Goal: Information Seeking & Learning: Compare options

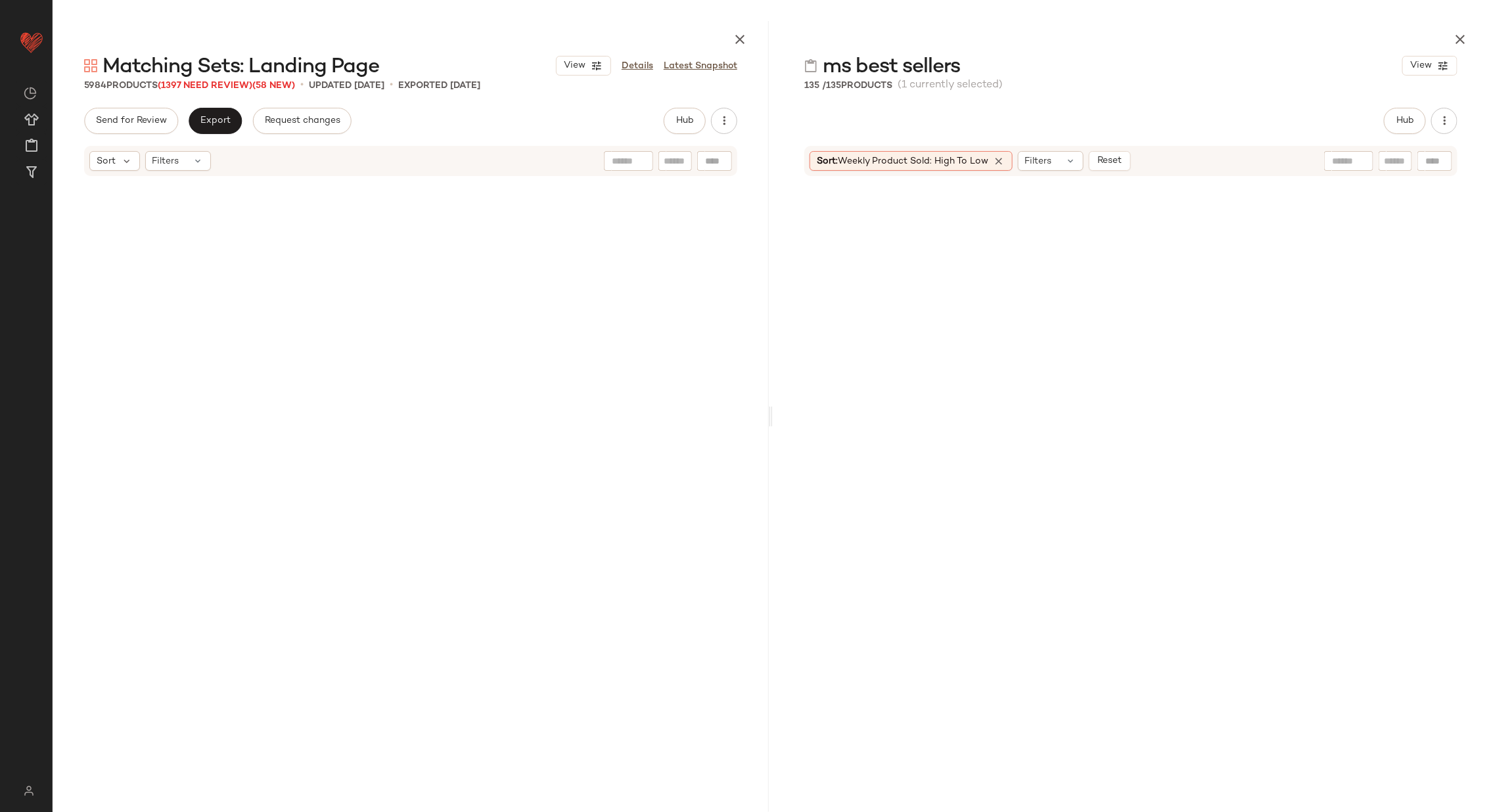
scroll to position [4310, 0]
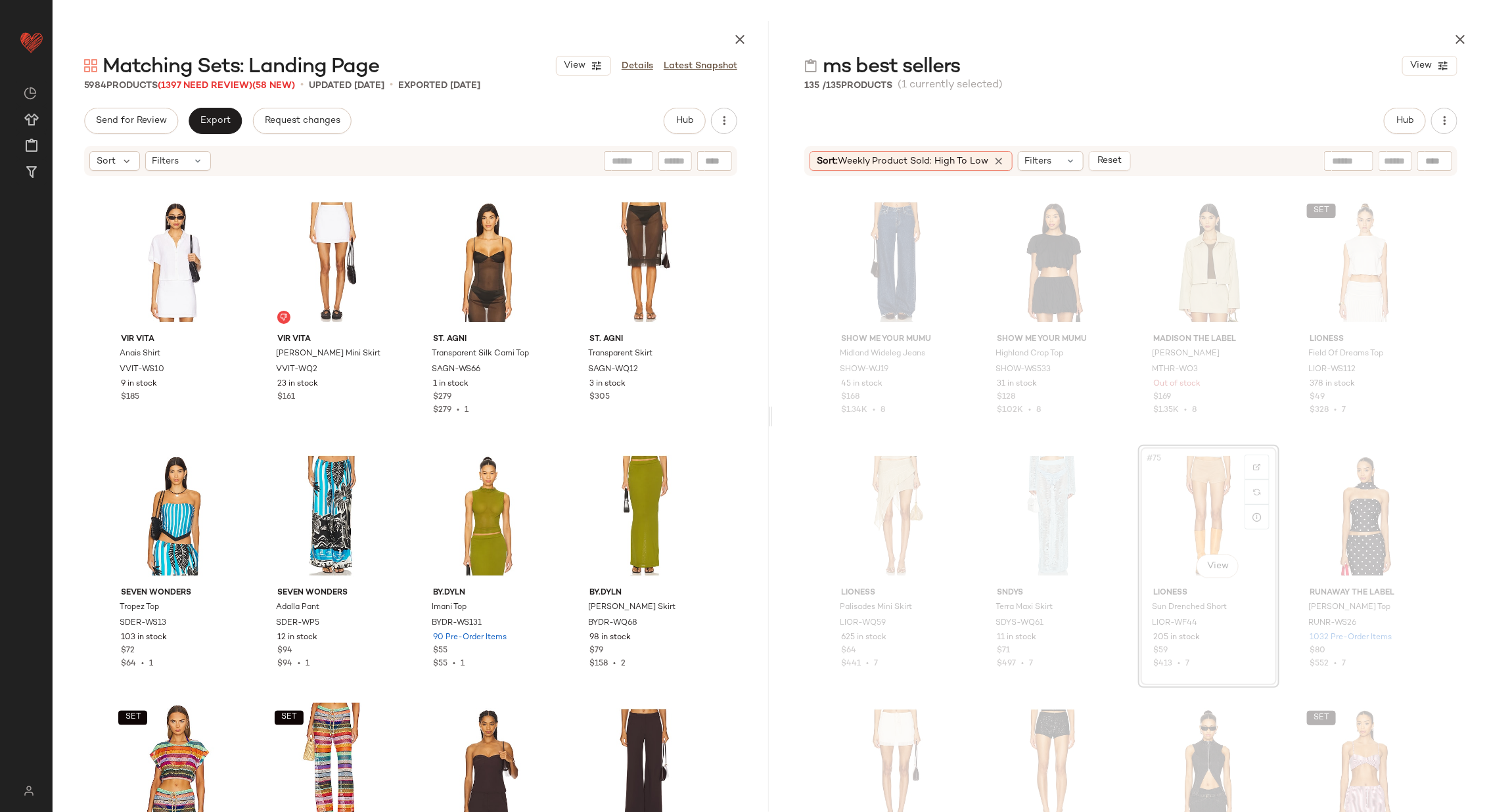
click at [1162, 487] on div "#75 View" at bounding box center [1208, 516] width 132 height 132
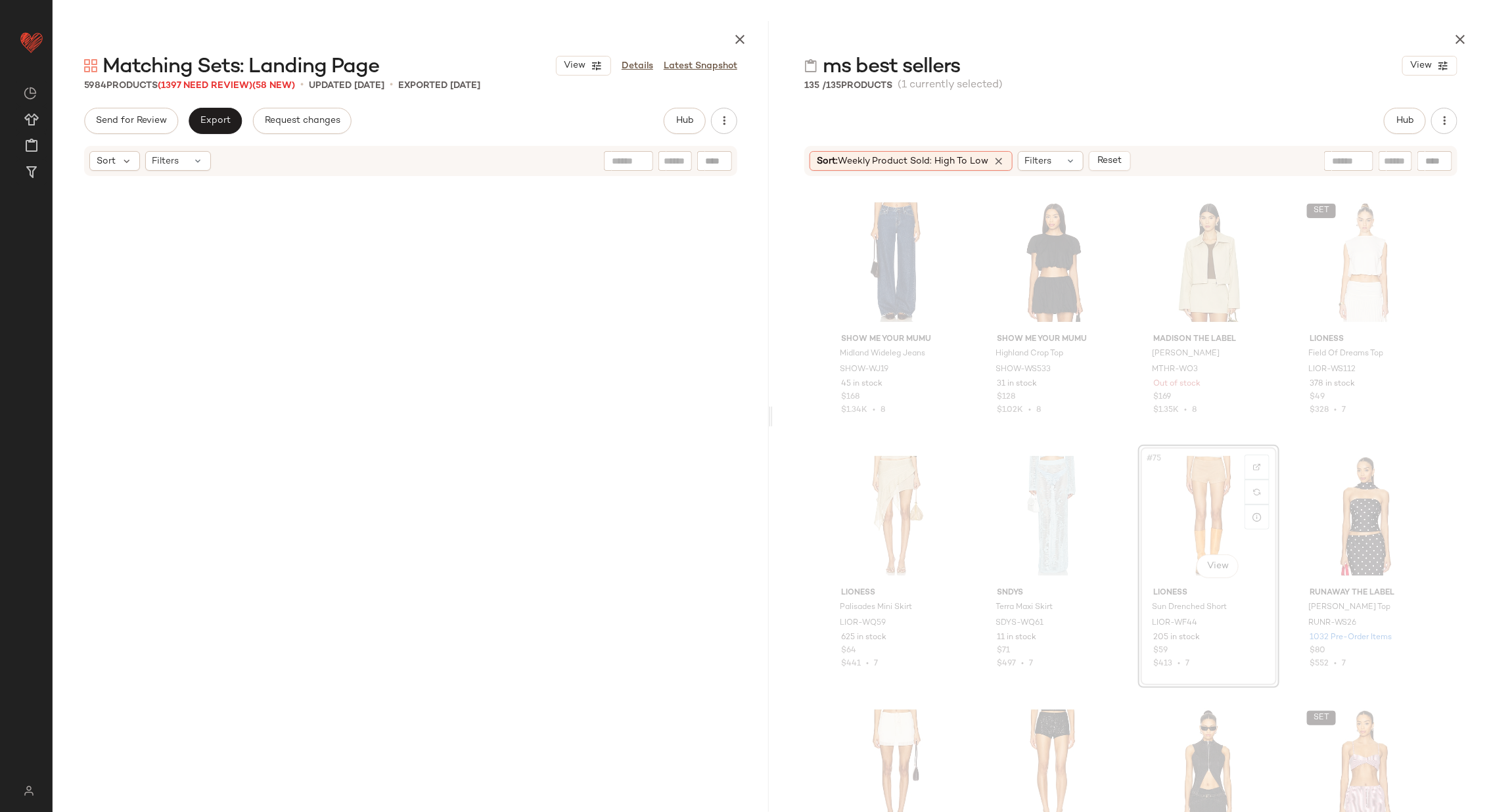
scroll to position [0, 0]
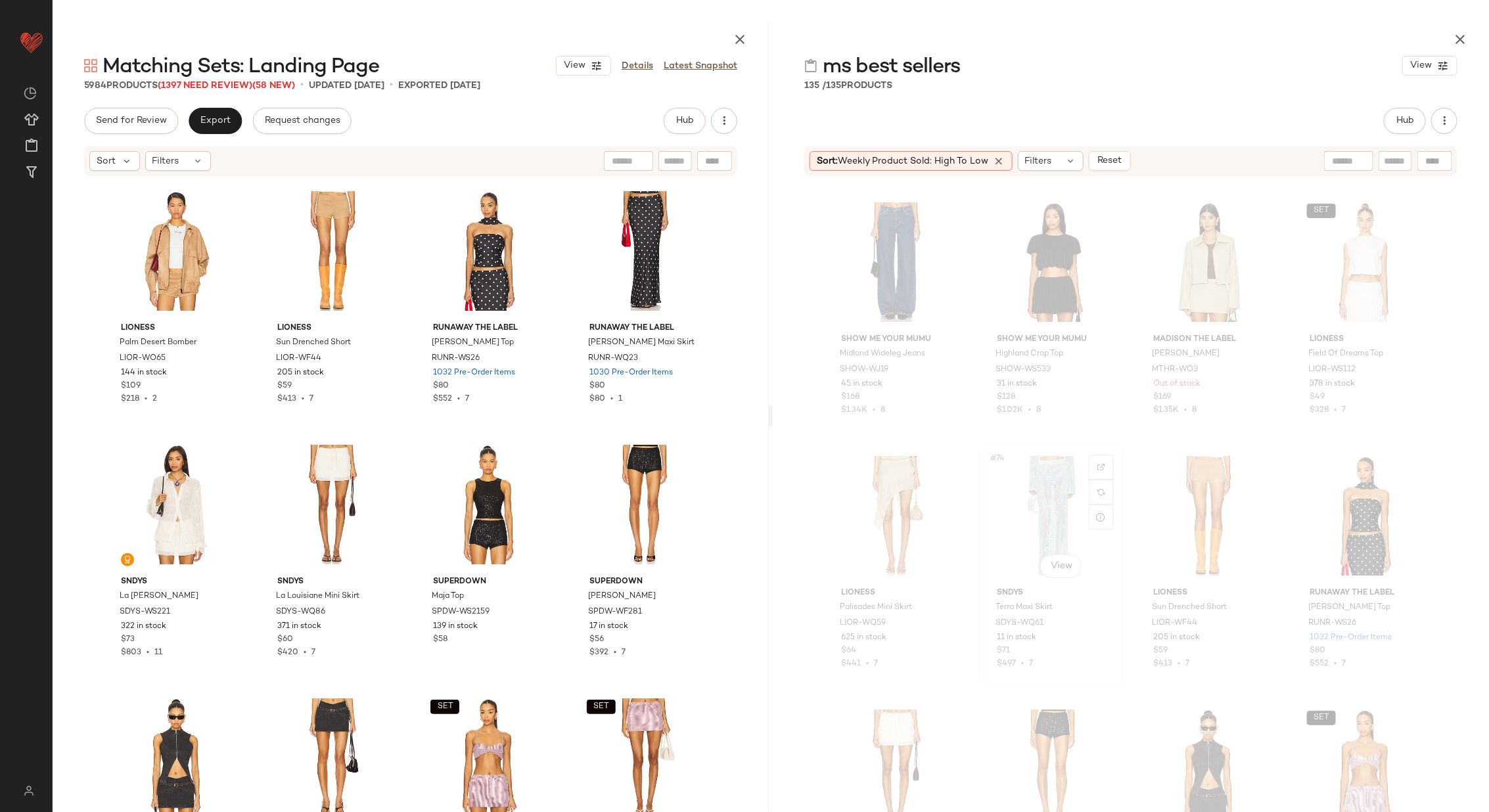
click at [1014, 525] on div "#74 View" at bounding box center [1052, 516] width 132 height 132
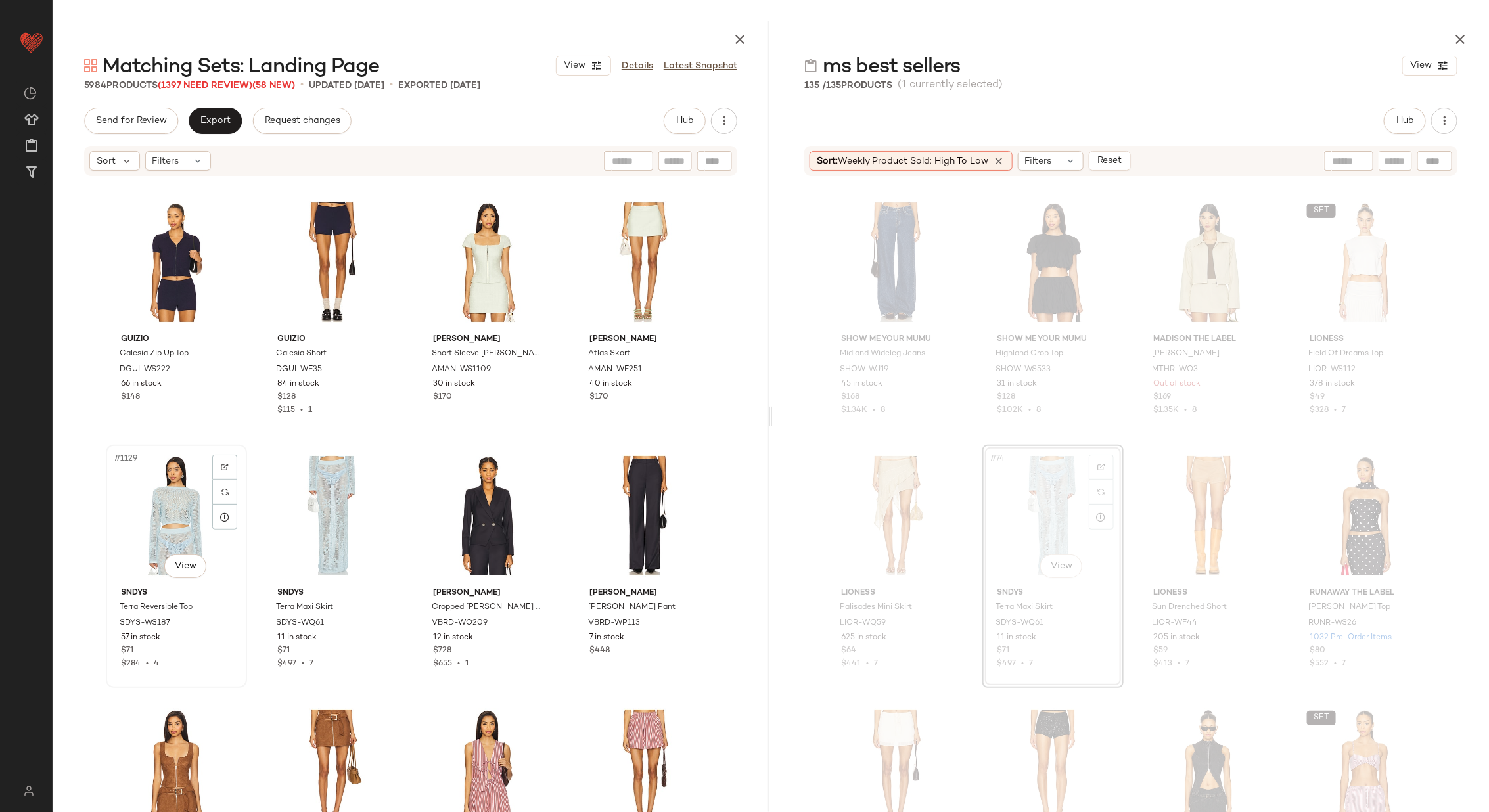
click at [157, 525] on div "#1129 View" at bounding box center [176, 516] width 132 height 132
click at [317, 519] on div "#1130 View" at bounding box center [333, 516] width 132 height 132
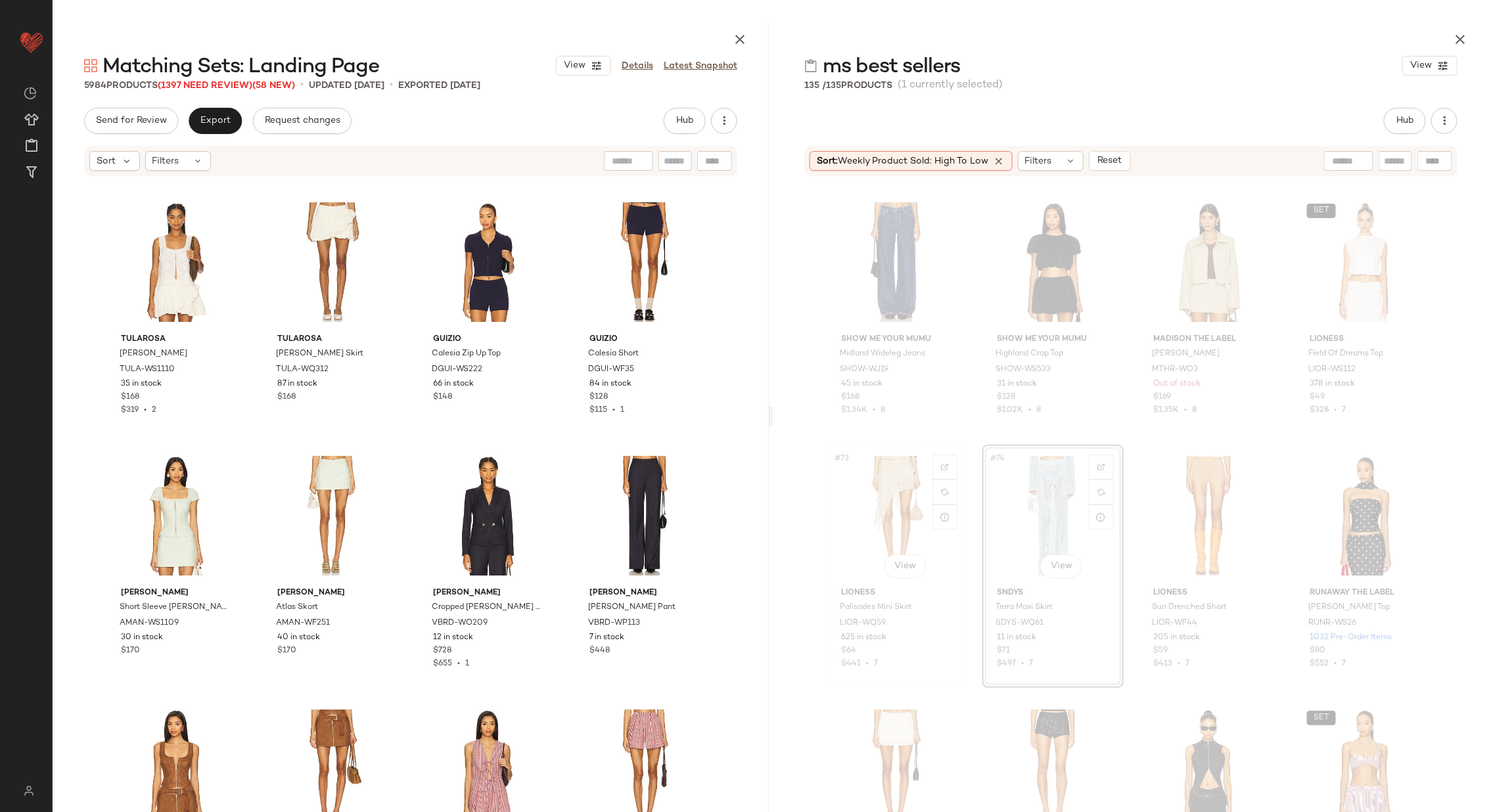
click at [883, 509] on div "#73 View" at bounding box center [896, 516] width 132 height 132
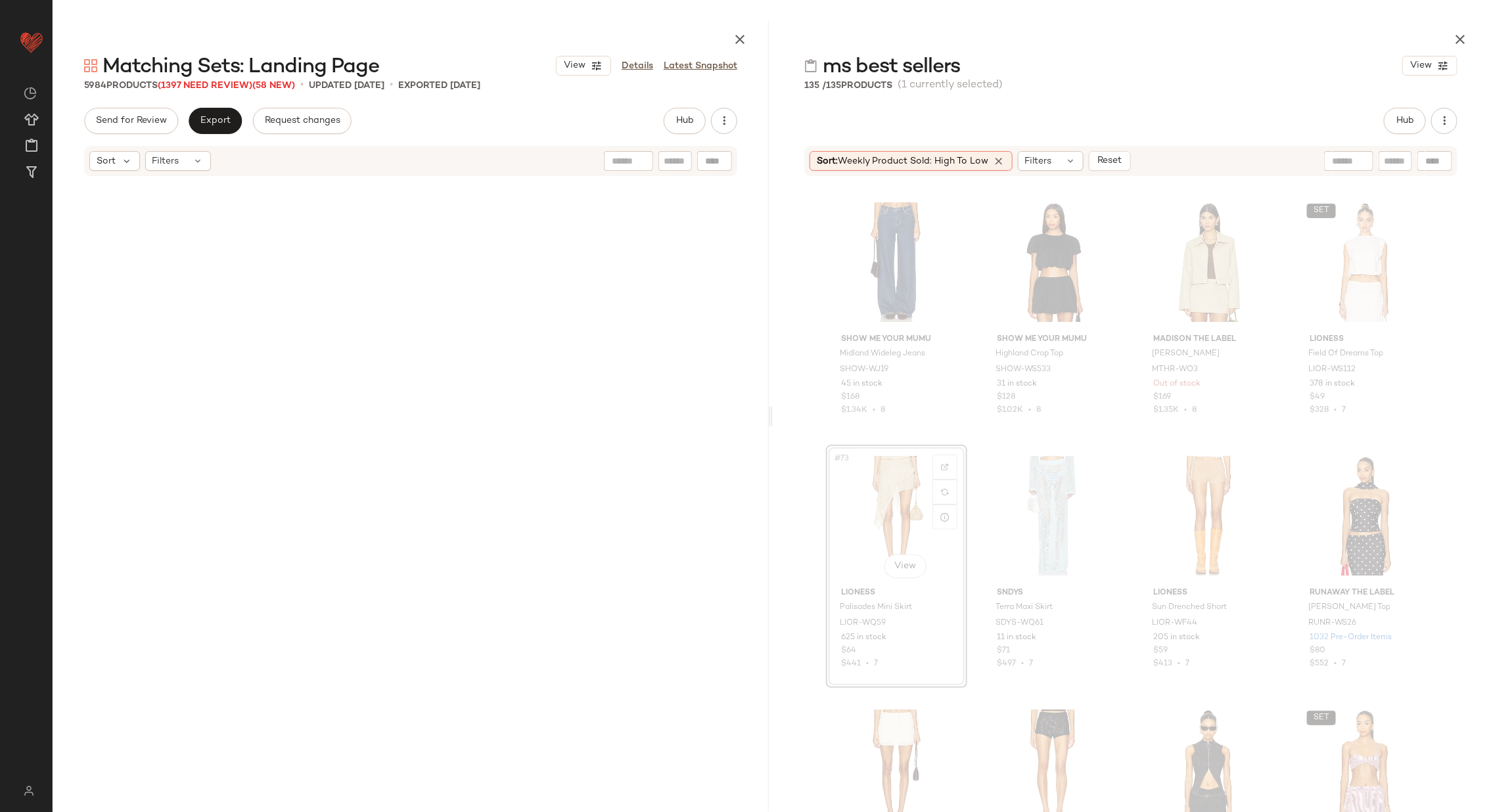
scroll to position [39304, 0]
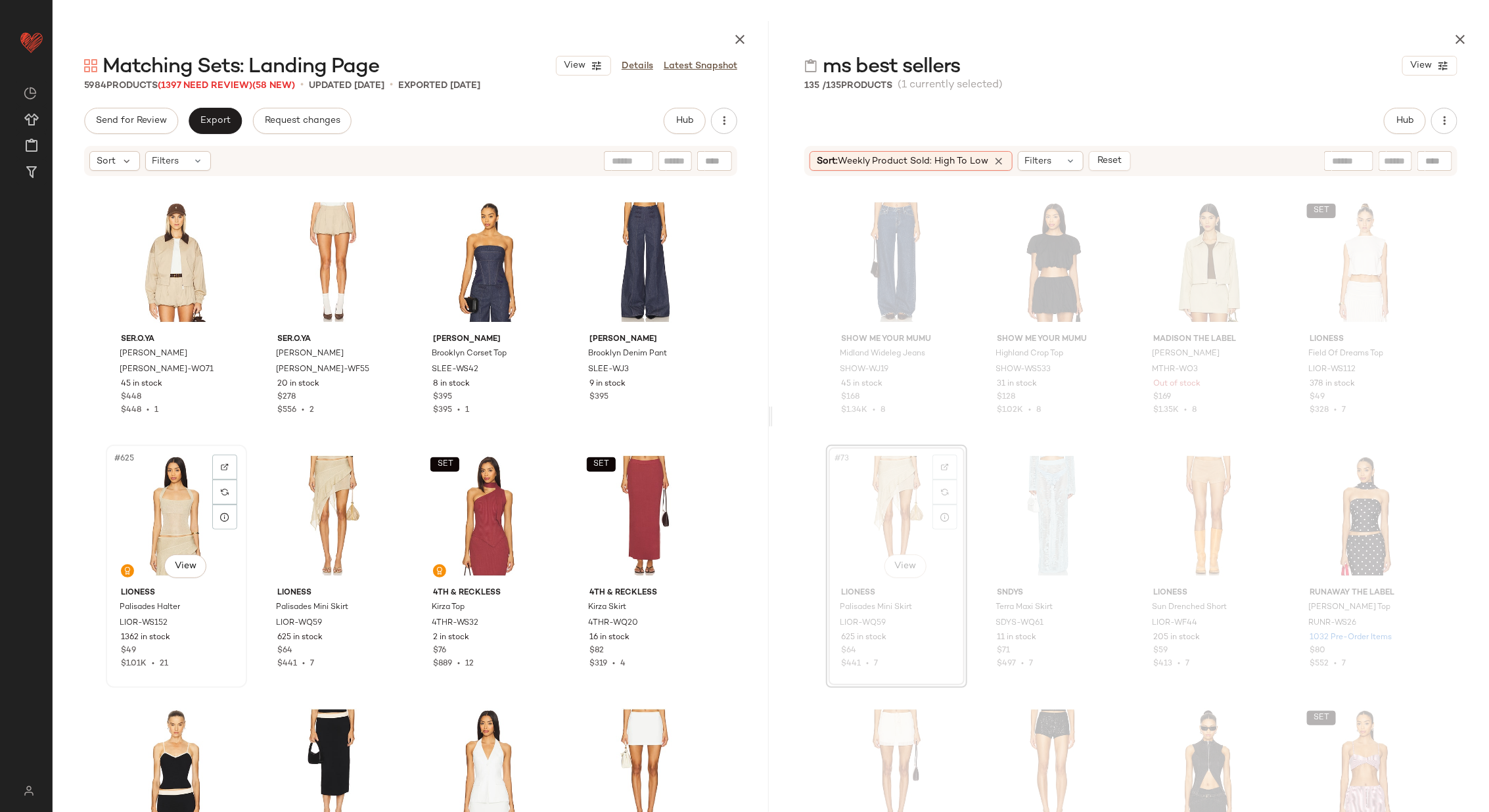
click at [187, 517] on div "#625 View" at bounding box center [176, 516] width 132 height 132
click at [315, 514] on div "#626 View" at bounding box center [333, 516] width 132 height 132
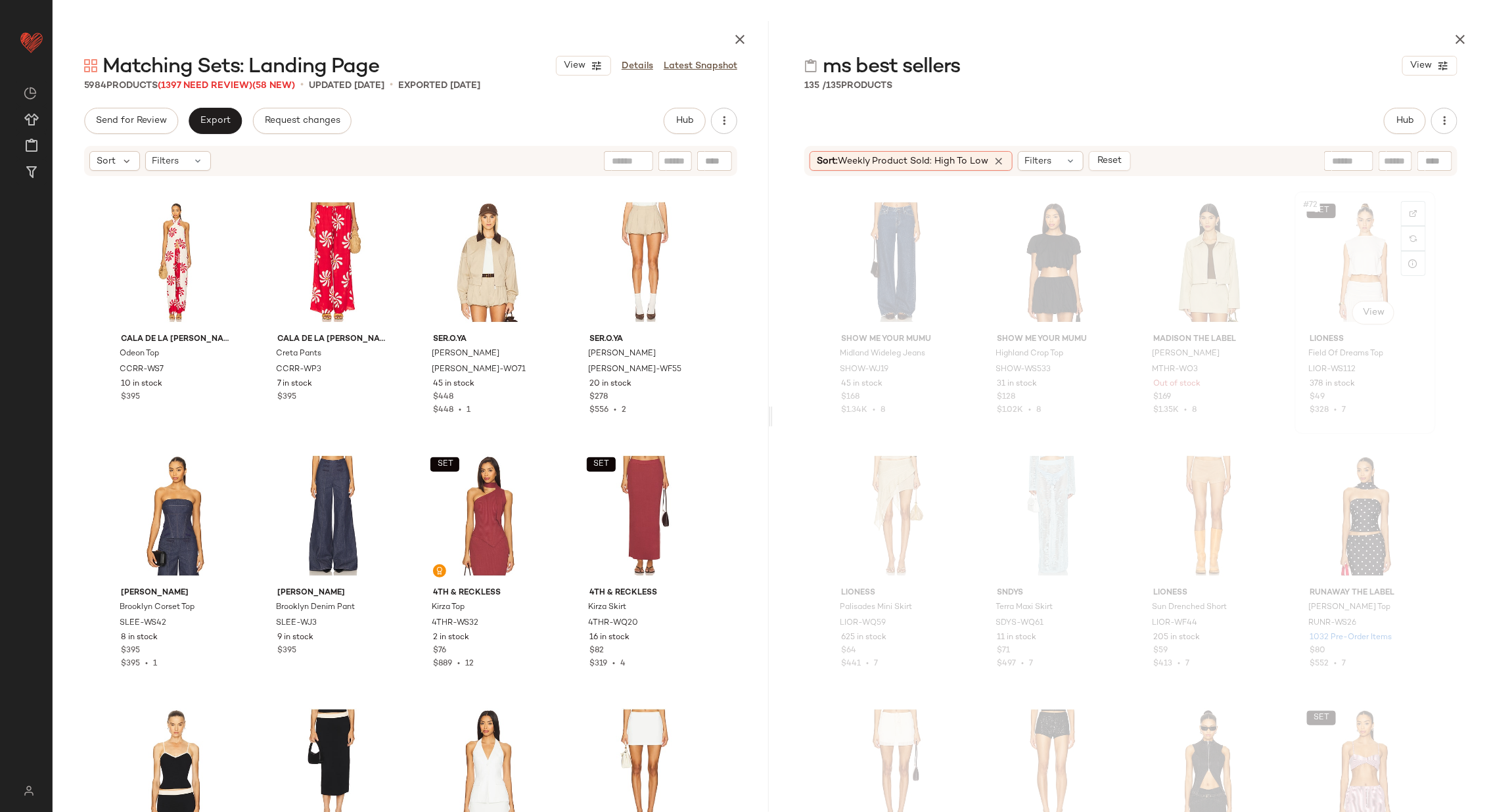
click at [1358, 263] on div "SET #72 View" at bounding box center [1365, 262] width 132 height 132
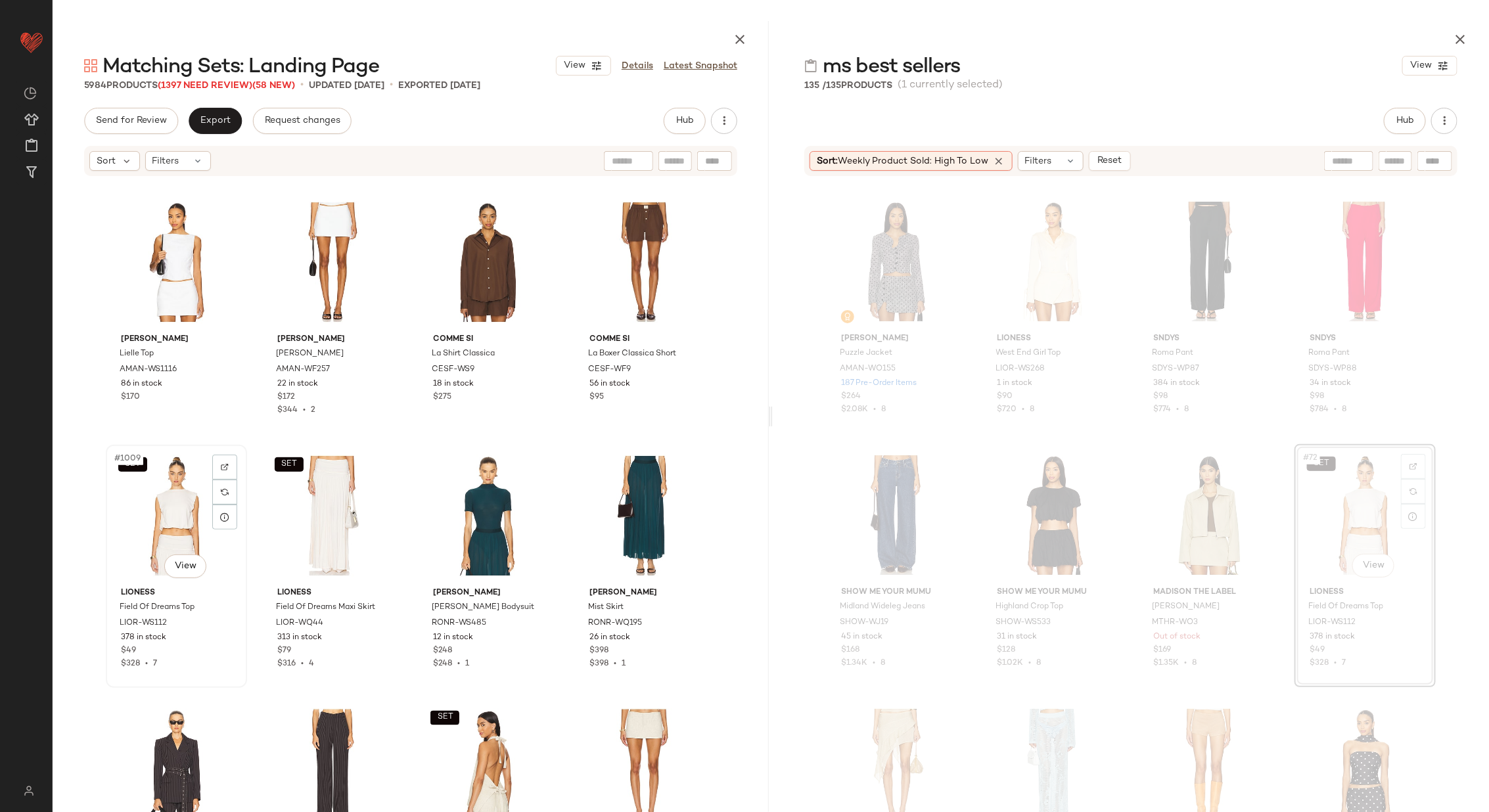
click at [130, 485] on div "SET #1009 View" at bounding box center [176, 516] width 132 height 132
click at [318, 491] on div "SET #1010 View" at bounding box center [333, 516] width 132 height 132
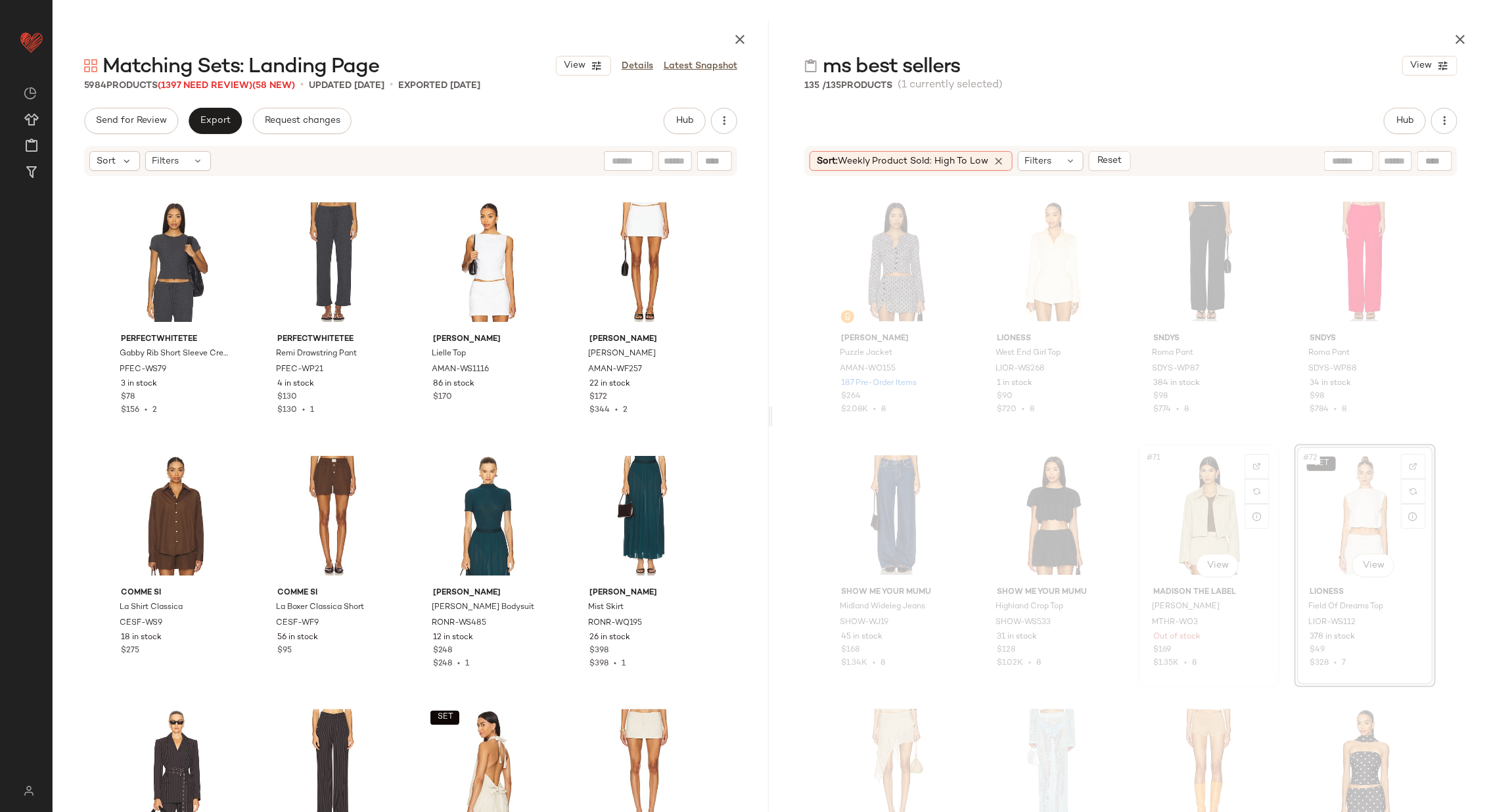
click at [1181, 516] on div "#71 View" at bounding box center [1208, 515] width 132 height 132
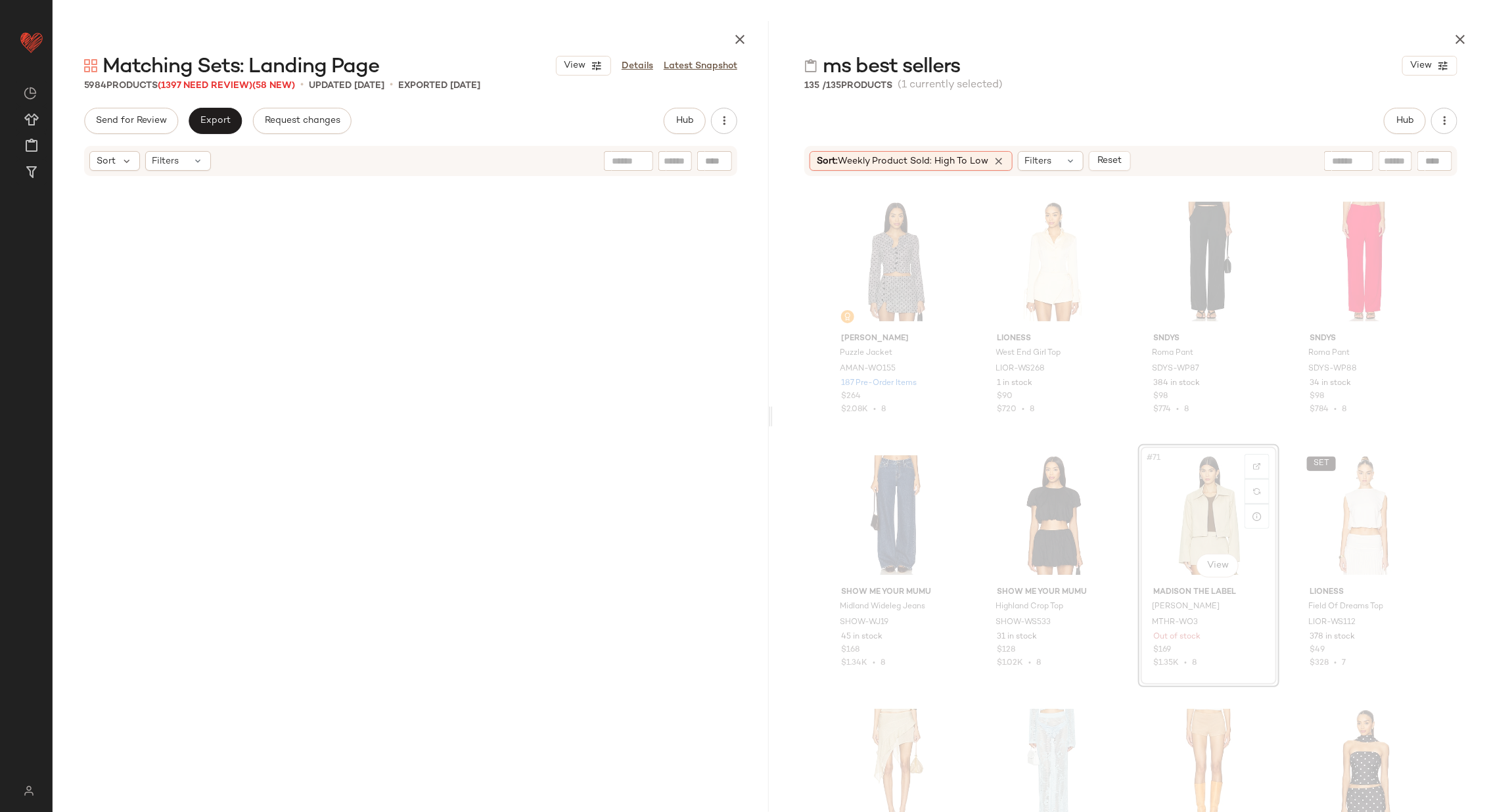
scroll to position [9382, 0]
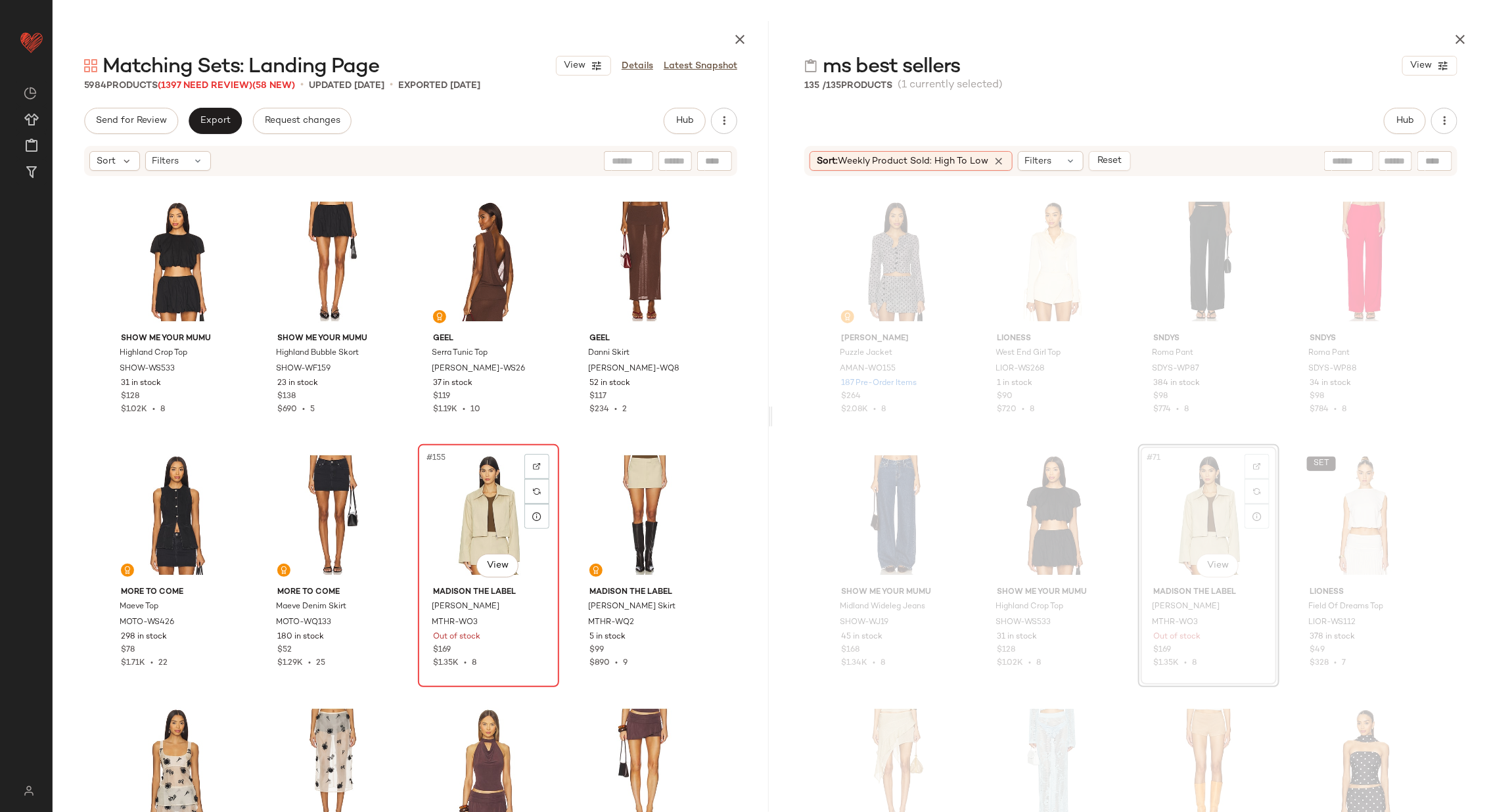
click at [463, 512] on div "#155 View" at bounding box center [488, 515] width 132 height 132
click at [658, 509] on div "#156 View" at bounding box center [644, 515] width 132 height 132
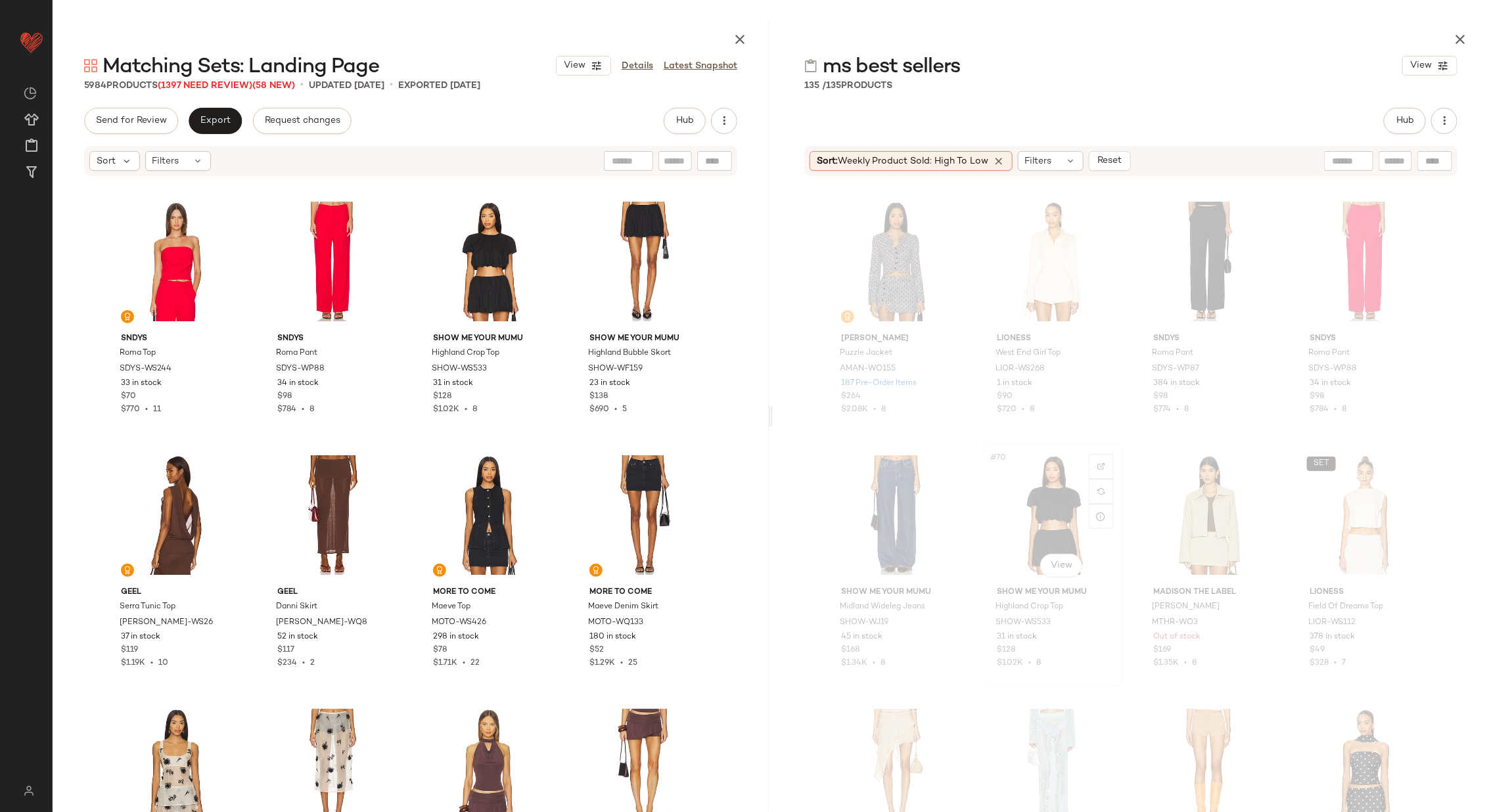
click at [1047, 508] on div "#70 View" at bounding box center [1052, 515] width 132 height 132
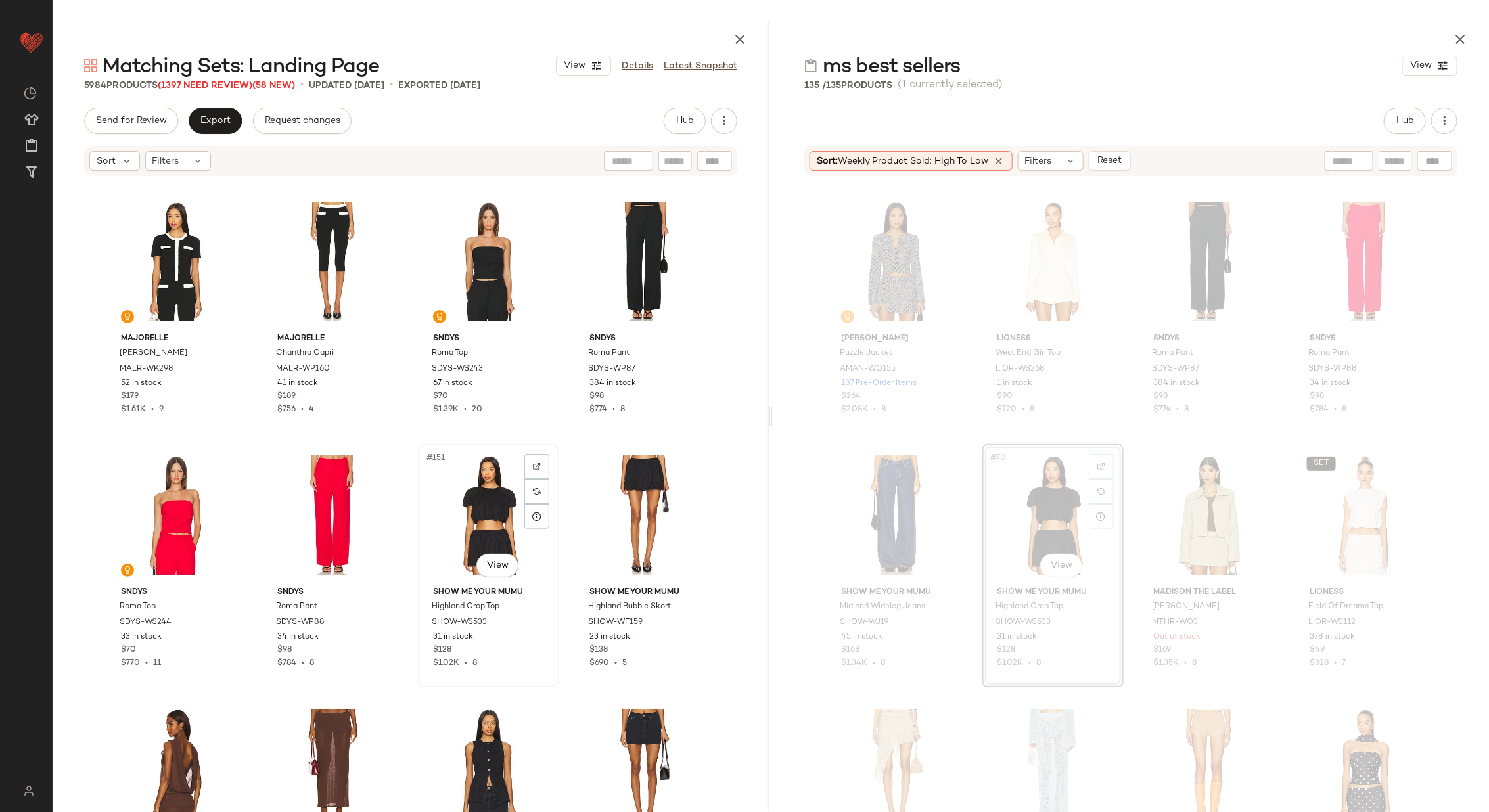
click at [493, 531] on div "#151 View" at bounding box center [488, 515] width 132 height 132
click at [638, 509] on div "#152 View" at bounding box center [644, 515] width 132 height 132
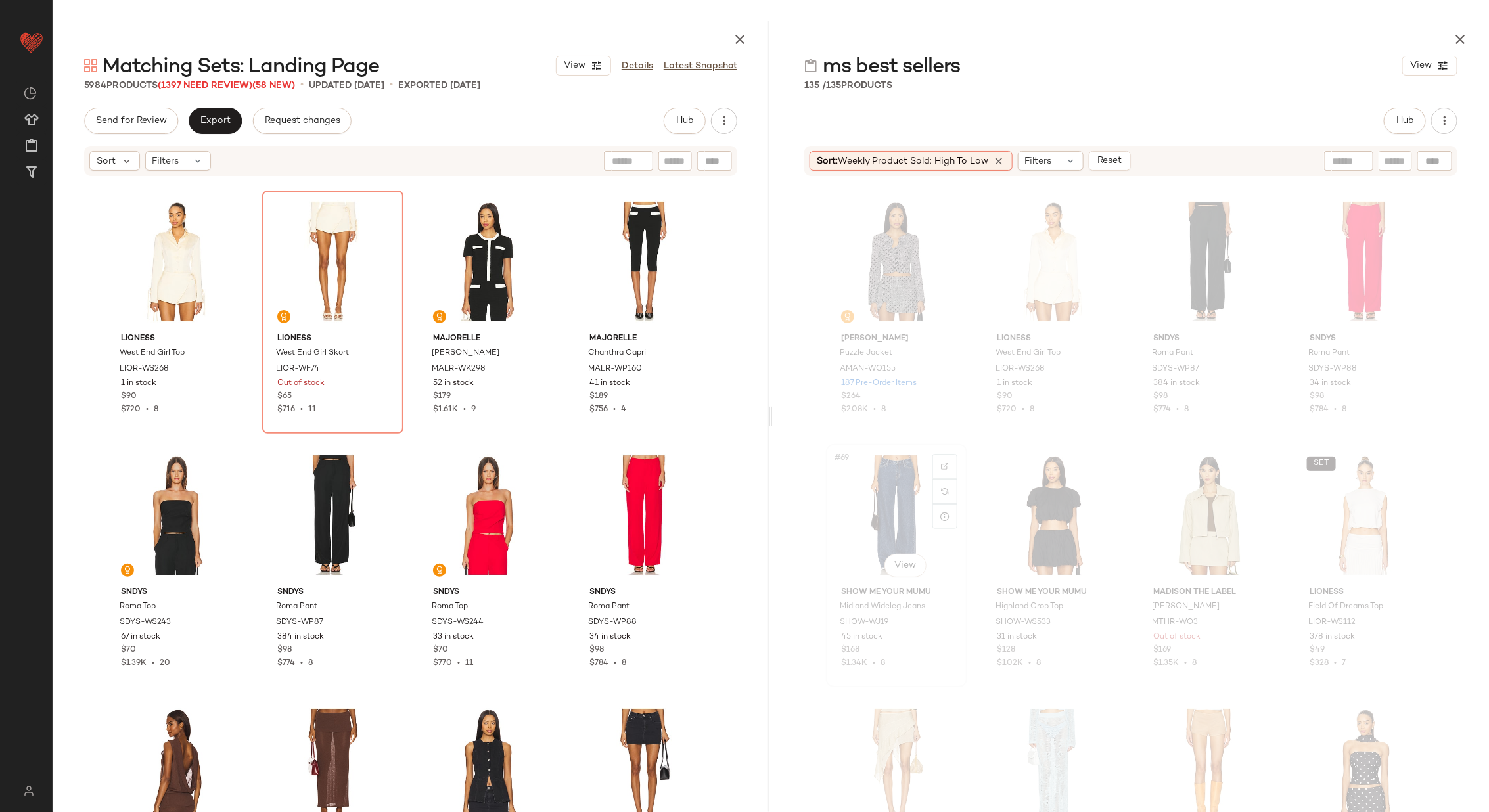
click at [889, 507] on div "#69 View" at bounding box center [896, 515] width 132 height 132
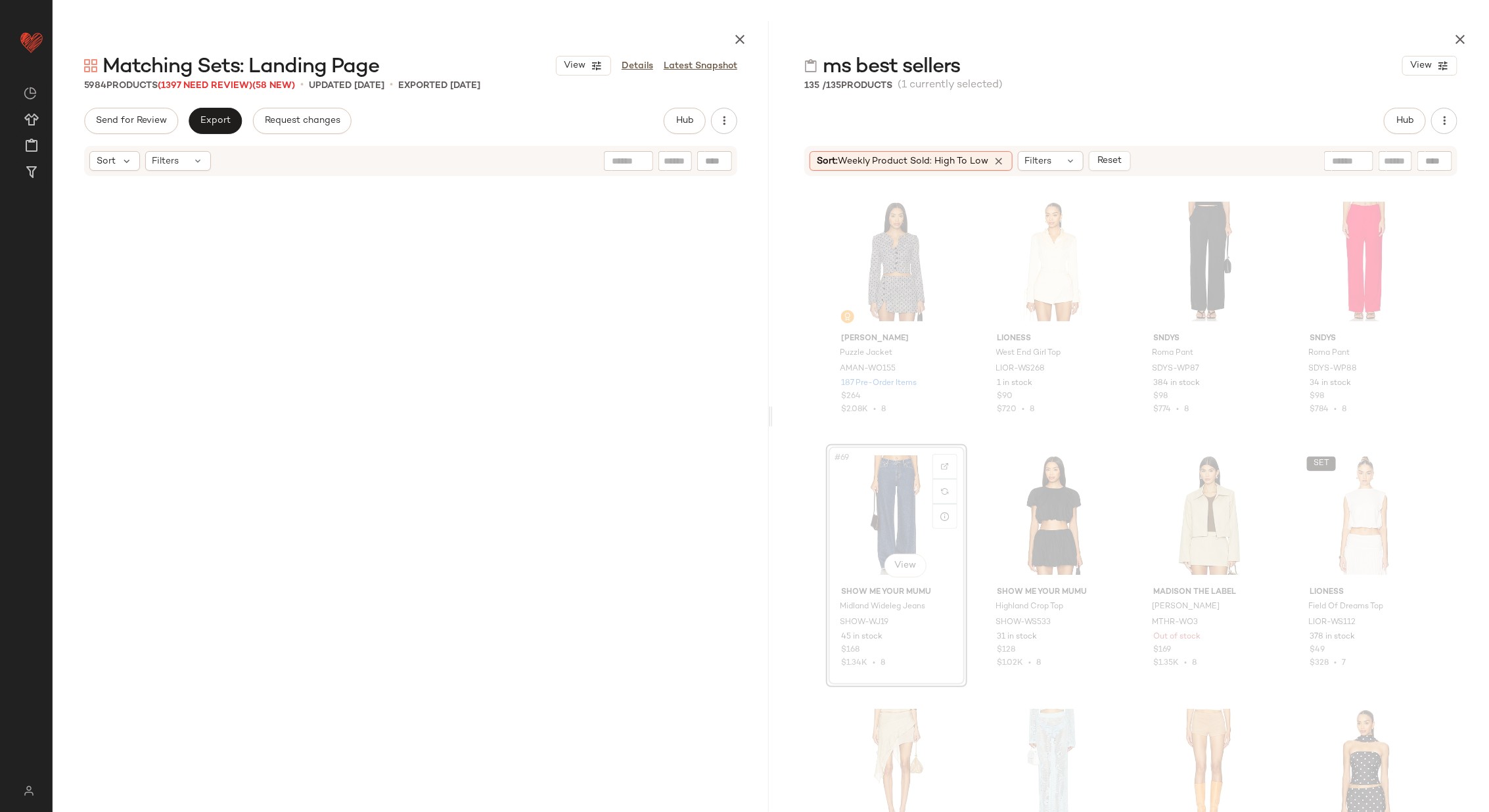
scroll to position [6847, 0]
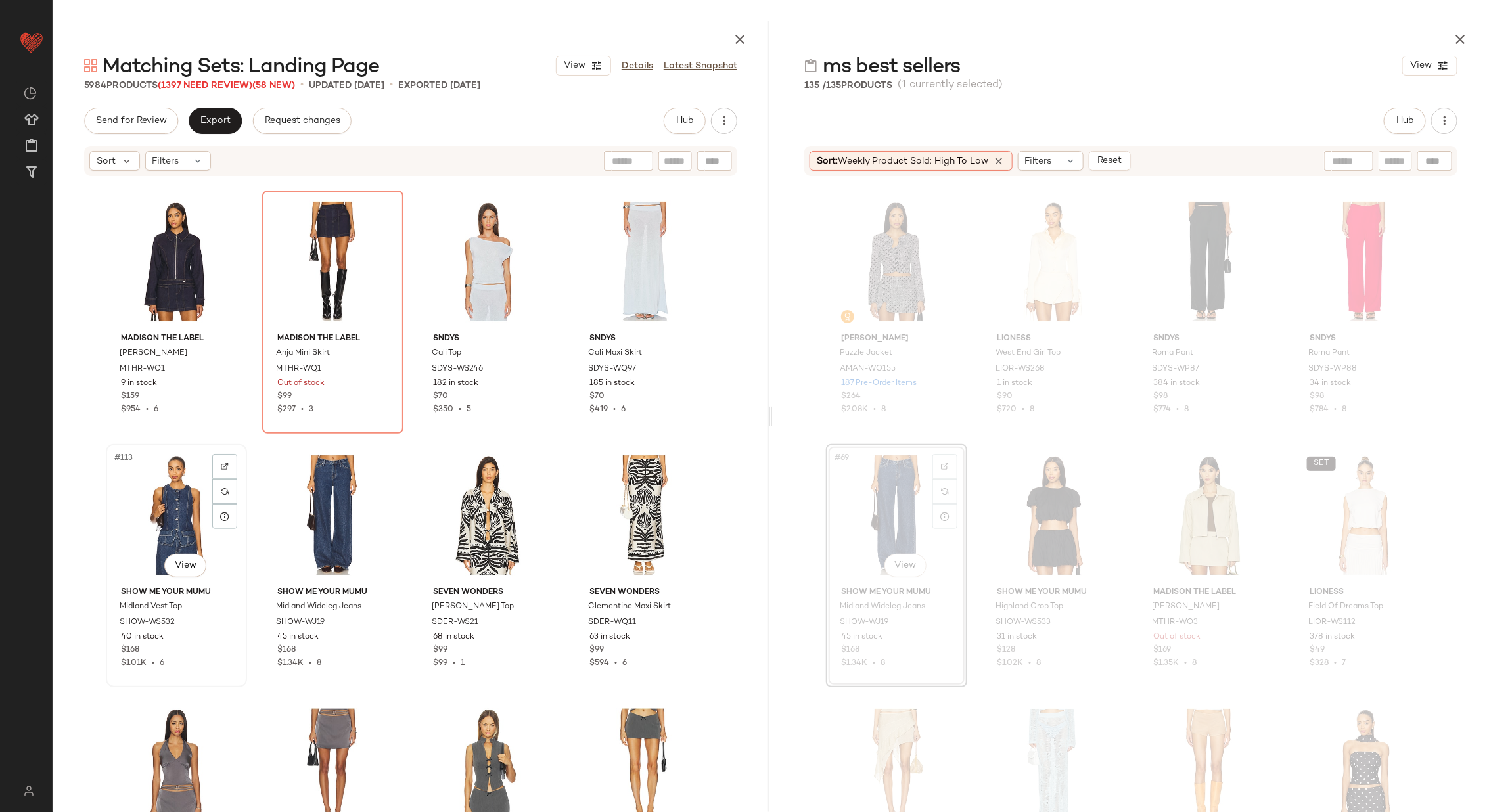
click at [175, 514] on div "#113 View" at bounding box center [176, 515] width 132 height 132
click at [306, 514] on div "#114 View" at bounding box center [333, 515] width 132 height 132
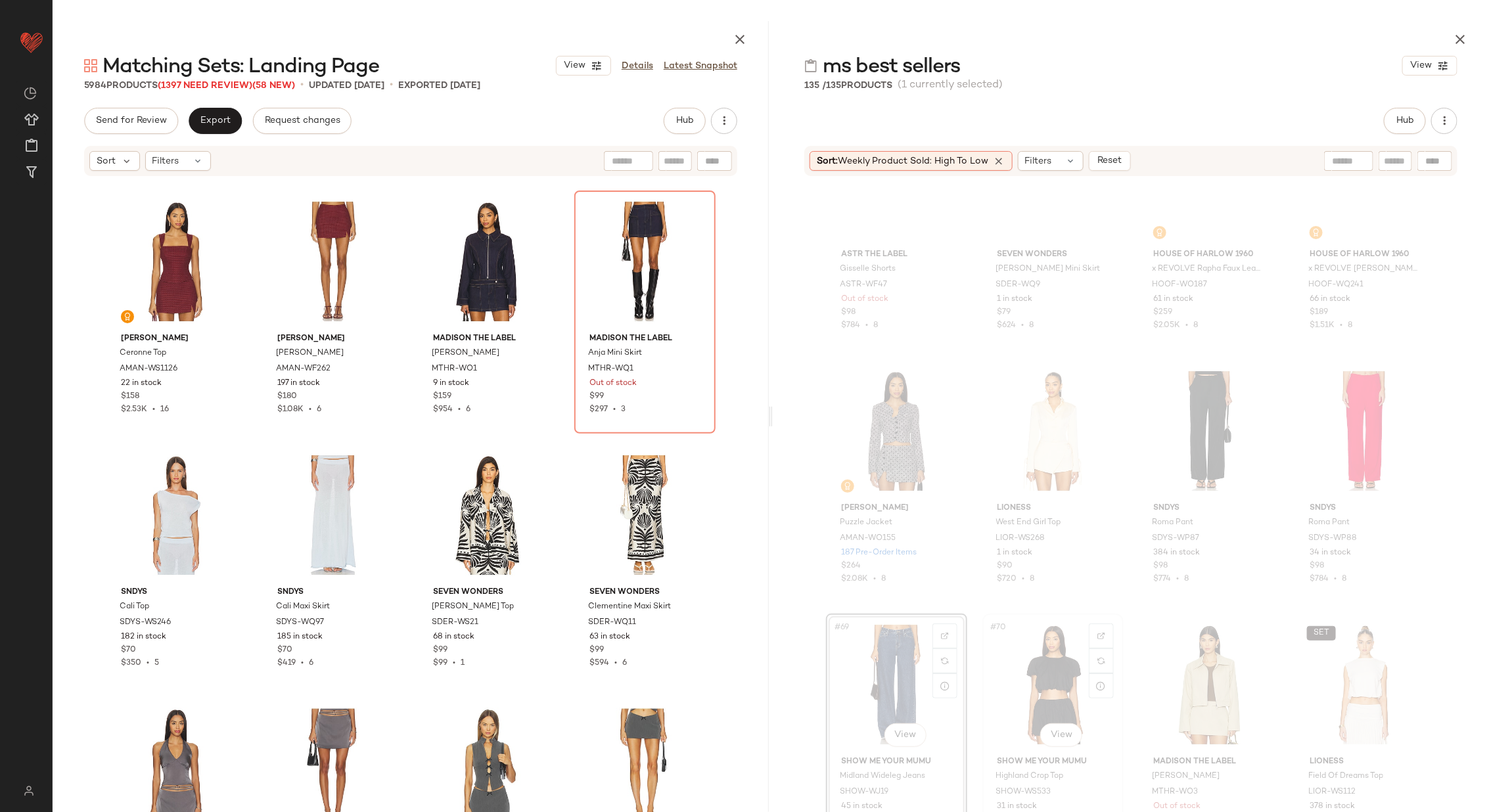
scroll to position [3887, 0]
click at [1343, 442] on div "#68 View" at bounding box center [1365, 432] width 132 height 132
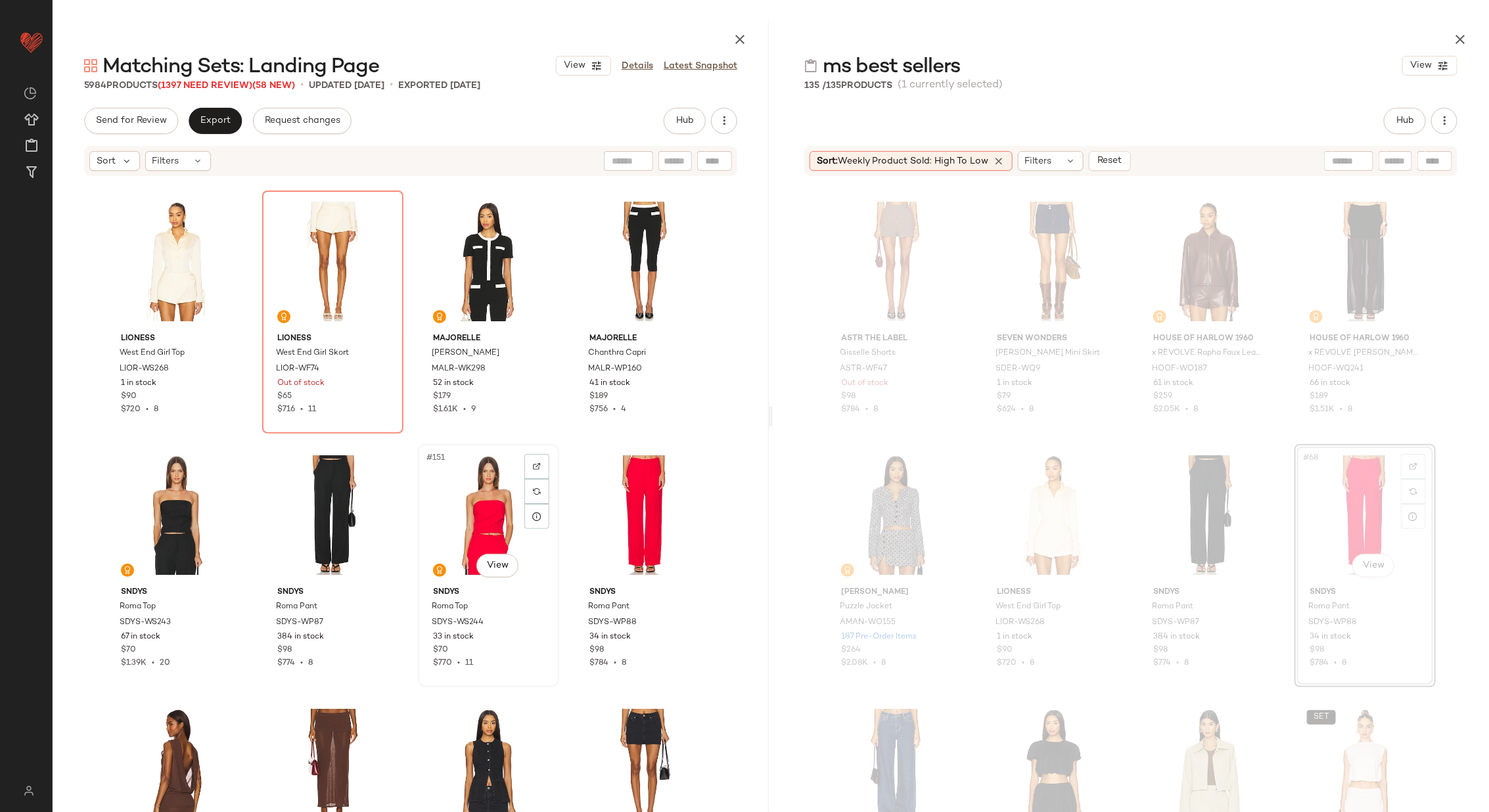
click at [491, 511] on div "#151 View" at bounding box center [488, 515] width 132 height 132
click at [627, 509] on div "#152 View" at bounding box center [644, 515] width 132 height 132
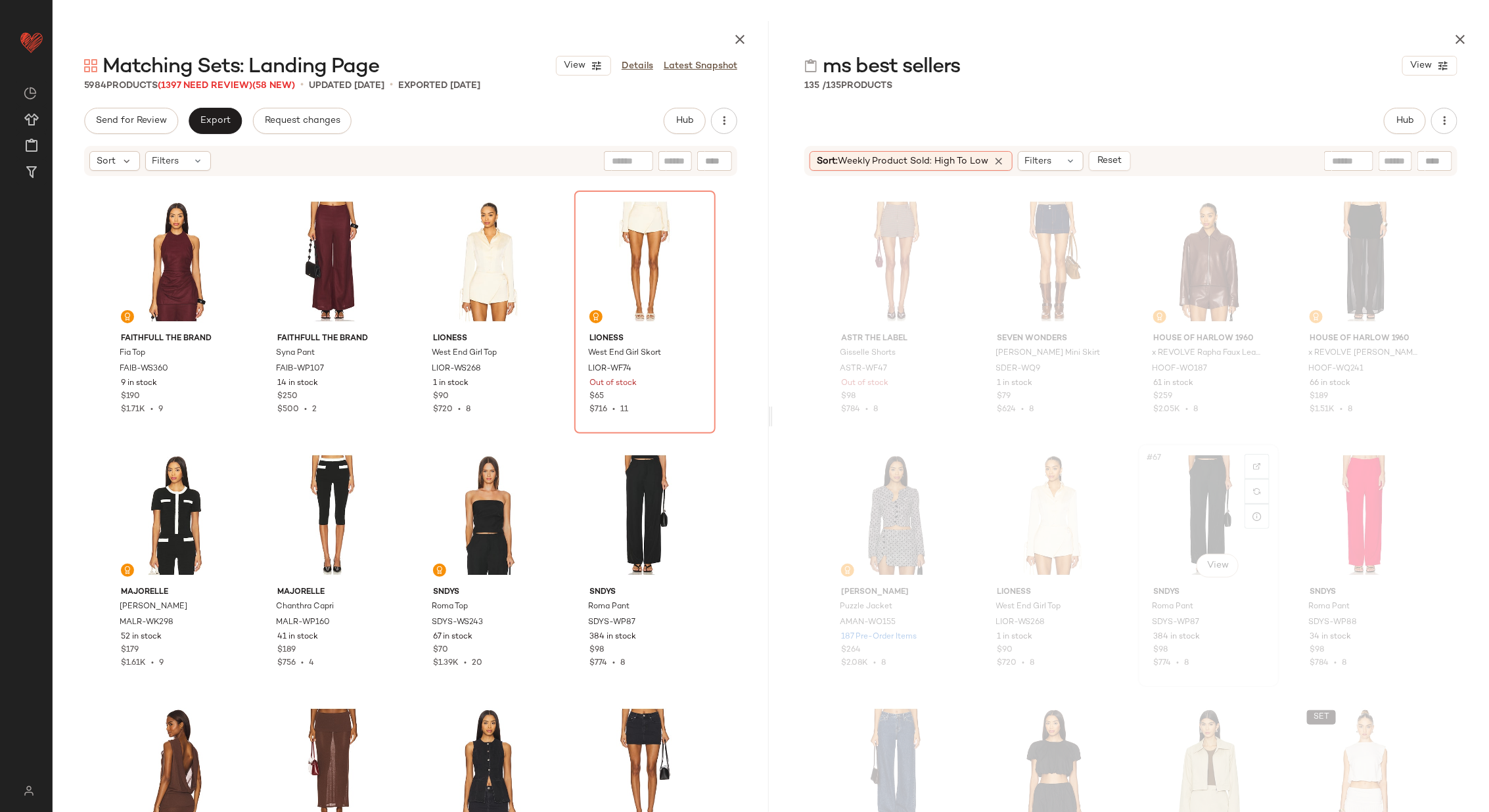
click at [1187, 521] on div "#67 View" at bounding box center [1208, 515] width 132 height 132
click at [466, 522] on div "#151 View" at bounding box center [488, 515] width 132 height 132
click at [639, 509] on div "#152 View" at bounding box center [644, 515] width 132 height 132
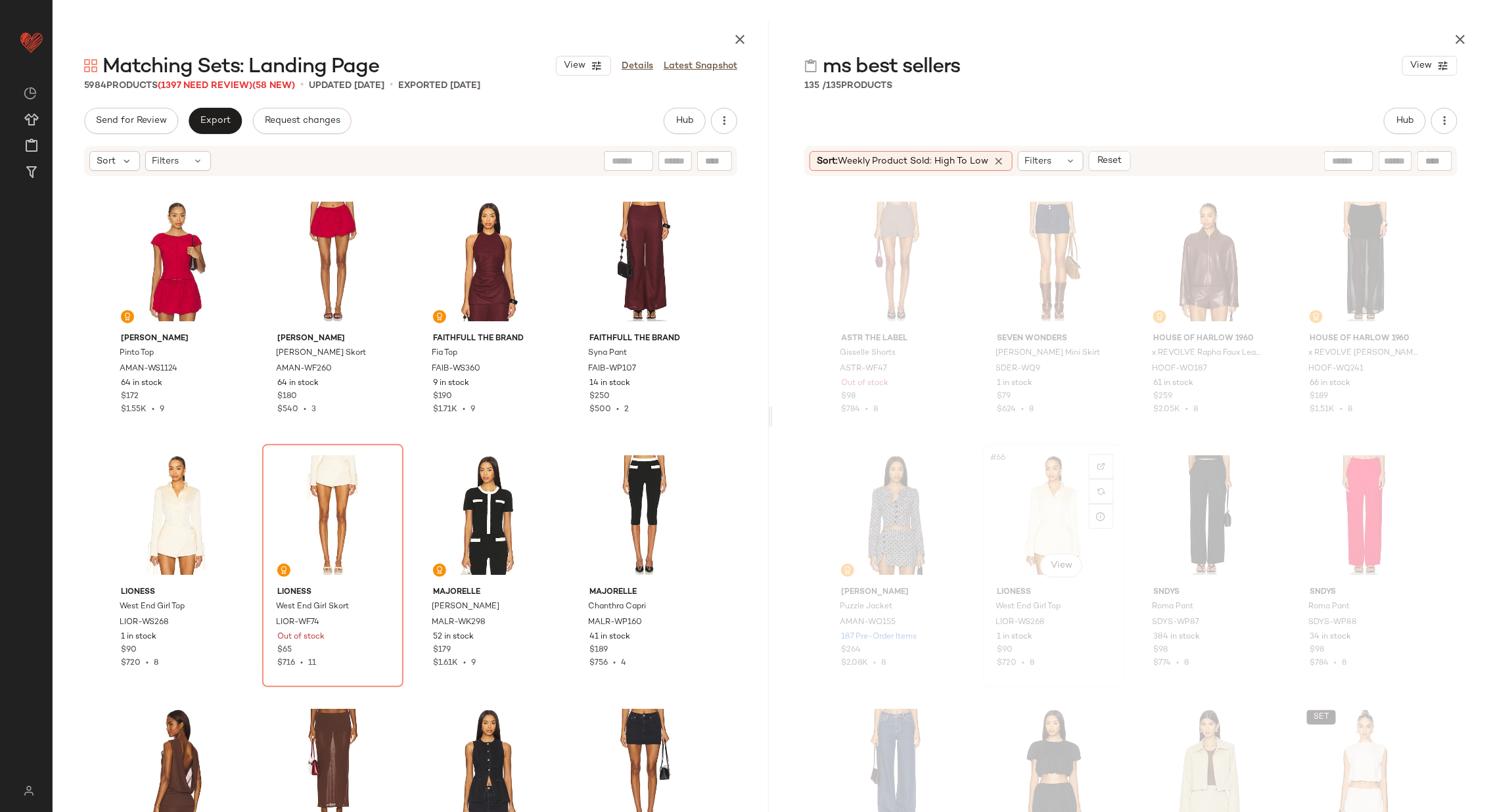
click at [1039, 517] on div "#66 View" at bounding box center [1052, 515] width 132 height 132
click at [169, 527] on div "#149 View" at bounding box center [176, 515] width 132 height 132
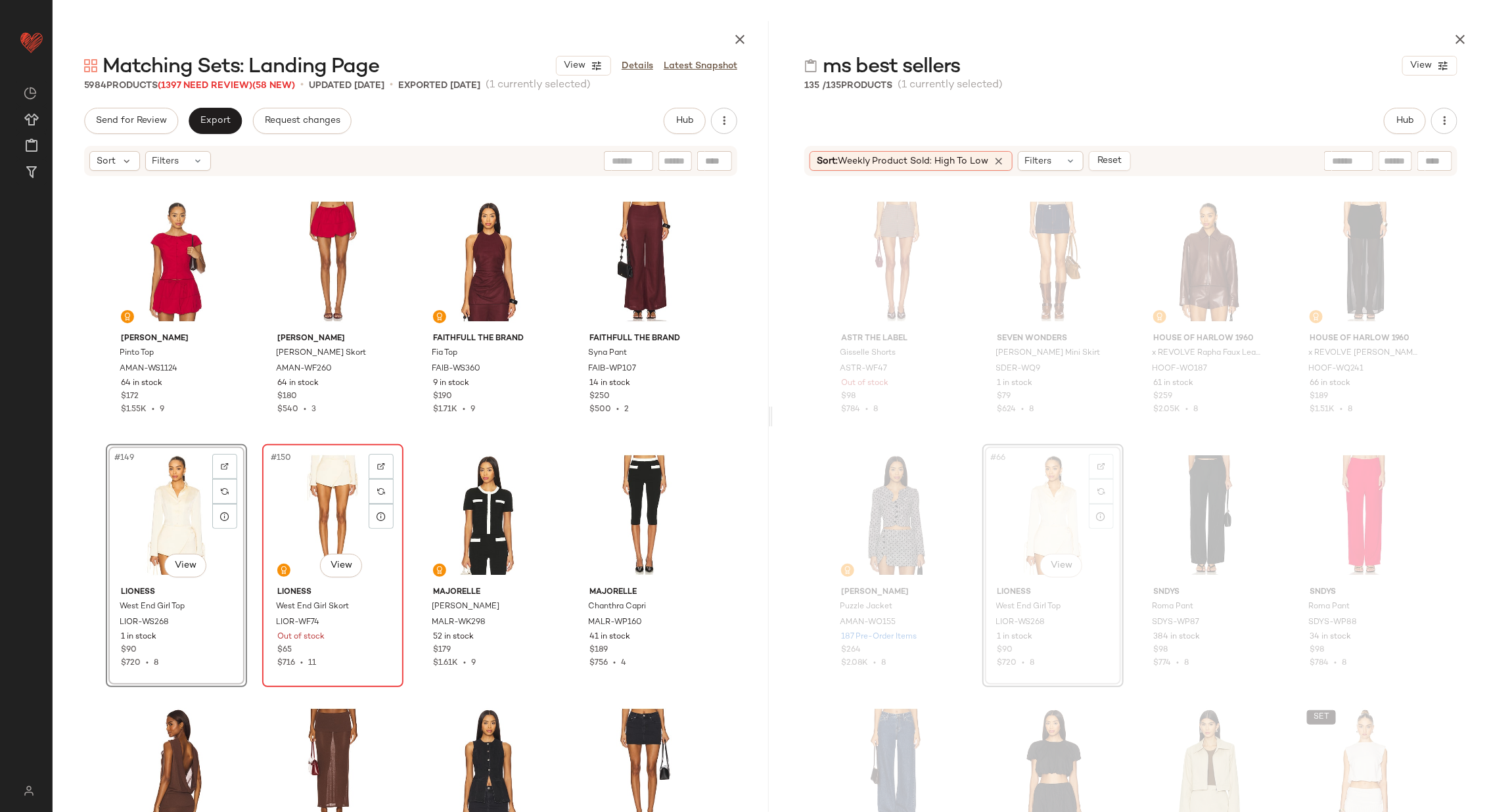
click at [300, 514] on div "#150 View" at bounding box center [333, 515] width 132 height 132
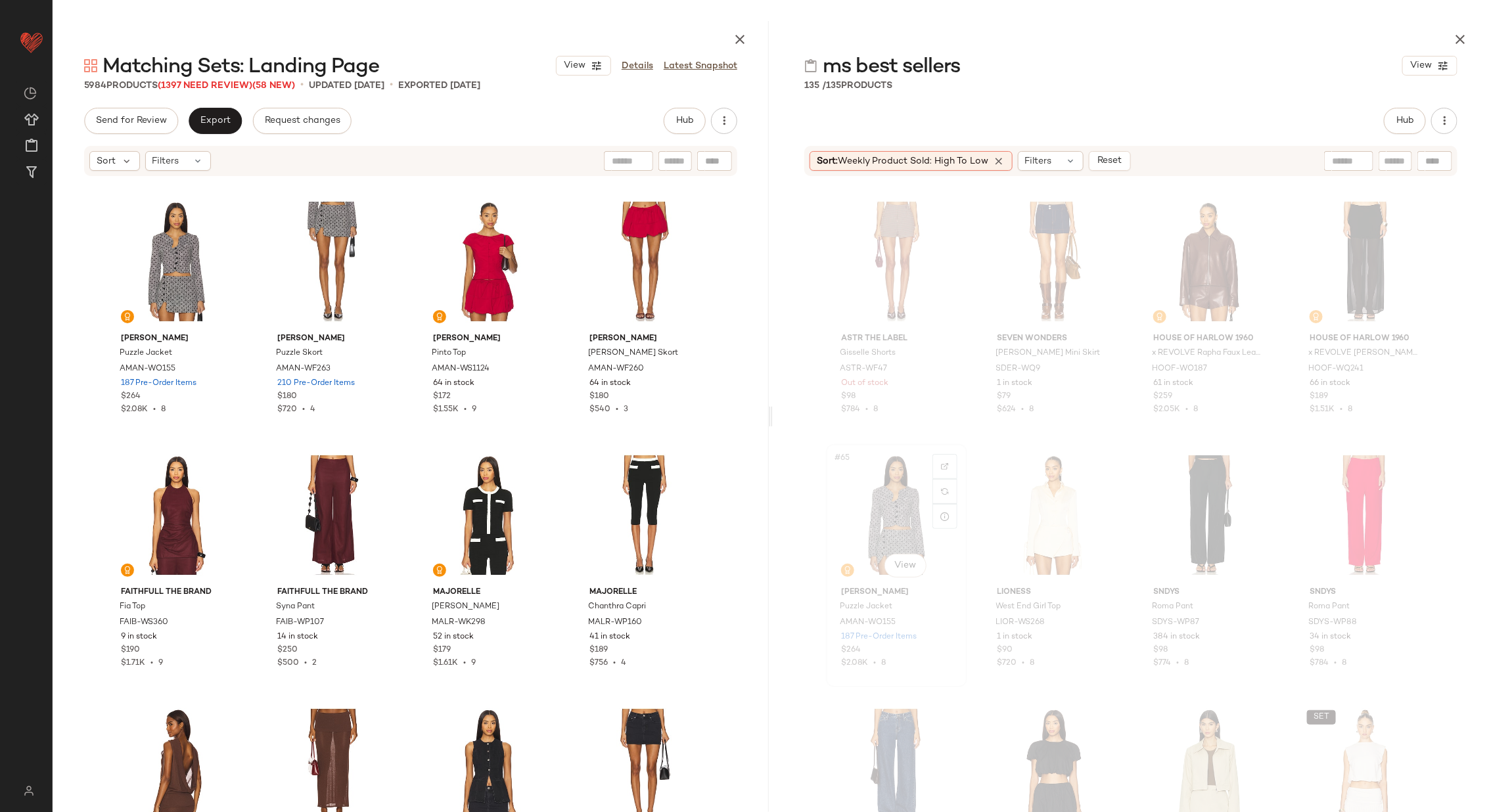
click at [894, 504] on div "#65 View" at bounding box center [896, 515] width 132 height 132
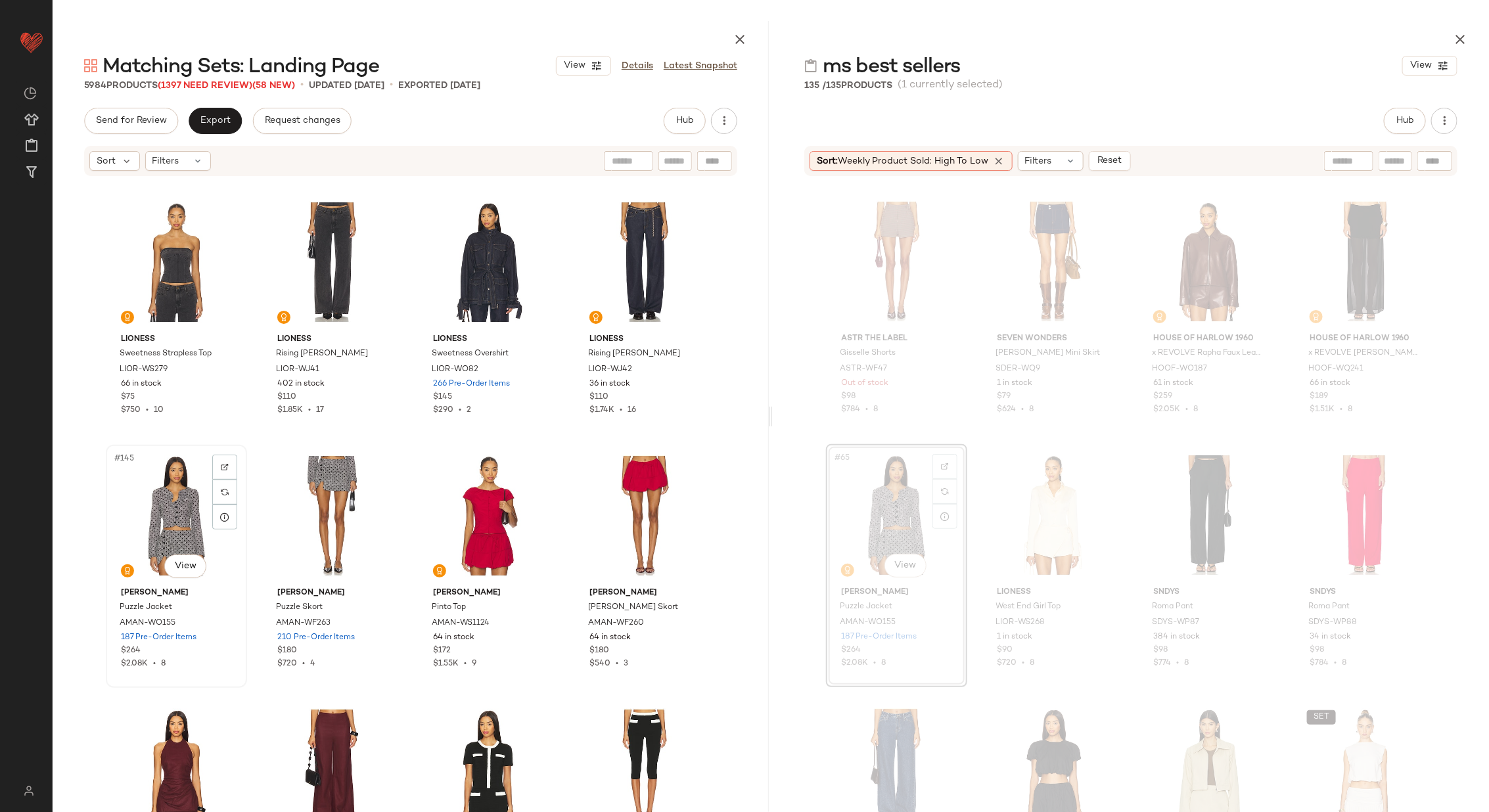
click at [173, 544] on div "#145 View" at bounding box center [176, 516] width 132 height 132
click at [317, 508] on div "#146 View" at bounding box center [333, 516] width 132 height 132
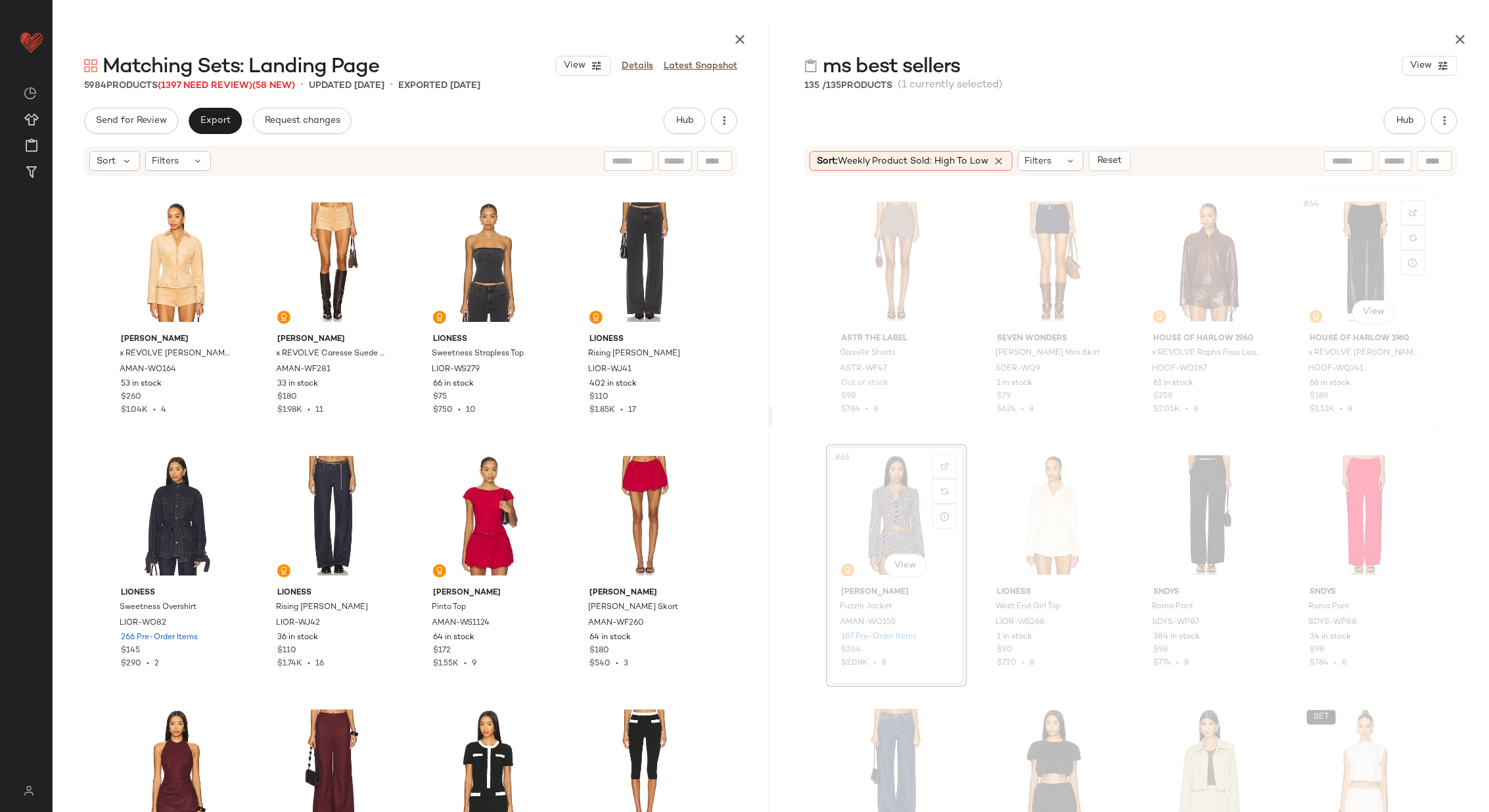
click at [1359, 270] on div "#64 View" at bounding box center [1365, 261] width 132 height 132
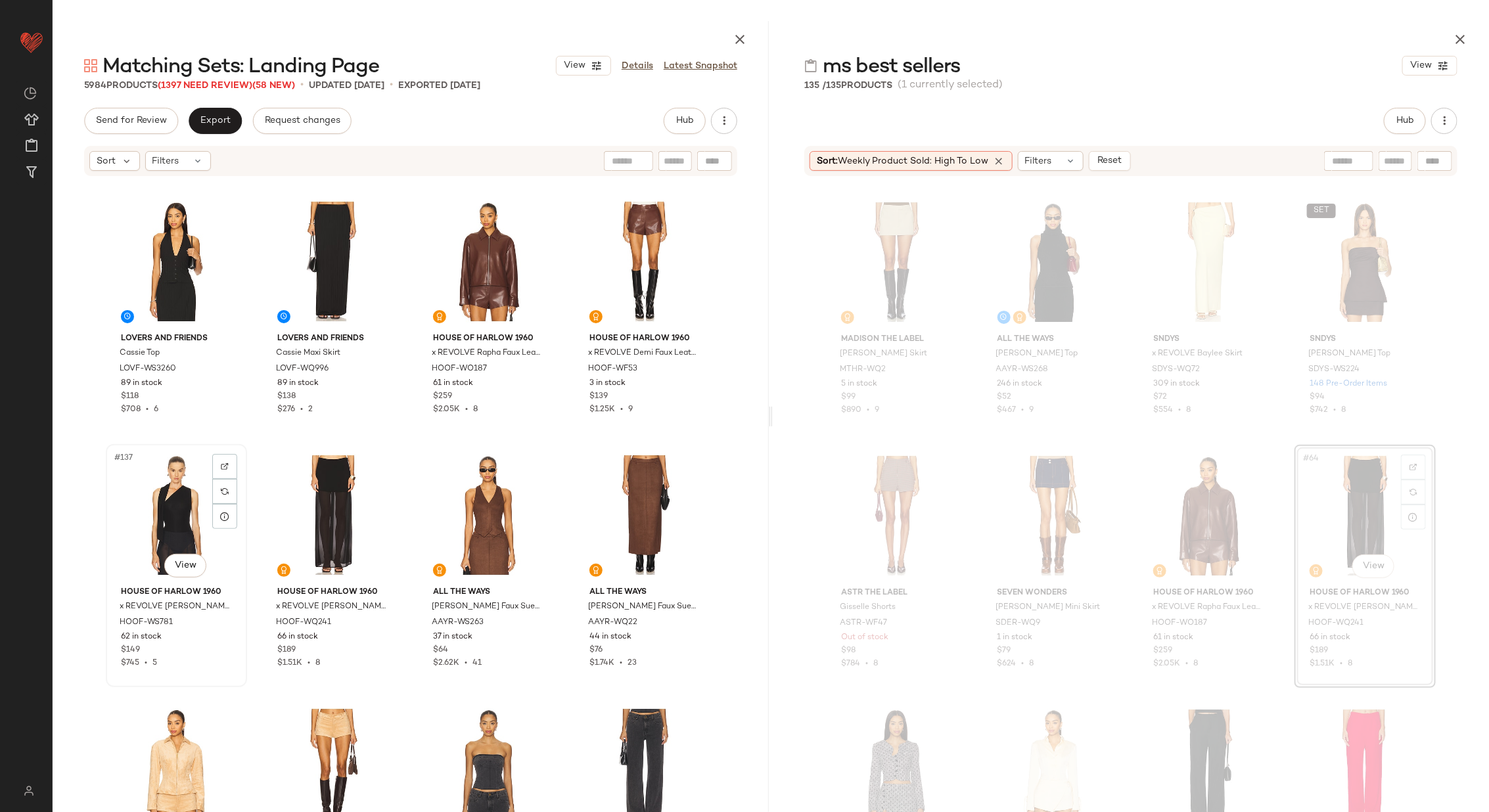
click at [132, 509] on div "#137 View" at bounding box center [176, 515] width 132 height 132
click at [311, 511] on div "#138 View" at bounding box center [333, 515] width 132 height 132
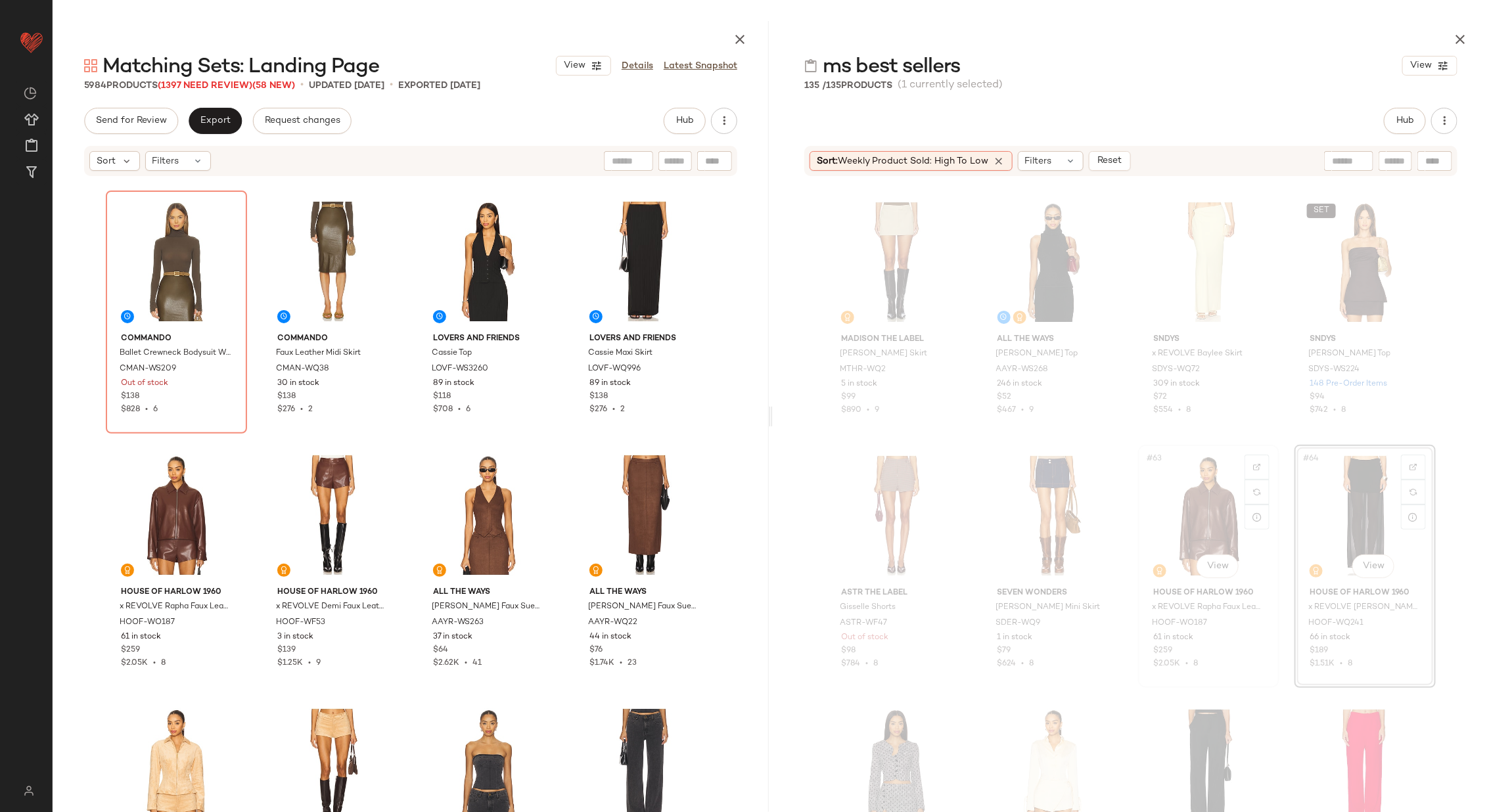
click at [1211, 512] on div "#63 View" at bounding box center [1208, 516] width 132 height 132
click at [141, 511] on div "#137 View" at bounding box center [176, 515] width 132 height 132
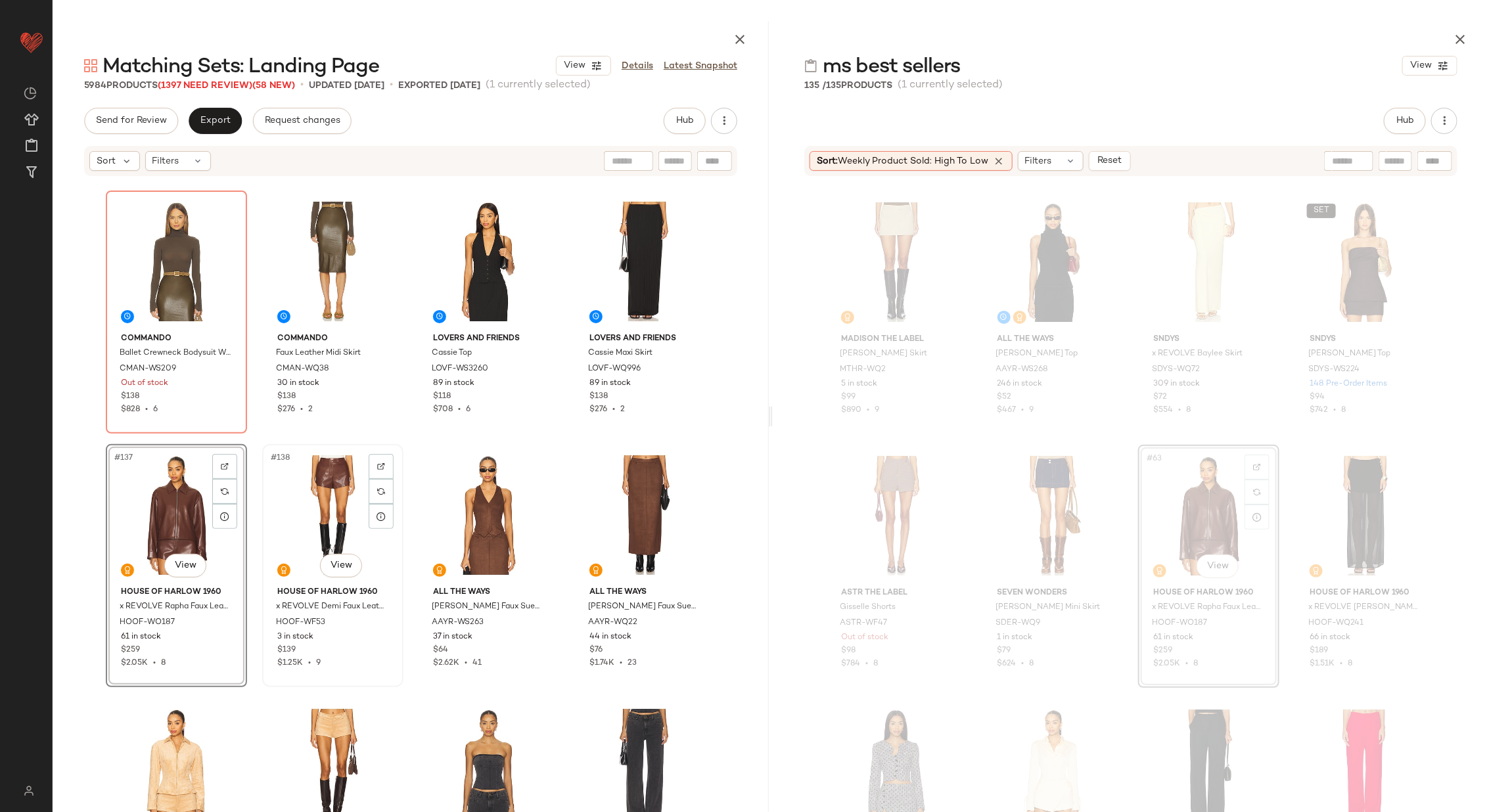
click at [314, 510] on div "#138 View" at bounding box center [333, 515] width 132 height 132
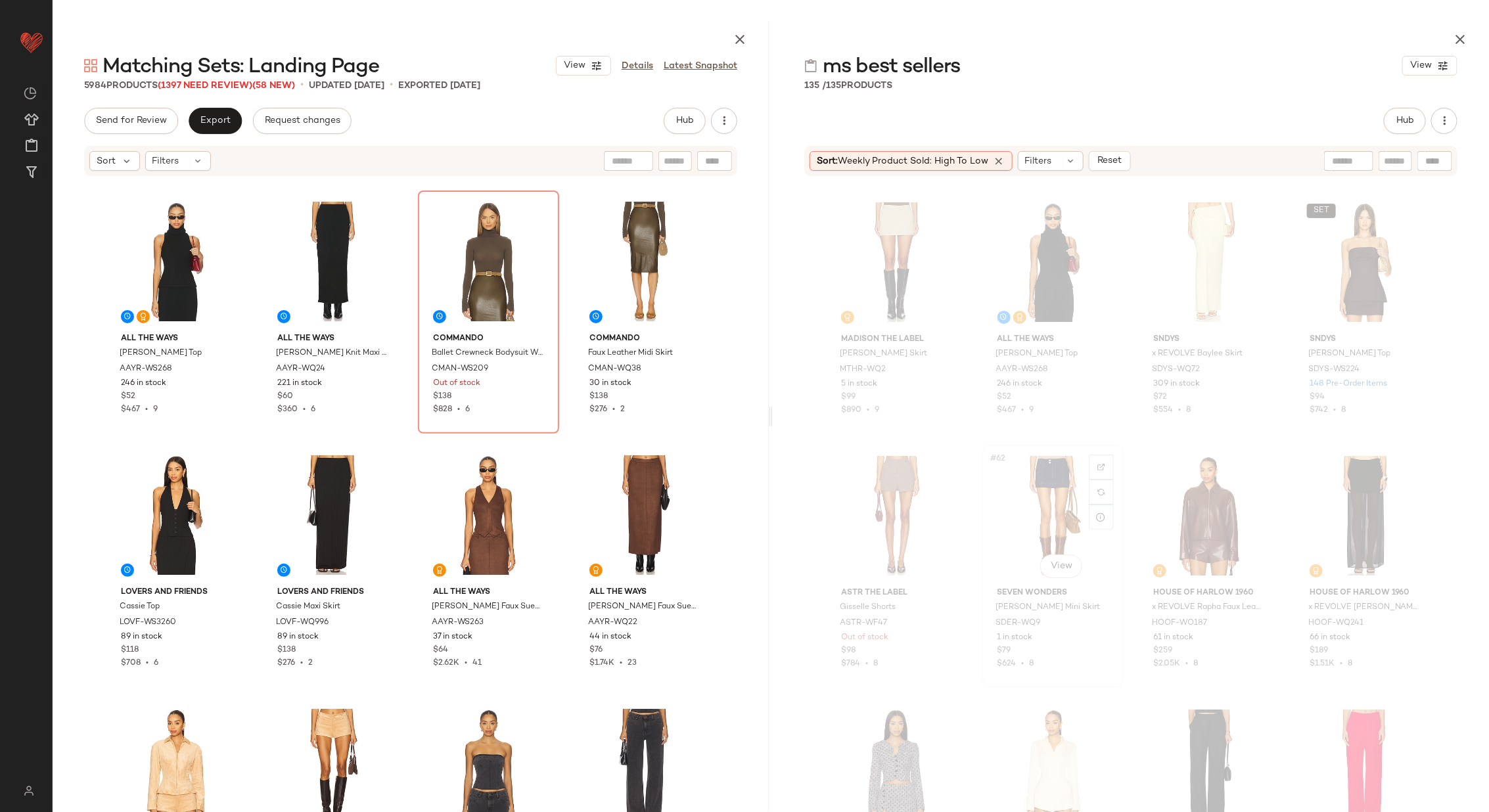
click at [1028, 517] on div "#62 View" at bounding box center [1052, 516] width 132 height 132
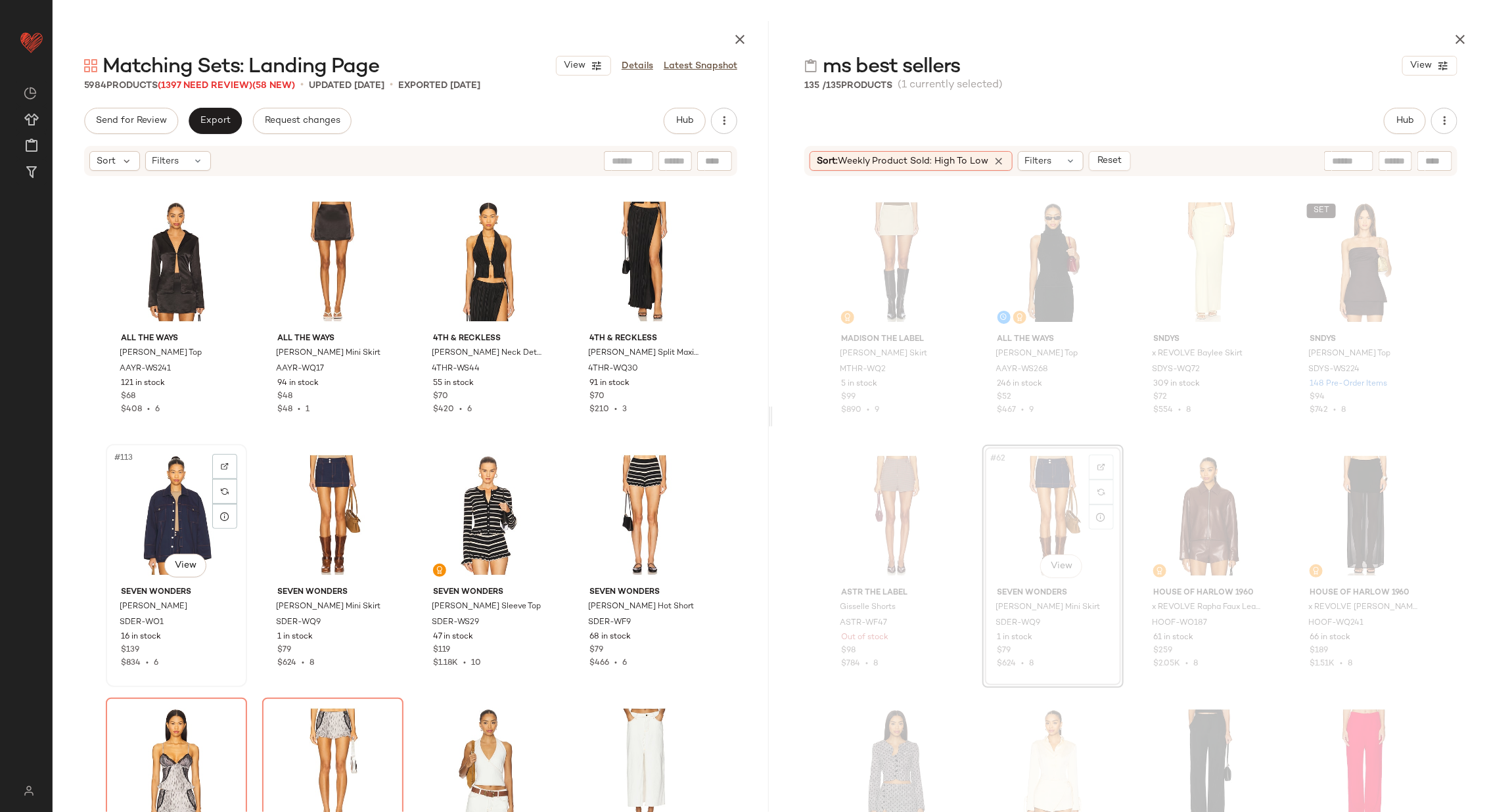
click at [171, 509] on div "#113 View" at bounding box center [176, 515] width 132 height 132
click at [325, 510] on div "#114 View" at bounding box center [333, 515] width 132 height 132
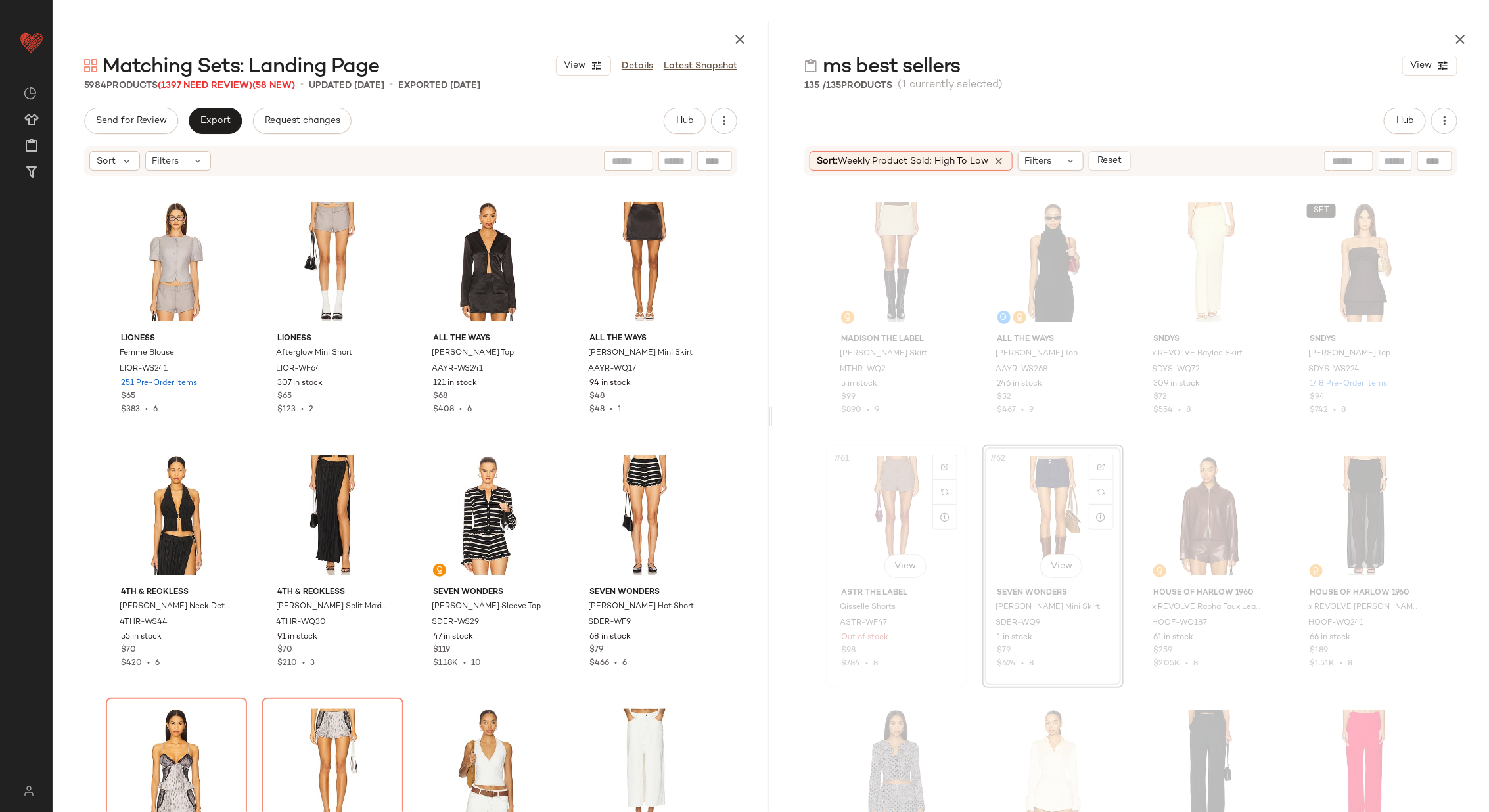
click at [883, 500] on div "#61 View" at bounding box center [896, 516] width 132 height 132
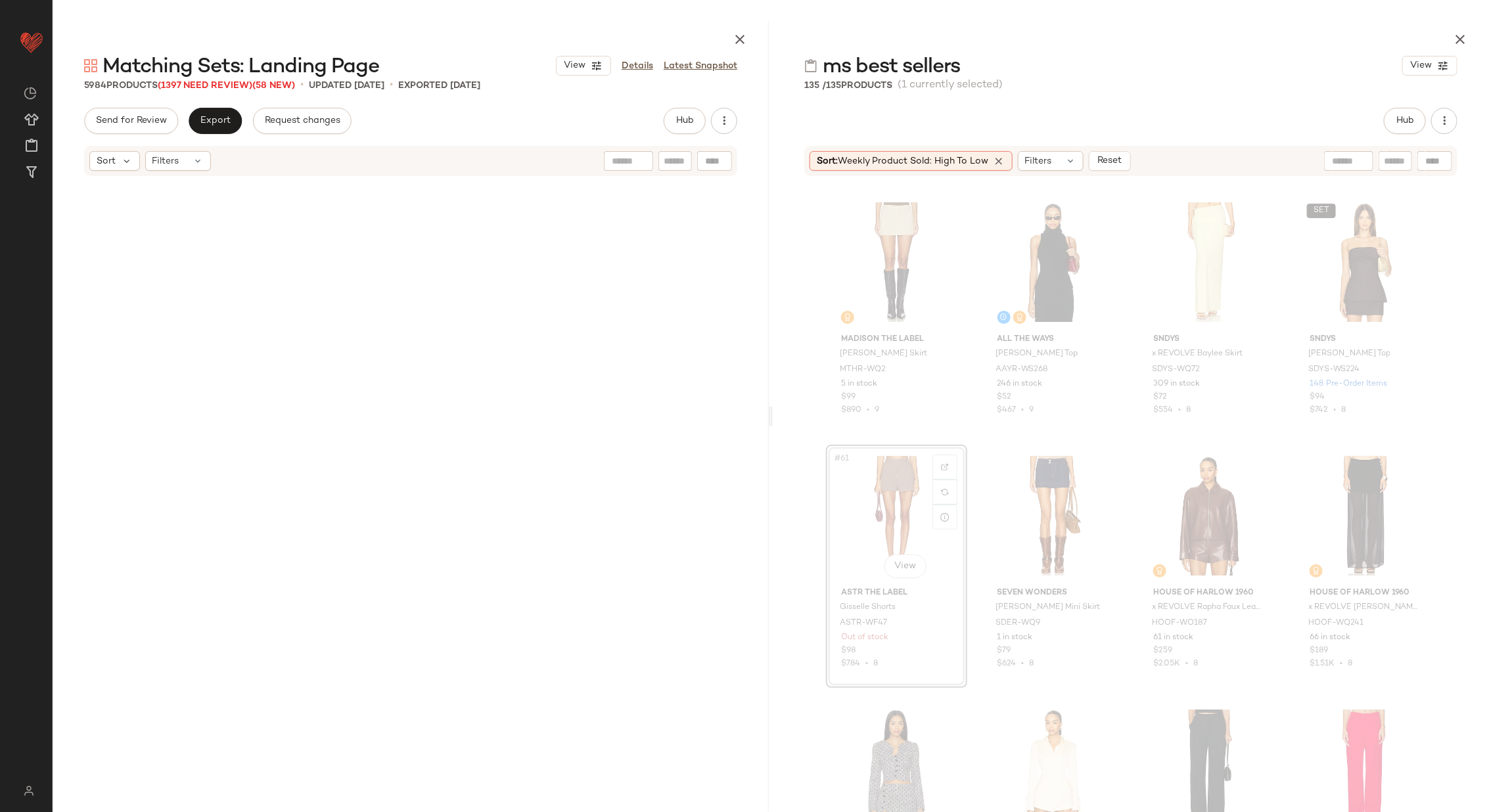
scroll to position [38544, 0]
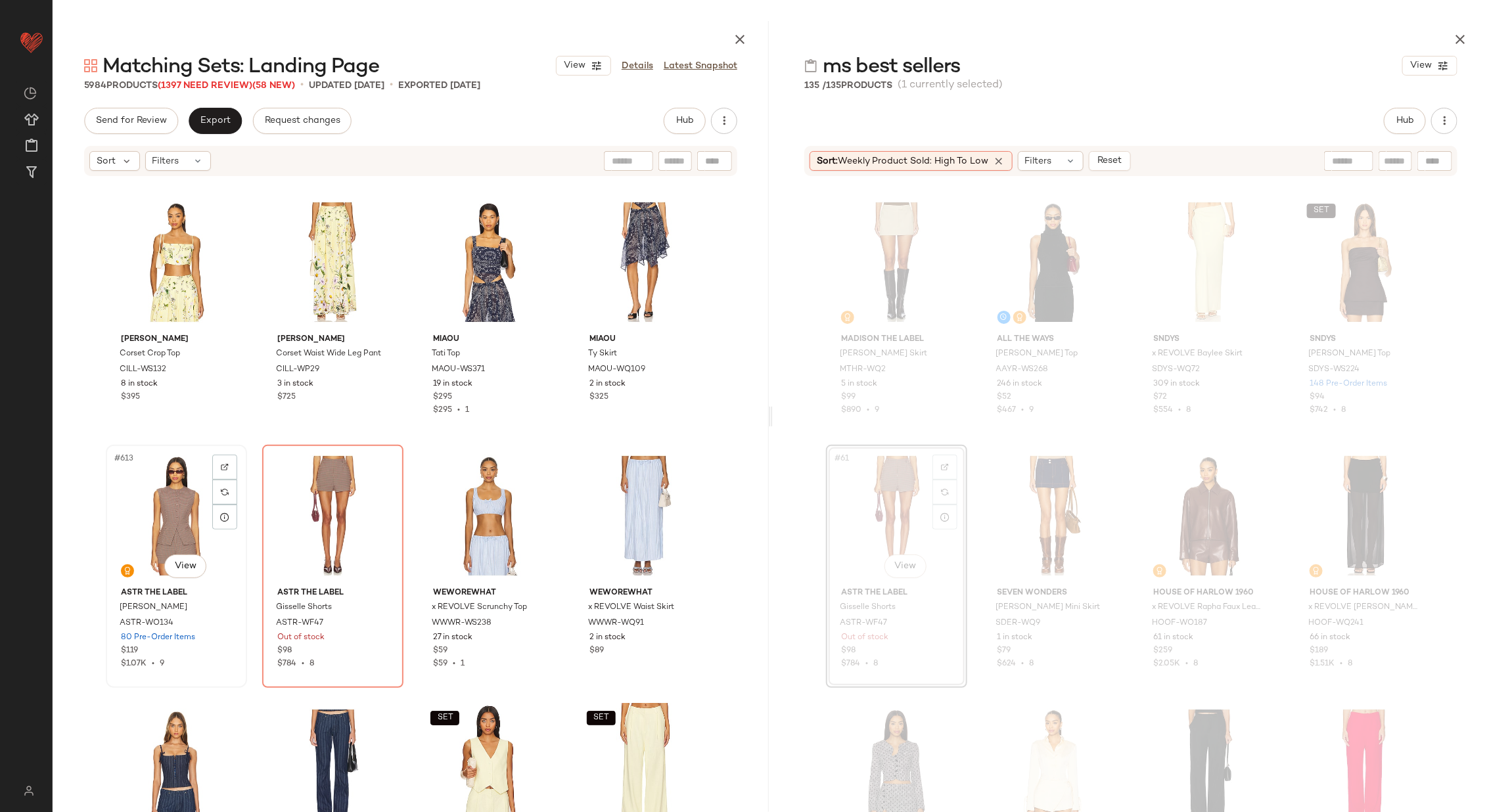
click at [164, 517] on div "#613 View" at bounding box center [176, 516] width 132 height 132
click at [316, 510] on div "#614 View" at bounding box center [333, 516] width 132 height 132
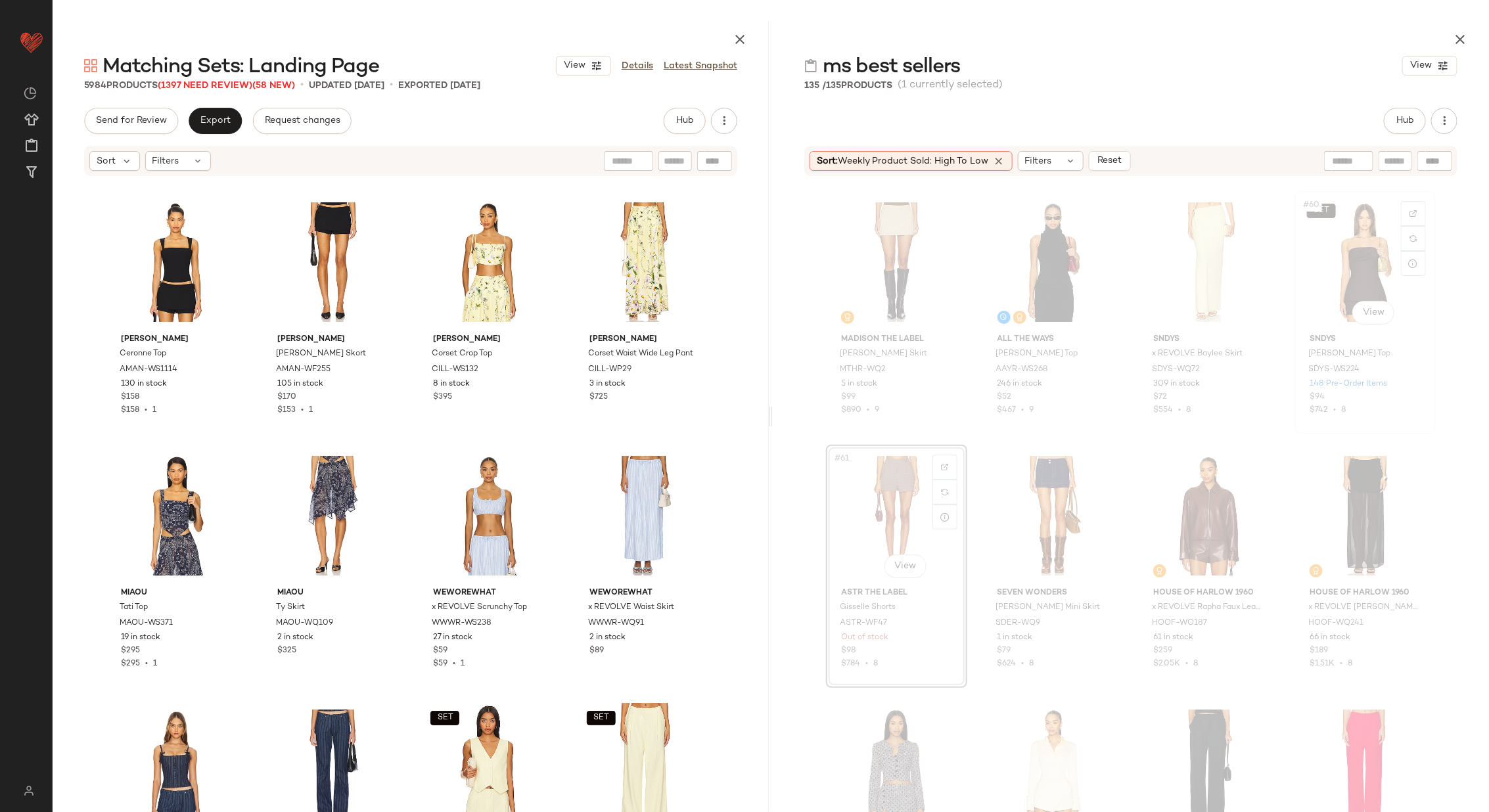
click at [1363, 260] on div "SET #60 View" at bounding box center [1365, 262] width 132 height 132
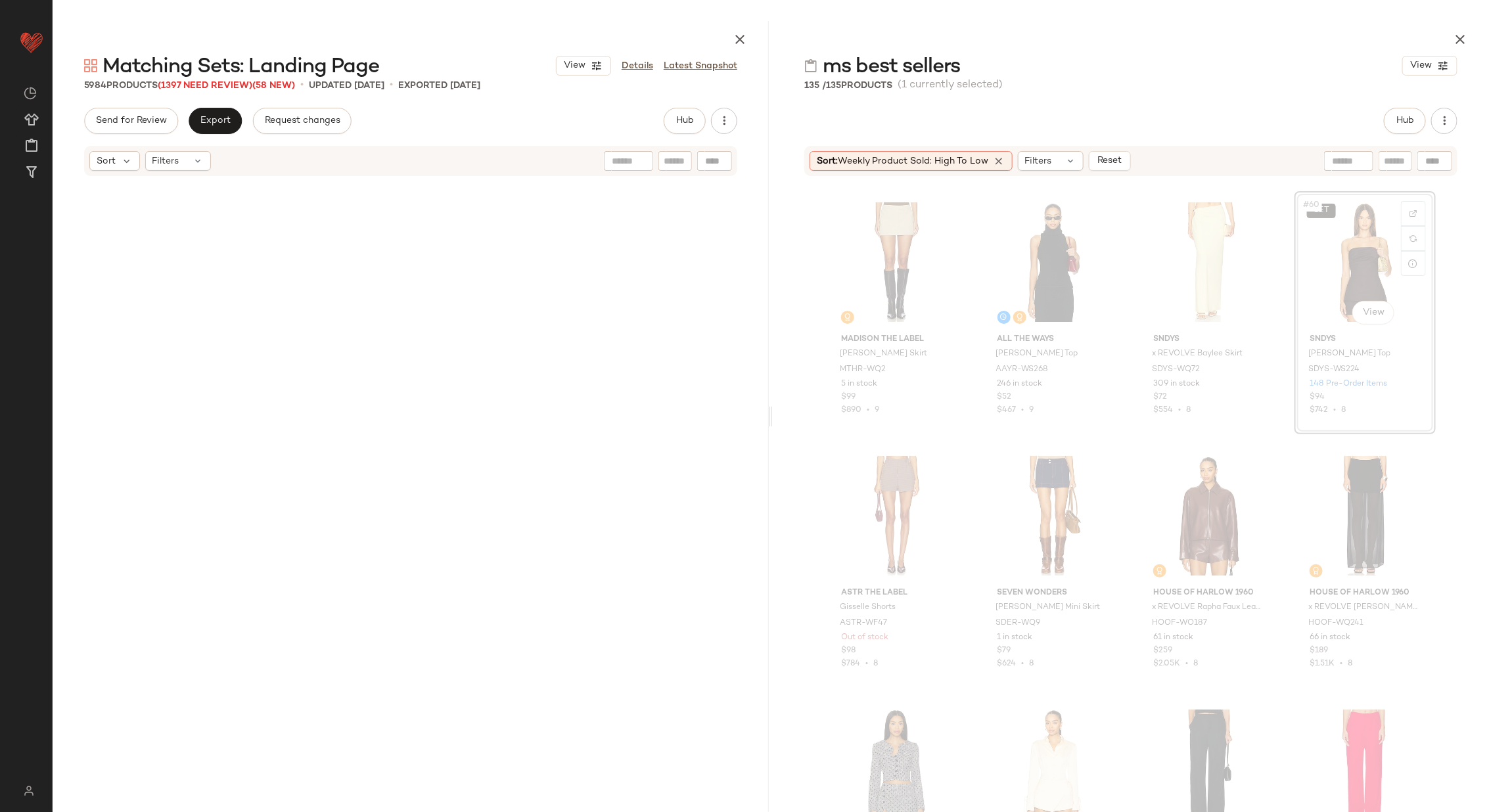
scroll to position [3297, 0]
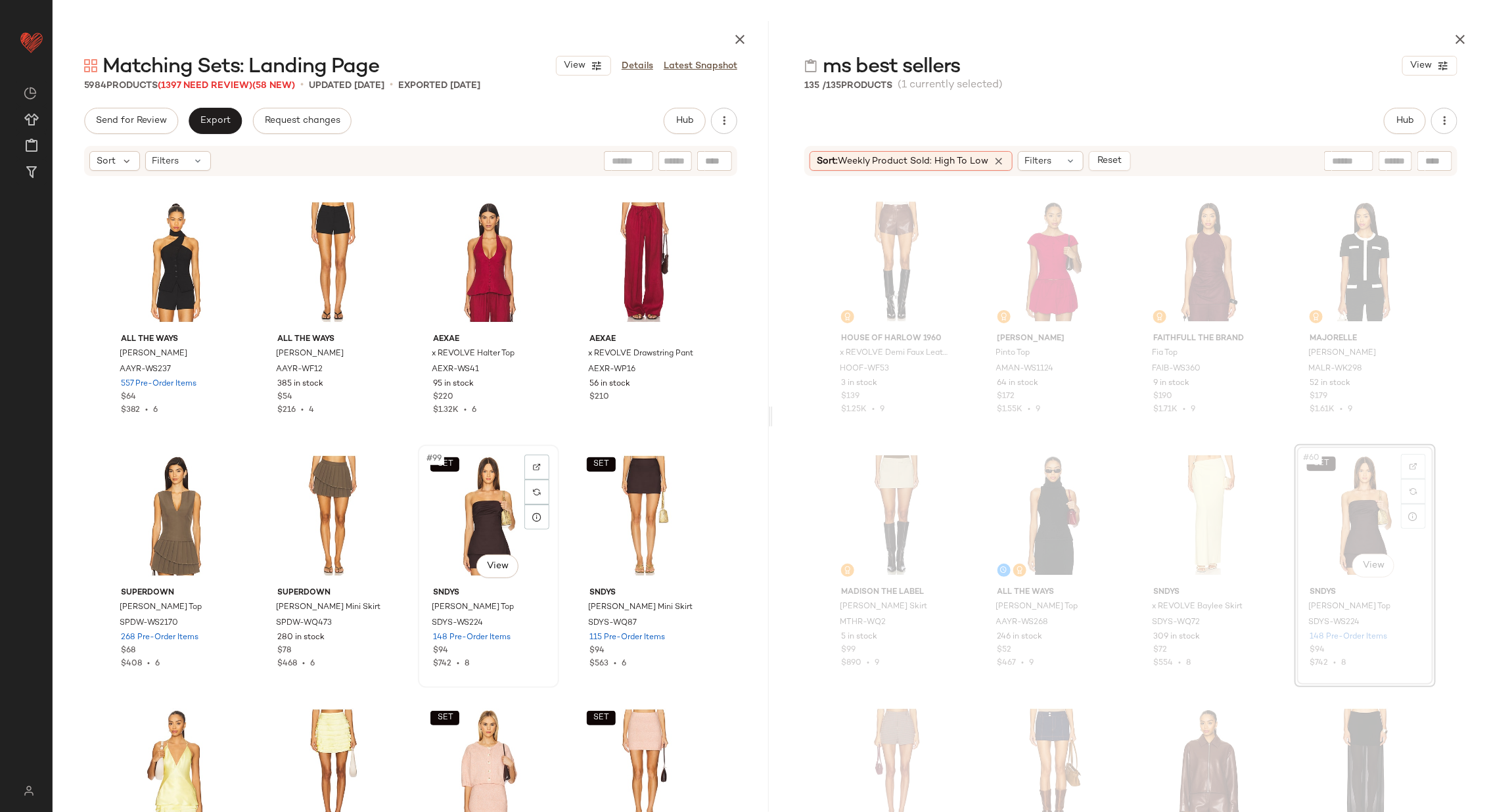
click at [468, 514] on div "SET #99 View" at bounding box center [488, 516] width 132 height 132
click at [615, 504] on div "SET #100 View" at bounding box center [644, 516] width 132 height 132
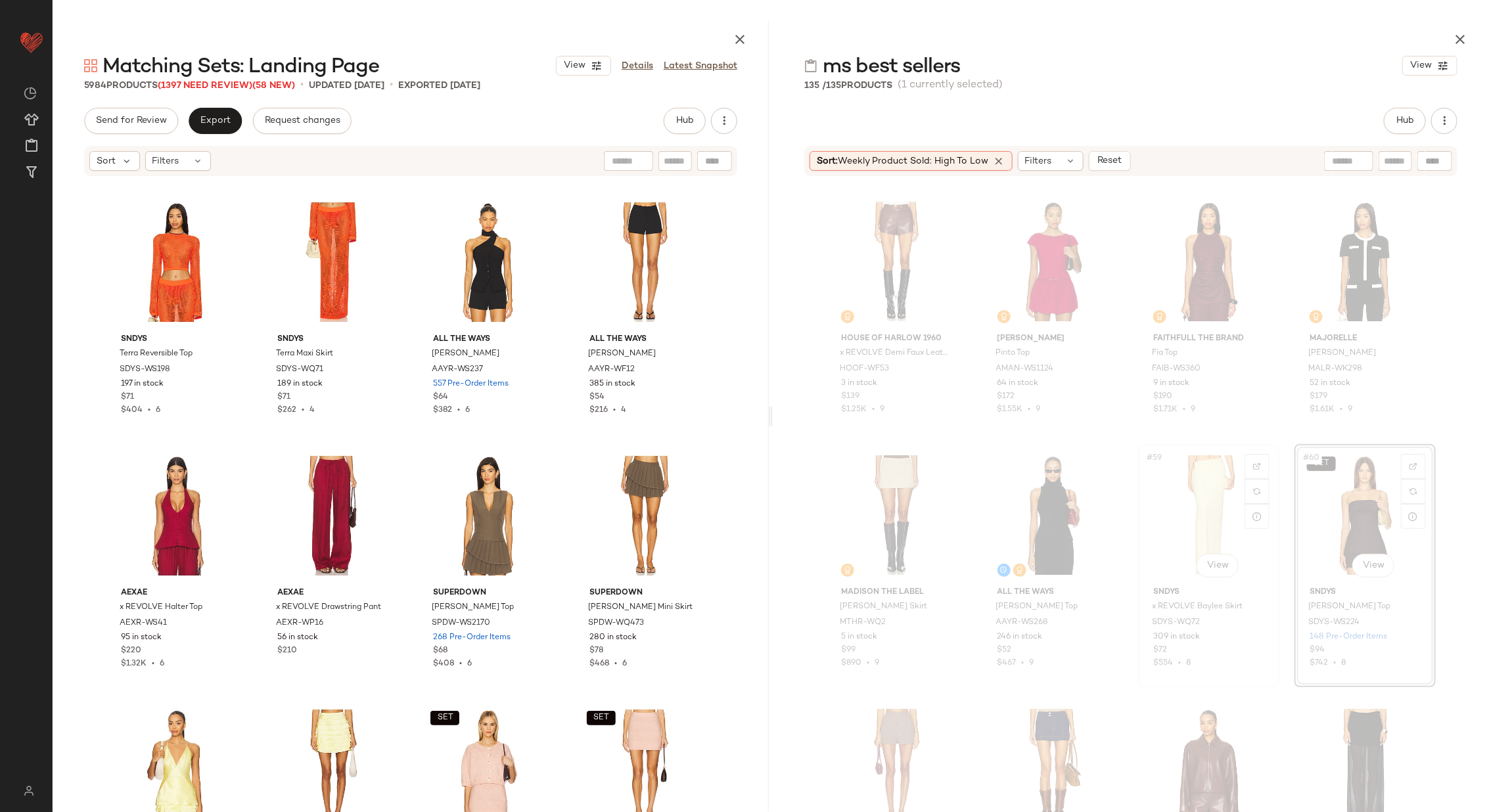
click at [1215, 509] on div "#59 View" at bounding box center [1208, 515] width 132 height 132
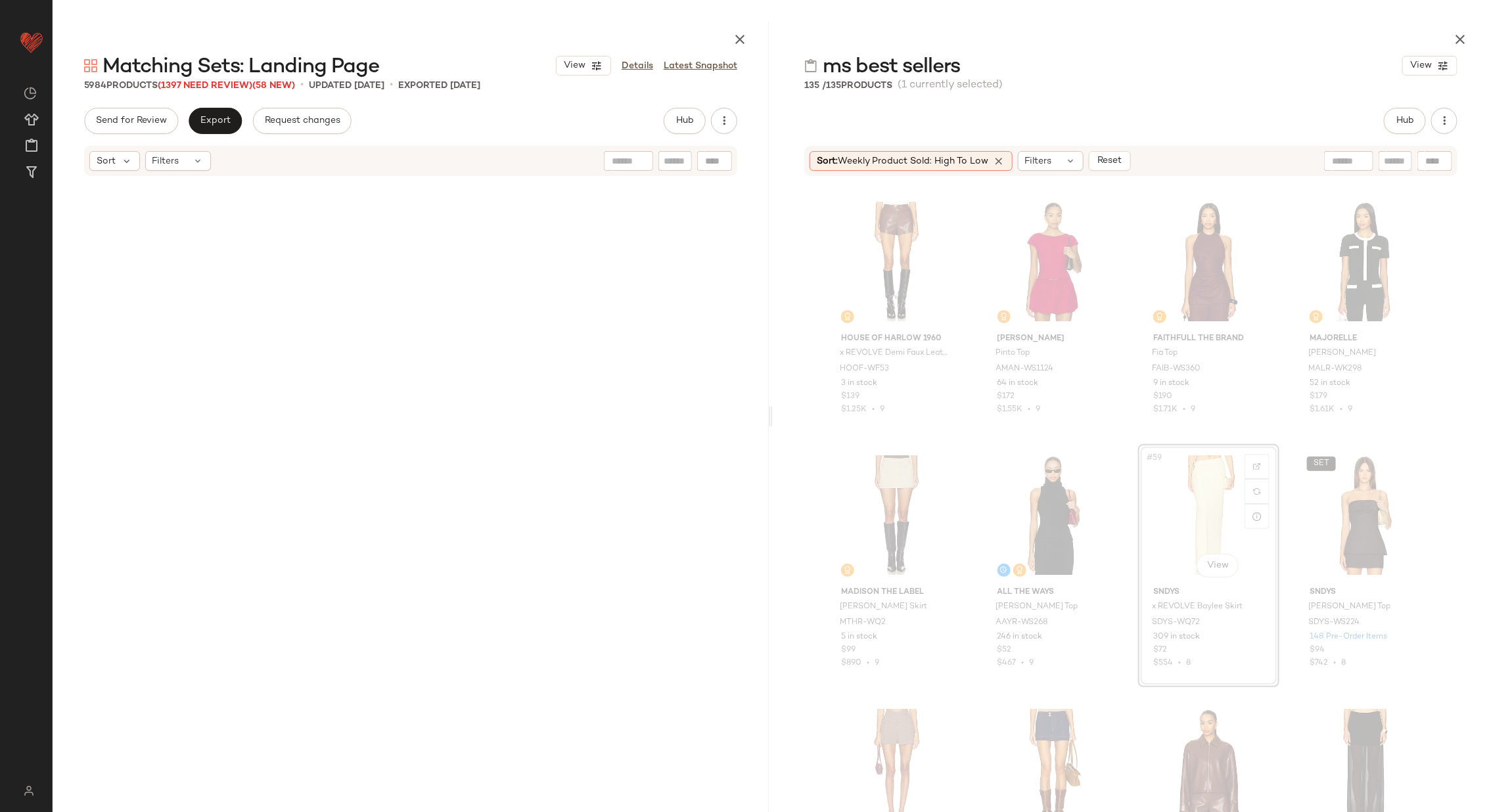
scroll to position [65424, 0]
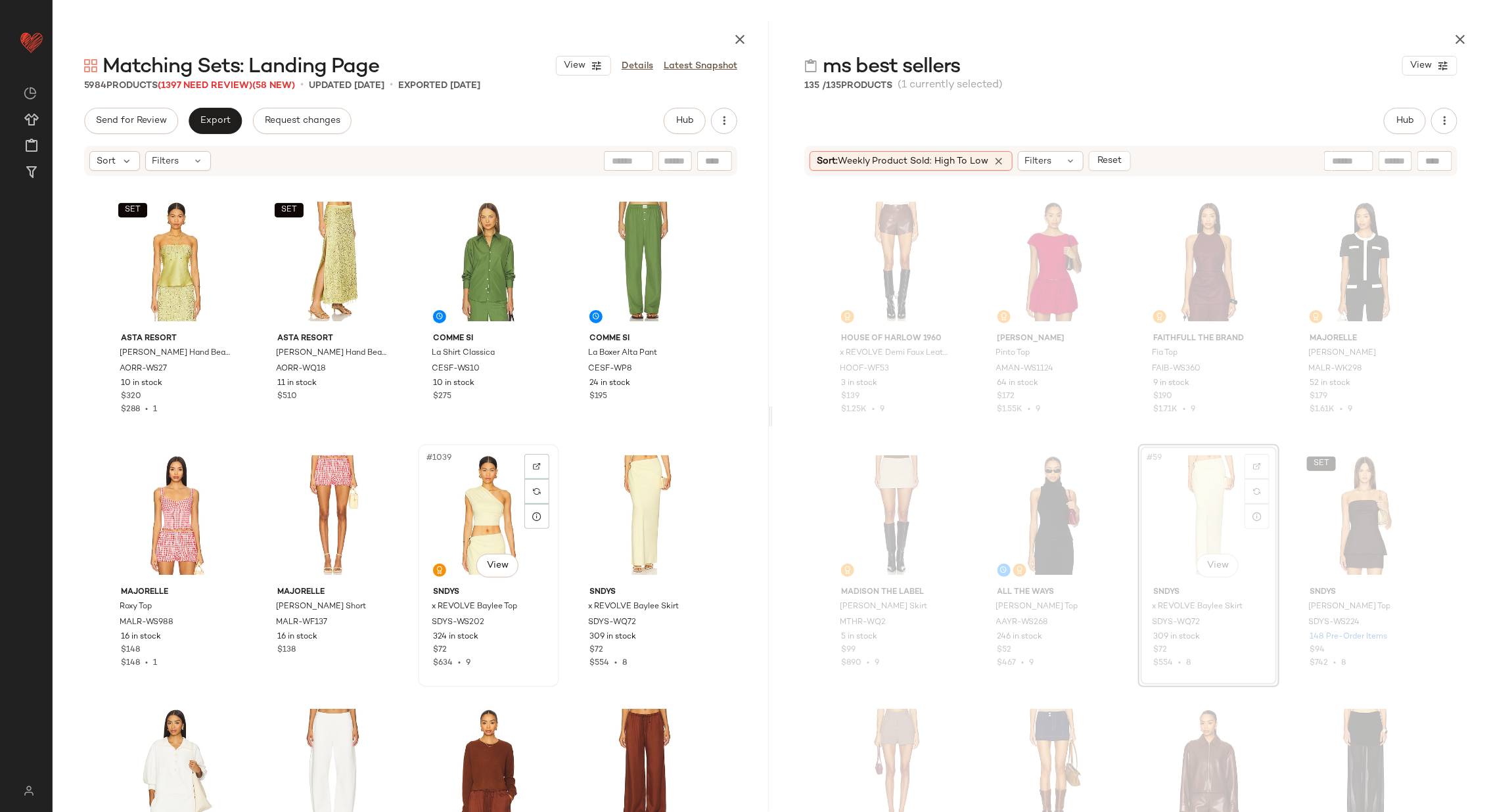
click at [473, 525] on div "#1039 View" at bounding box center [488, 515] width 132 height 132
click at [598, 520] on div "#1040 View" at bounding box center [644, 515] width 132 height 132
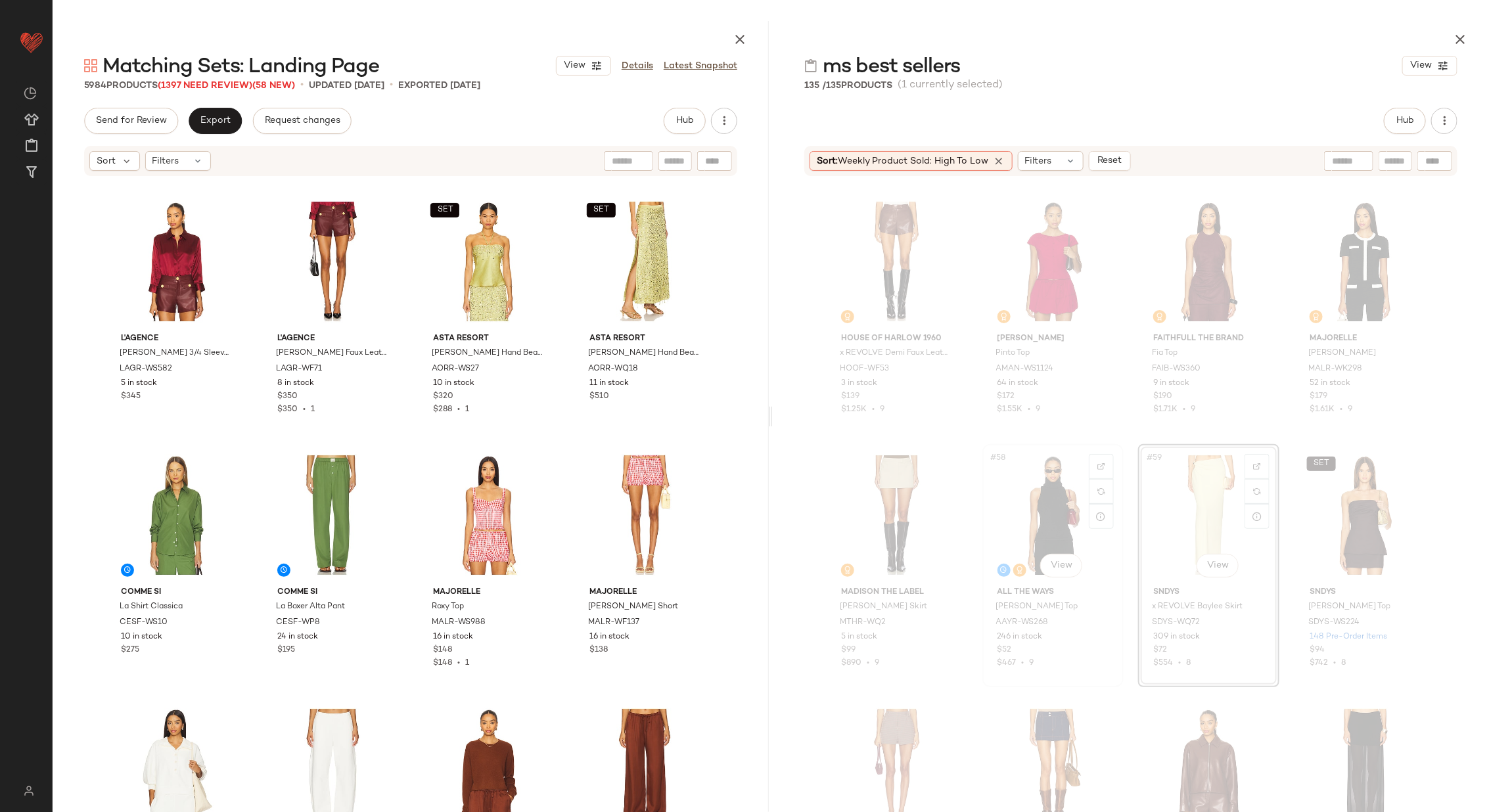
click at [1054, 514] on div "#58 View" at bounding box center [1052, 515] width 132 height 132
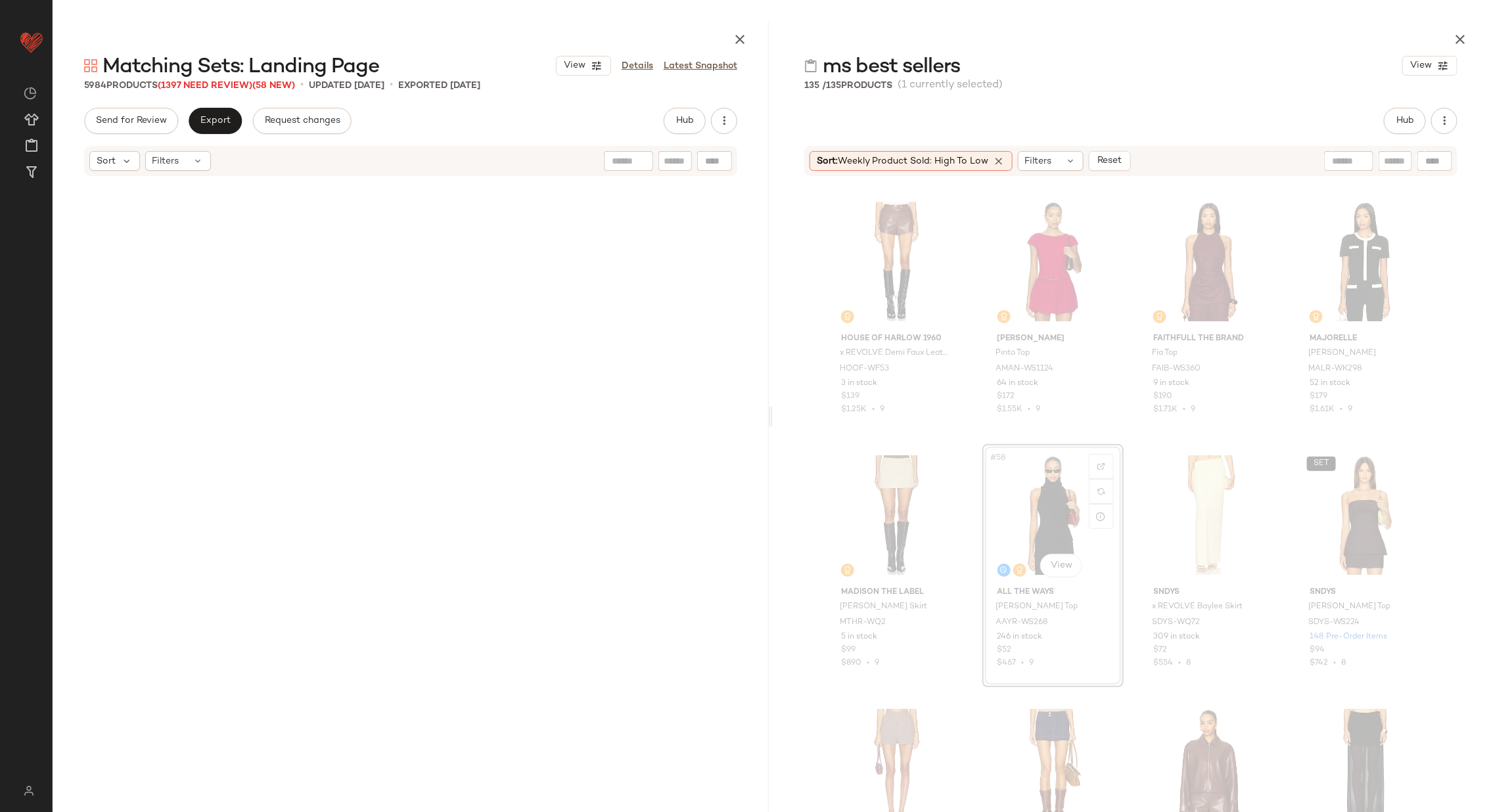
scroll to position [8368, 0]
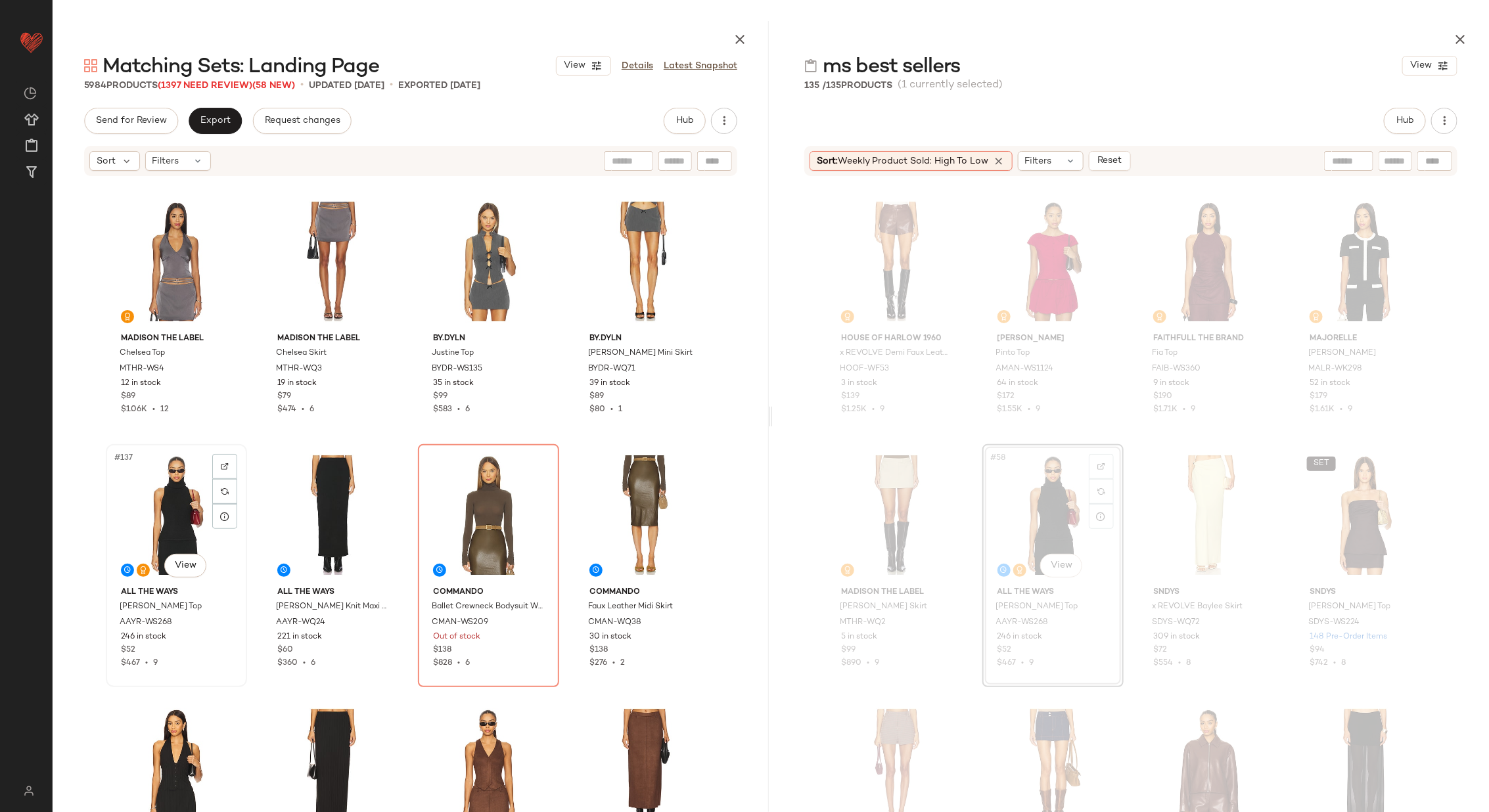
click at [159, 505] on div "#137 View" at bounding box center [176, 515] width 132 height 132
click at [308, 505] on div "#138 View" at bounding box center [333, 515] width 132 height 132
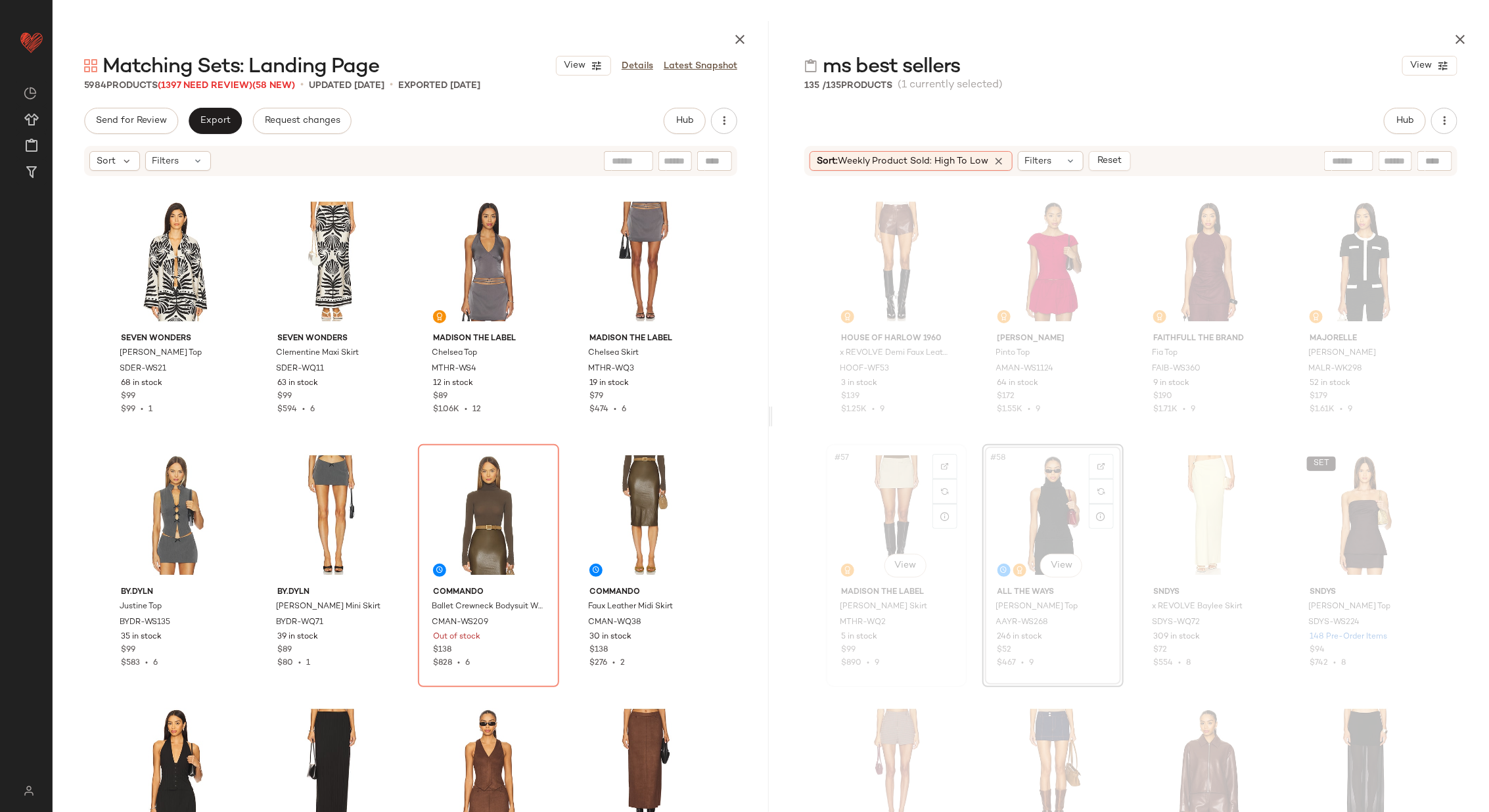
click at [886, 503] on div "#57 View" at bounding box center [896, 515] width 132 height 132
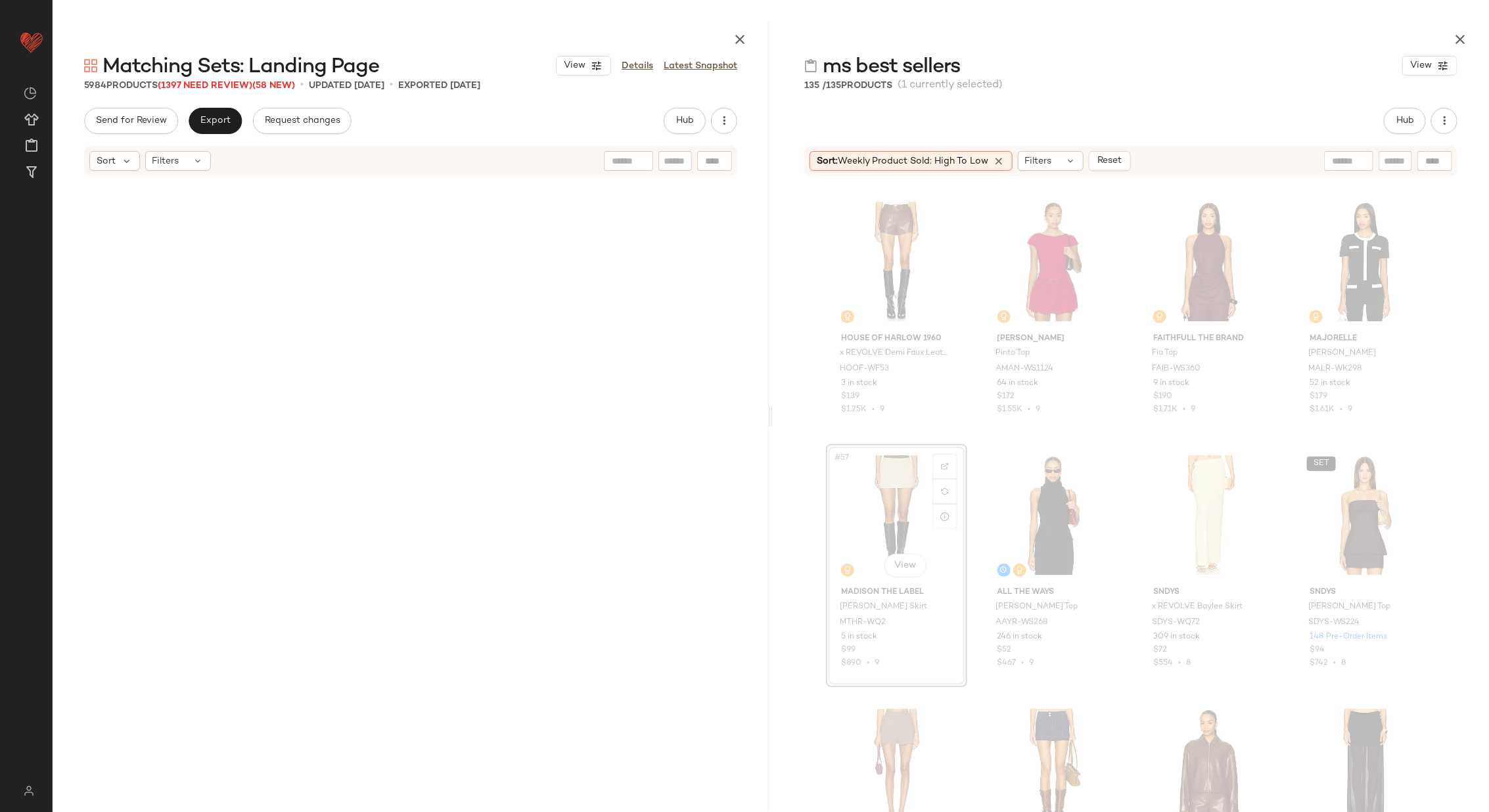
scroll to position [1267, 0]
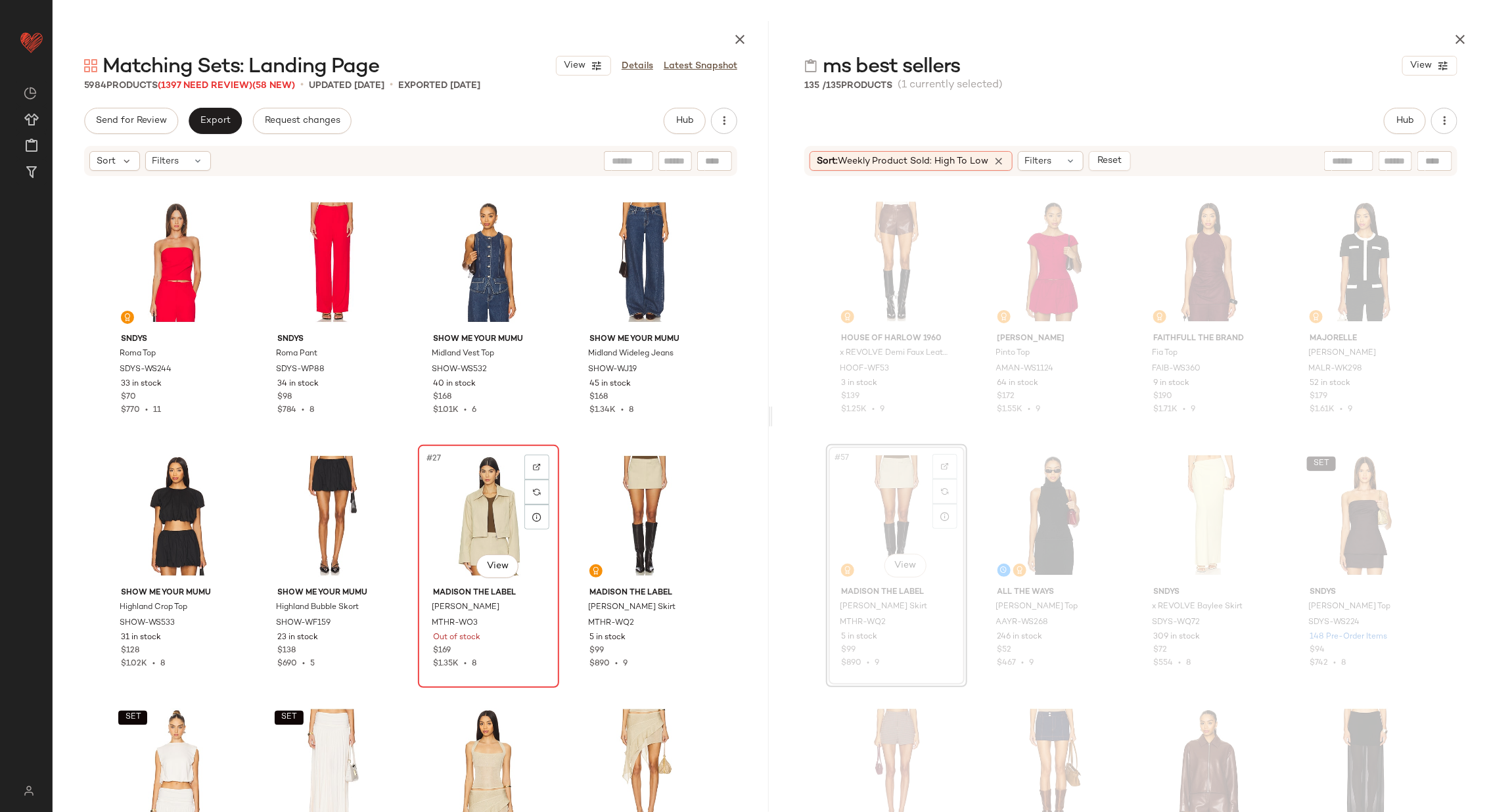
click at [452, 514] on div "#27 View" at bounding box center [488, 516] width 132 height 132
click at [645, 516] on div "#28 View" at bounding box center [644, 516] width 132 height 132
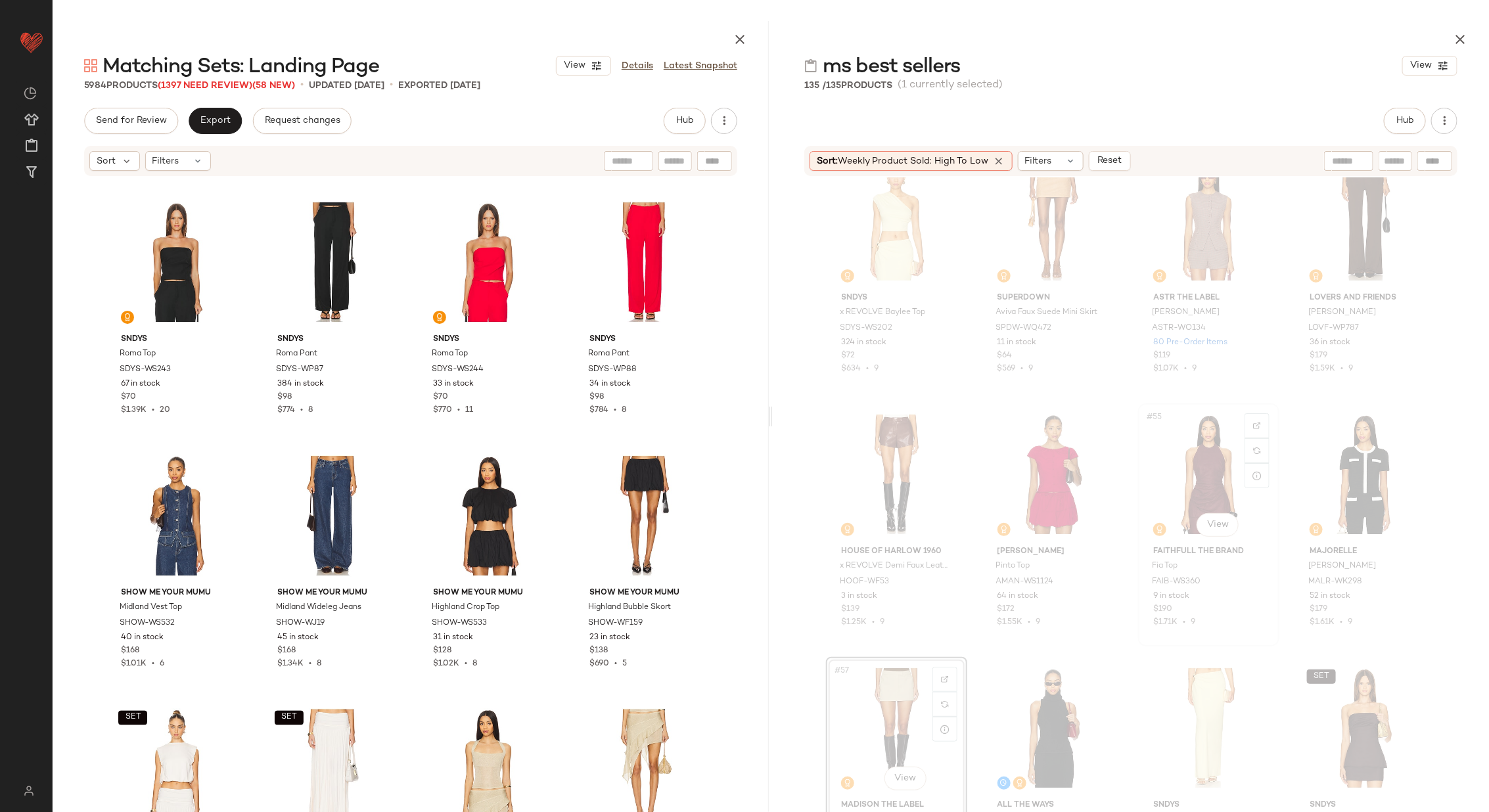
scroll to position [3078, 0]
click at [1343, 466] on div "#56 View" at bounding box center [1365, 480] width 132 height 132
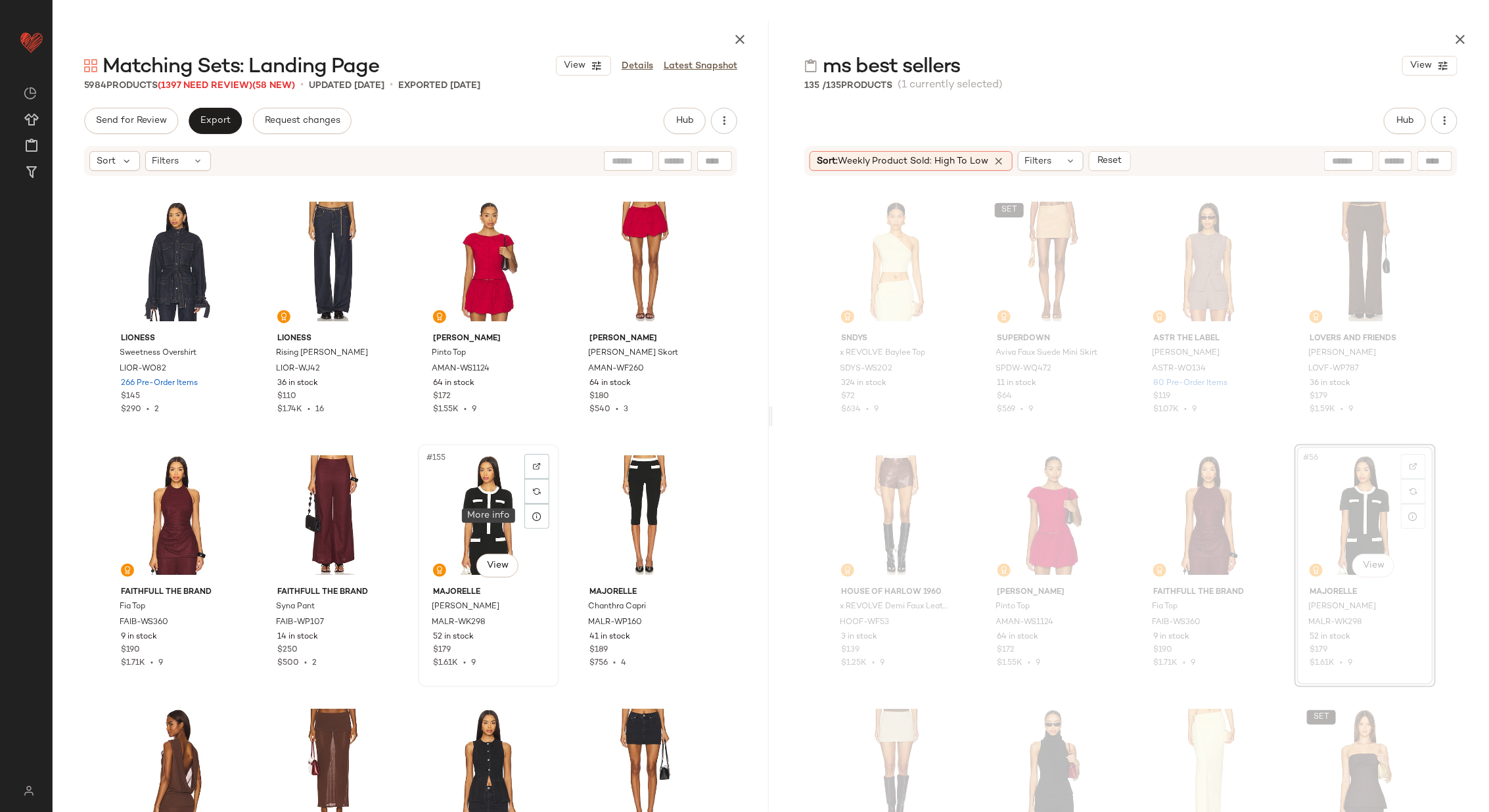
click at [496, 514] on div "#155 View" at bounding box center [488, 515] width 132 height 132
click at [646, 511] on div "#156 View" at bounding box center [644, 515] width 132 height 132
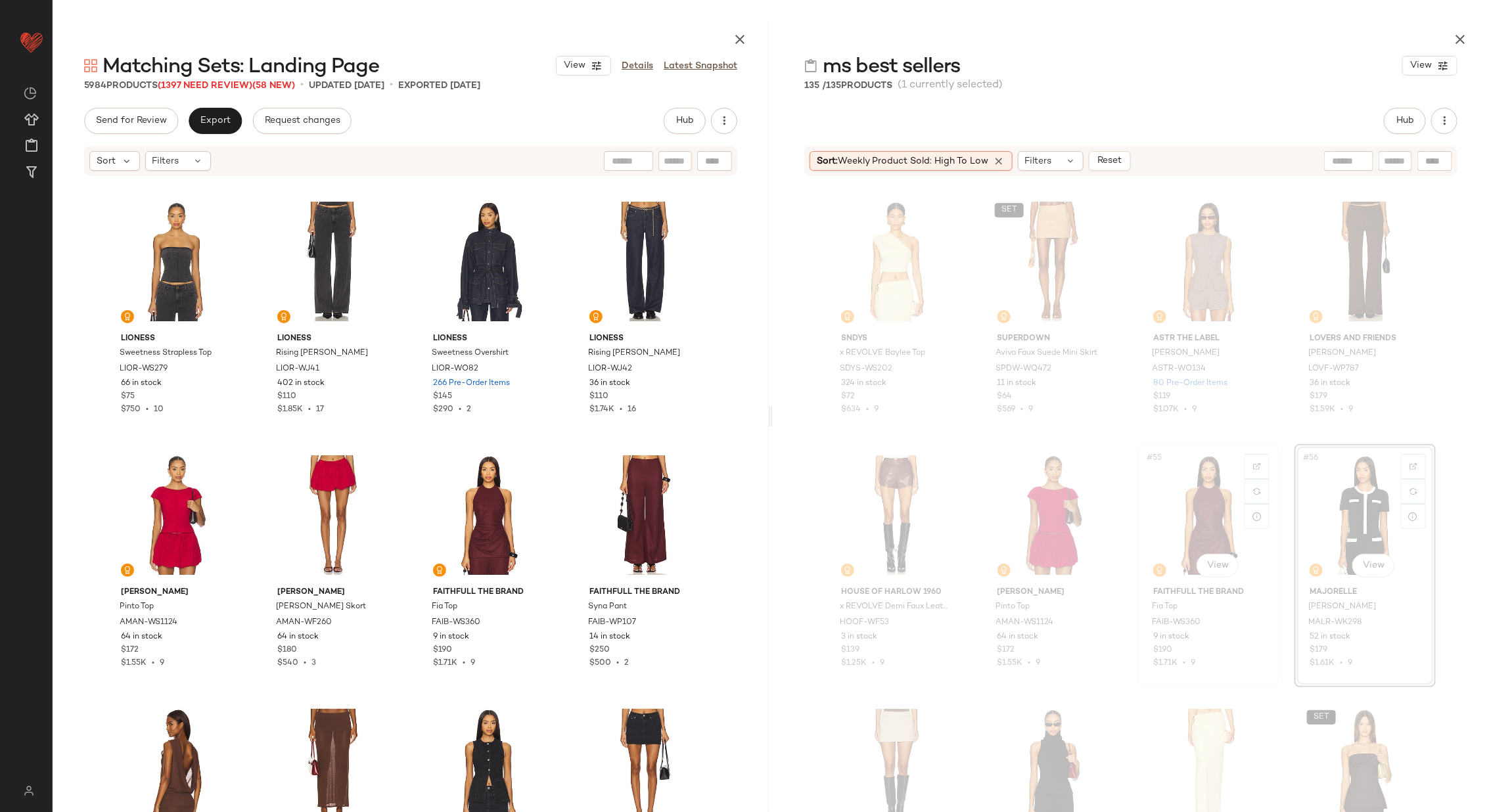
click at [1201, 508] on div "#55 View" at bounding box center [1208, 515] width 132 height 132
click at [496, 520] on div "#155 View" at bounding box center [488, 515] width 132 height 132
click at [625, 516] on div "#156 View" at bounding box center [644, 515] width 132 height 132
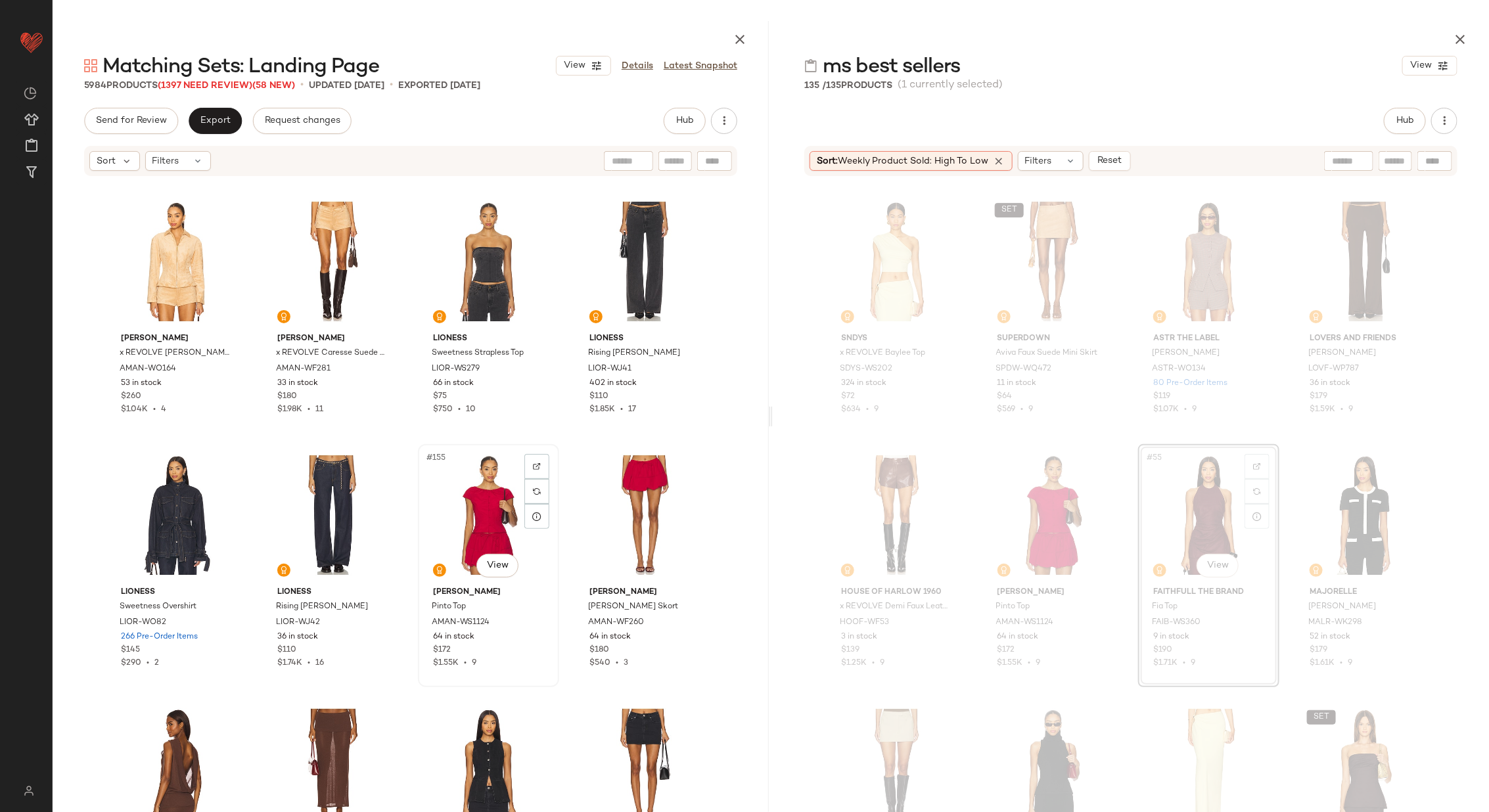
click at [473, 512] on div "#155 View" at bounding box center [488, 515] width 132 height 132
click at [611, 502] on div "#156 View" at bounding box center [644, 515] width 132 height 132
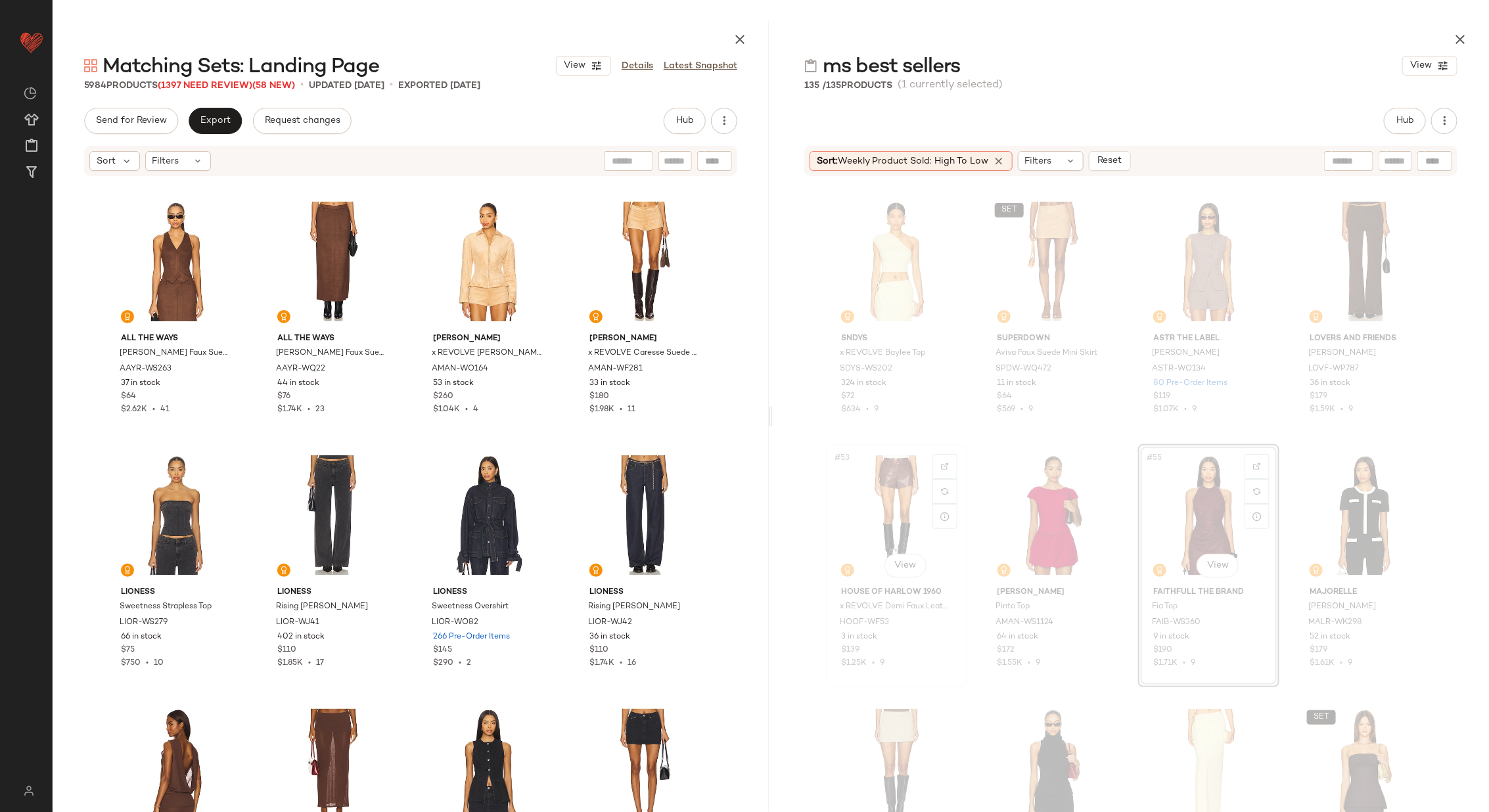
click at [889, 507] on div "#53 View" at bounding box center [896, 515] width 132 height 132
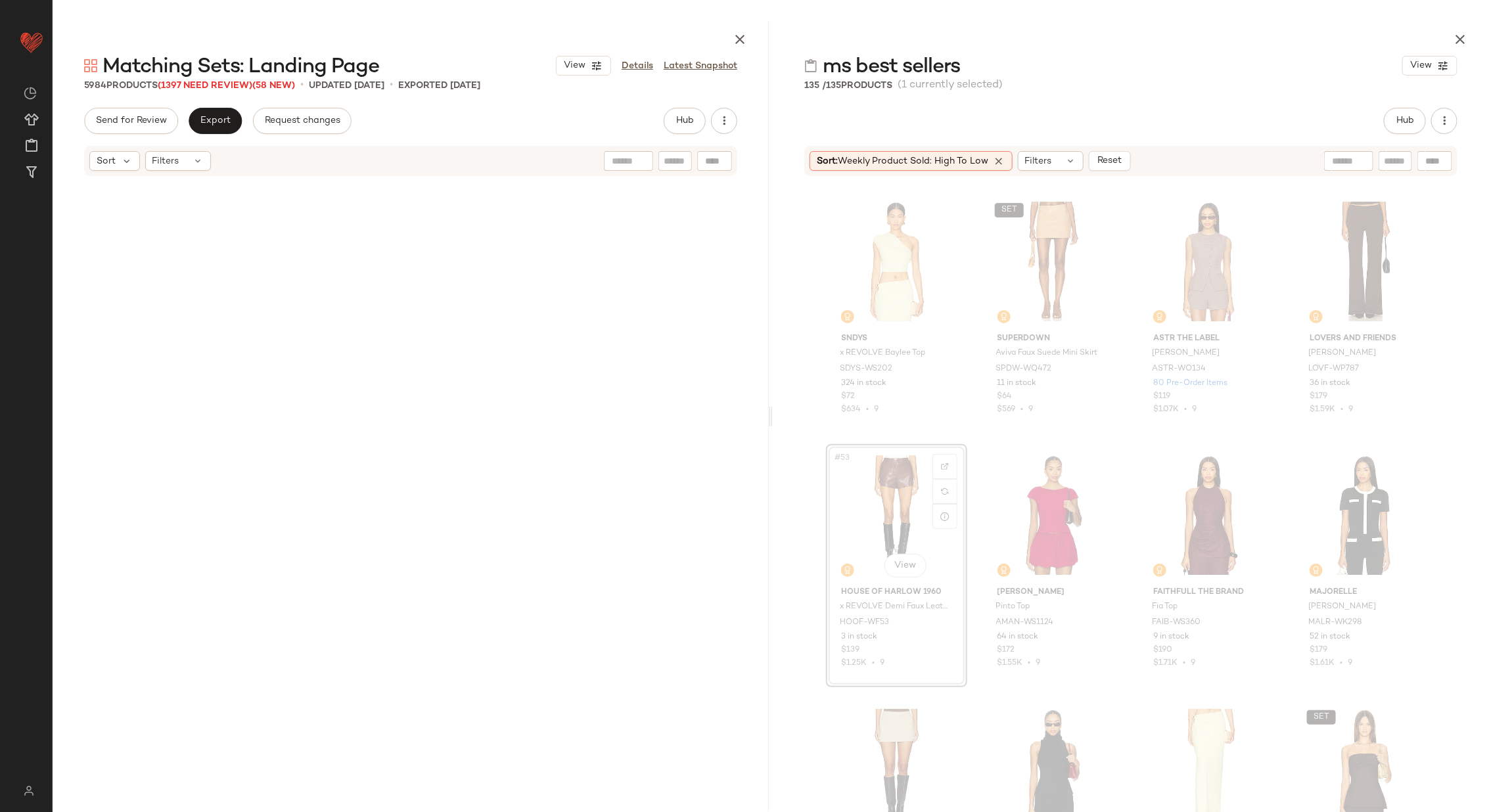
scroll to position [761, 0]
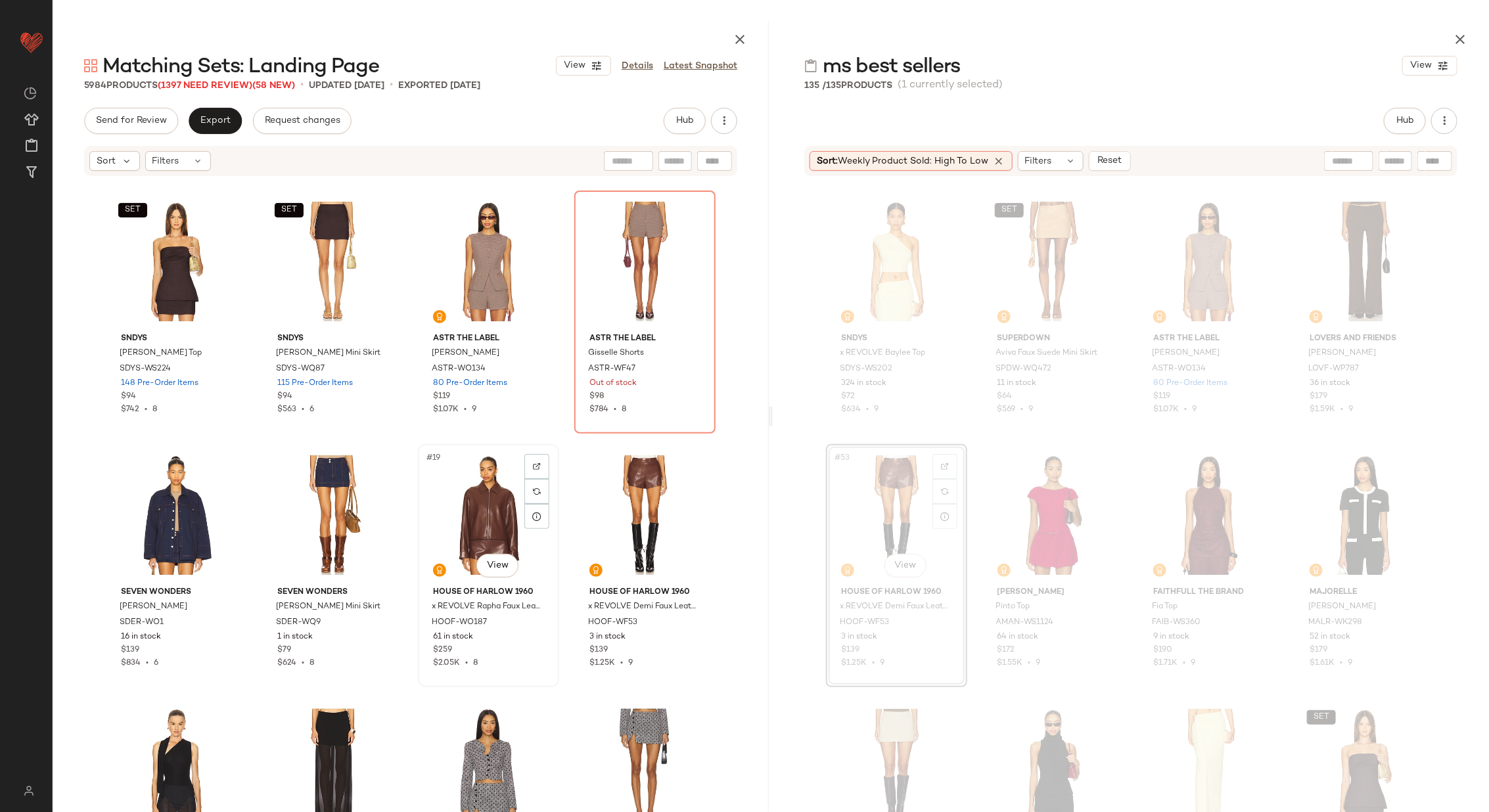
click at [478, 518] on div "#19 View" at bounding box center [488, 515] width 132 height 132
click at [616, 511] on div "#20 View" at bounding box center [644, 515] width 132 height 132
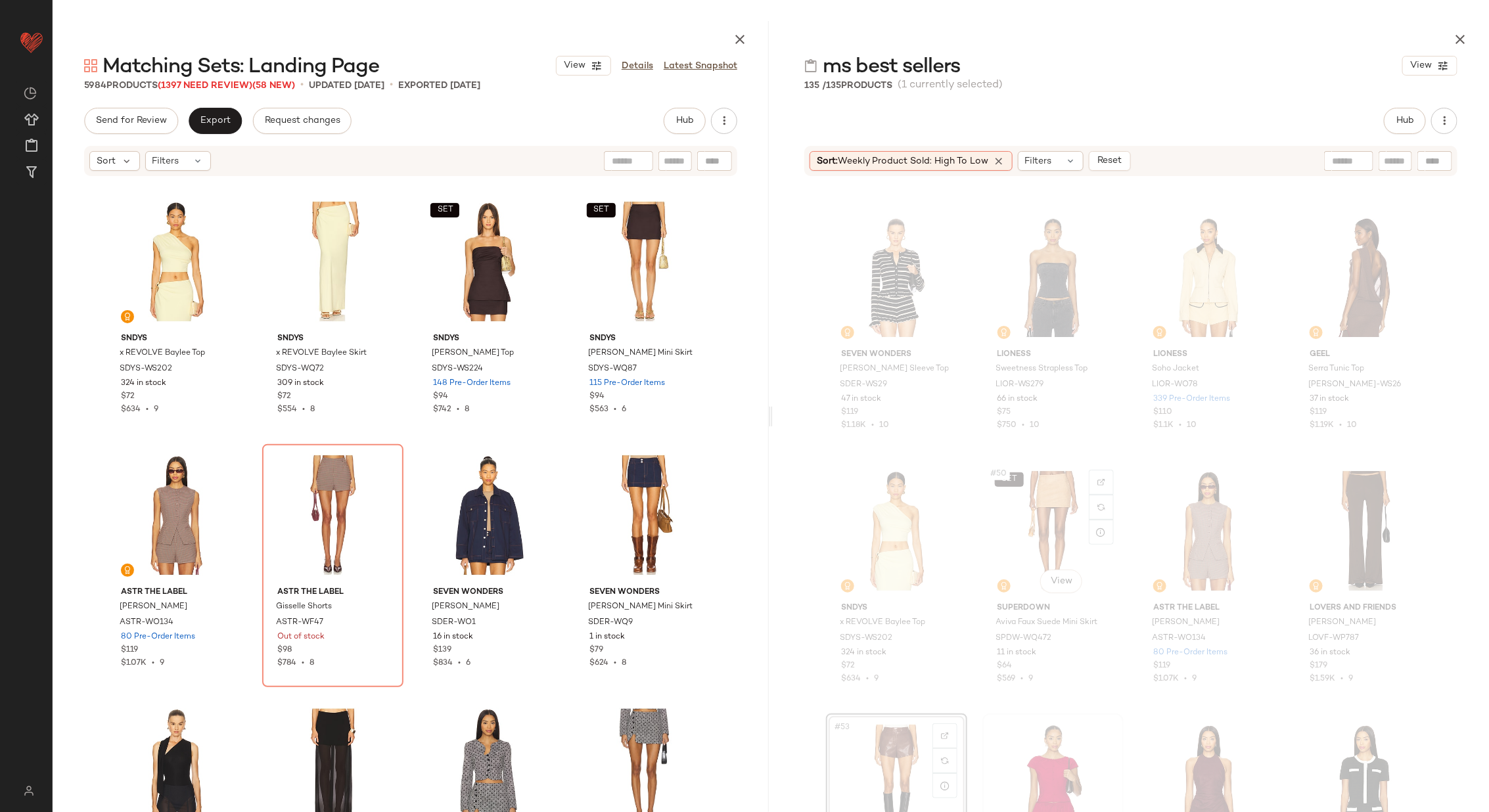
scroll to position [2767, 0]
click at [1326, 544] on div "#52 View" at bounding box center [1365, 537] width 132 height 132
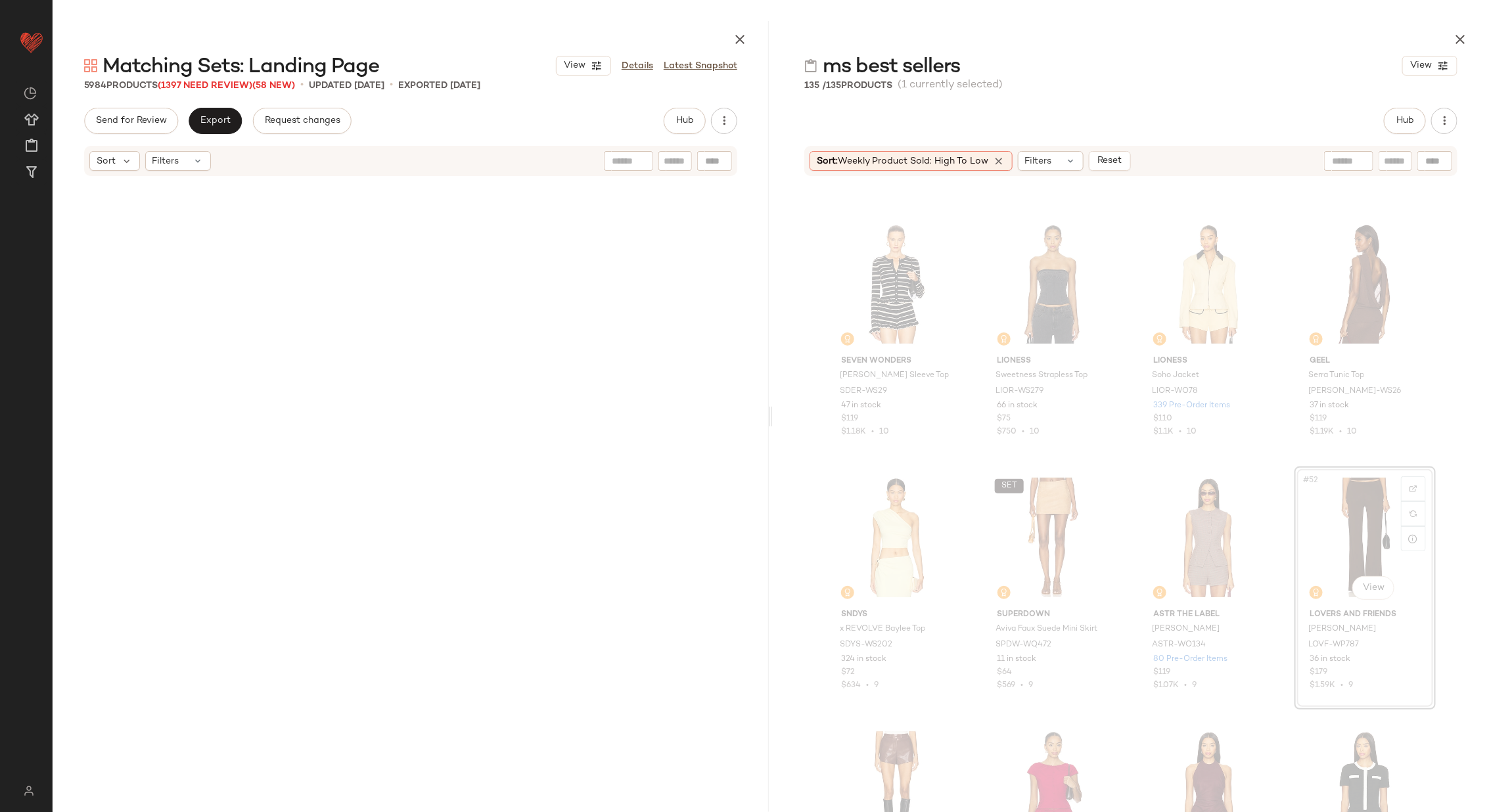
scroll to position [2789, 0]
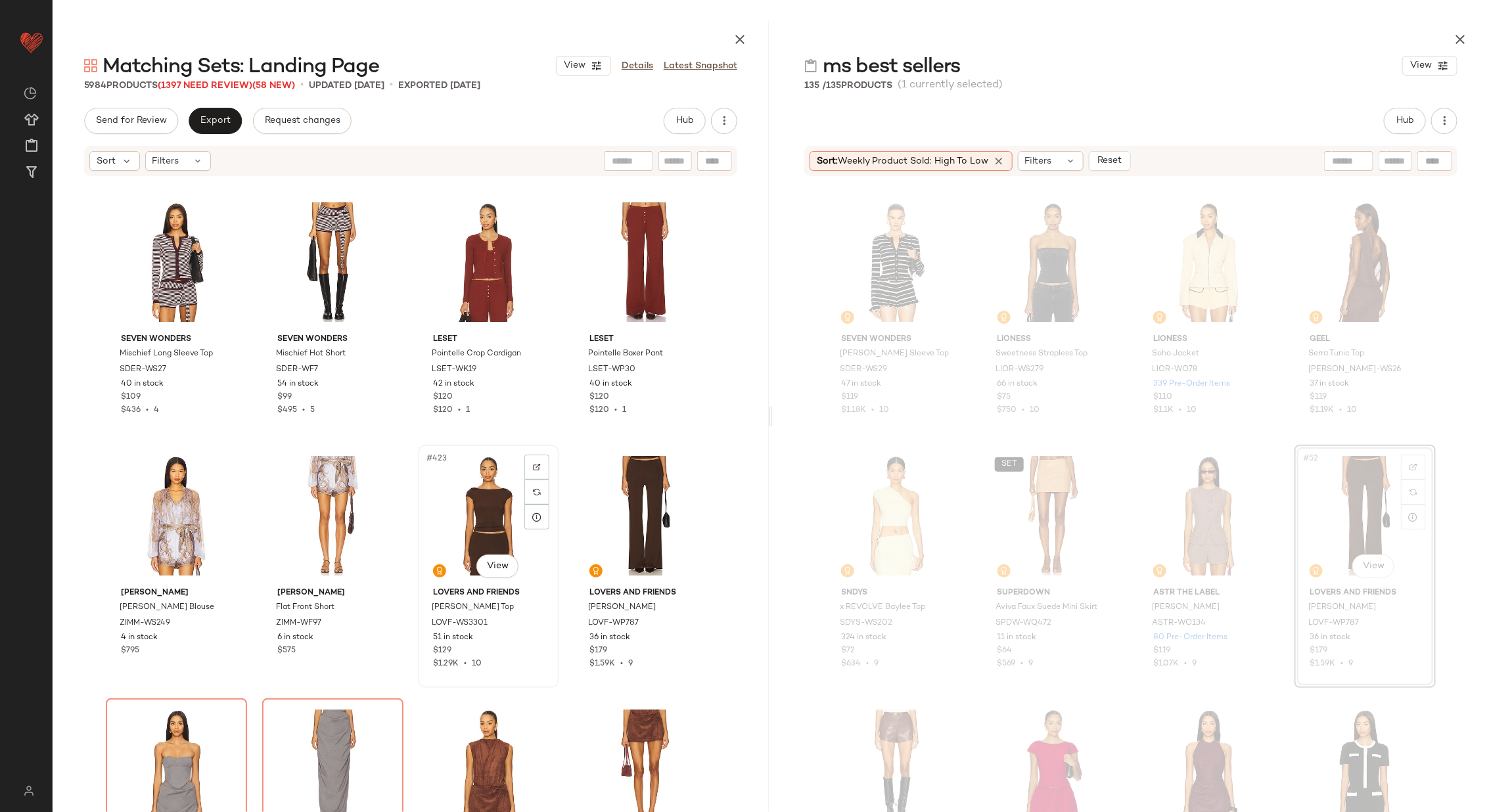
click at [472, 517] on div "#423 View" at bounding box center [488, 516] width 132 height 132
click at [620, 506] on div "#424 View" at bounding box center [644, 516] width 132 height 132
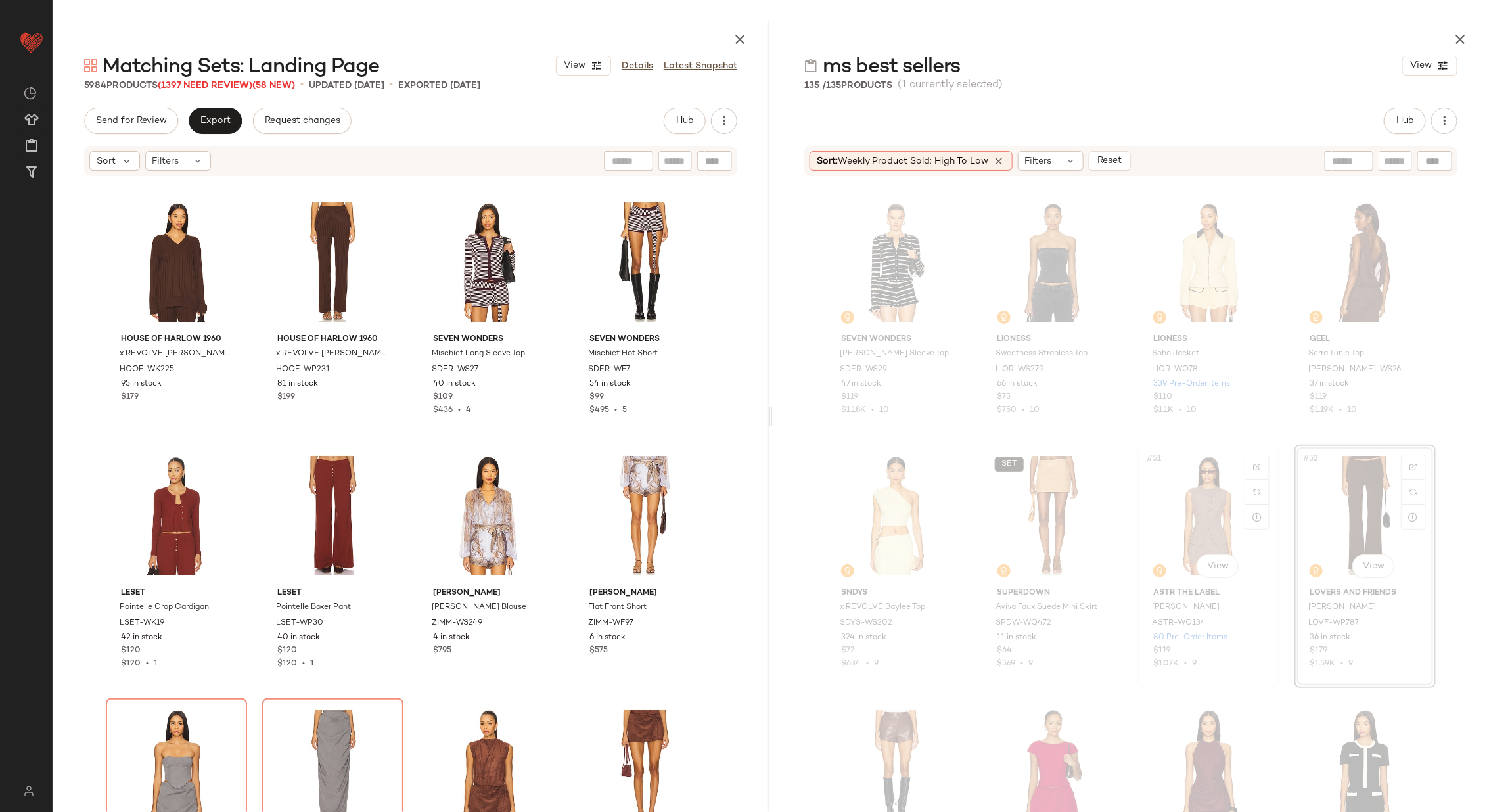
click at [1169, 514] on div "#51 View" at bounding box center [1208, 516] width 132 height 132
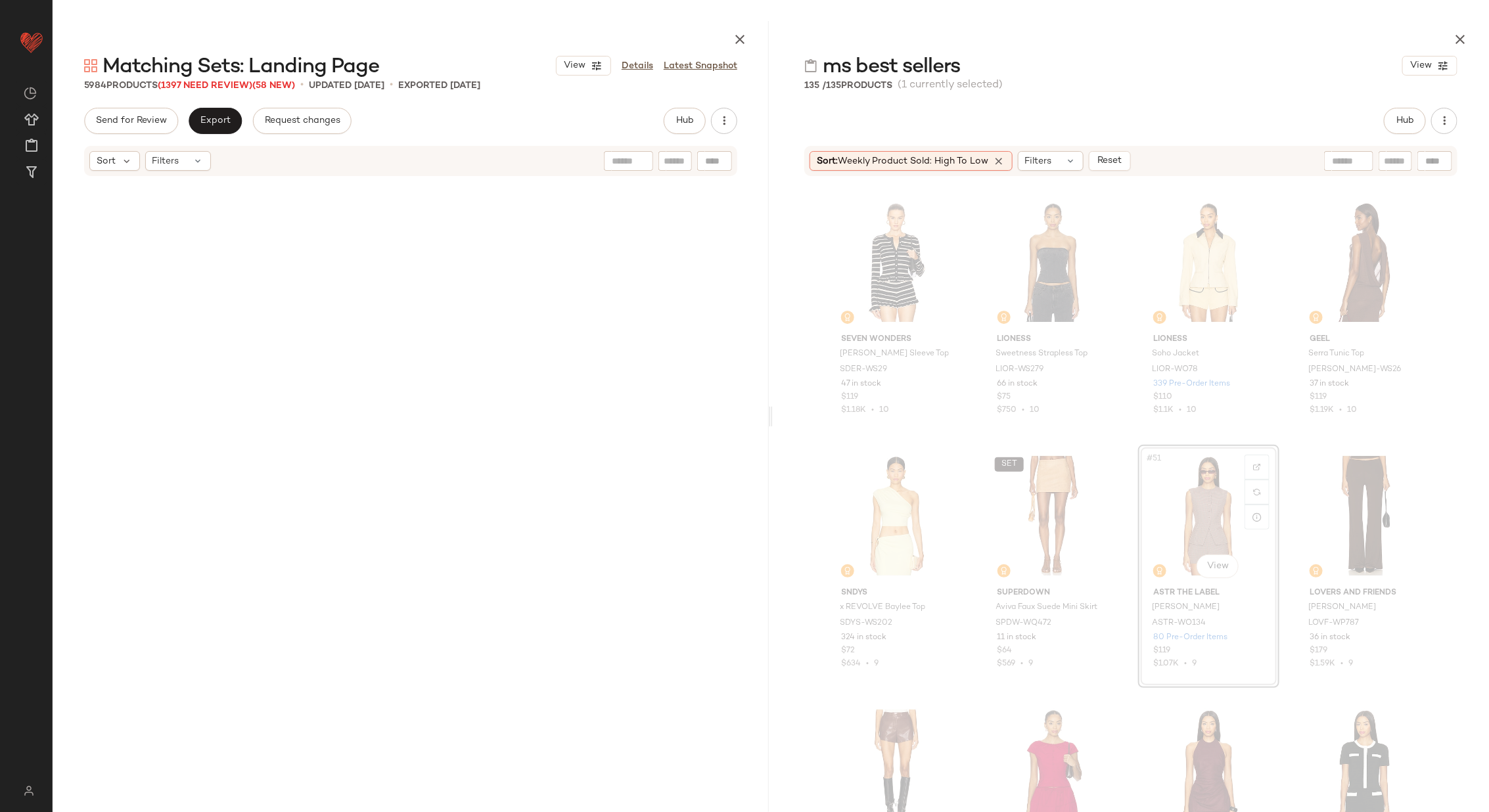
scroll to position [761, 0]
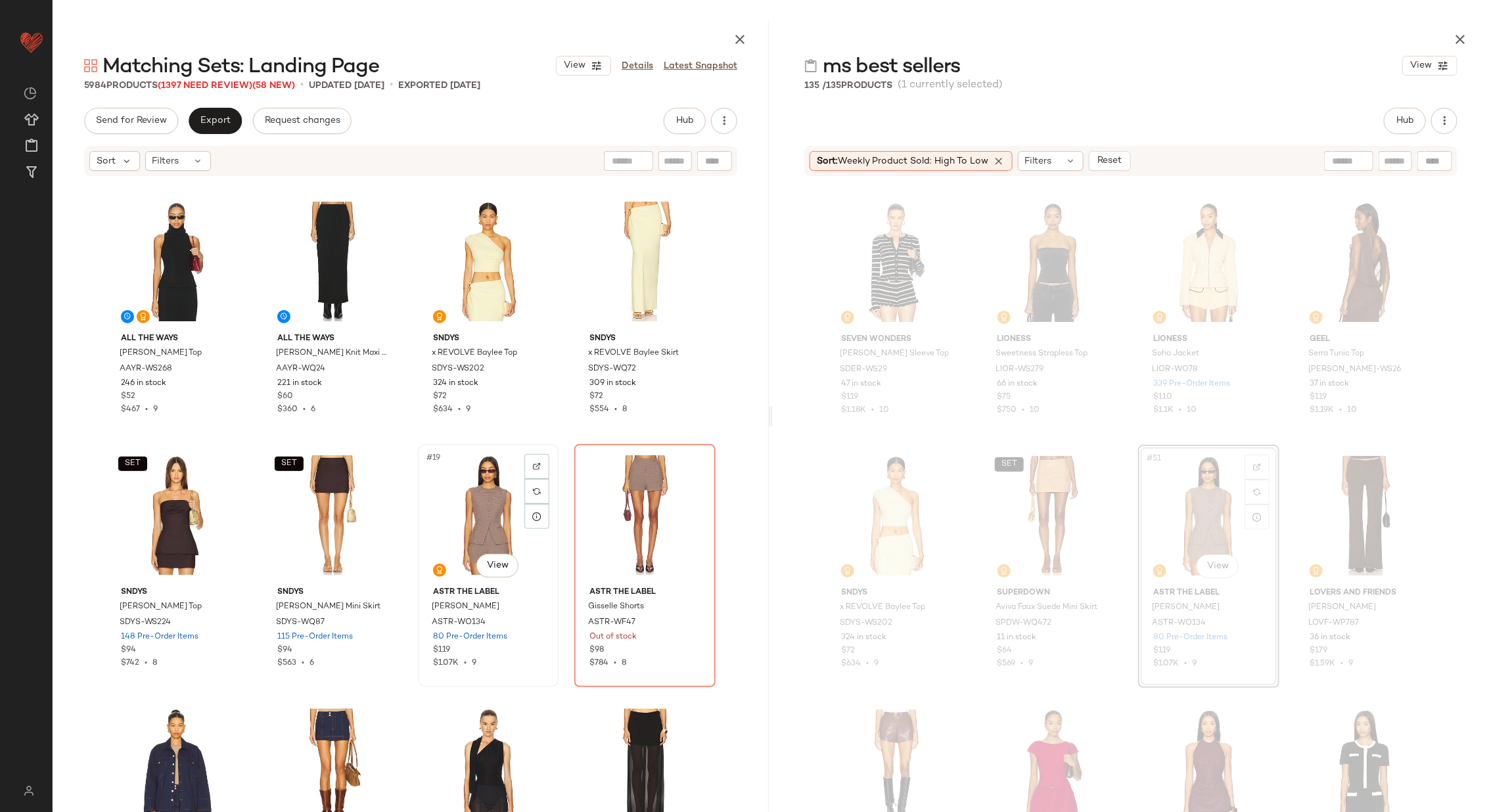
click at [466, 513] on div "#19 View" at bounding box center [488, 515] width 132 height 132
click at [635, 513] on div "#20 View" at bounding box center [644, 515] width 132 height 132
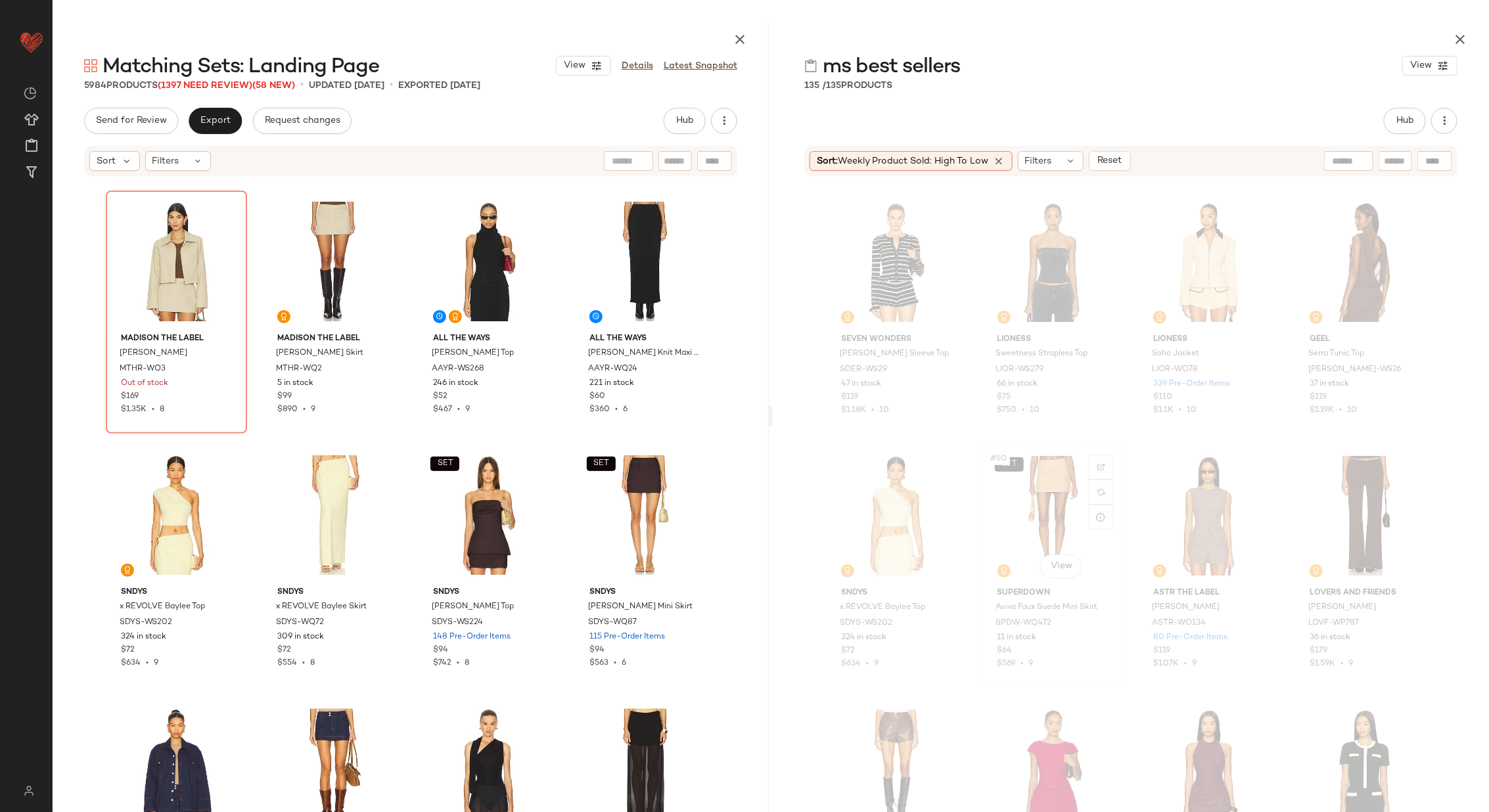
click at [1063, 514] on div "SET #50 View" at bounding box center [1052, 516] width 132 height 132
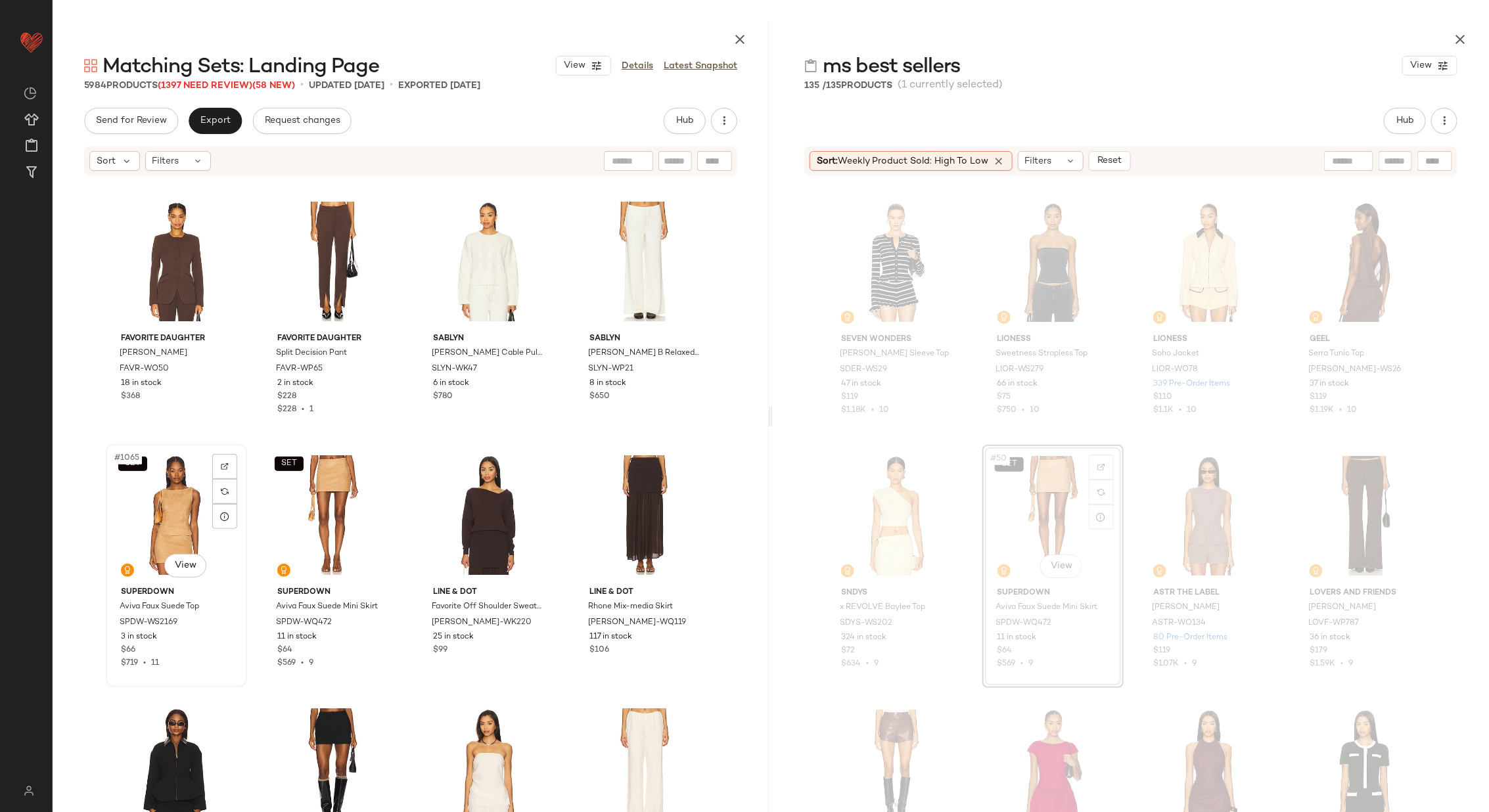
click at [186, 506] on div "SET #1065 View" at bounding box center [176, 515] width 132 height 132
click at [305, 504] on div "SET #1066 View" at bounding box center [333, 515] width 132 height 132
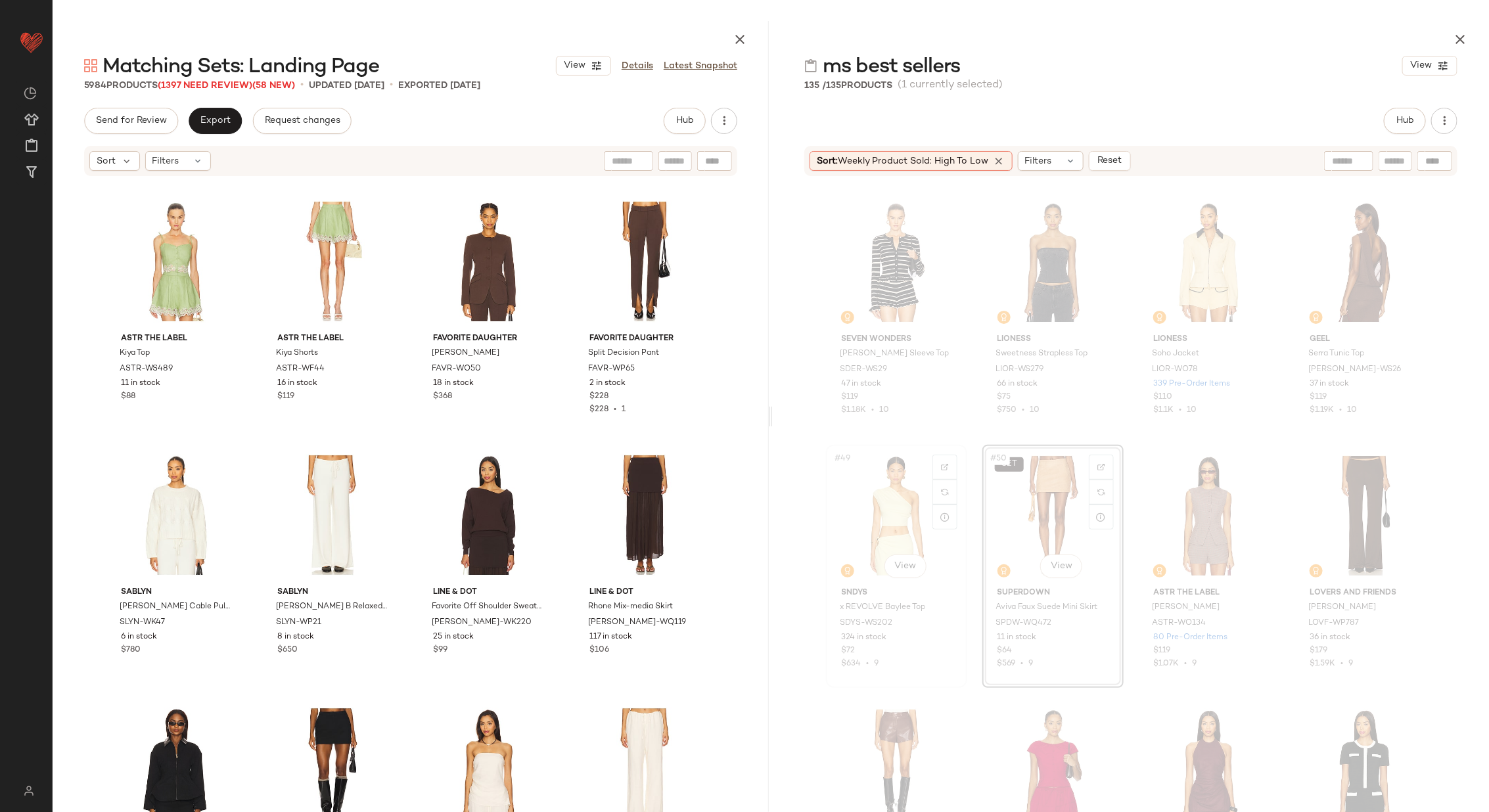
click at [854, 522] on div "#49 View" at bounding box center [896, 516] width 132 height 132
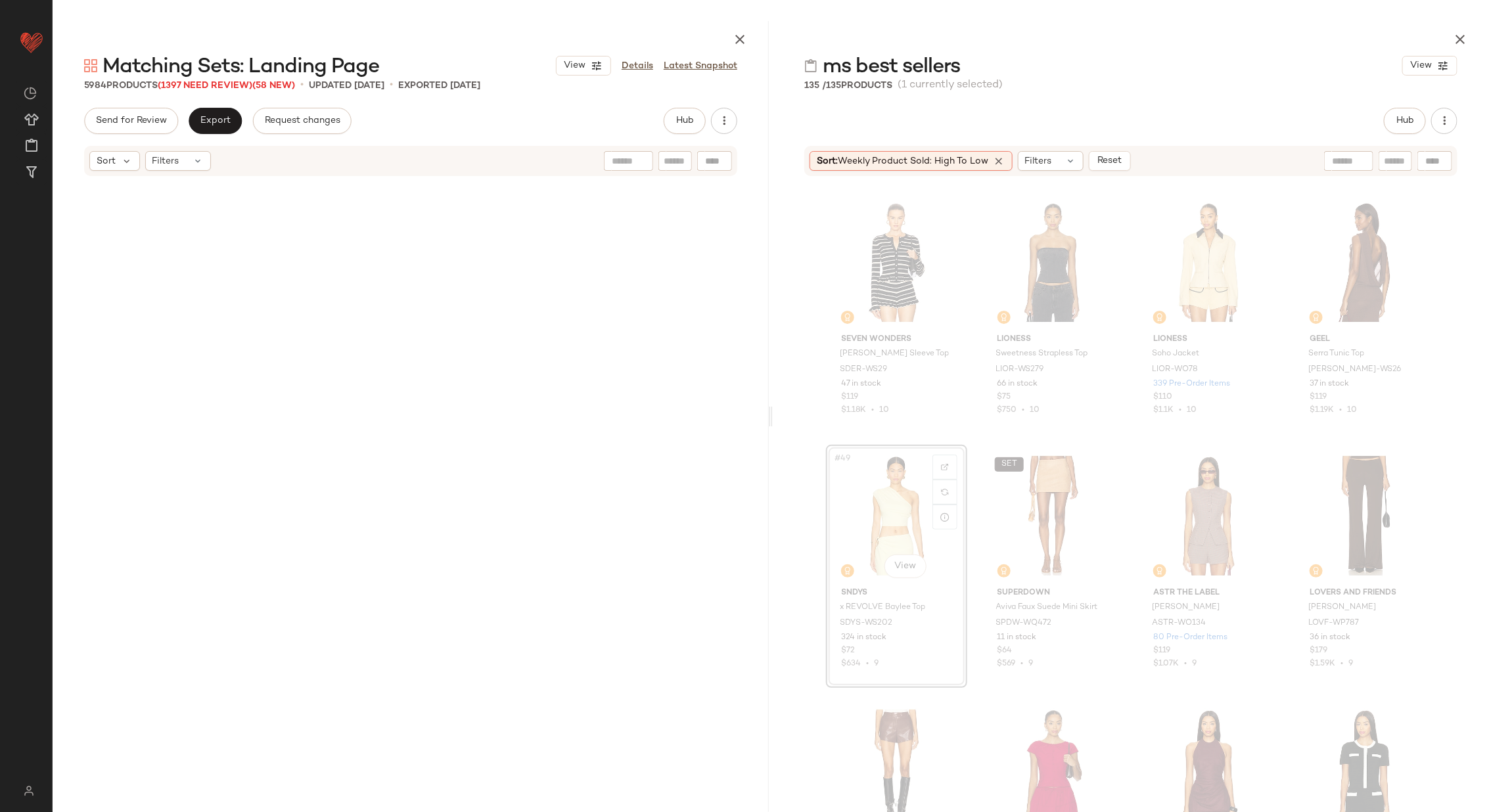
scroll to position [761, 0]
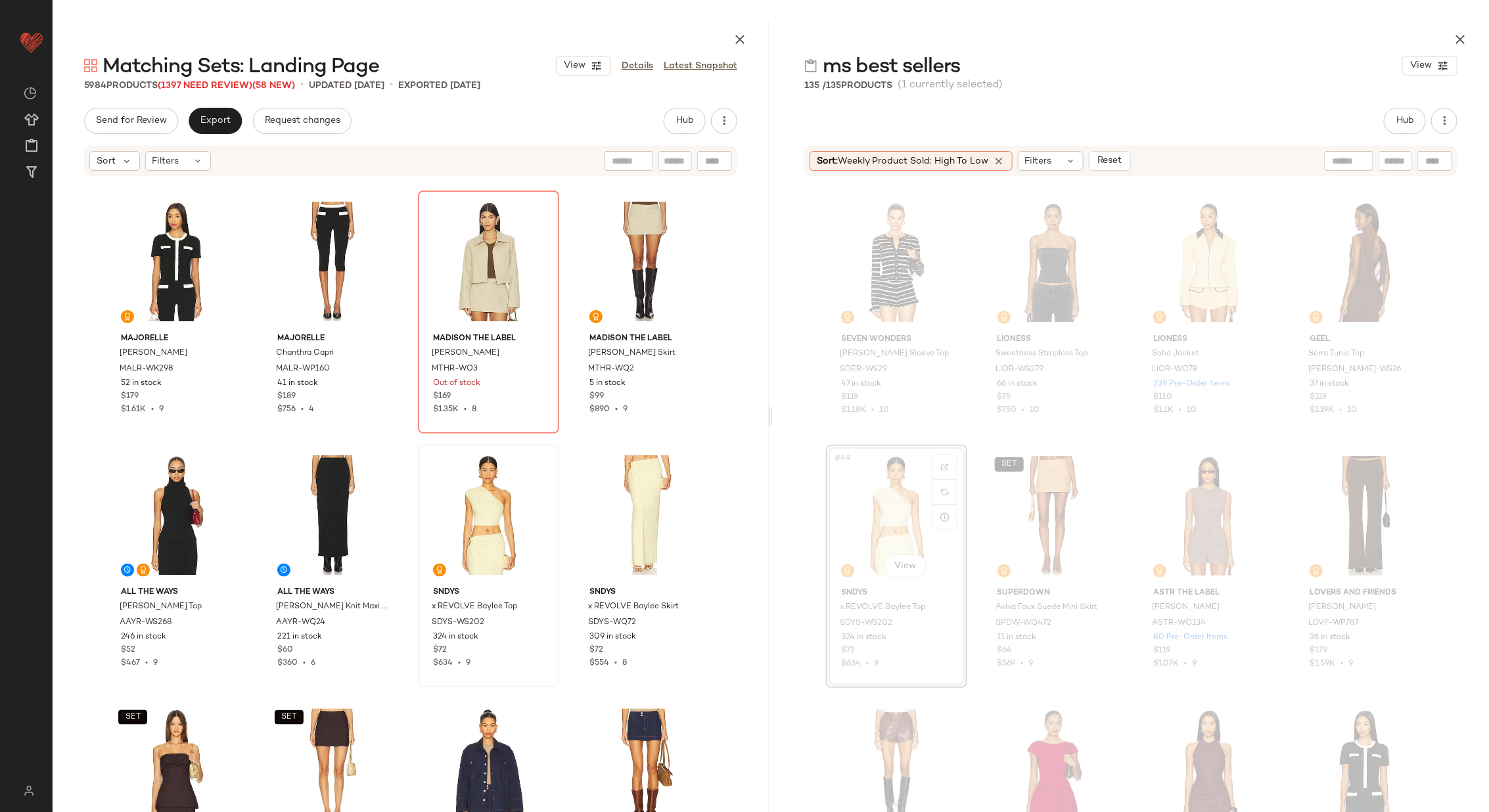
click at [432, 506] on div at bounding box center [488, 515] width 132 height 132
click at [620, 507] on div "#20 View" at bounding box center [644, 515] width 132 height 132
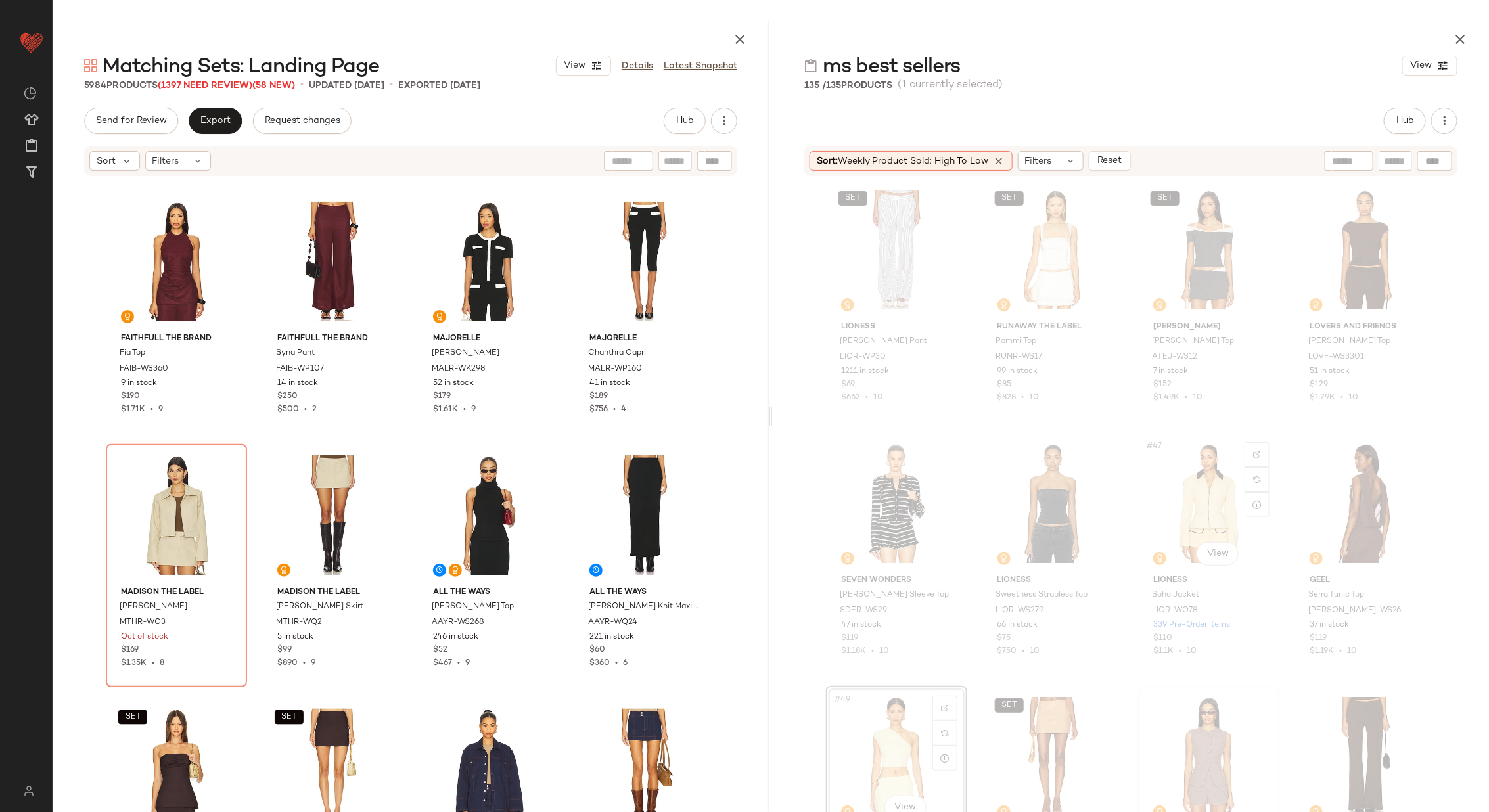
scroll to position [2532, 0]
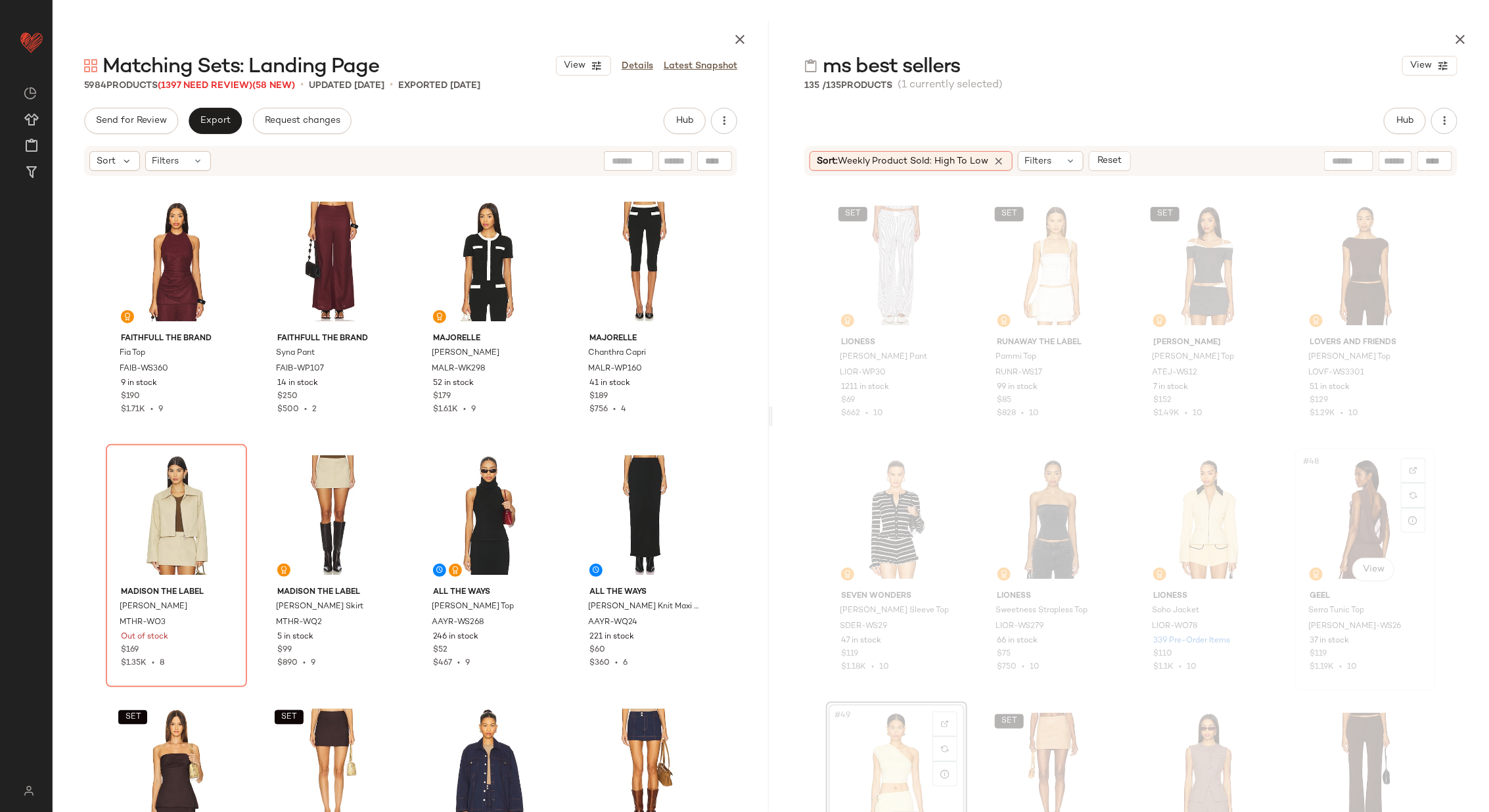
click at [1328, 524] on div "#48 View" at bounding box center [1365, 519] width 132 height 132
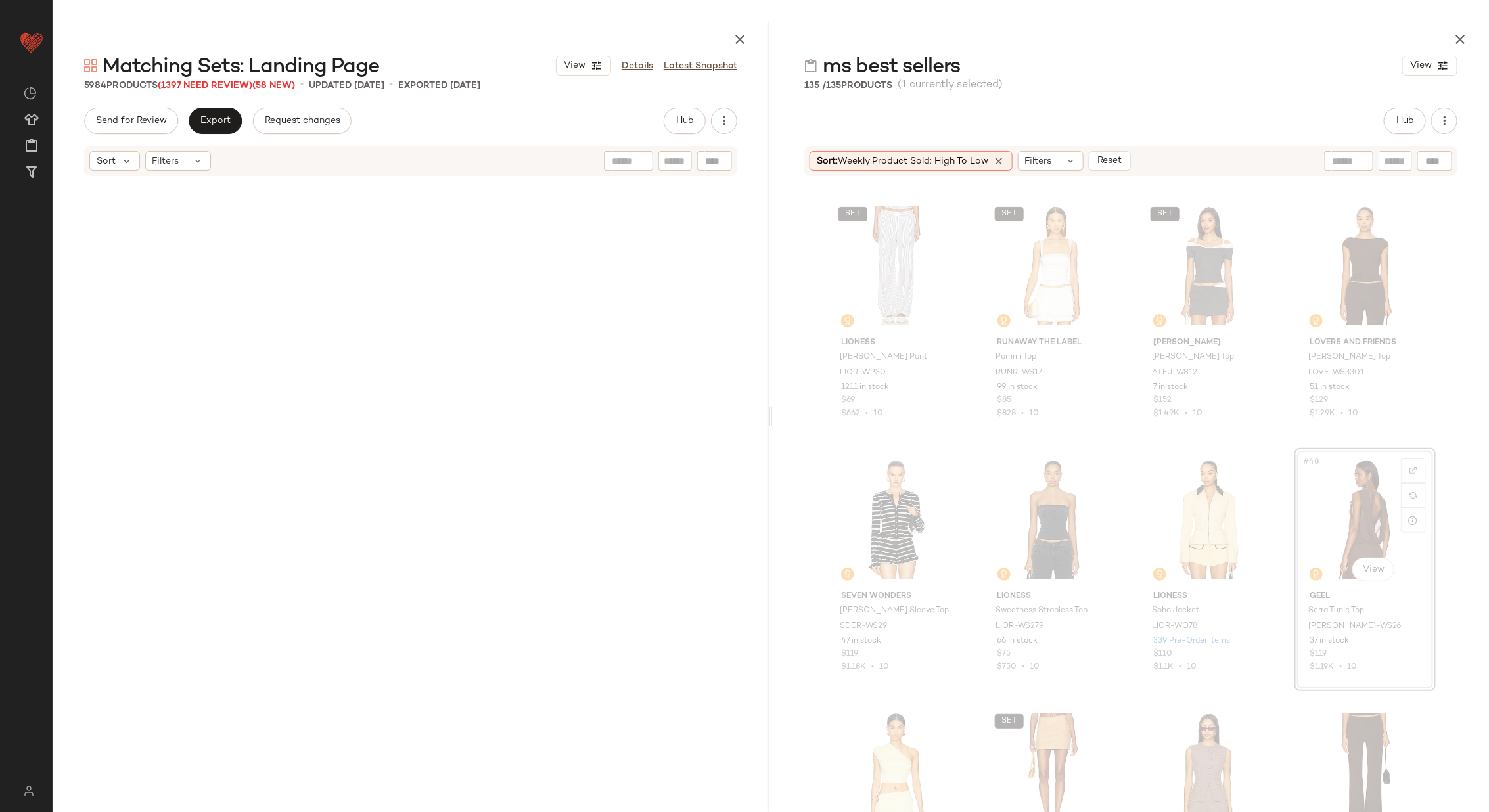
scroll to position [2536, 0]
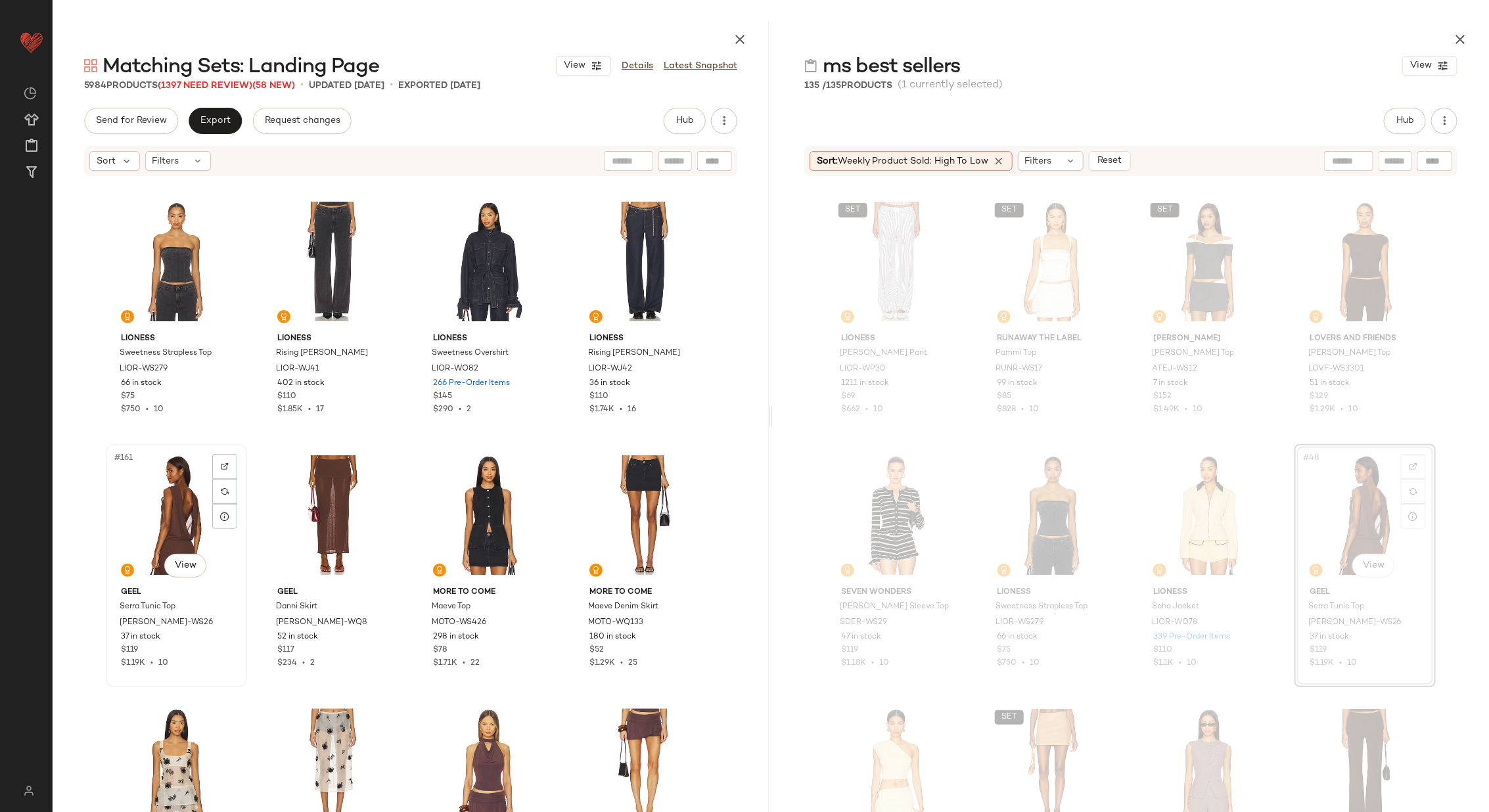
click at [183, 513] on div "#161 View" at bounding box center [176, 515] width 132 height 132
click at [324, 504] on div "#162 View" at bounding box center [333, 515] width 132 height 132
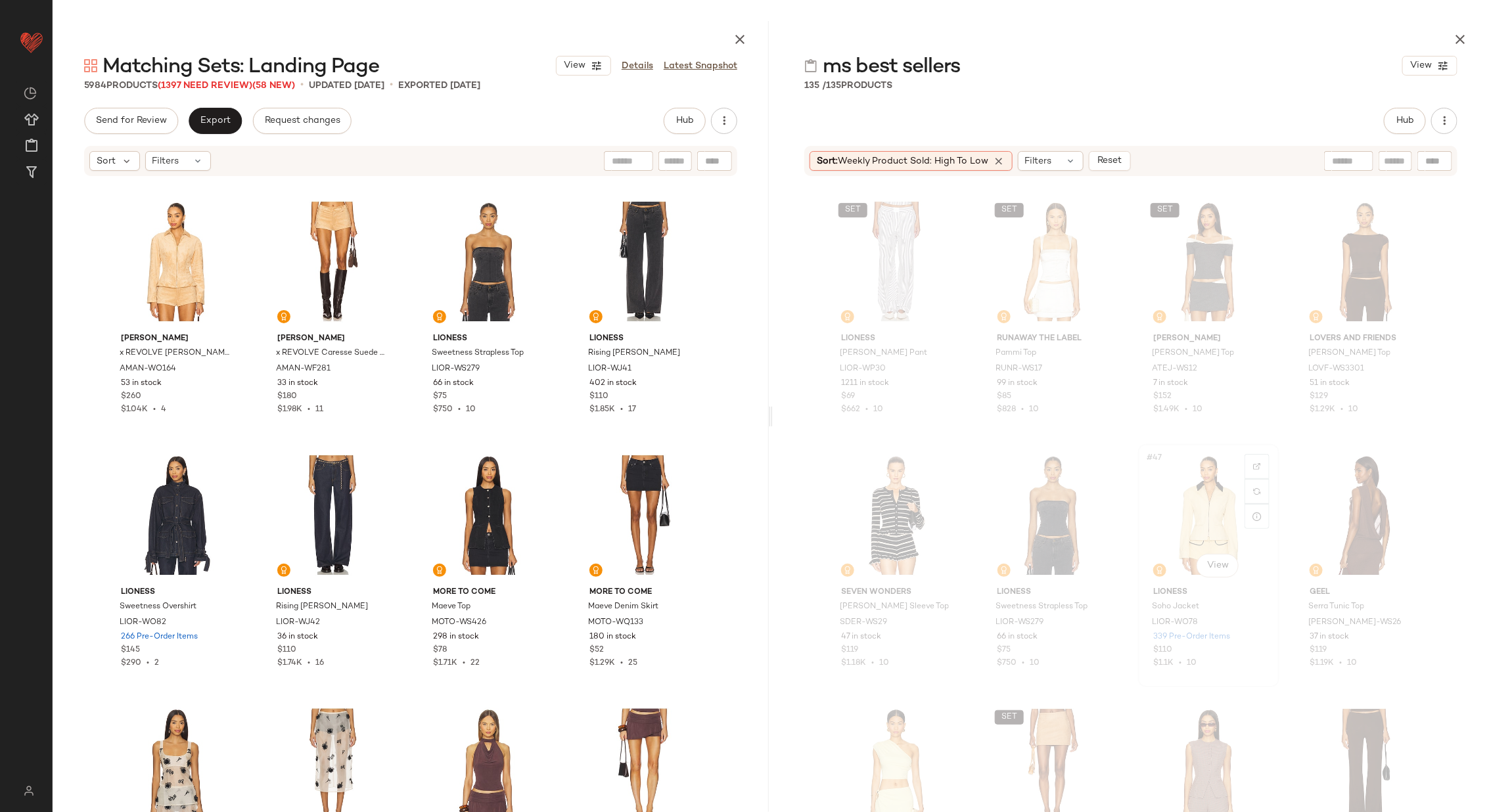
click at [1210, 517] on div "#47 View" at bounding box center [1208, 515] width 132 height 132
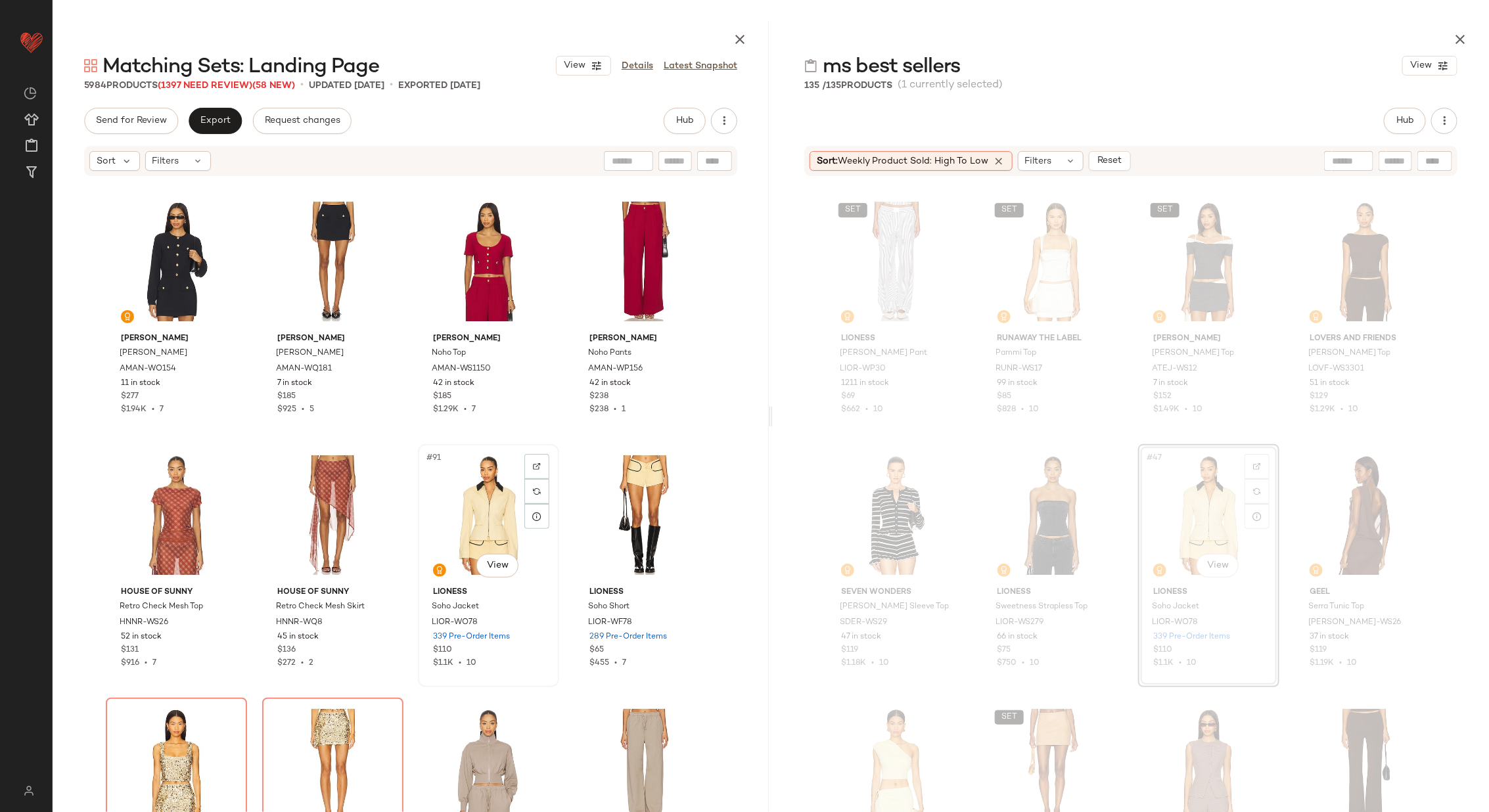
click at [484, 526] on div "#91 View" at bounding box center [488, 515] width 132 height 132
click at [619, 509] on div "#92 View" at bounding box center [644, 515] width 132 height 132
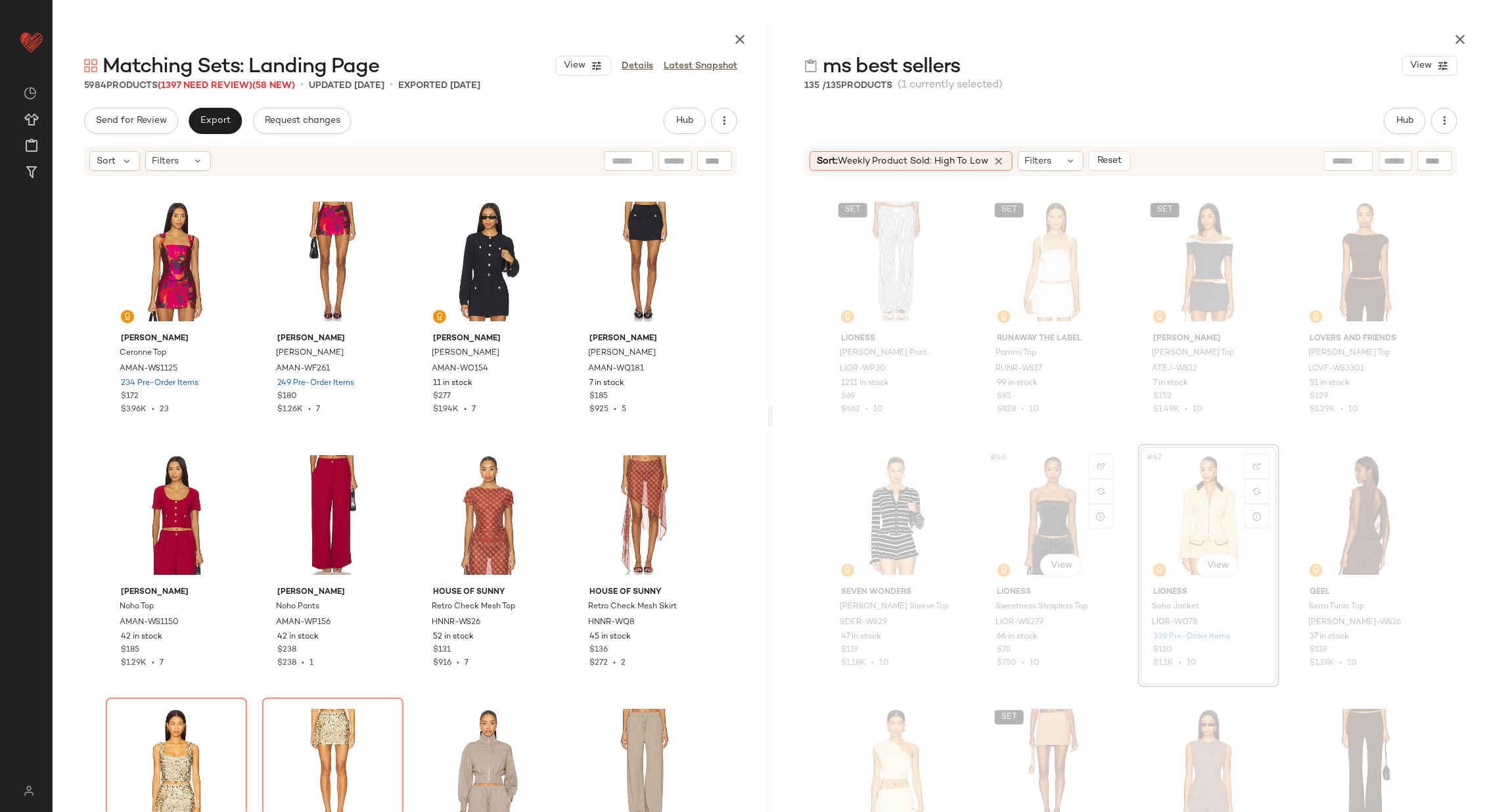
click at [1060, 527] on div "#46 View" at bounding box center [1052, 515] width 132 height 132
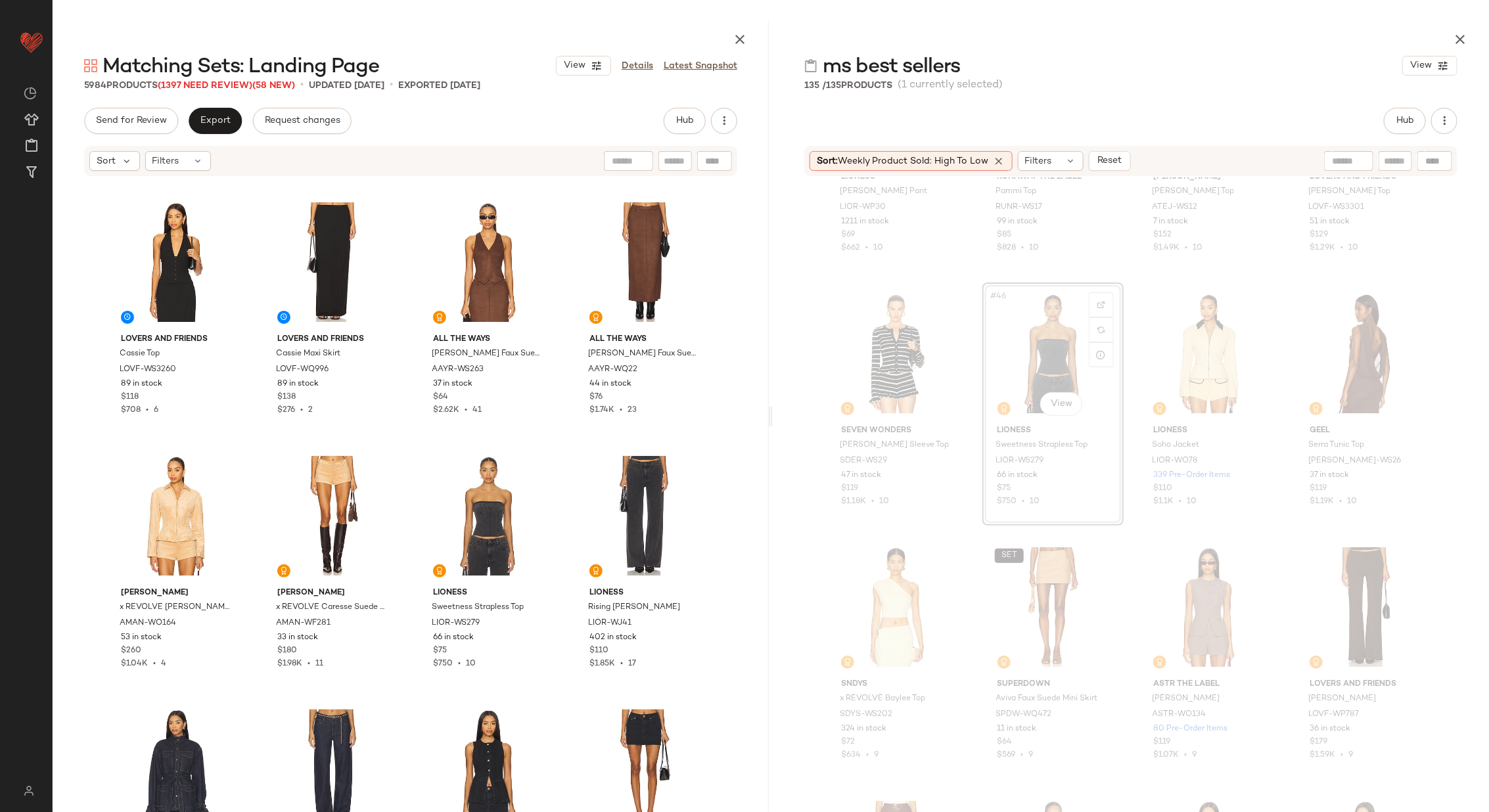
scroll to position [2702, 0]
click at [477, 509] on div "#159 View" at bounding box center [488, 516] width 132 height 132
click at [610, 504] on div "#160 View" at bounding box center [644, 516] width 132 height 132
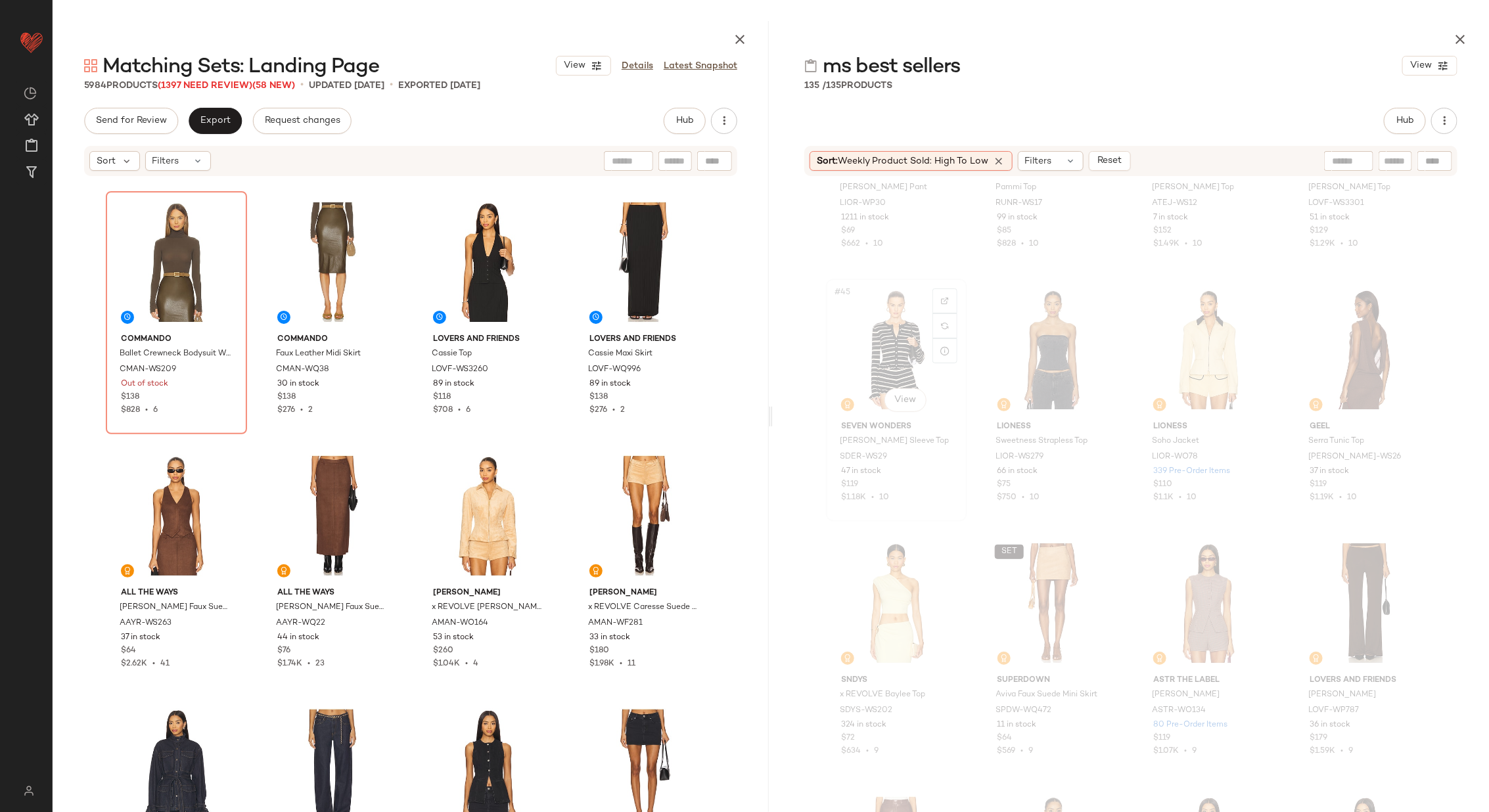
click at [900, 335] on div "#45 View" at bounding box center [896, 349] width 132 height 132
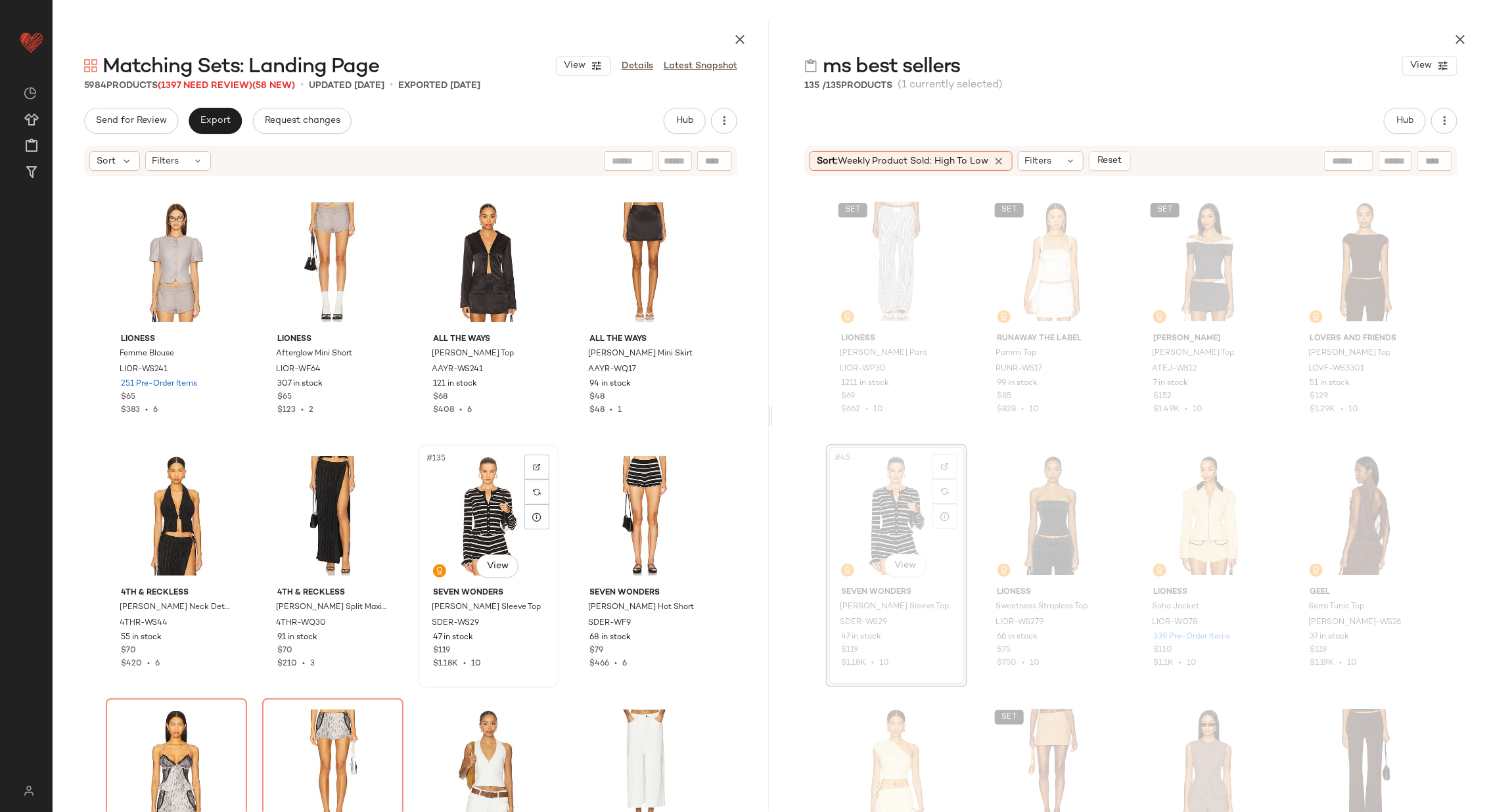
click at [475, 519] on div "#135 View" at bounding box center [488, 516] width 132 height 132
click at [607, 515] on div "#136 View" at bounding box center [644, 516] width 132 height 132
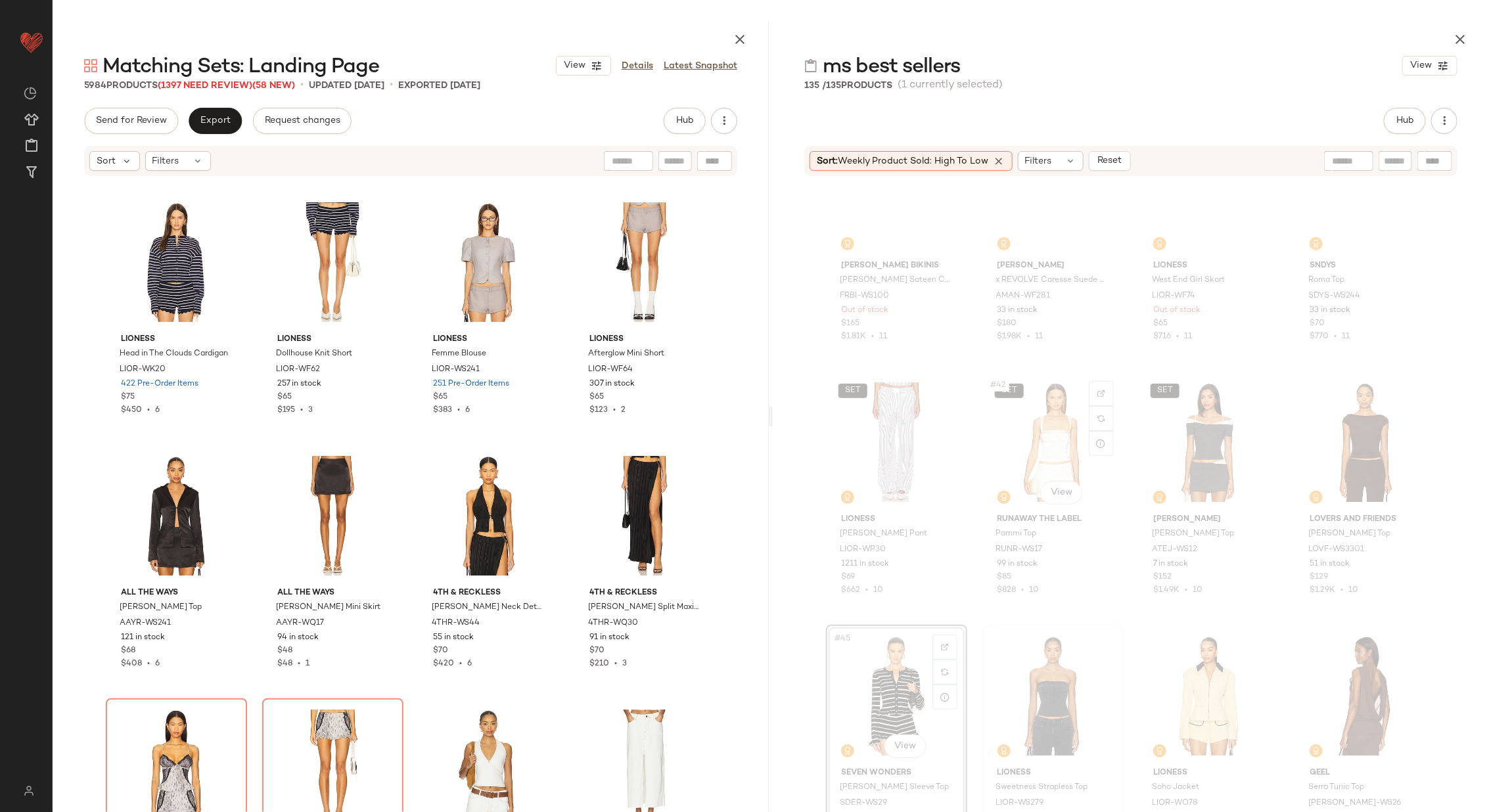
scroll to position [2309, 0]
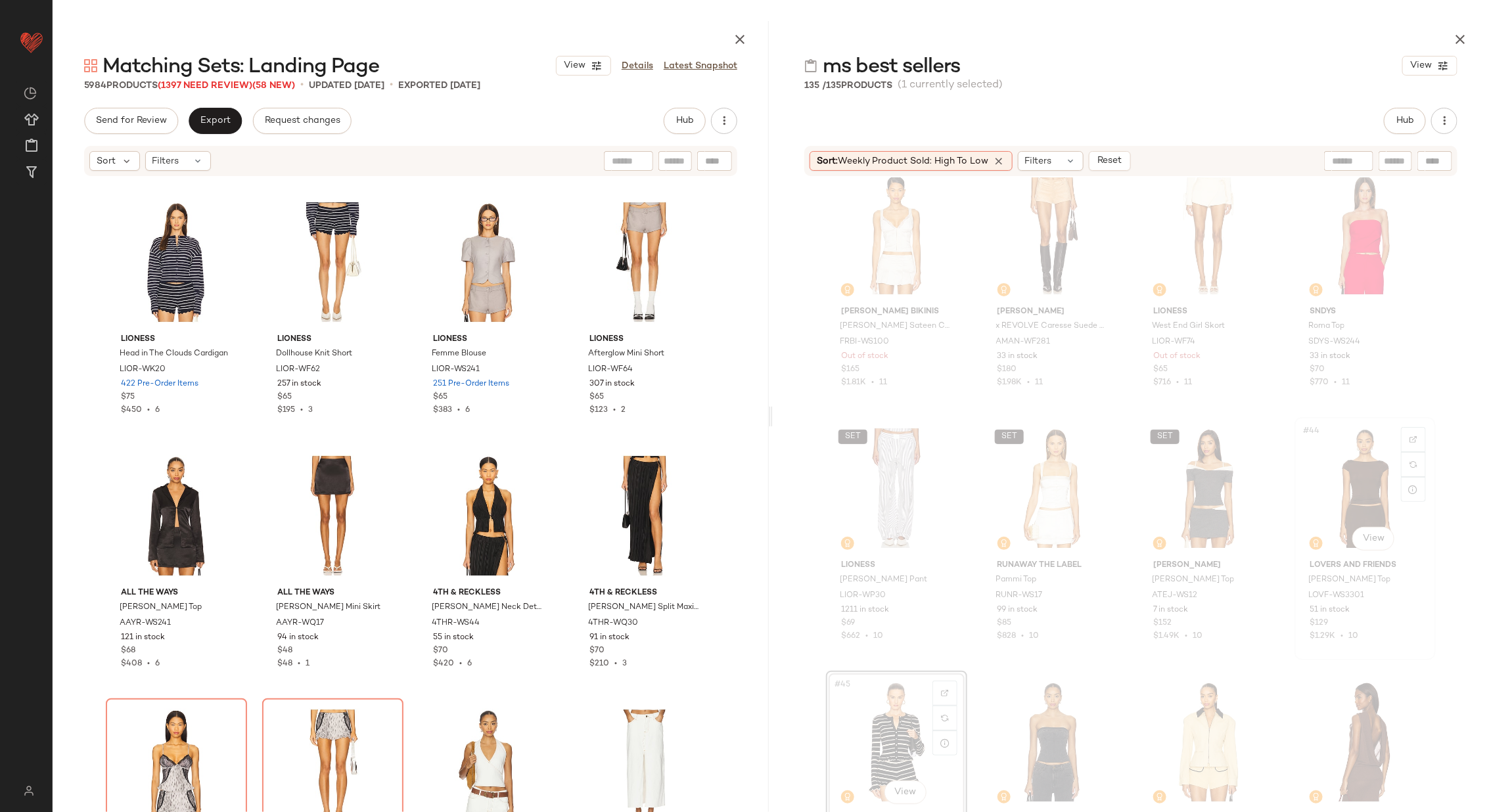
click at [1367, 490] on div "#44 View" at bounding box center [1365, 488] width 132 height 132
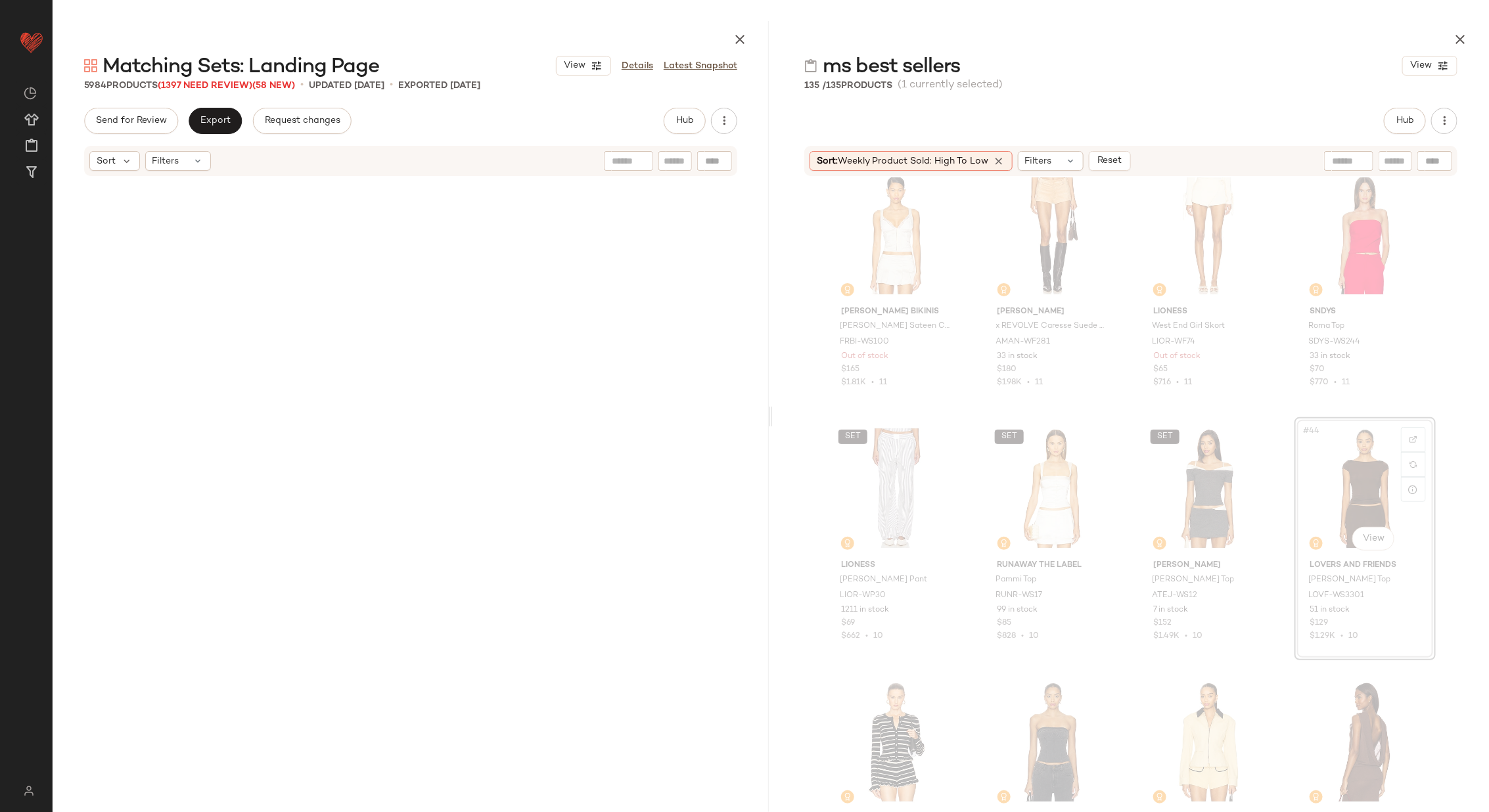
scroll to position [2282, 0]
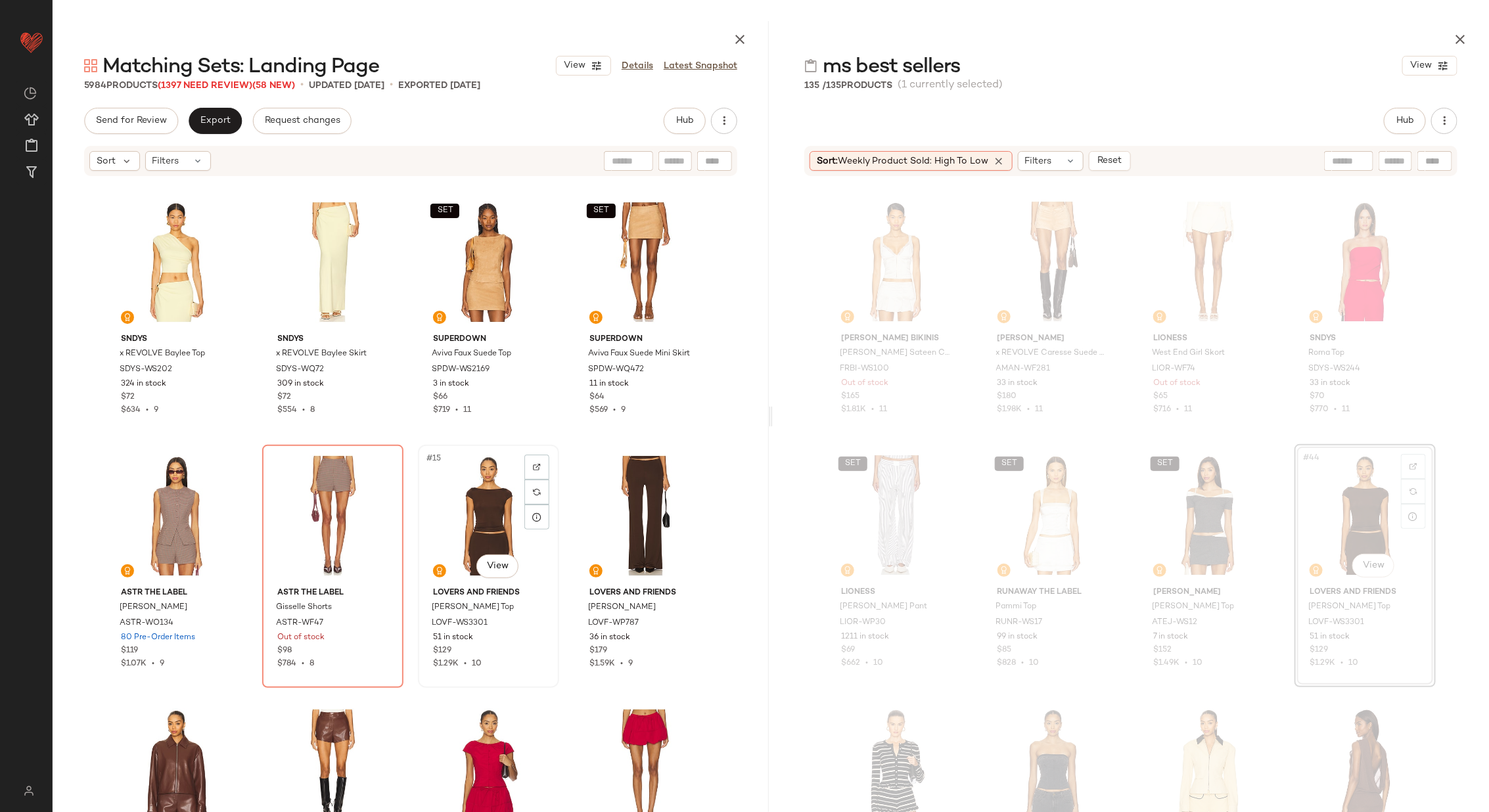
click at [472, 522] on div "#15 View" at bounding box center [488, 516] width 132 height 132
click at [637, 500] on div "#16 View" at bounding box center [644, 516] width 132 height 132
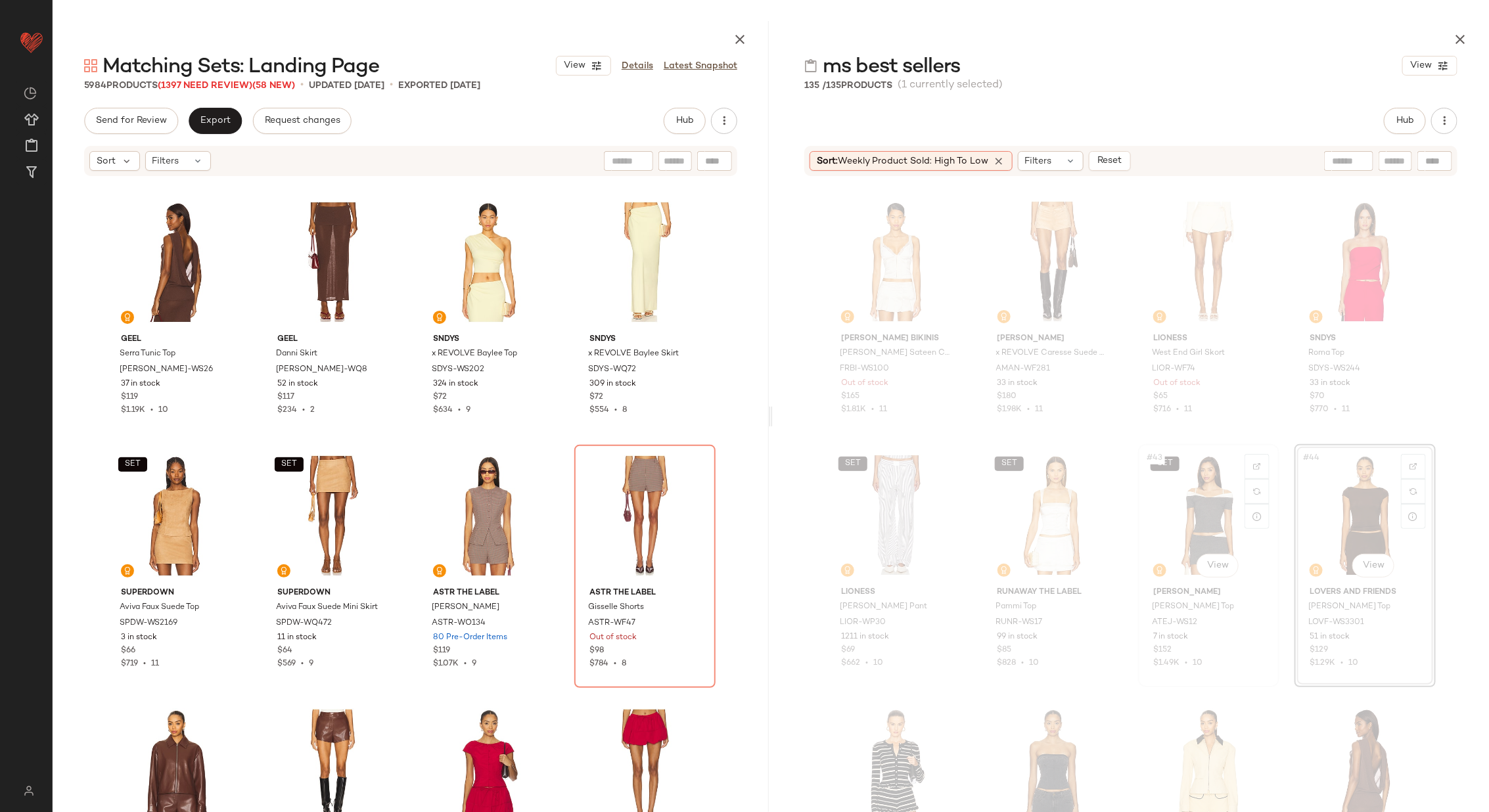
click at [1195, 506] on div "SET #43 View" at bounding box center [1208, 515] width 132 height 132
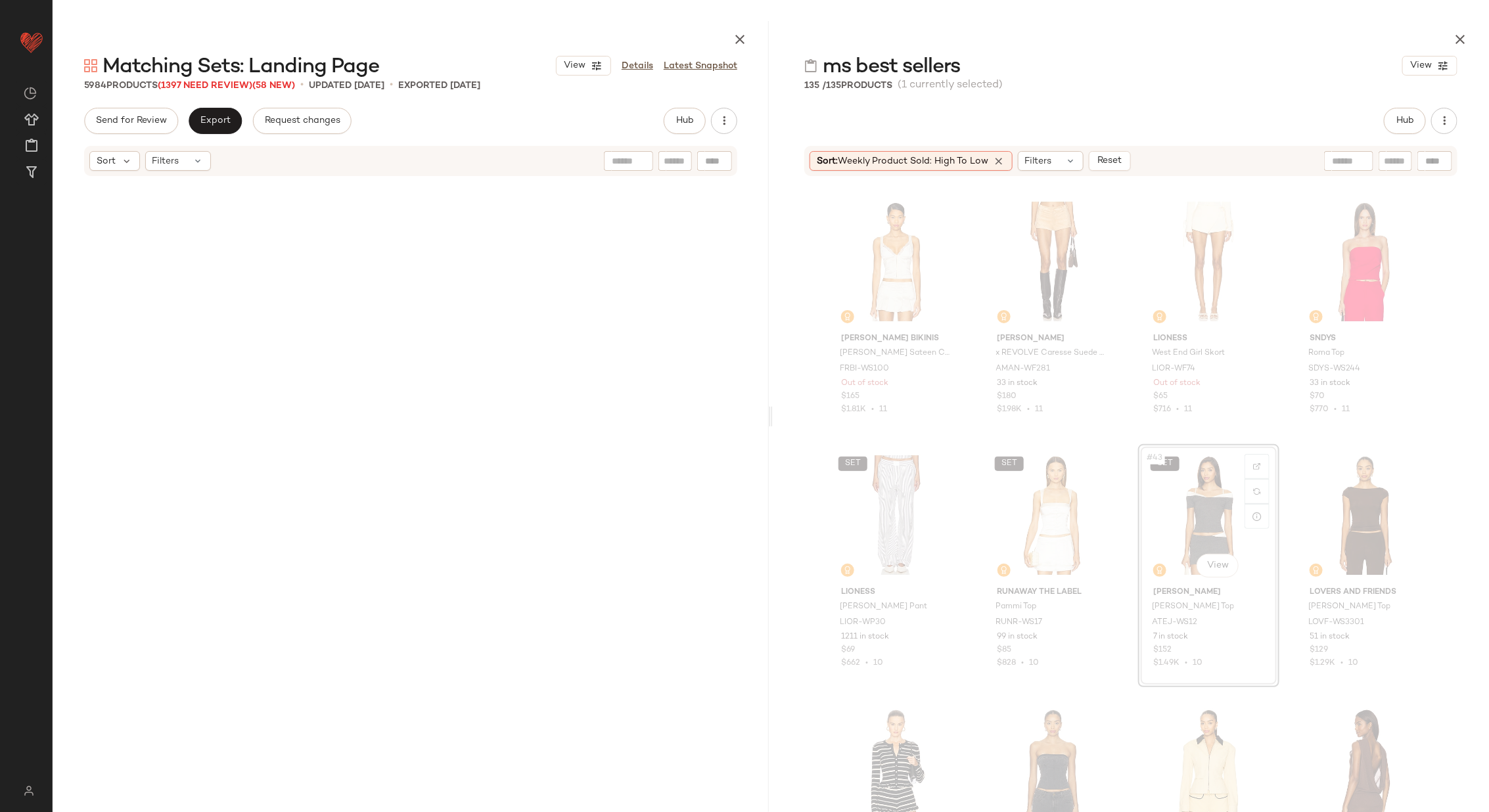
scroll to position [14454, 0]
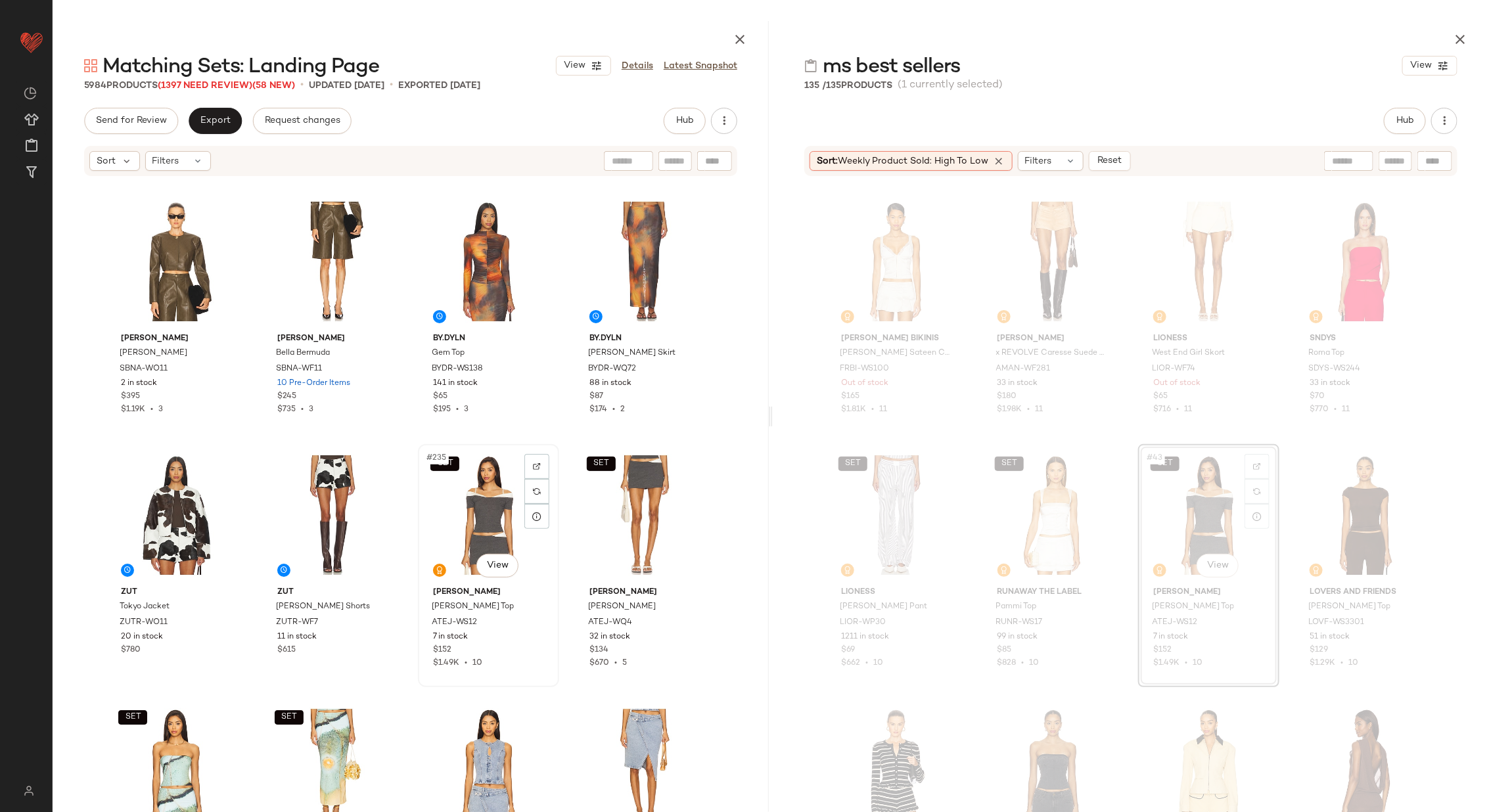
click at [470, 509] on div "SET #235 View" at bounding box center [488, 515] width 132 height 132
click at [633, 506] on div "SET #236 View" at bounding box center [644, 515] width 132 height 132
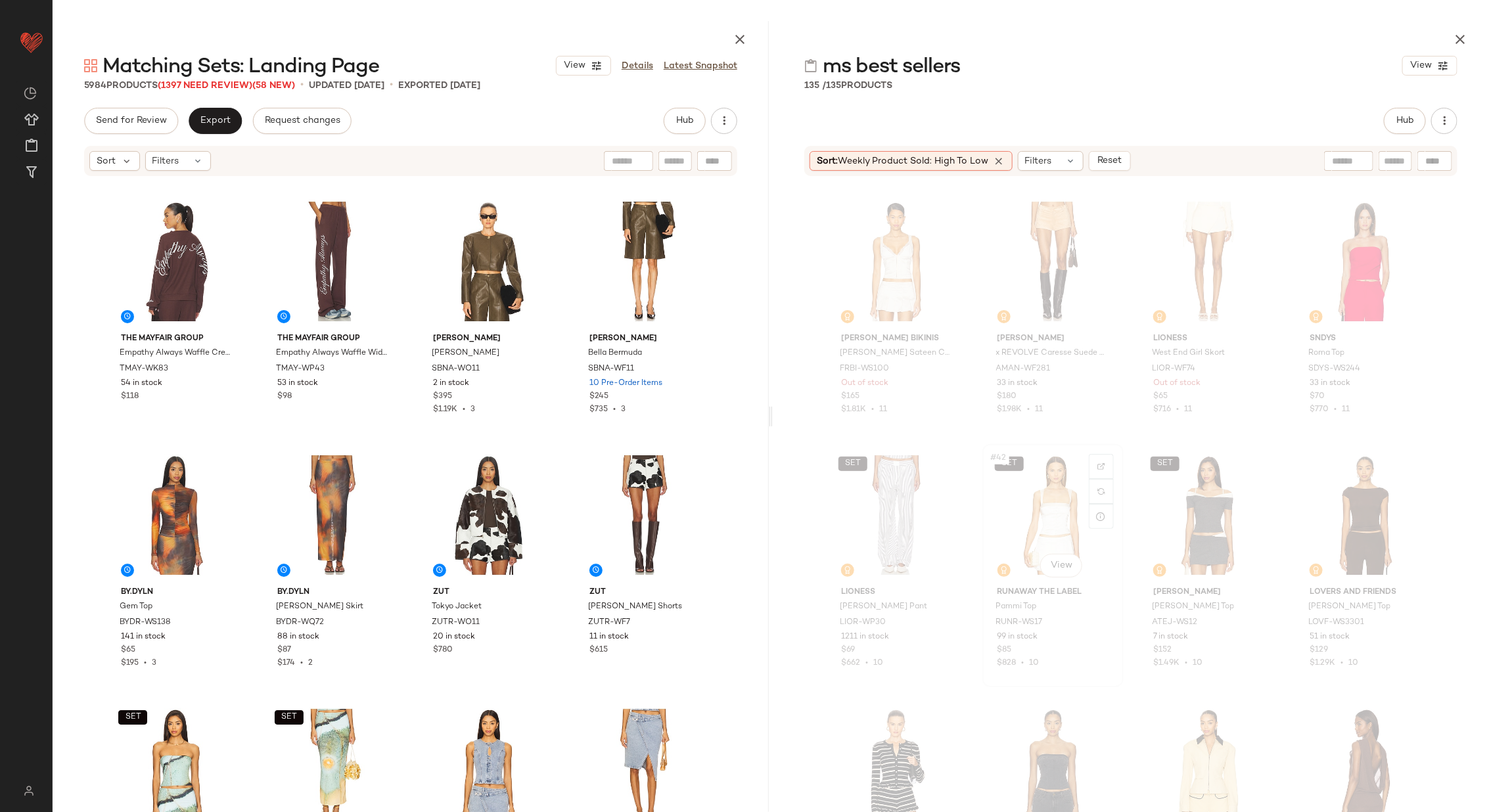
click at [1041, 520] on div "SET #42 View" at bounding box center [1052, 515] width 132 height 132
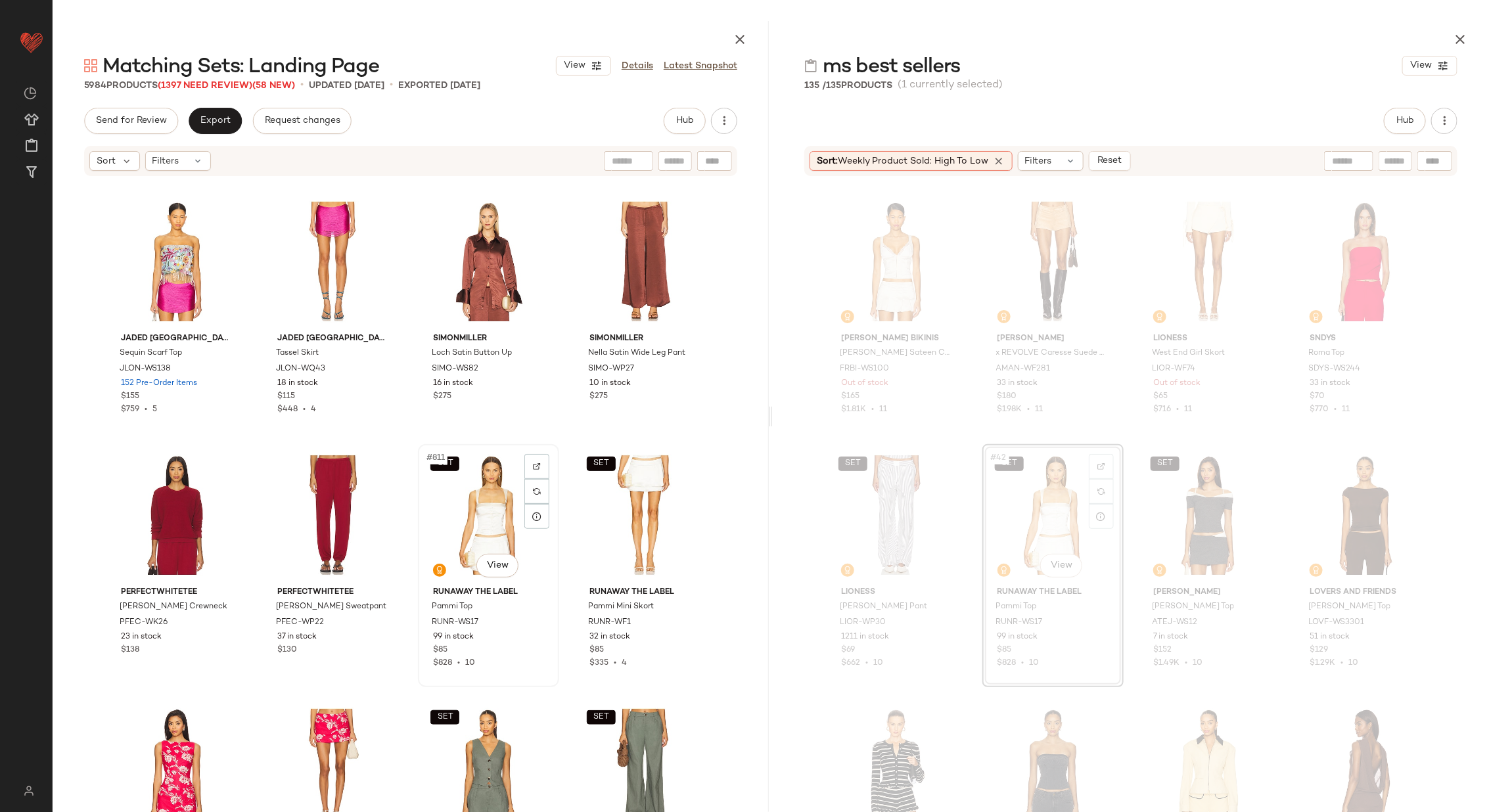
click at [480, 520] on div "SET #811 View" at bounding box center [488, 515] width 132 height 132
click at [619, 512] on div "SET #812 View" at bounding box center [644, 515] width 132 height 132
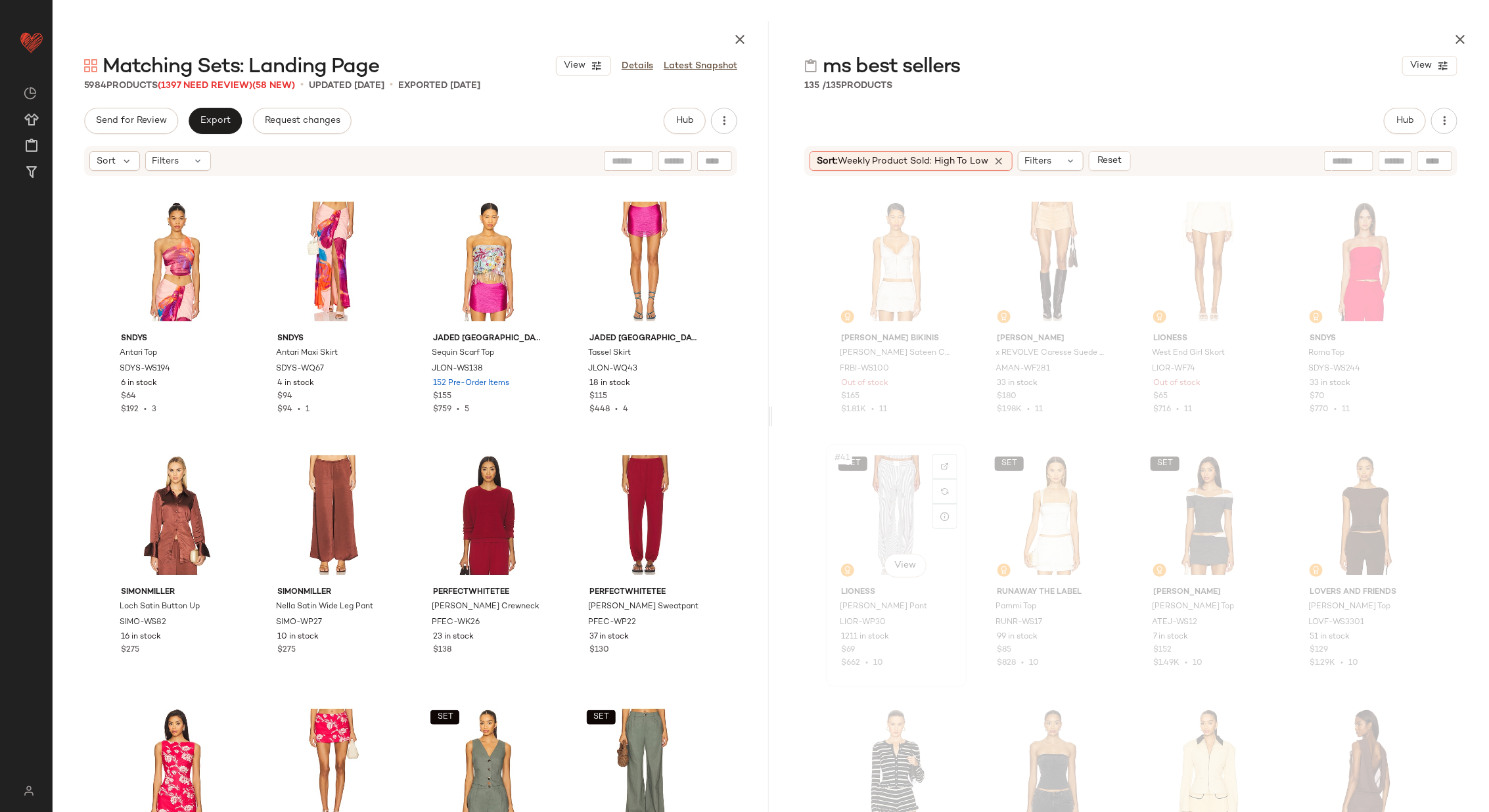
click at [887, 503] on div "SET #41 View" at bounding box center [896, 515] width 132 height 132
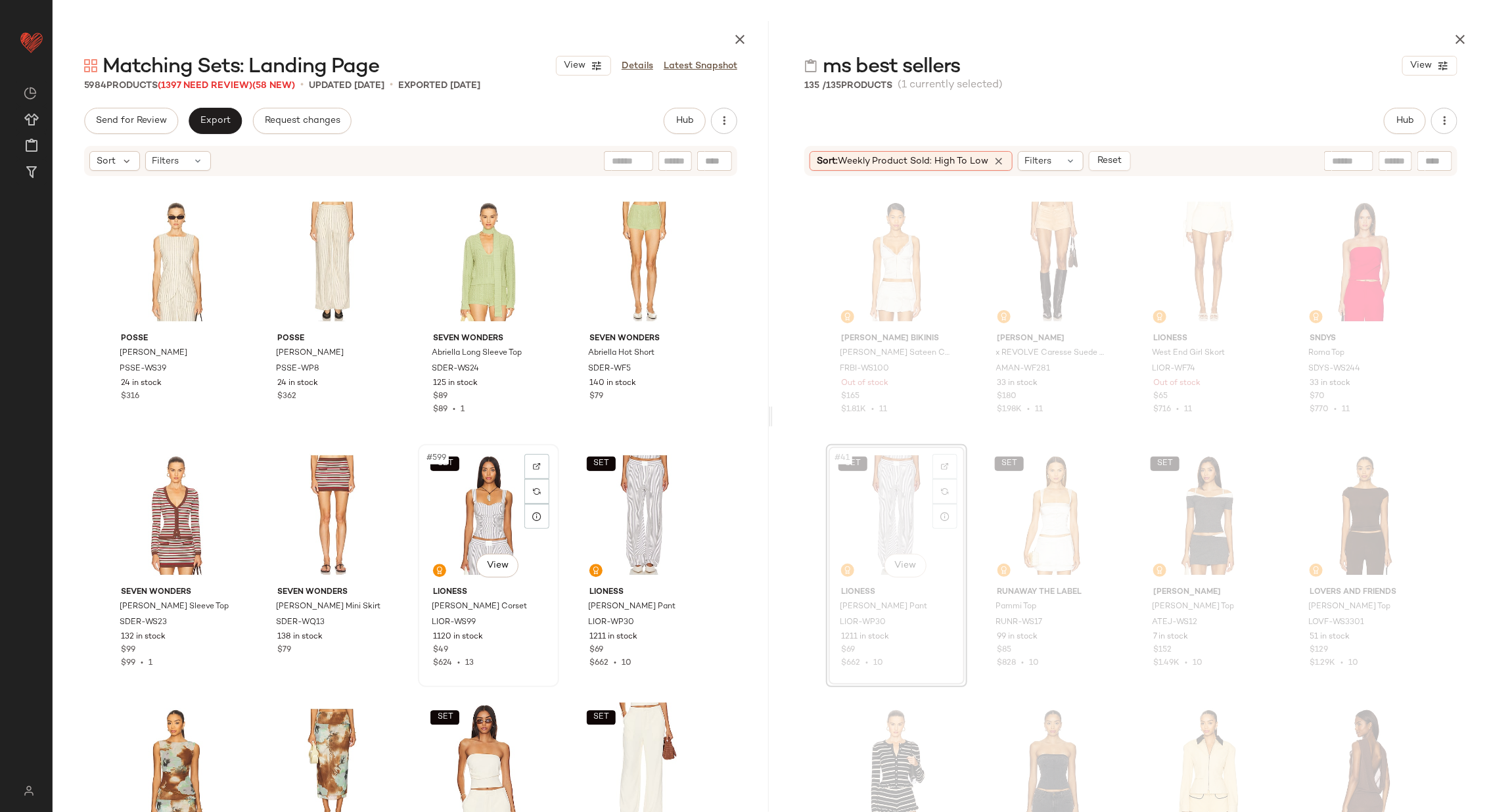
click at [488, 511] on div "SET #599 View" at bounding box center [488, 515] width 132 height 132
click at [651, 504] on div "SET #600 View" at bounding box center [644, 515] width 132 height 132
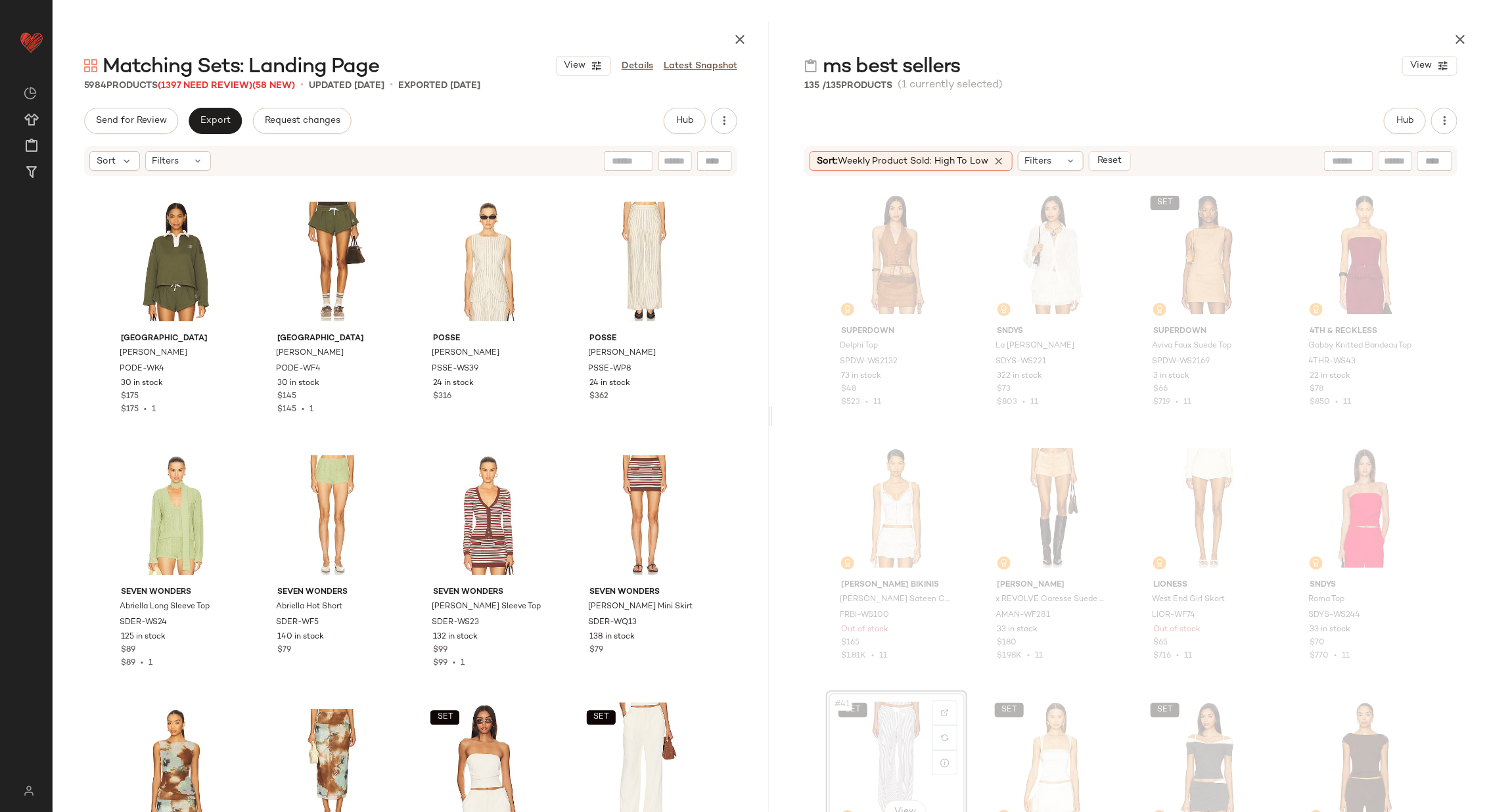
scroll to position [2034, 0]
click at [1338, 514] on div "#40 View" at bounding box center [1365, 509] width 132 height 132
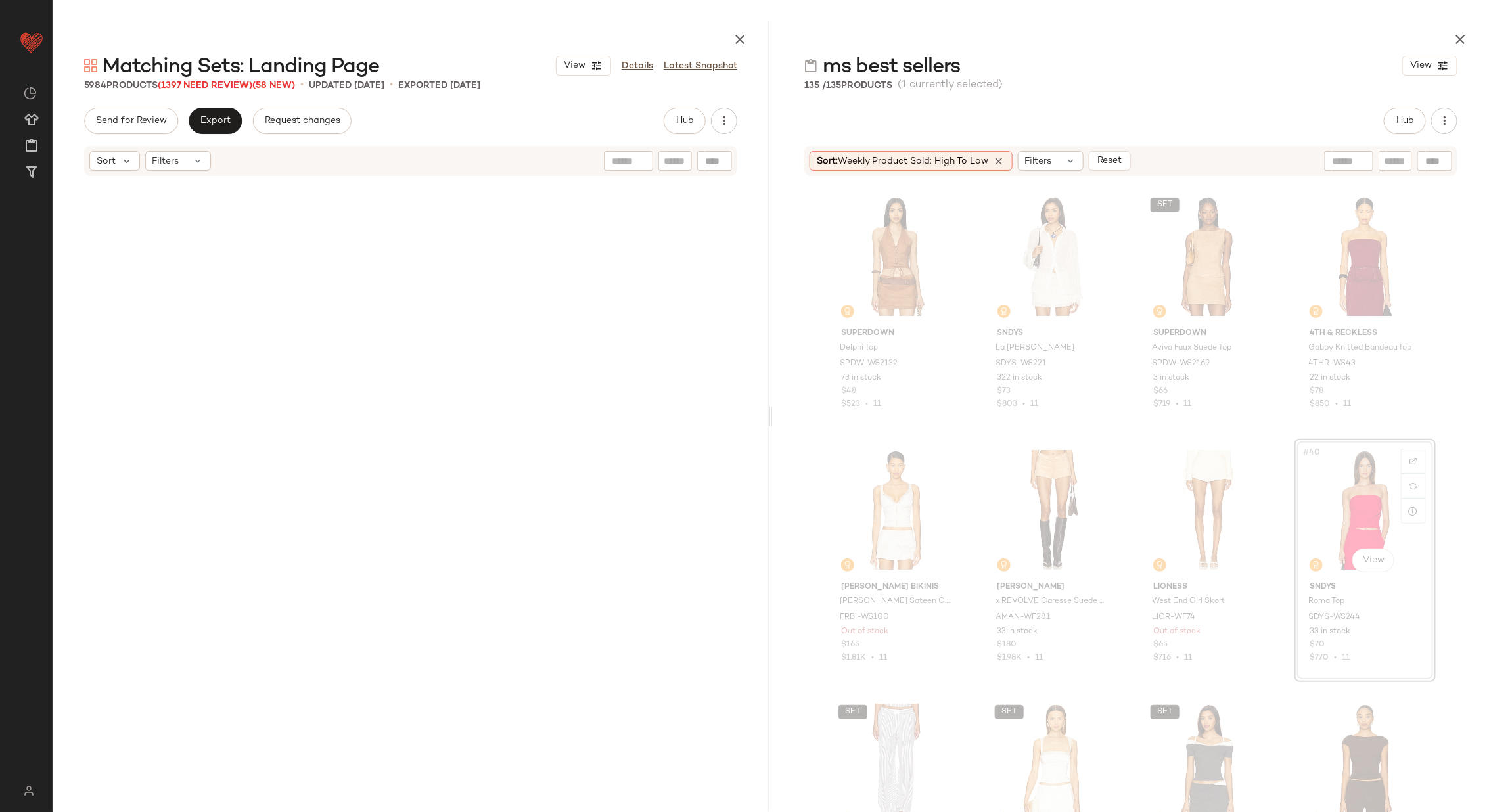
scroll to position [2028, 0]
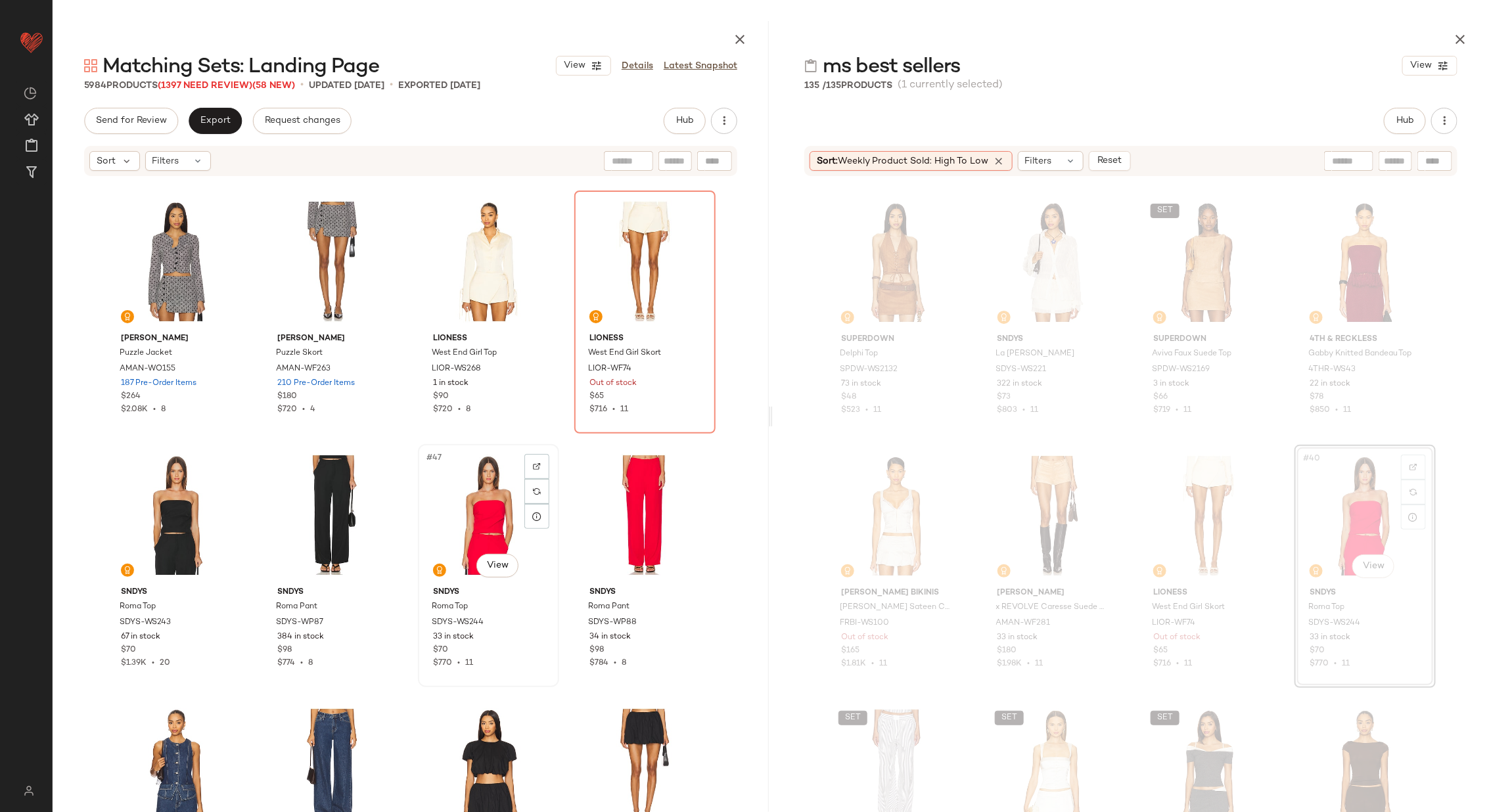
click at [488, 517] on div "#47 View" at bounding box center [488, 515] width 132 height 132
click at [623, 509] on div "#48 View" at bounding box center [644, 515] width 132 height 132
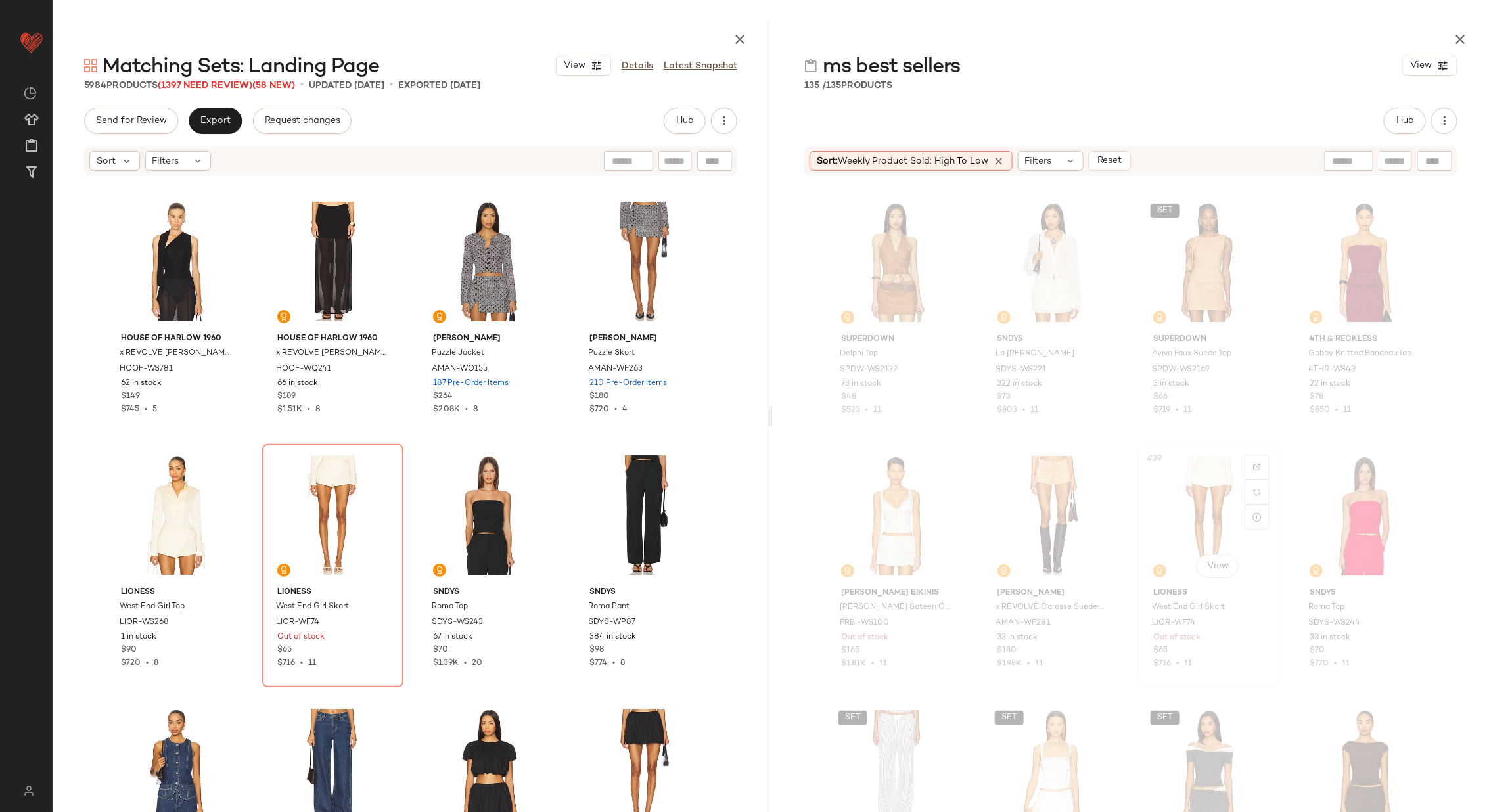
click at [1183, 516] on div "#39 View" at bounding box center [1208, 516] width 132 height 132
click at [136, 503] on div "#45 View" at bounding box center [176, 515] width 132 height 132
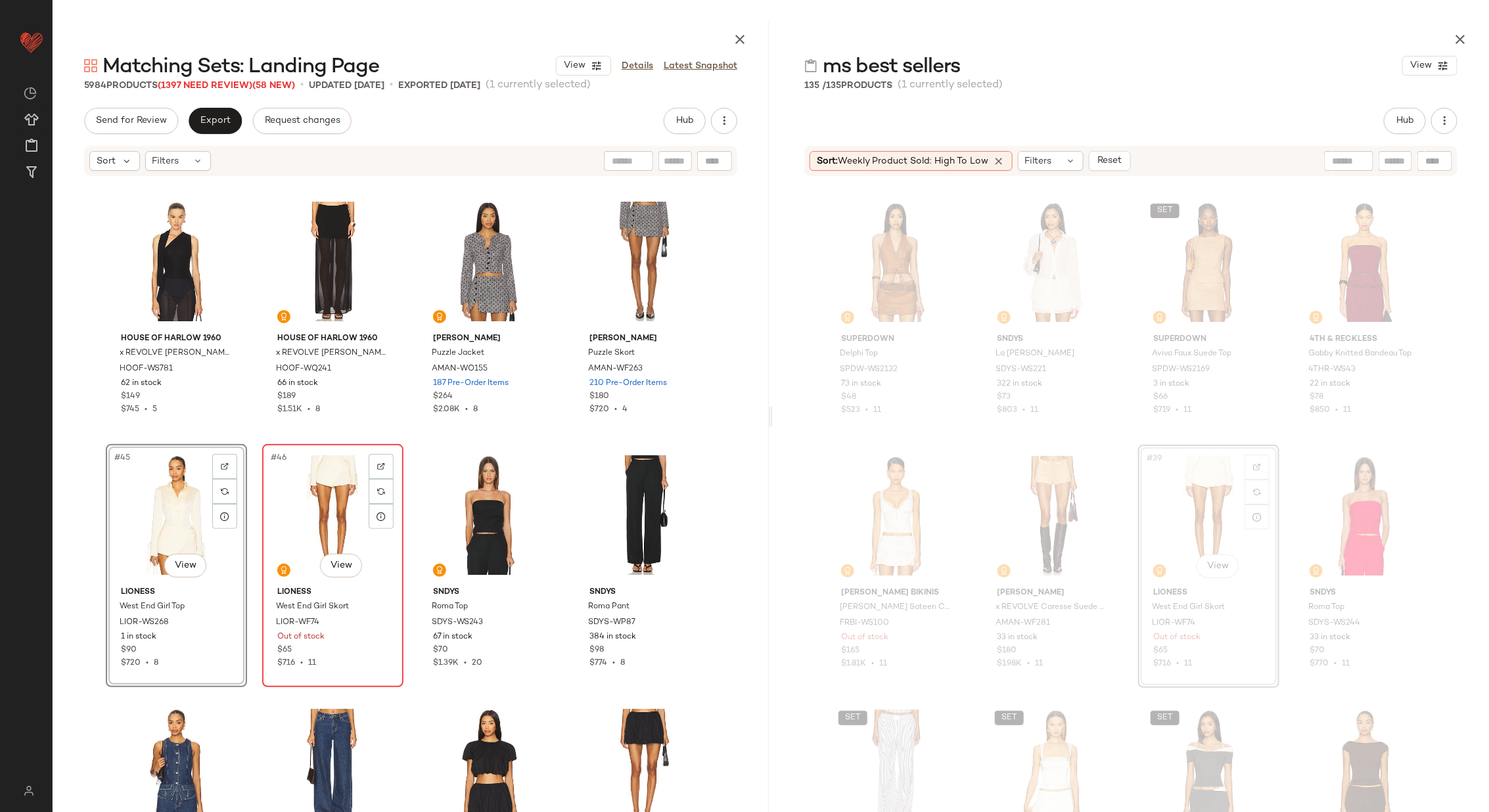
click at [309, 504] on div "#46 View" at bounding box center [333, 515] width 132 height 132
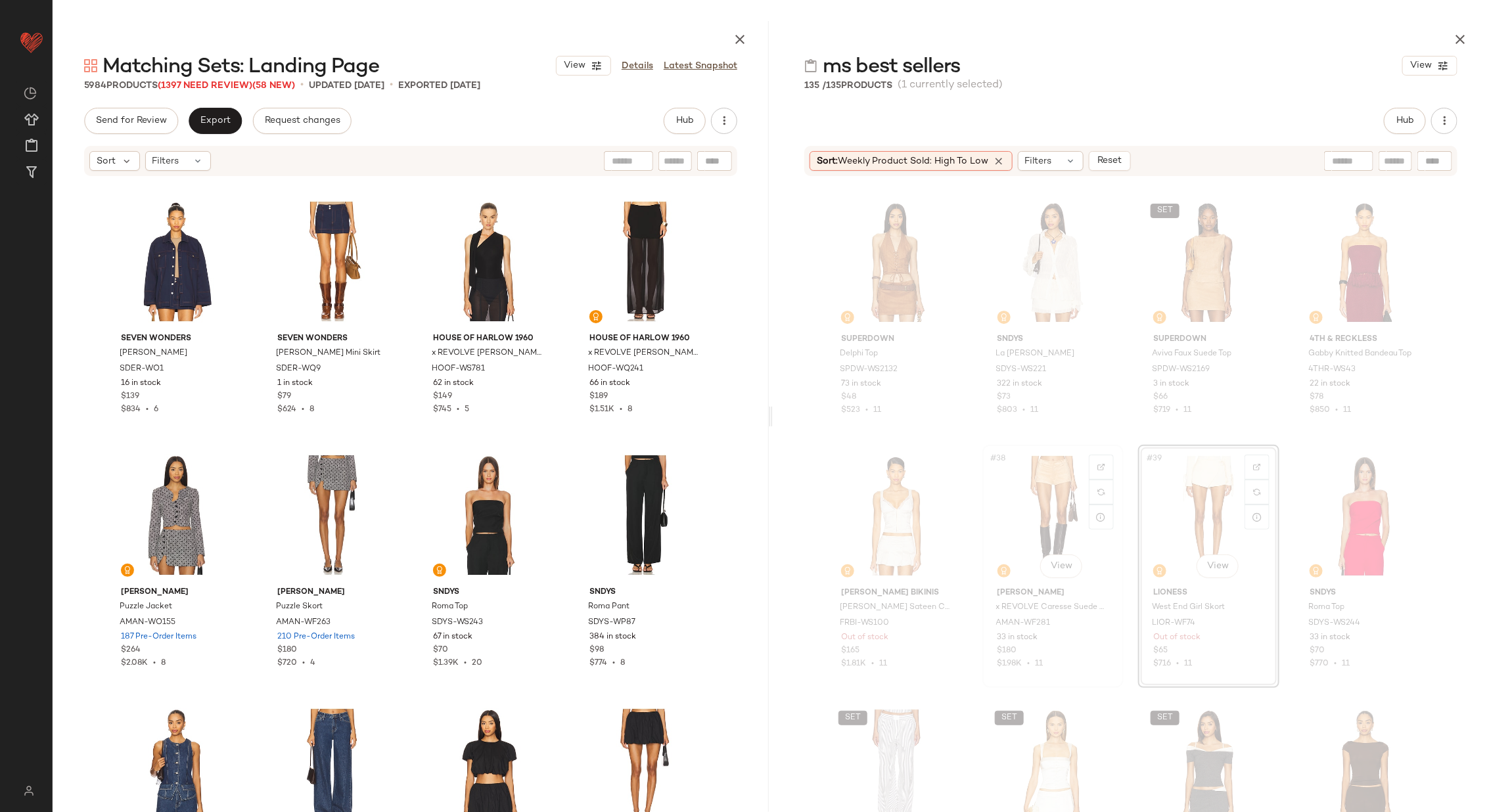
click at [1035, 521] on div "#38 View" at bounding box center [1052, 516] width 132 height 132
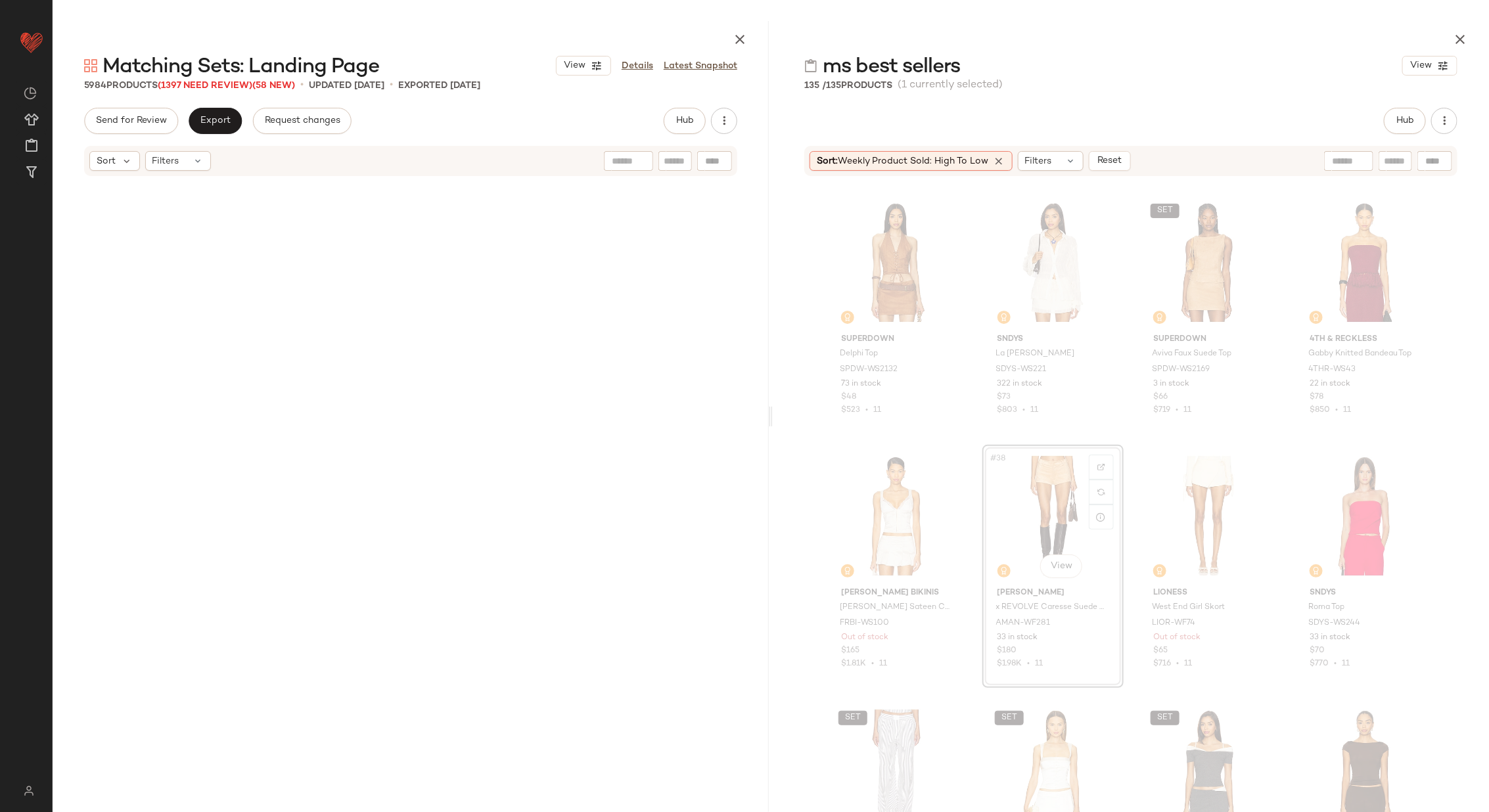
scroll to position [10143, 0]
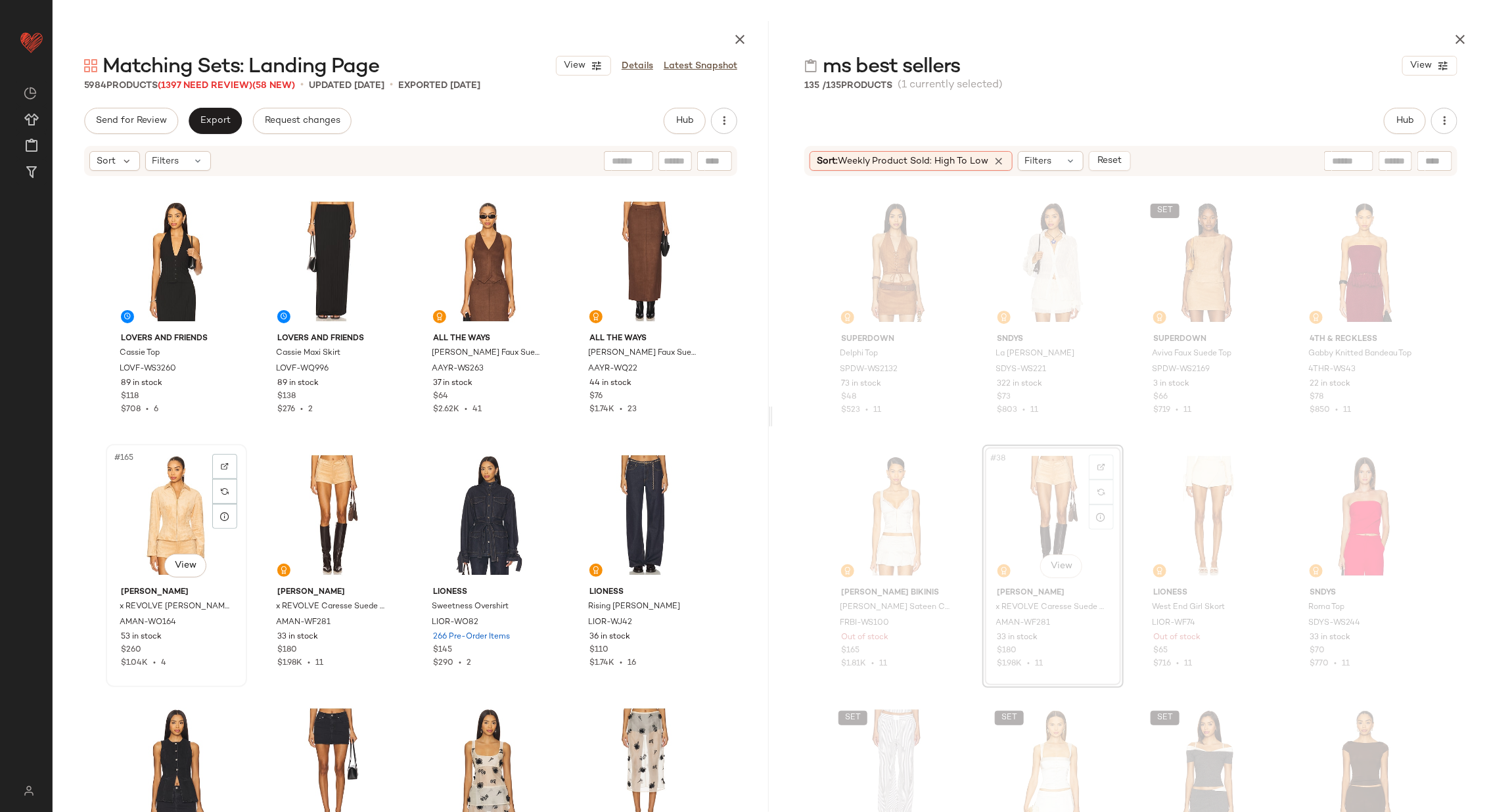
click at [164, 515] on div "#165 View" at bounding box center [176, 515] width 132 height 132
click at [319, 502] on div "#166 View" at bounding box center [333, 515] width 132 height 132
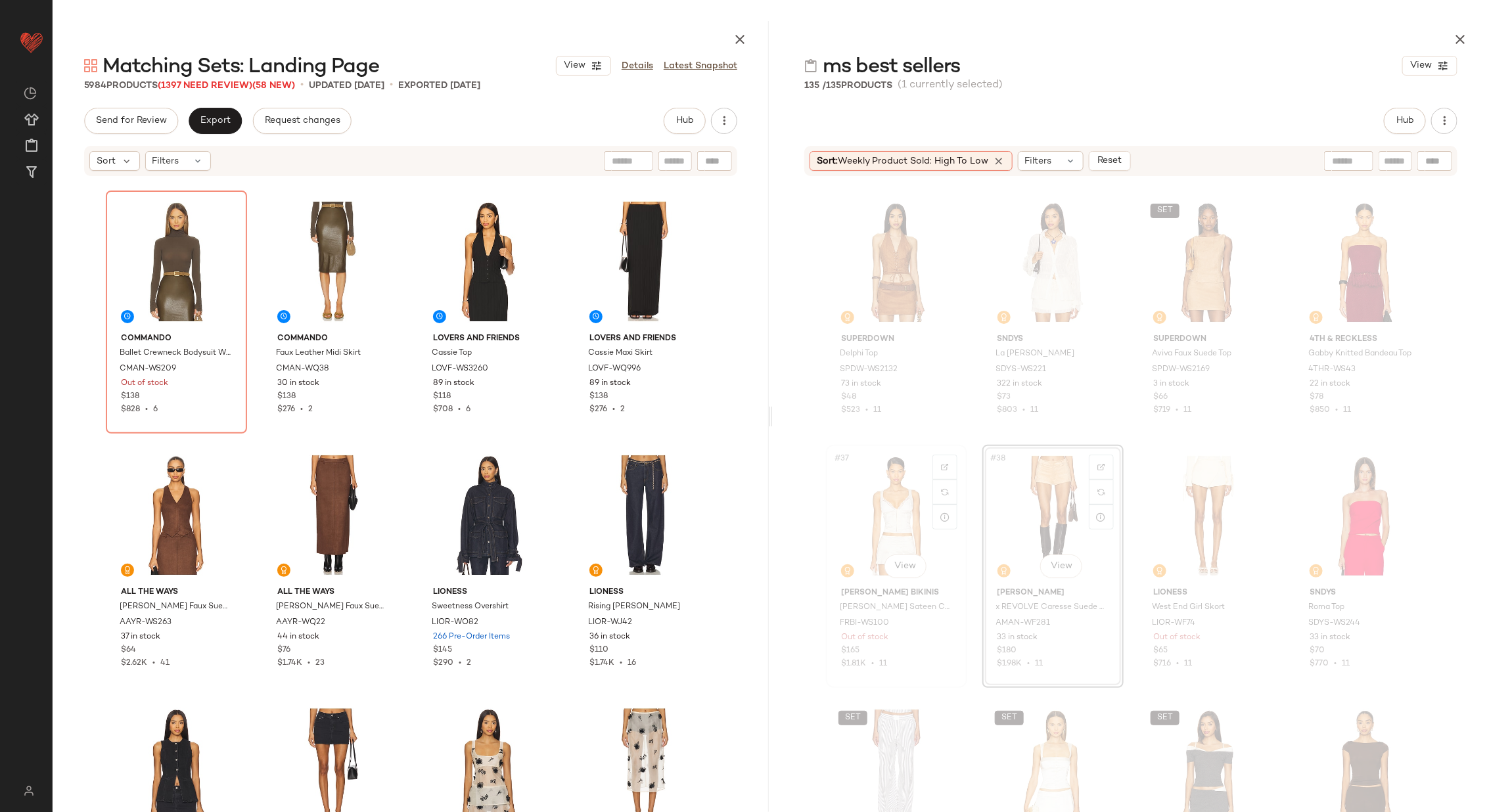
click at [887, 506] on div "#37 View" at bounding box center [896, 516] width 132 height 132
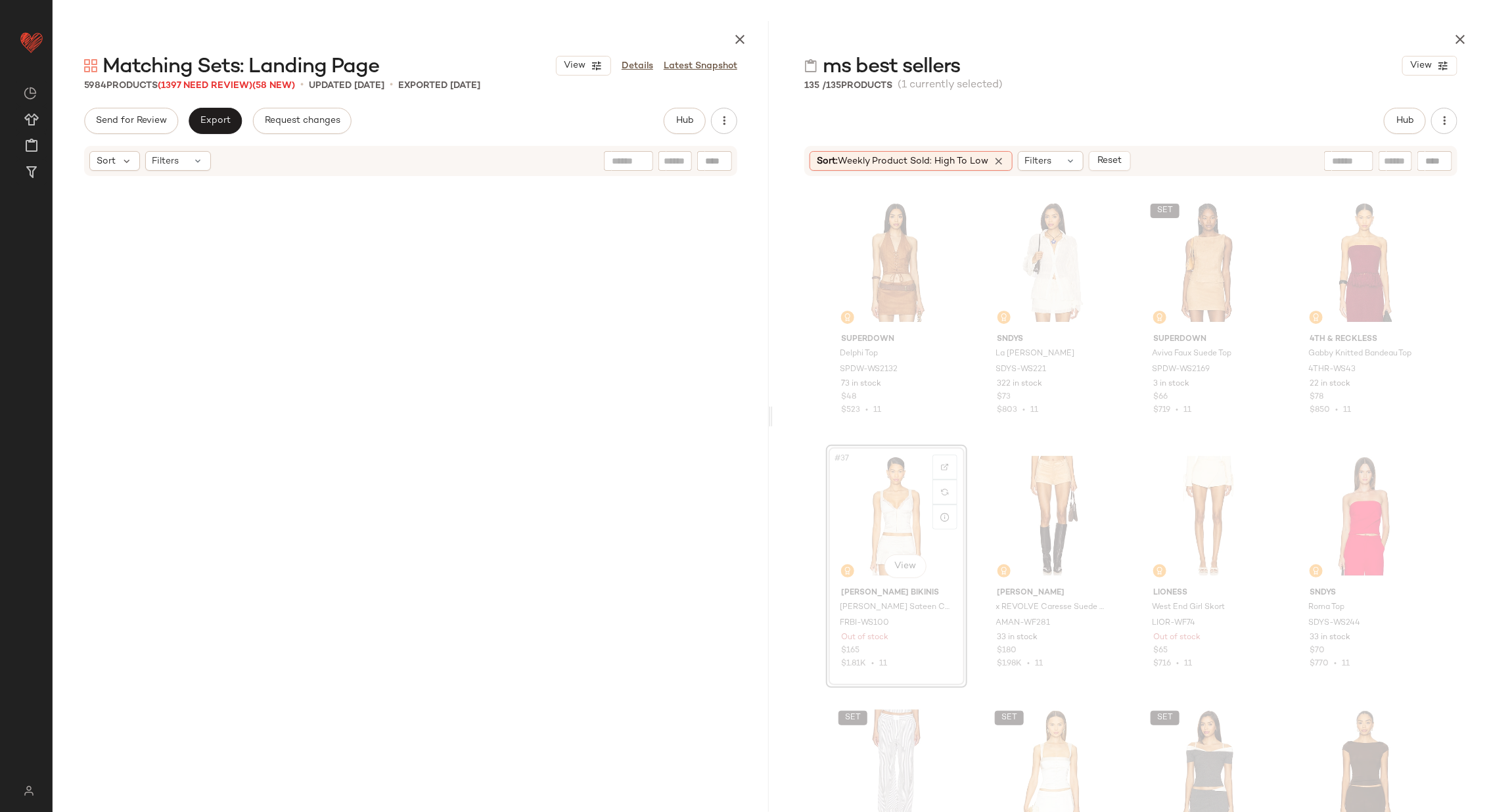
scroll to position [31444, 0]
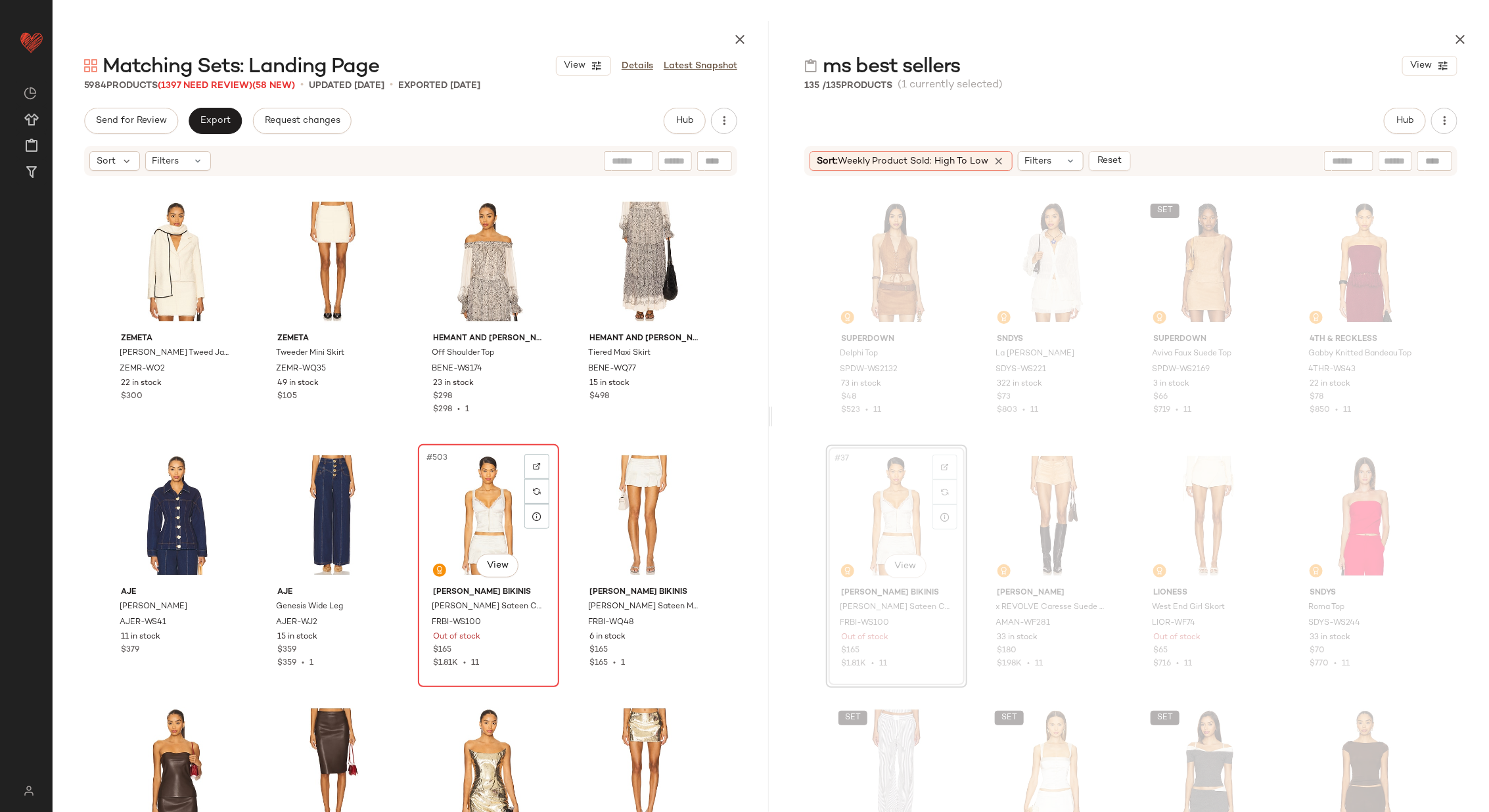
click at [466, 520] on div "#503 View" at bounding box center [488, 515] width 132 height 132
click at [637, 508] on div "#504 View" at bounding box center [644, 515] width 132 height 132
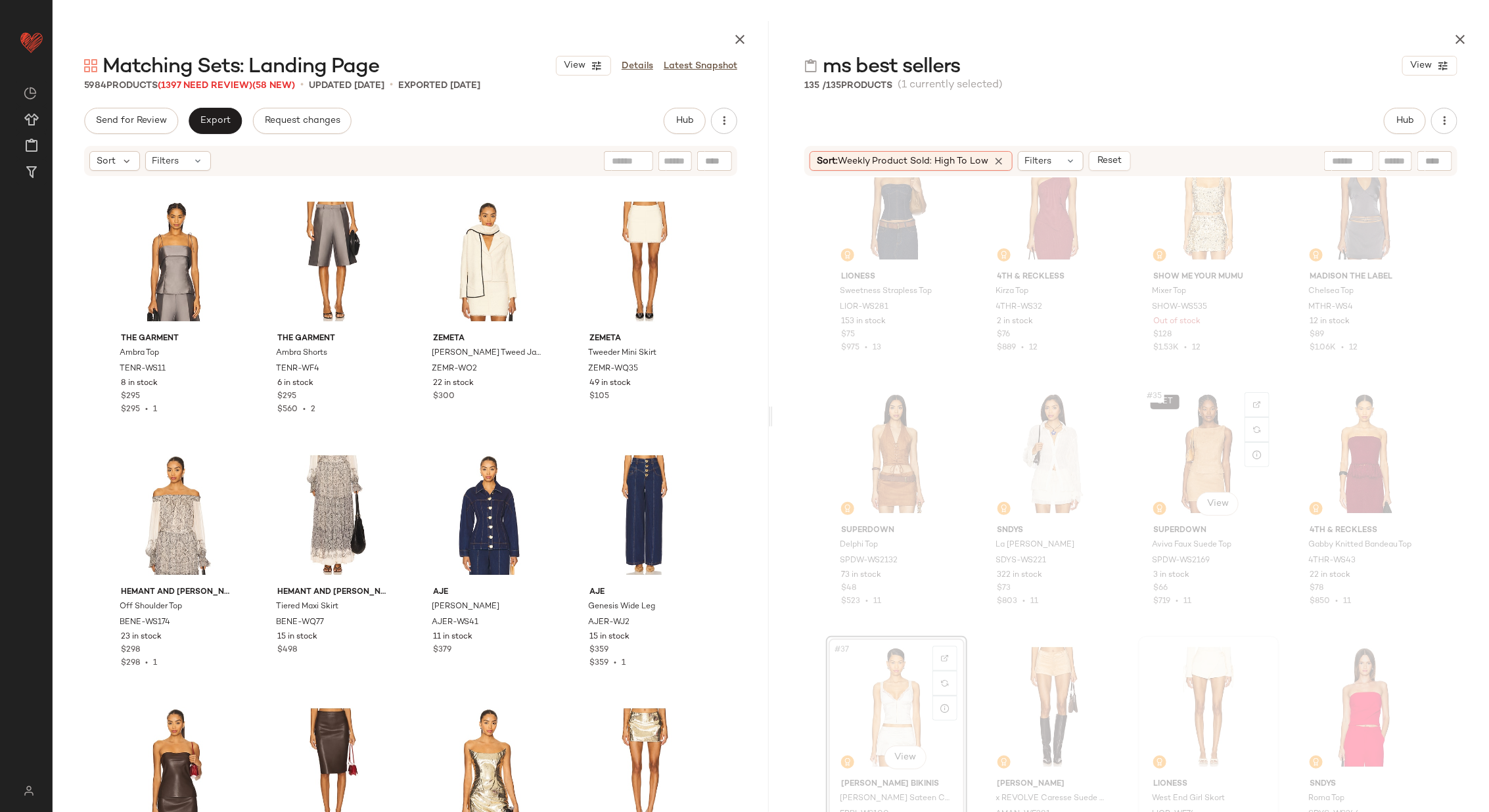
scroll to position [1835, 0]
click at [1368, 476] on div "#36 View" at bounding box center [1365, 455] width 132 height 132
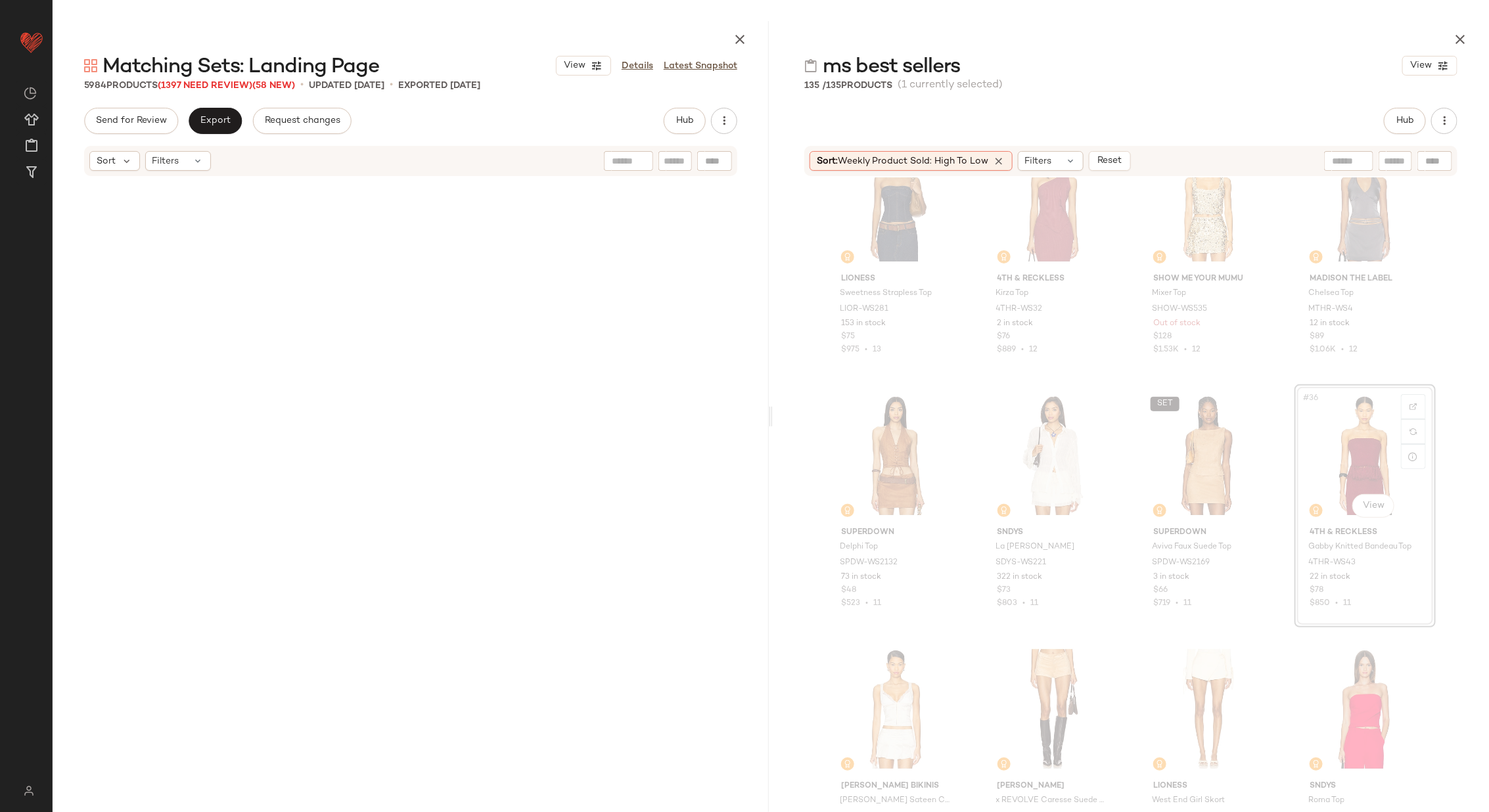
scroll to position [1775, 0]
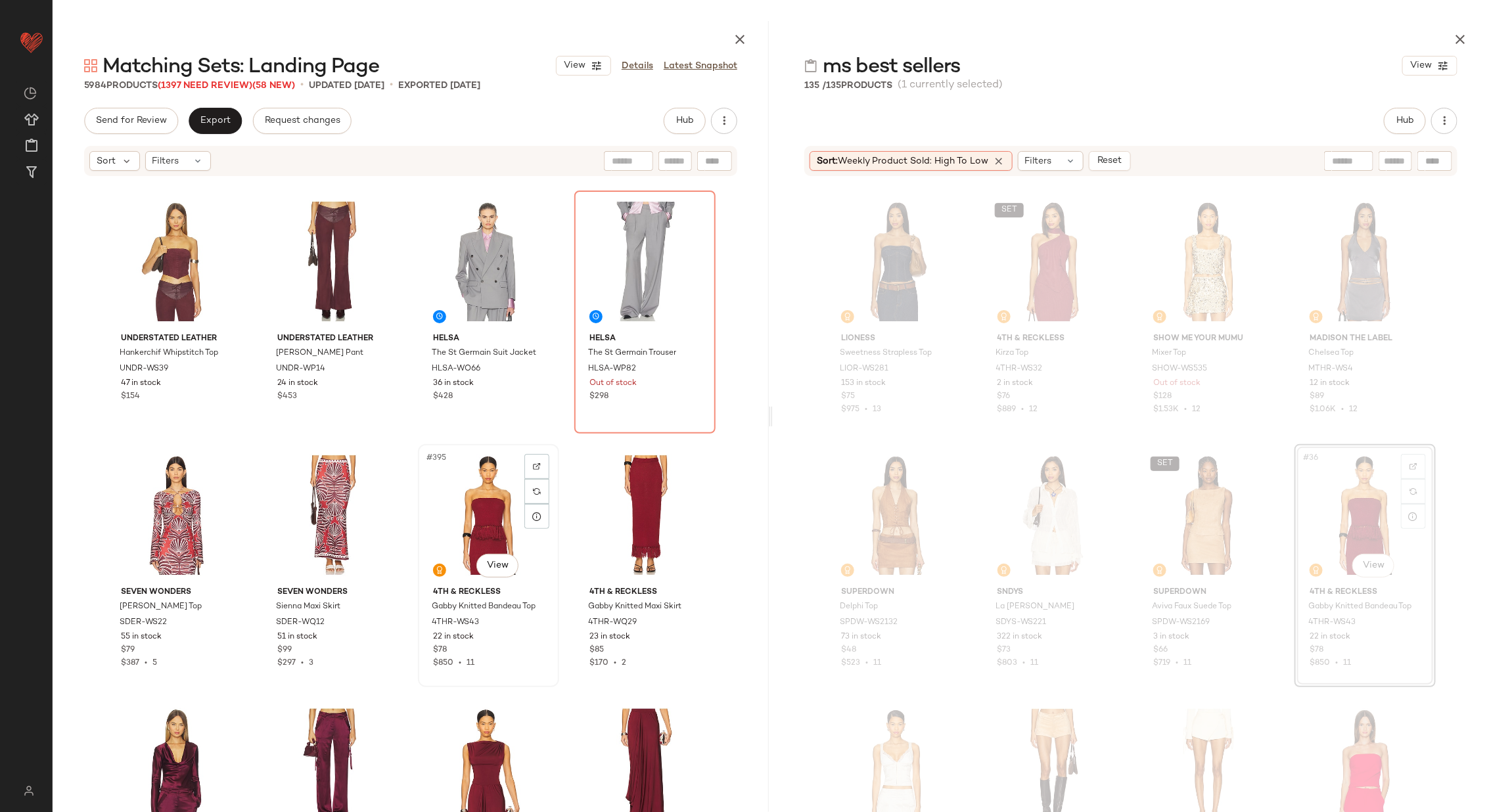
click at [480, 517] on div "#395 View" at bounding box center [488, 515] width 132 height 132
click at [619, 514] on div "#396 View" at bounding box center [644, 515] width 132 height 132
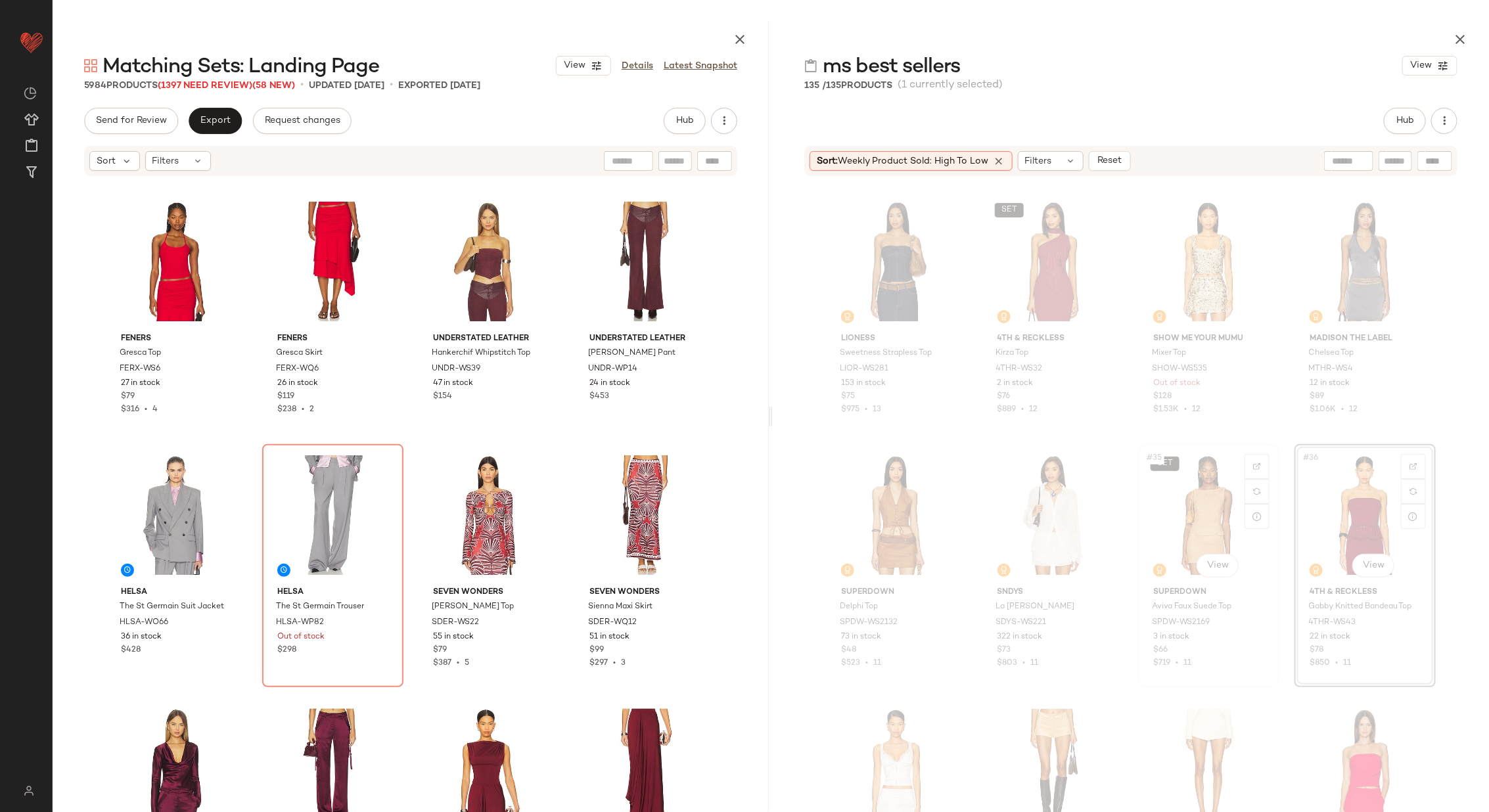
click at [1176, 509] on div "SET #35 View" at bounding box center [1208, 515] width 132 height 132
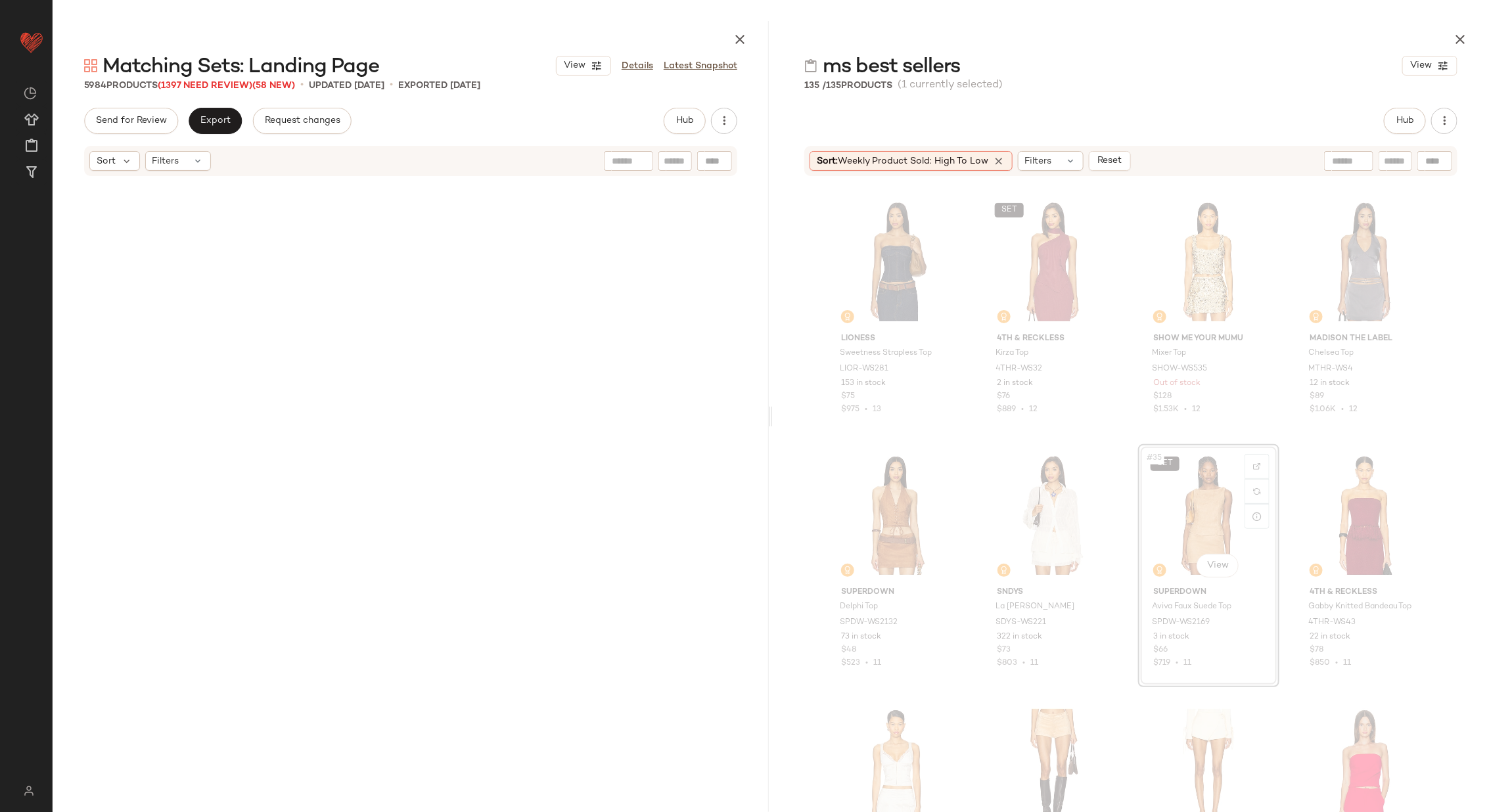
scroll to position [1521, 0]
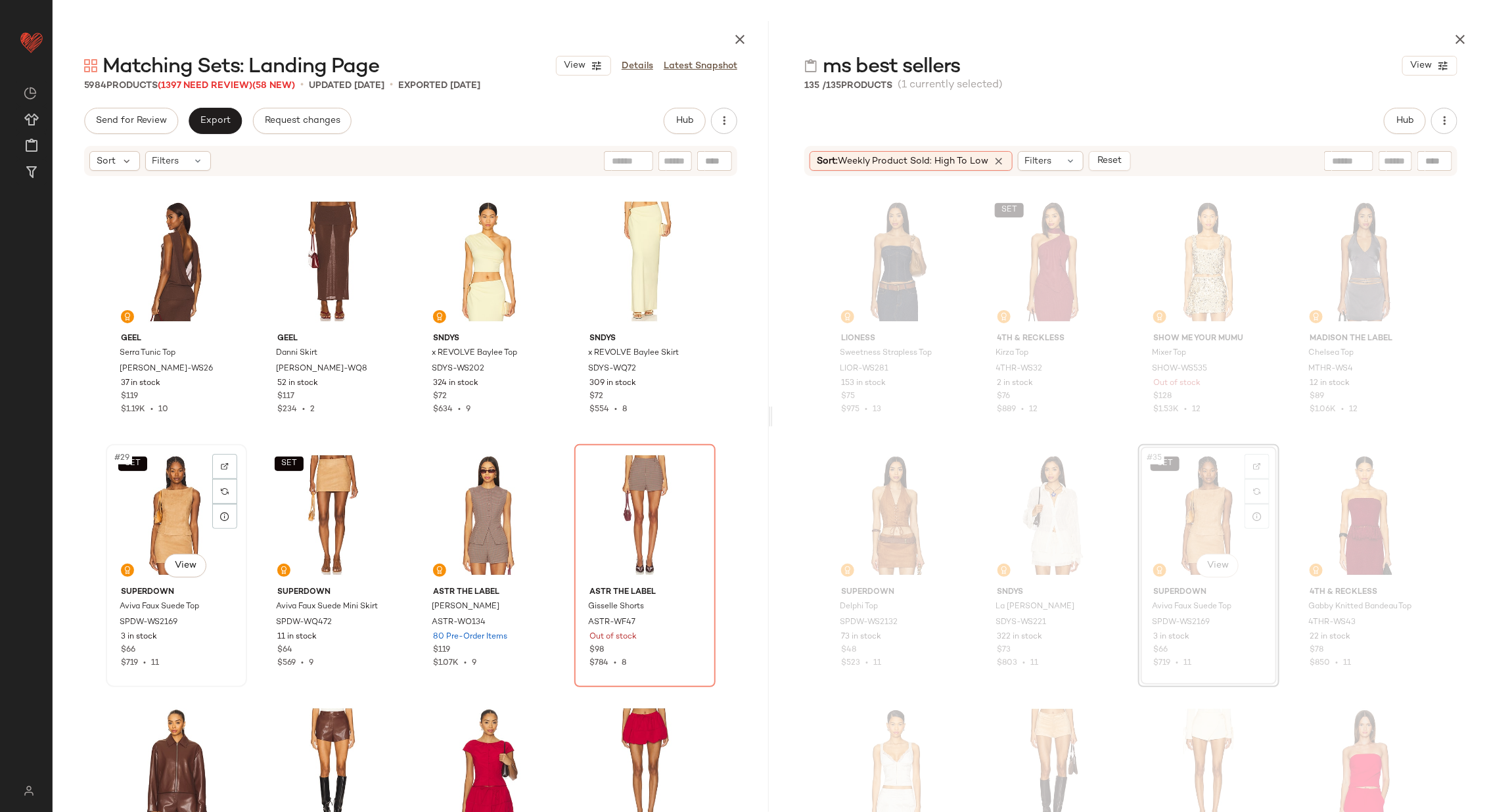
click at [154, 517] on div "SET #29 View" at bounding box center [176, 515] width 132 height 132
click at [294, 504] on div "SET #30 View" at bounding box center [333, 515] width 132 height 132
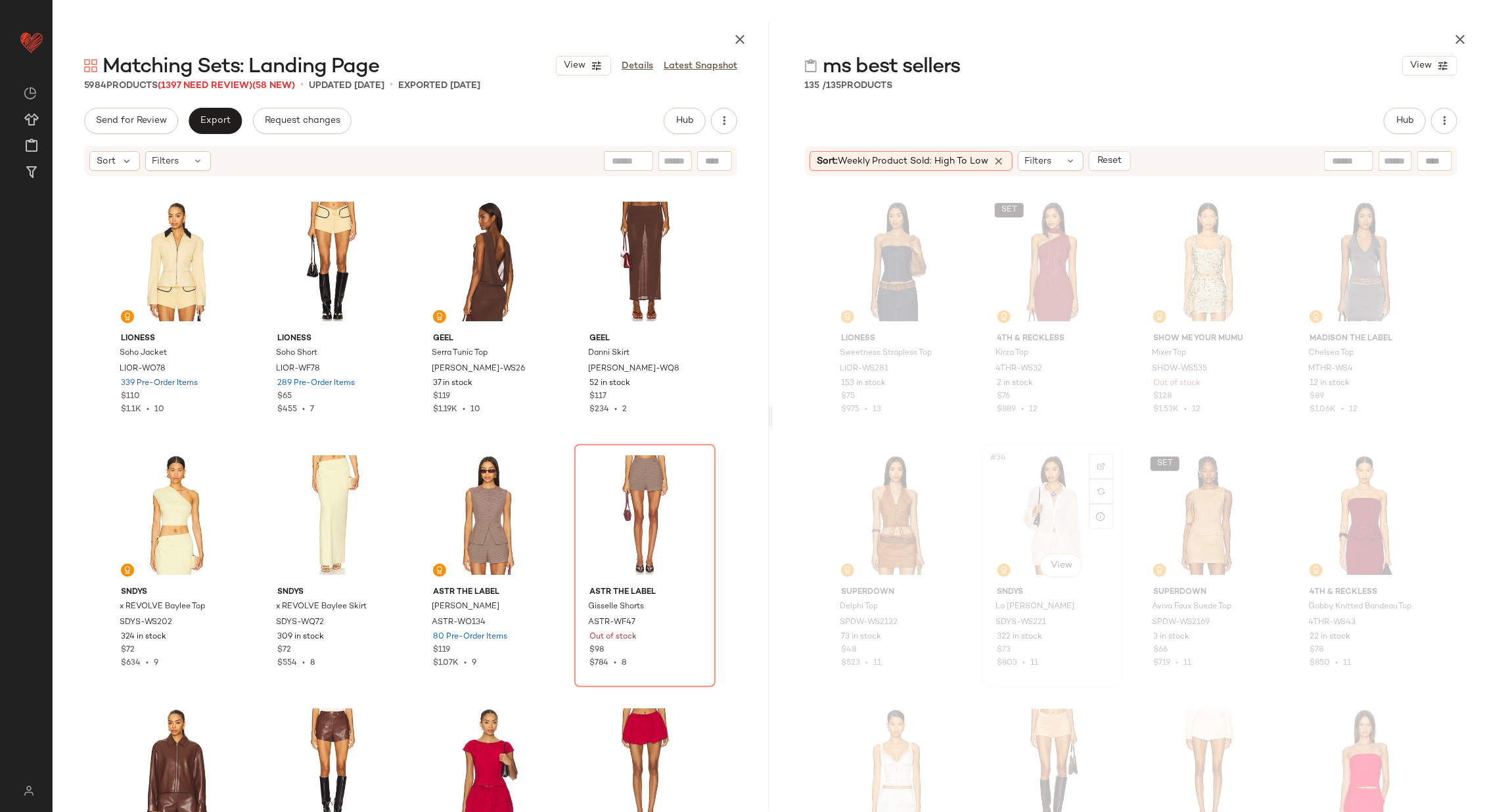
click at [1041, 516] on div "#34 View" at bounding box center [1052, 515] width 132 height 132
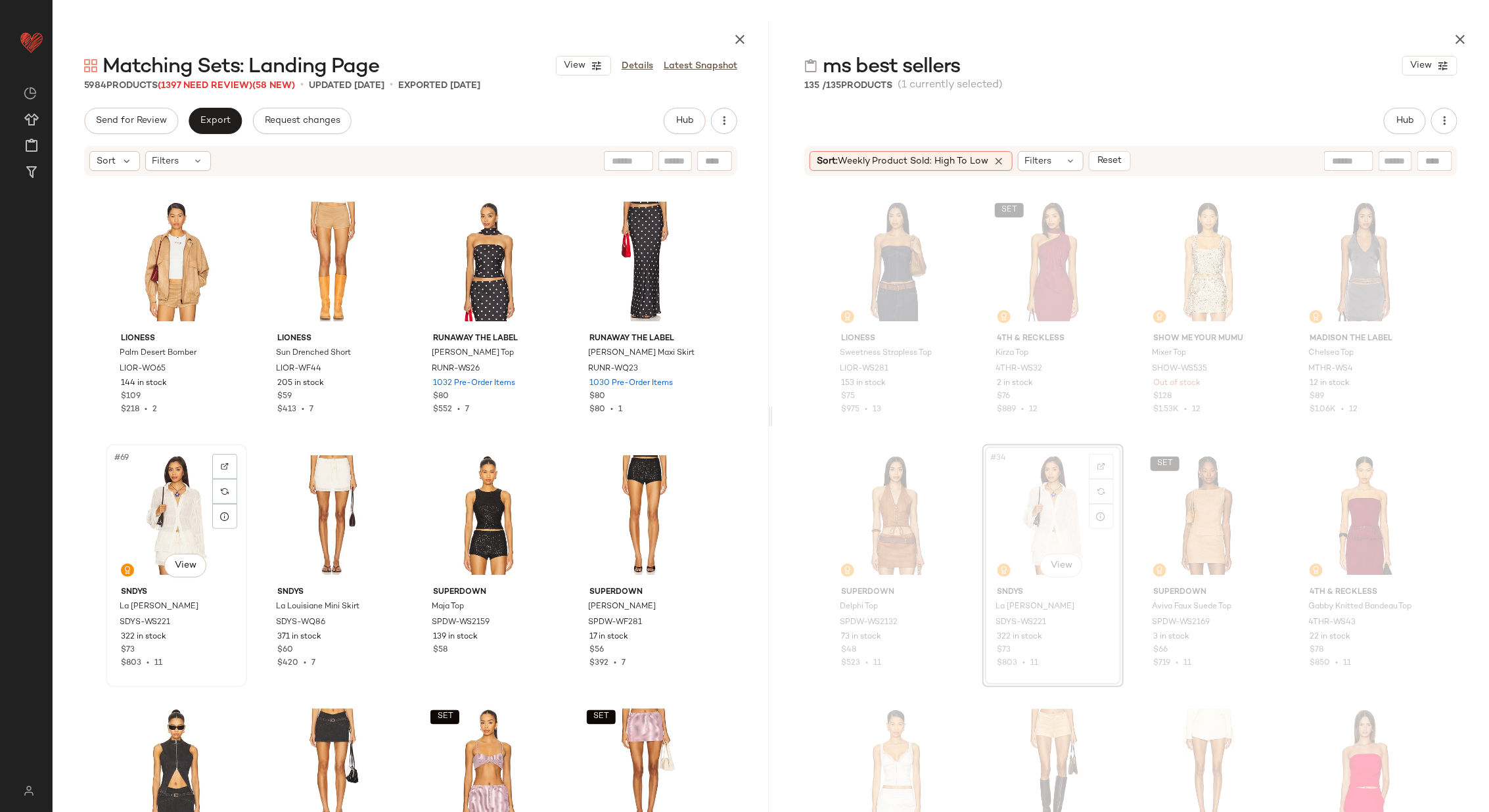
click at [164, 514] on div "#69 View" at bounding box center [176, 515] width 132 height 132
click at [306, 503] on div "#70 View" at bounding box center [333, 515] width 132 height 132
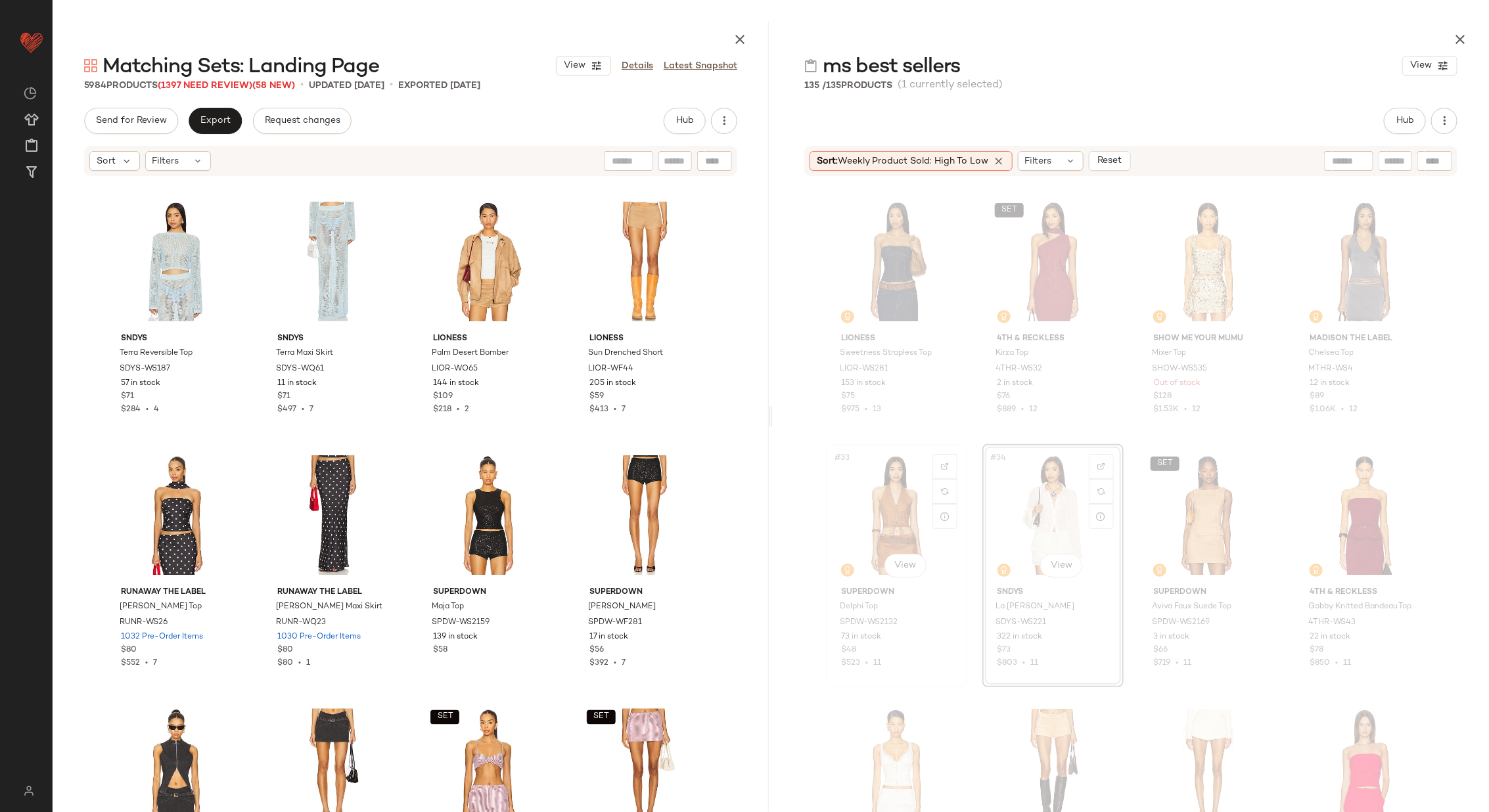
click at [889, 516] on div "#33 View" at bounding box center [896, 515] width 132 height 132
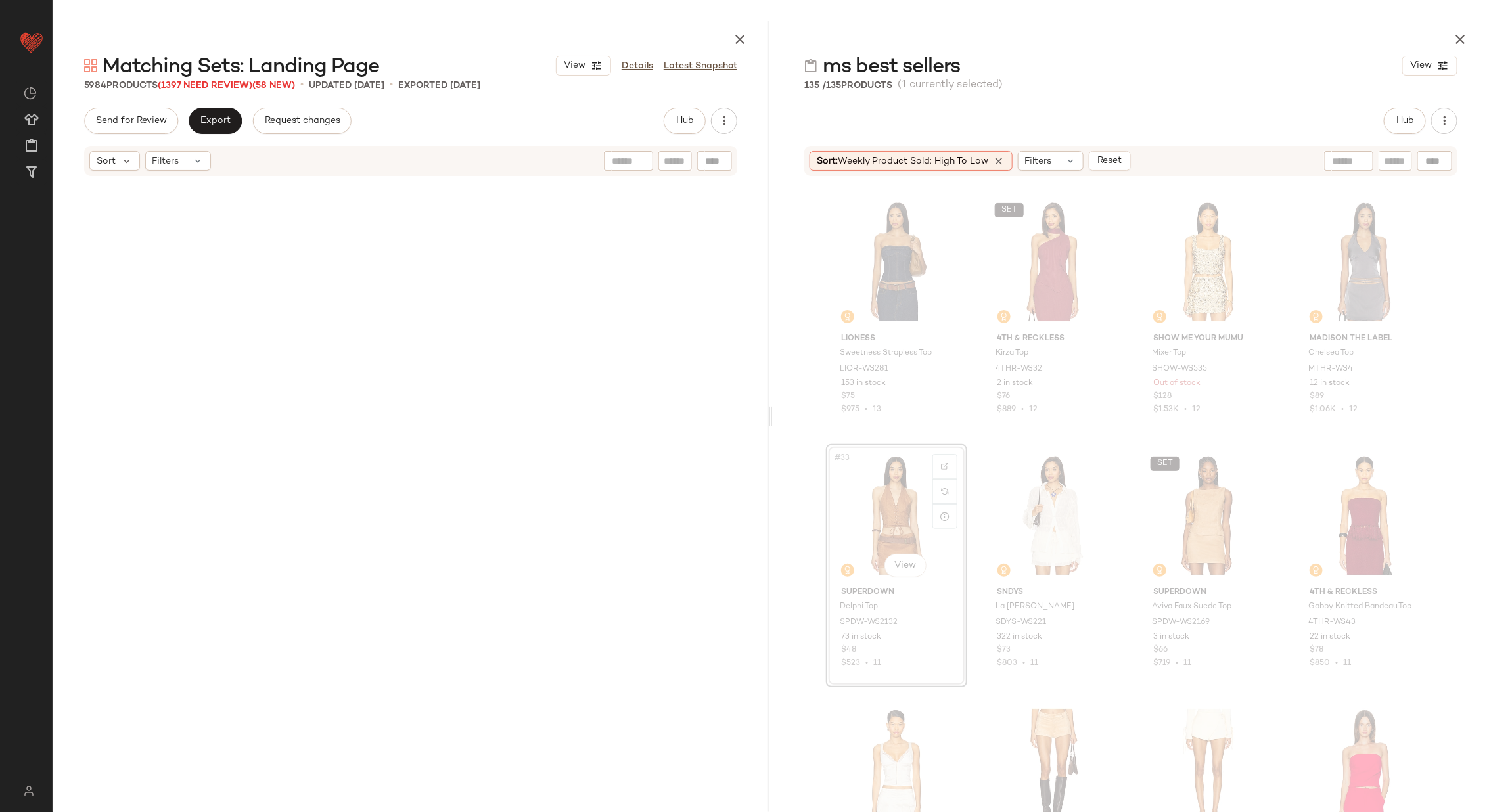
scroll to position [7353, 0]
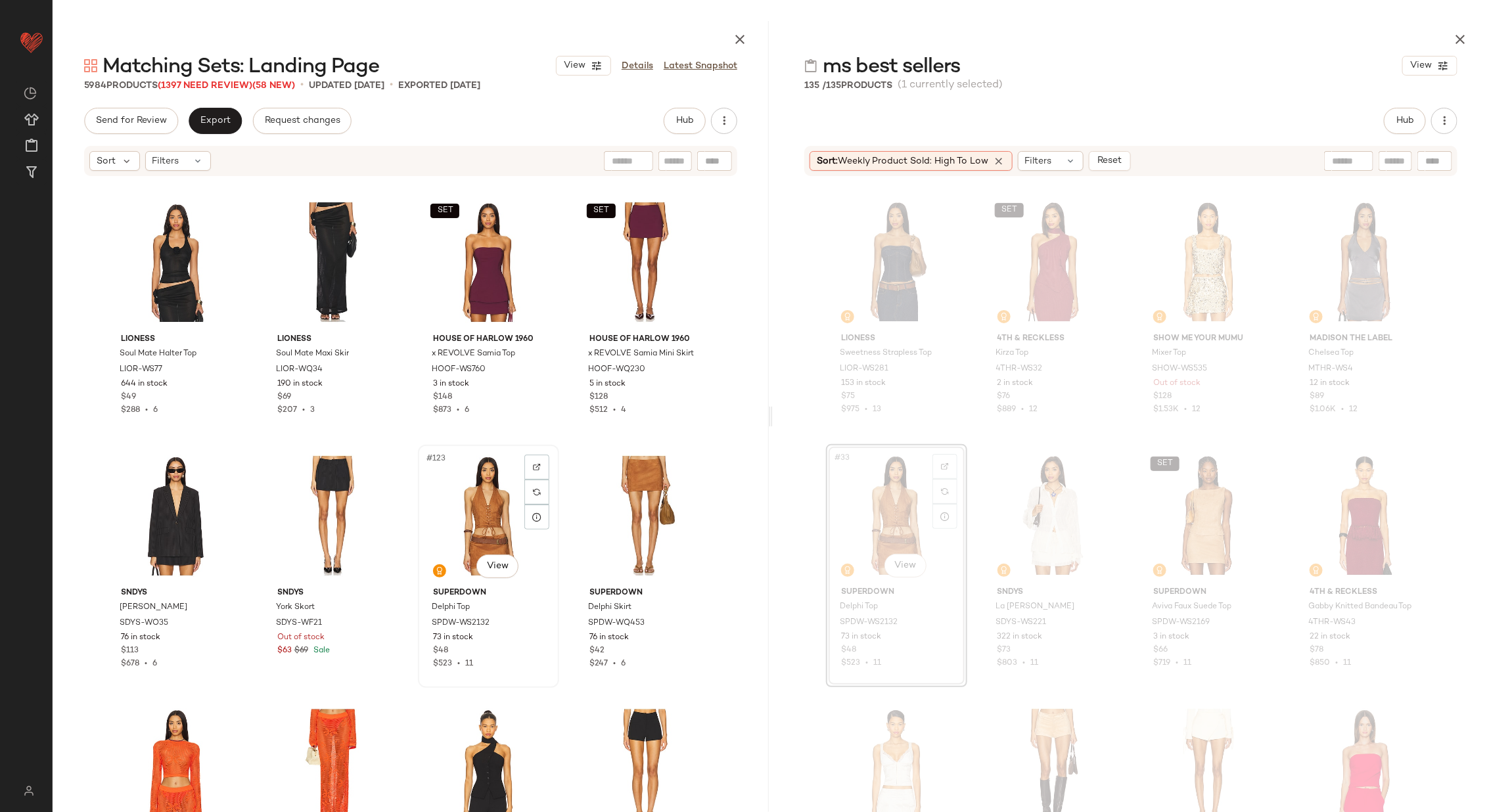
click at [472, 512] on div "#123 View" at bounding box center [488, 516] width 132 height 132
click at [635, 502] on div "#124 View" at bounding box center [644, 516] width 132 height 132
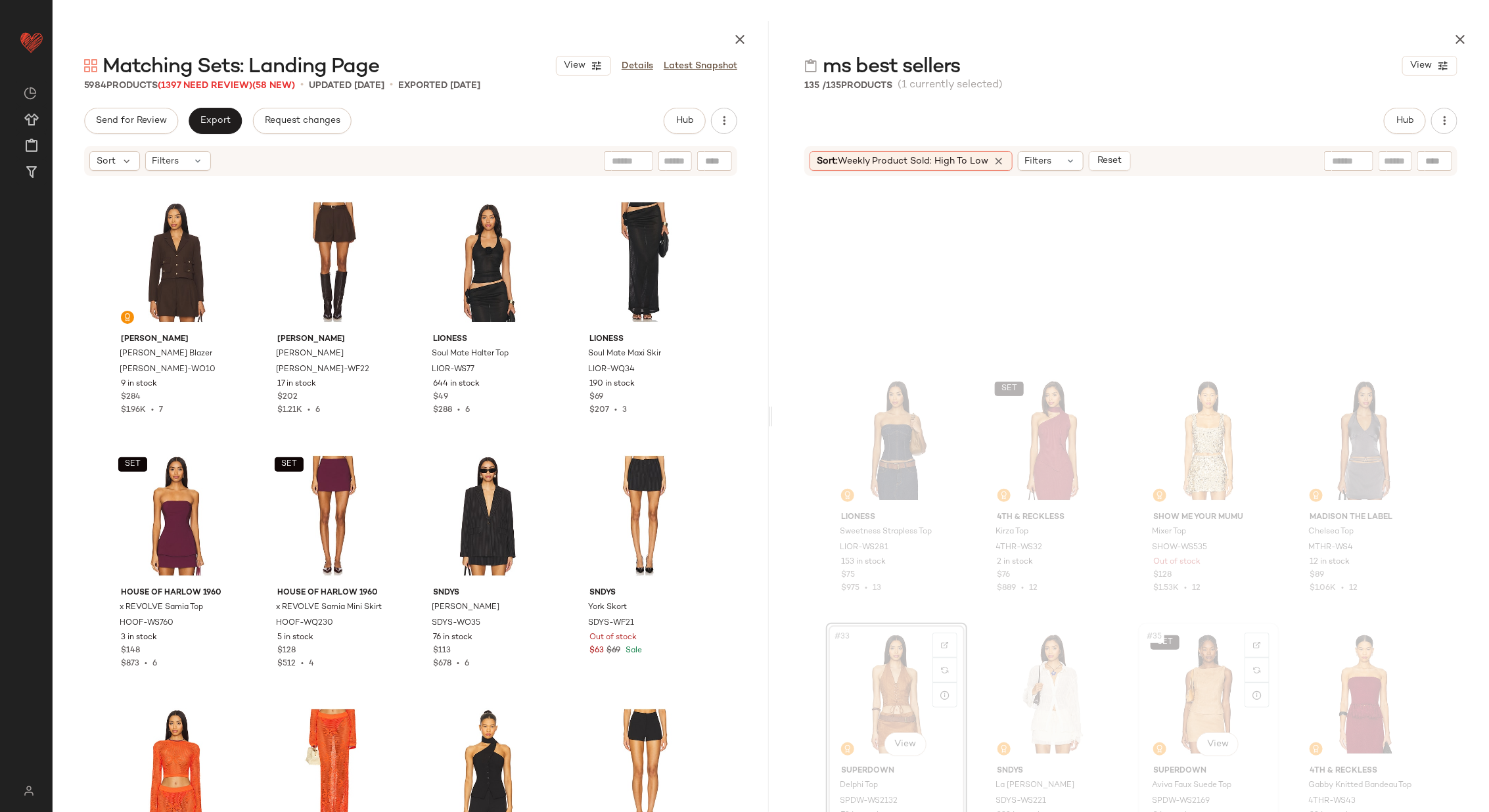
scroll to position [1513, 0]
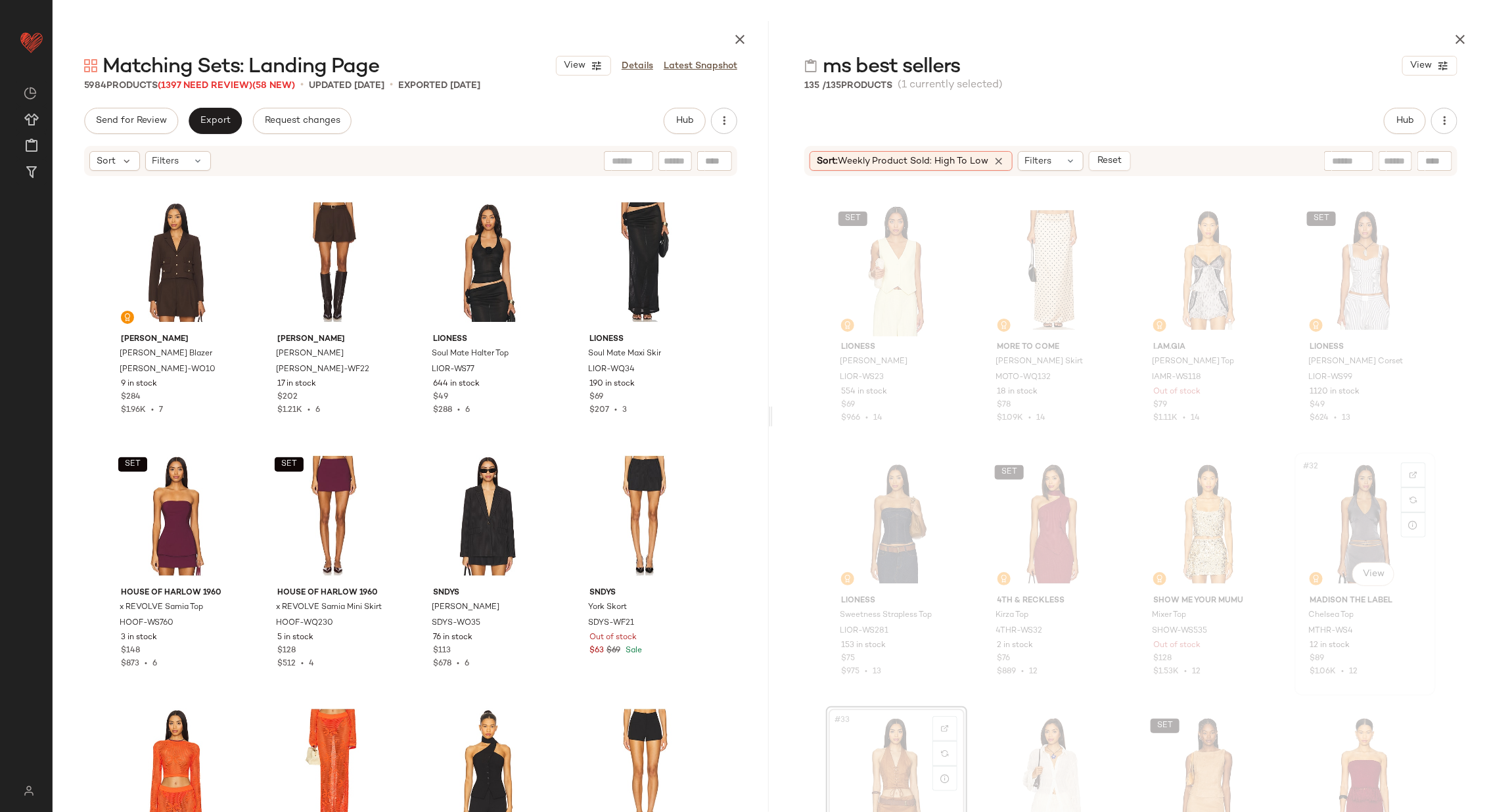
click at [1340, 527] on div "#32 View" at bounding box center [1365, 523] width 132 height 132
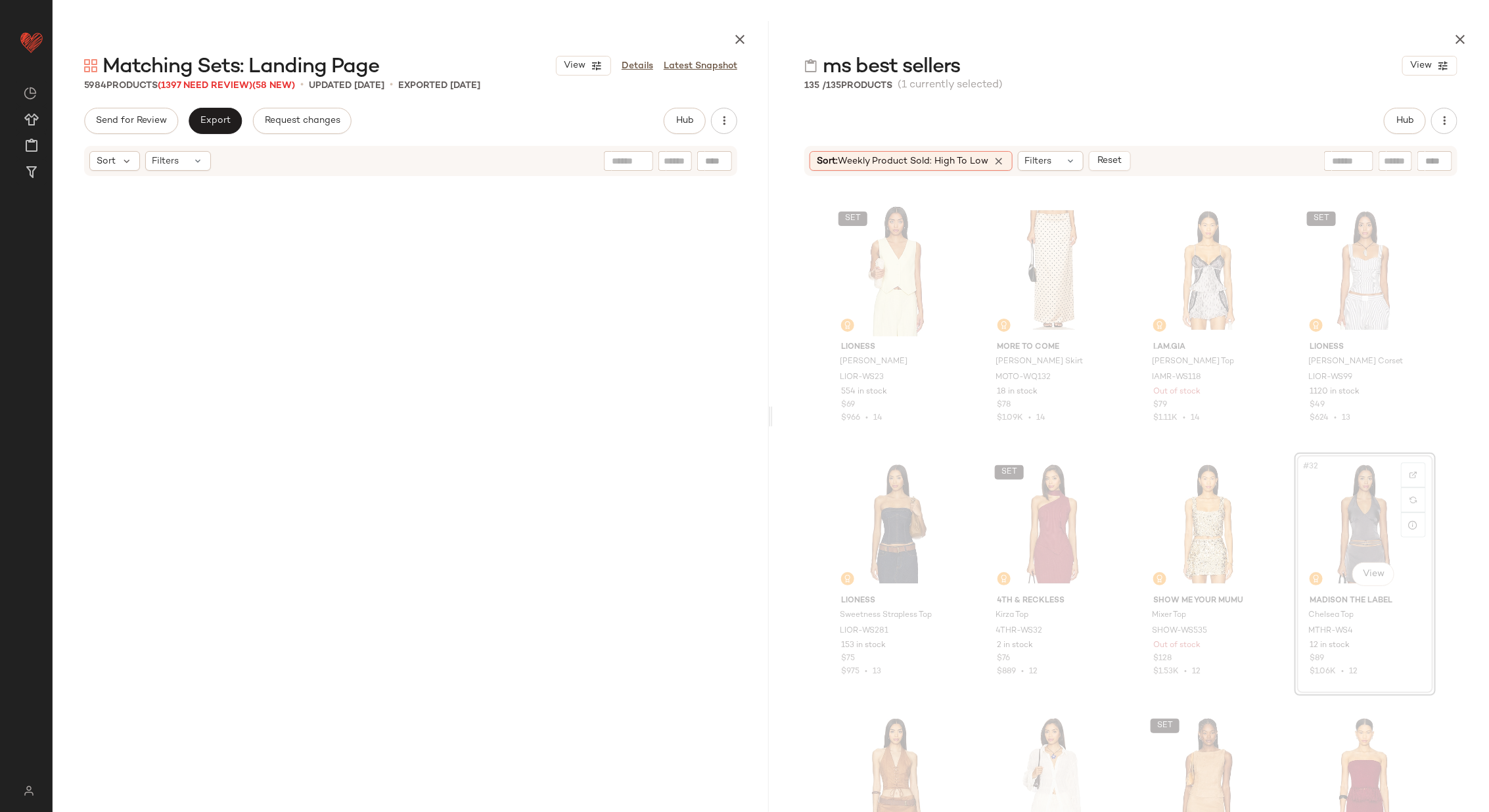
scroll to position [1521, 0]
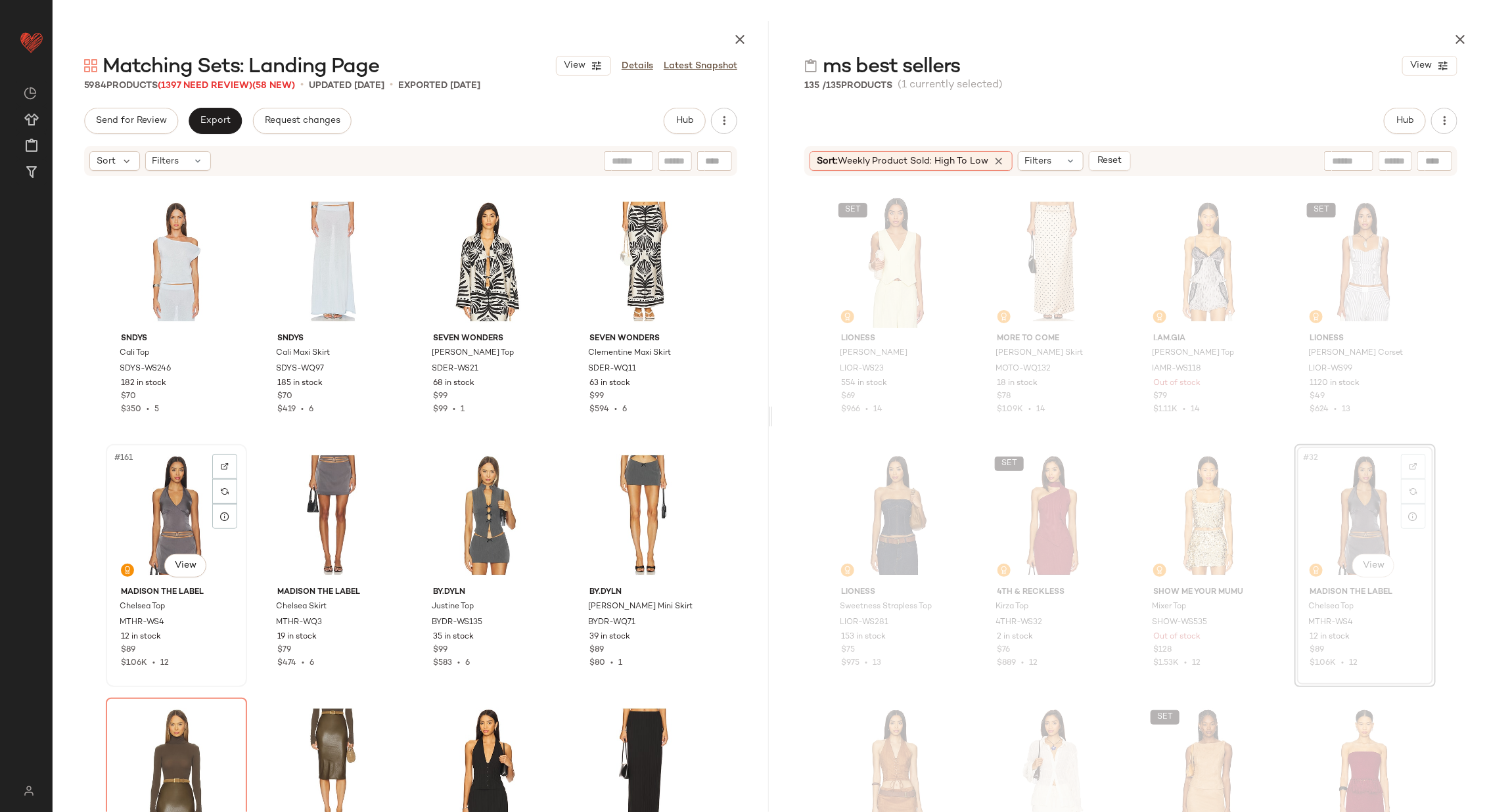
click at [179, 508] on div "#161 View" at bounding box center [176, 515] width 132 height 132
click at [318, 498] on div "#162 View" at bounding box center [333, 515] width 132 height 132
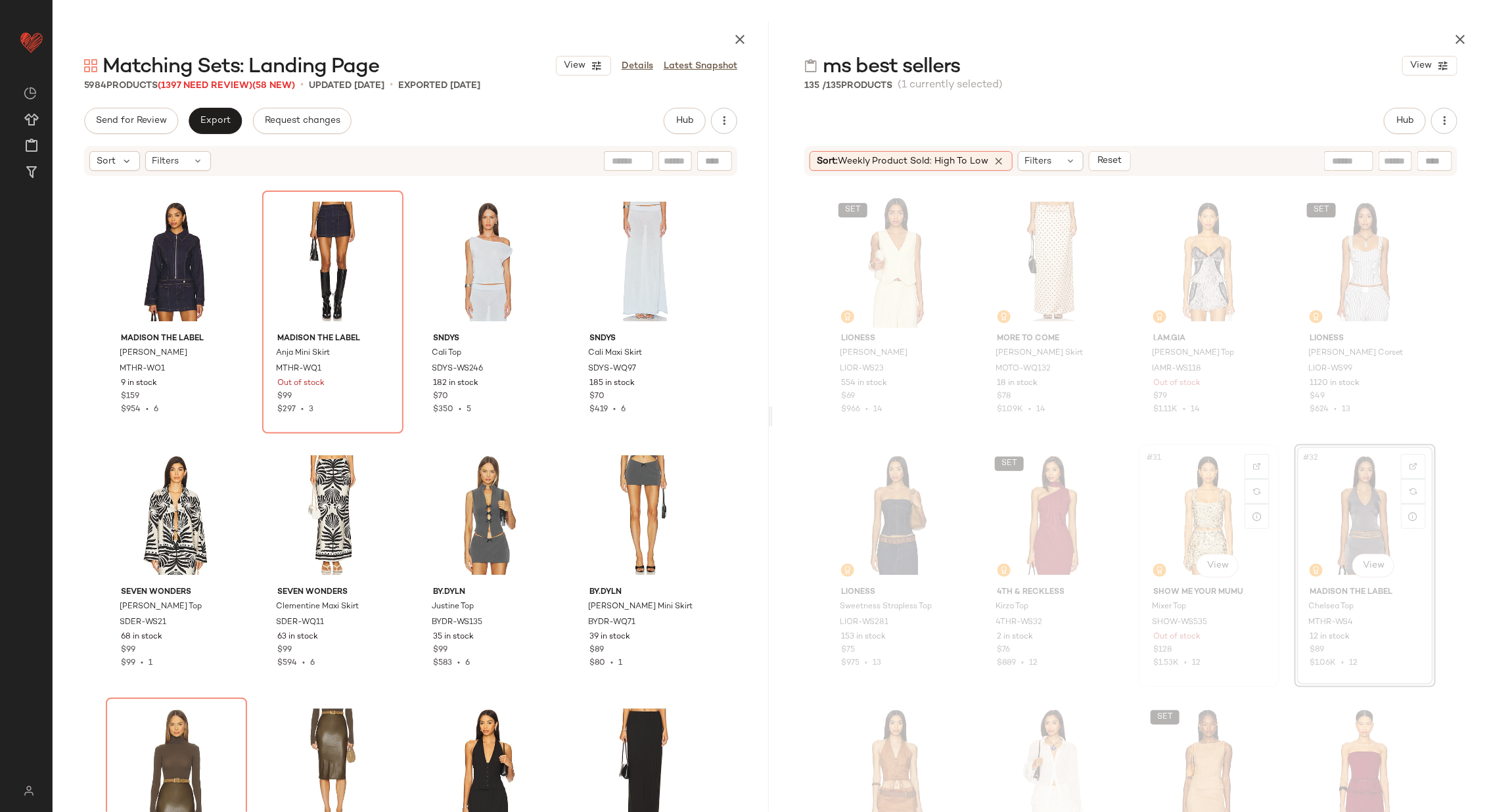
click at [1167, 512] on div "#31 View" at bounding box center [1208, 515] width 132 height 132
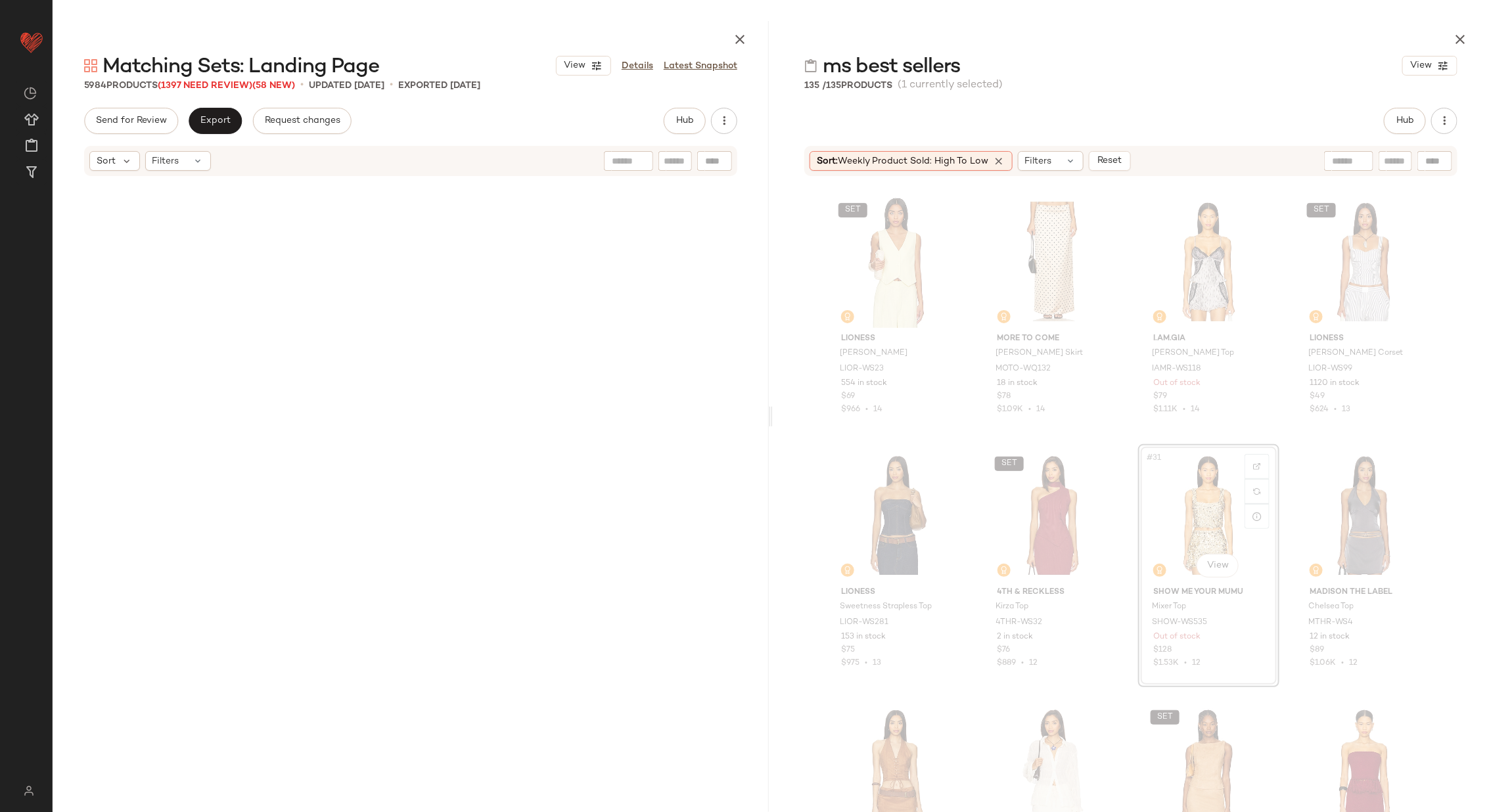
scroll to position [6847, 0]
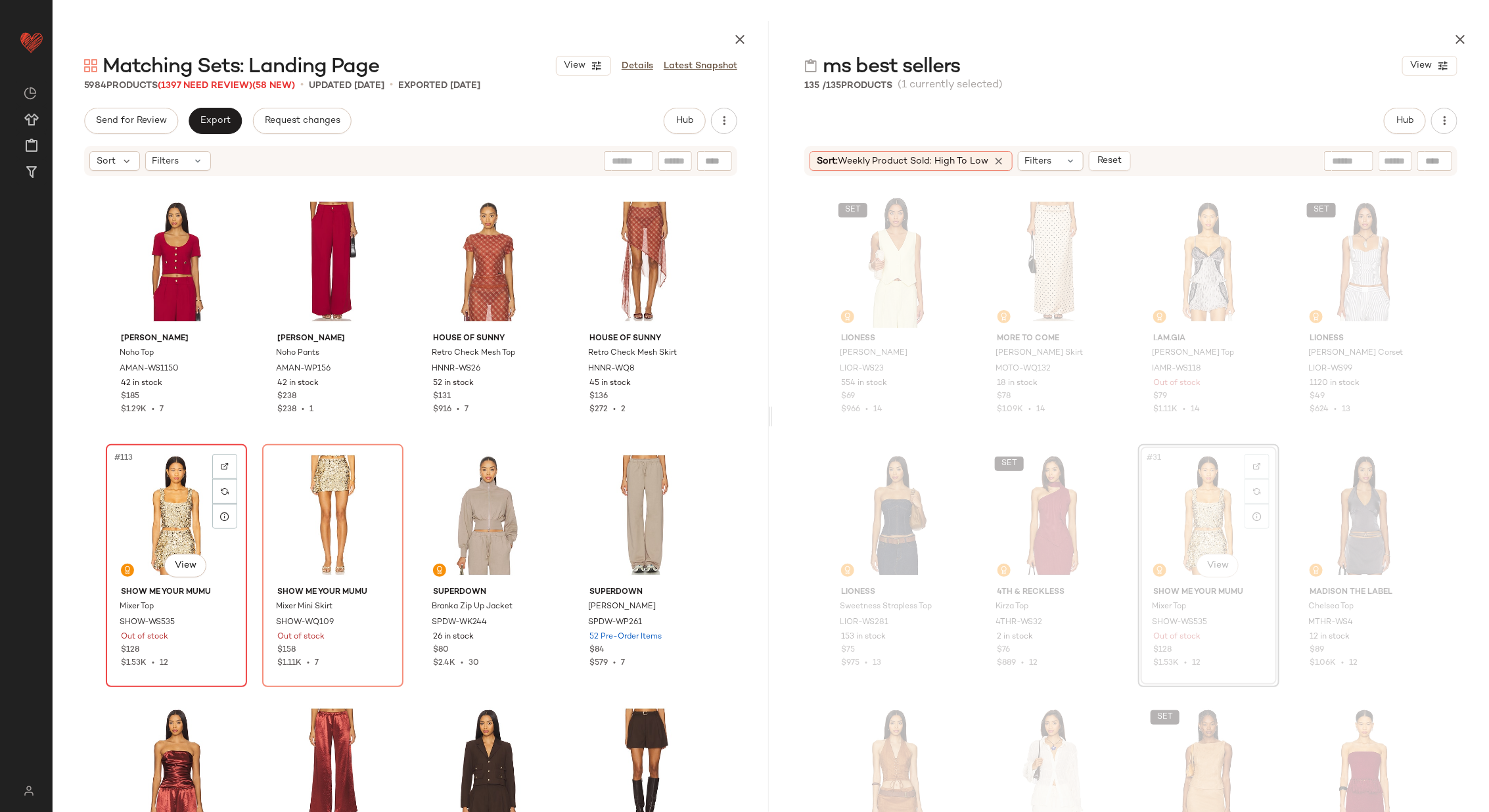
click at [184, 516] on div "#113 View" at bounding box center [176, 515] width 132 height 132
click at [309, 515] on div "#114 View" at bounding box center [333, 515] width 132 height 132
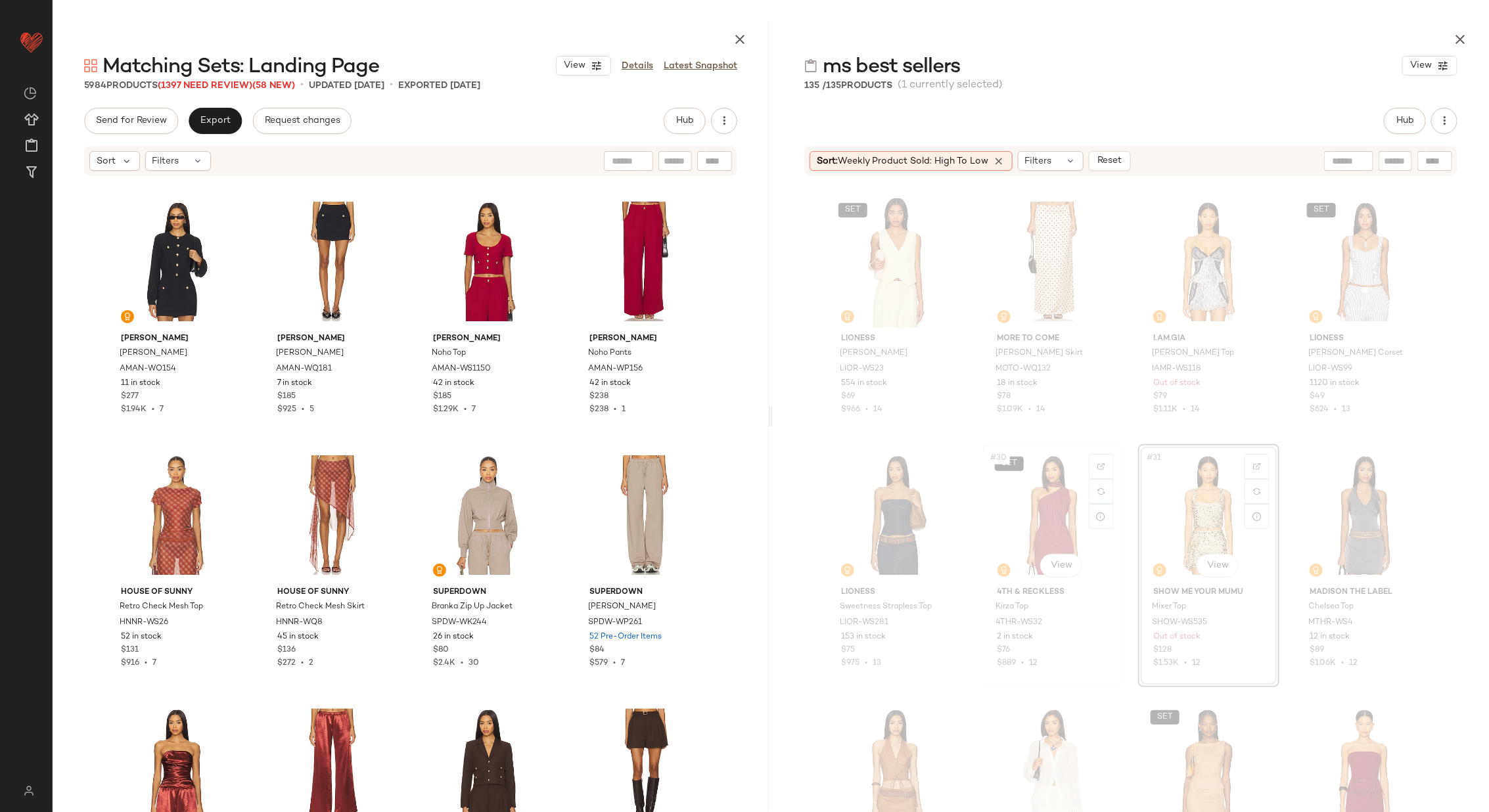
click at [1029, 497] on div "SET #30 View" at bounding box center [1052, 515] width 132 height 132
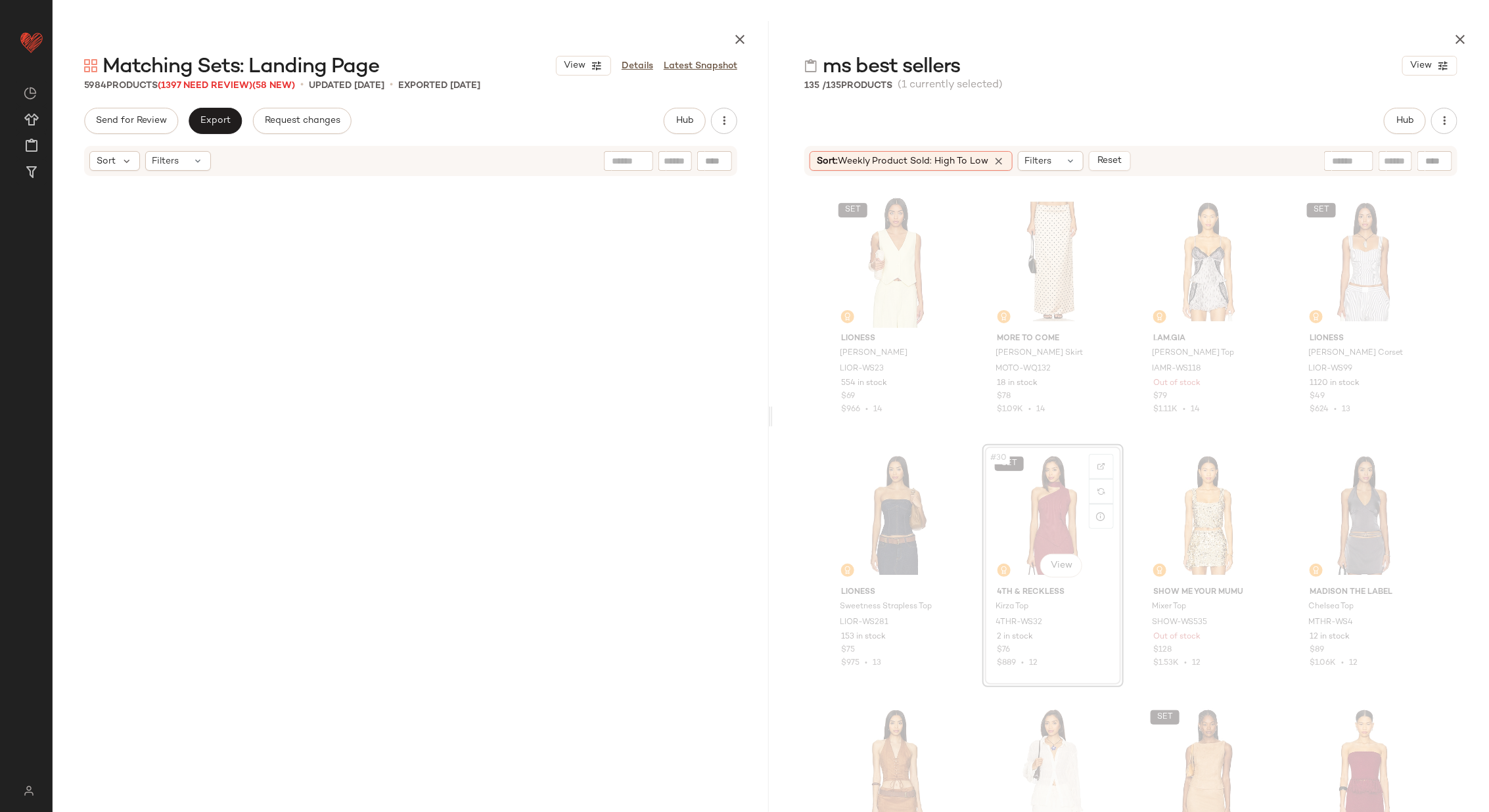
scroll to position [39812, 0]
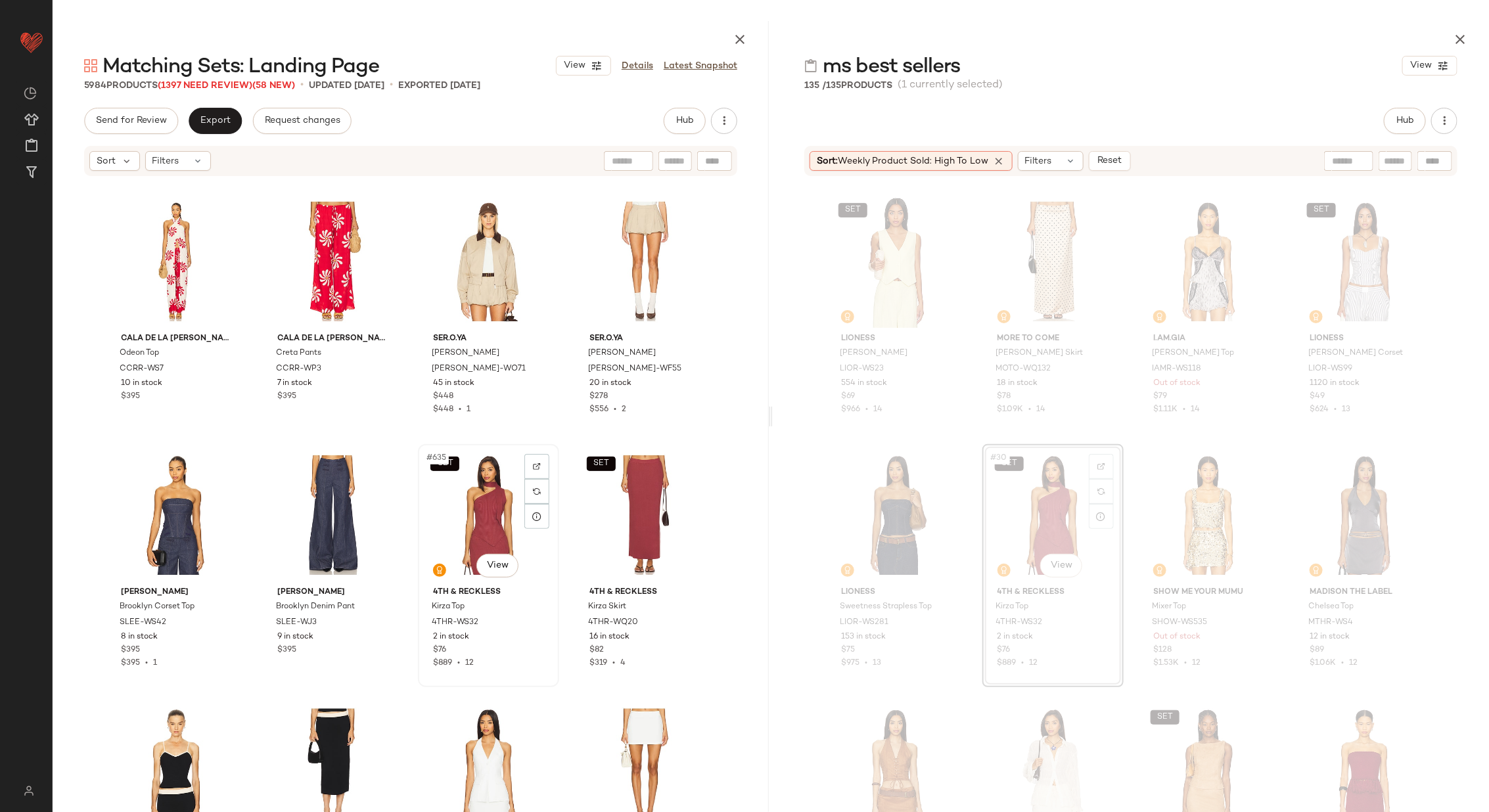
click at [457, 514] on div "SET #635 View" at bounding box center [488, 515] width 132 height 132
click at [634, 506] on div "SET #636 View" at bounding box center [644, 515] width 132 height 132
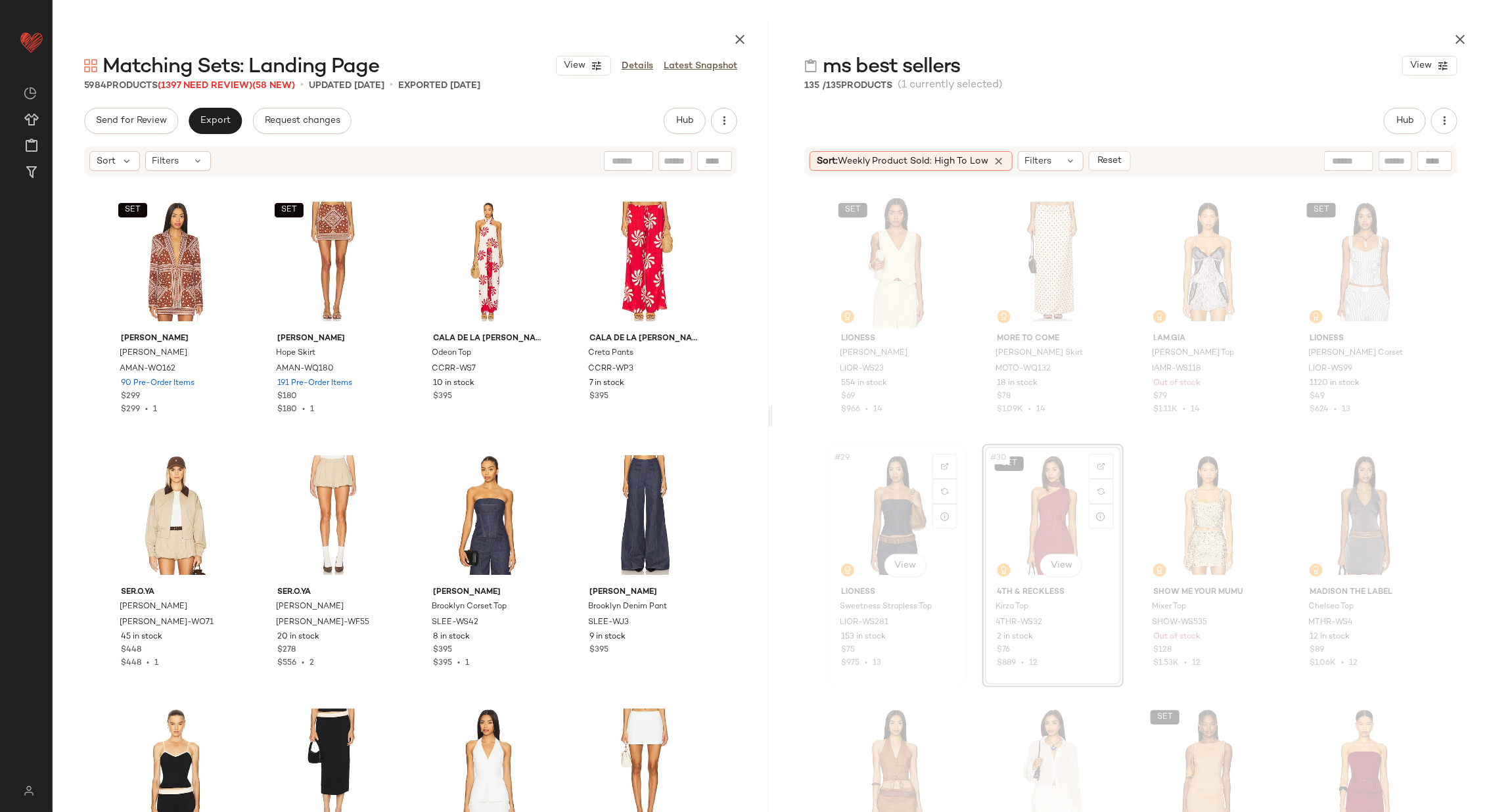
click at [889, 525] on div "#29 View" at bounding box center [896, 515] width 132 height 132
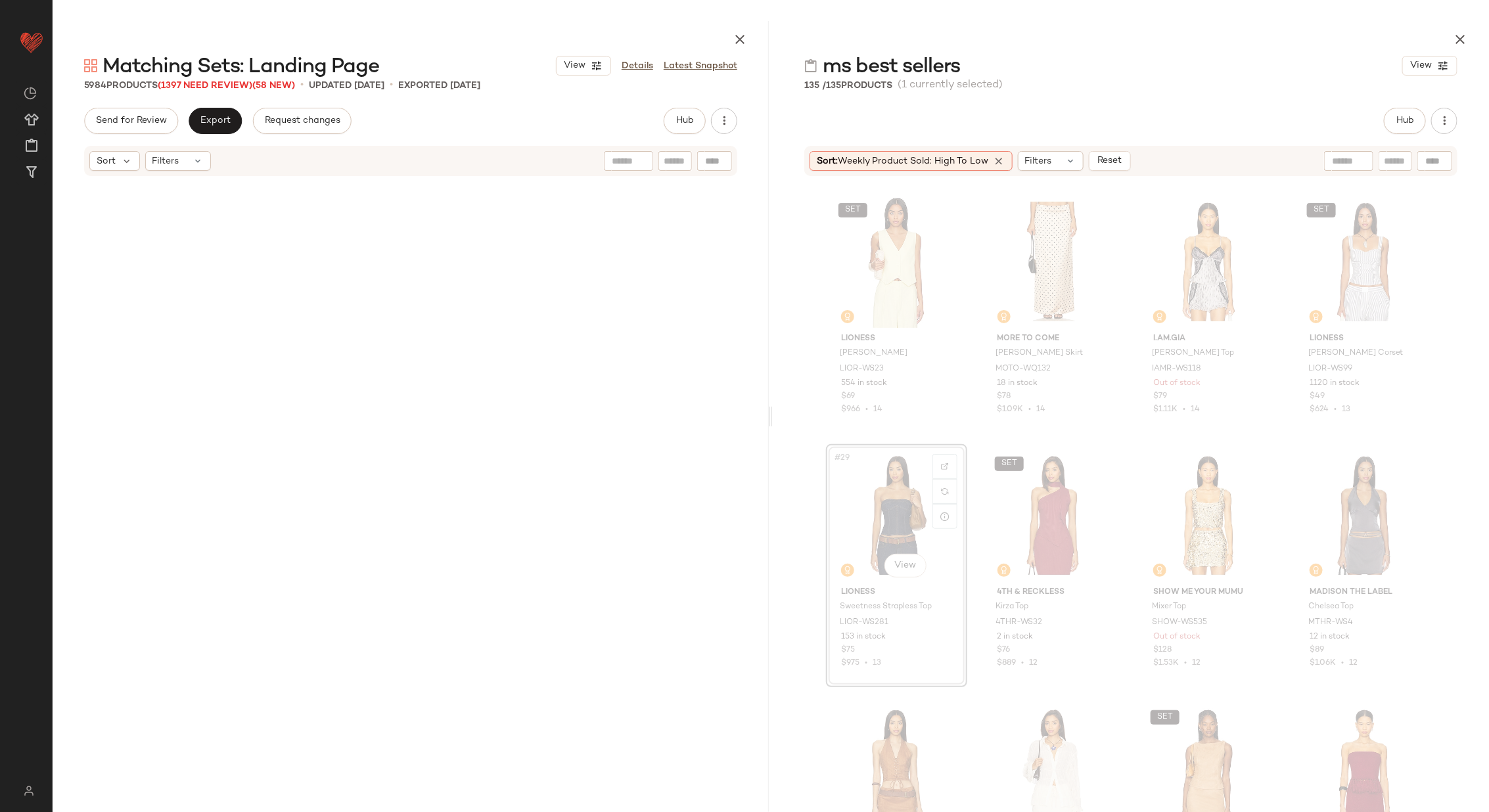
scroll to position [6340, 0]
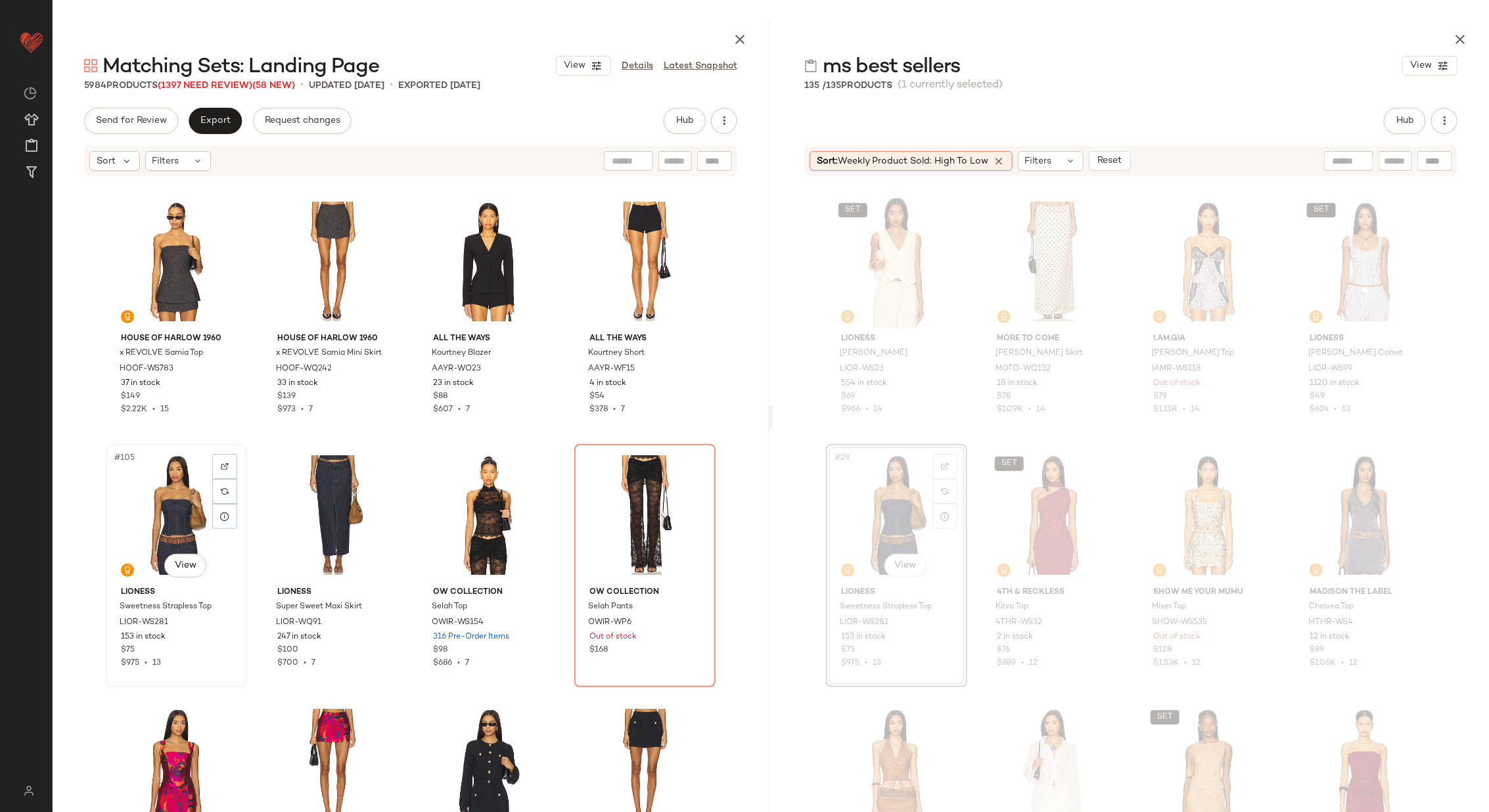
click at [169, 517] on div "#105 View" at bounding box center [176, 515] width 132 height 132
click at [320, 505] on div "#106 View" at bounding box center [333, 515] width 132 height 132
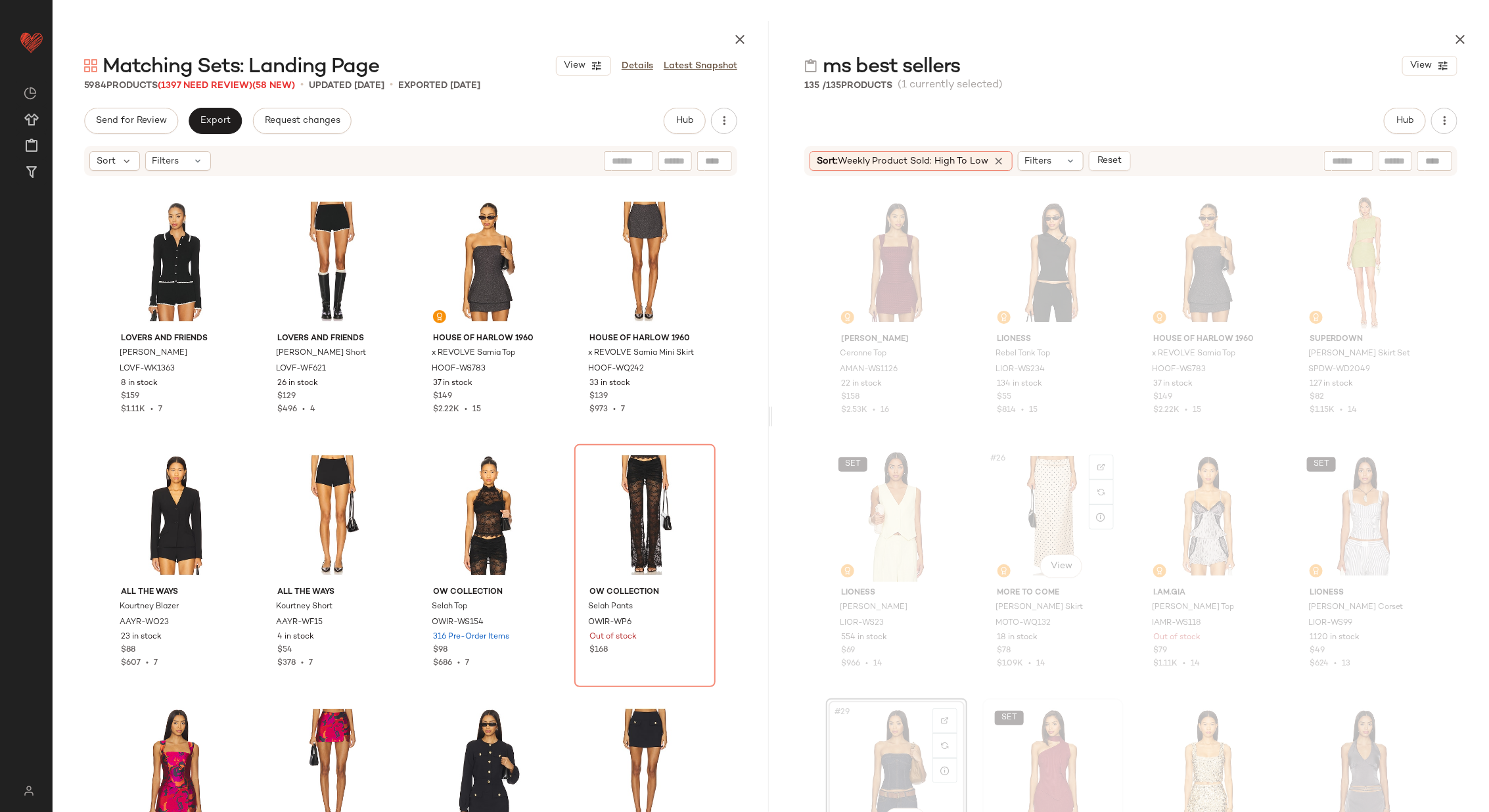
scroll to position [1266, 0]
click at [1323, 520] on div "SET #28 View" at bounding box center [1365, 517] width 132 height 132
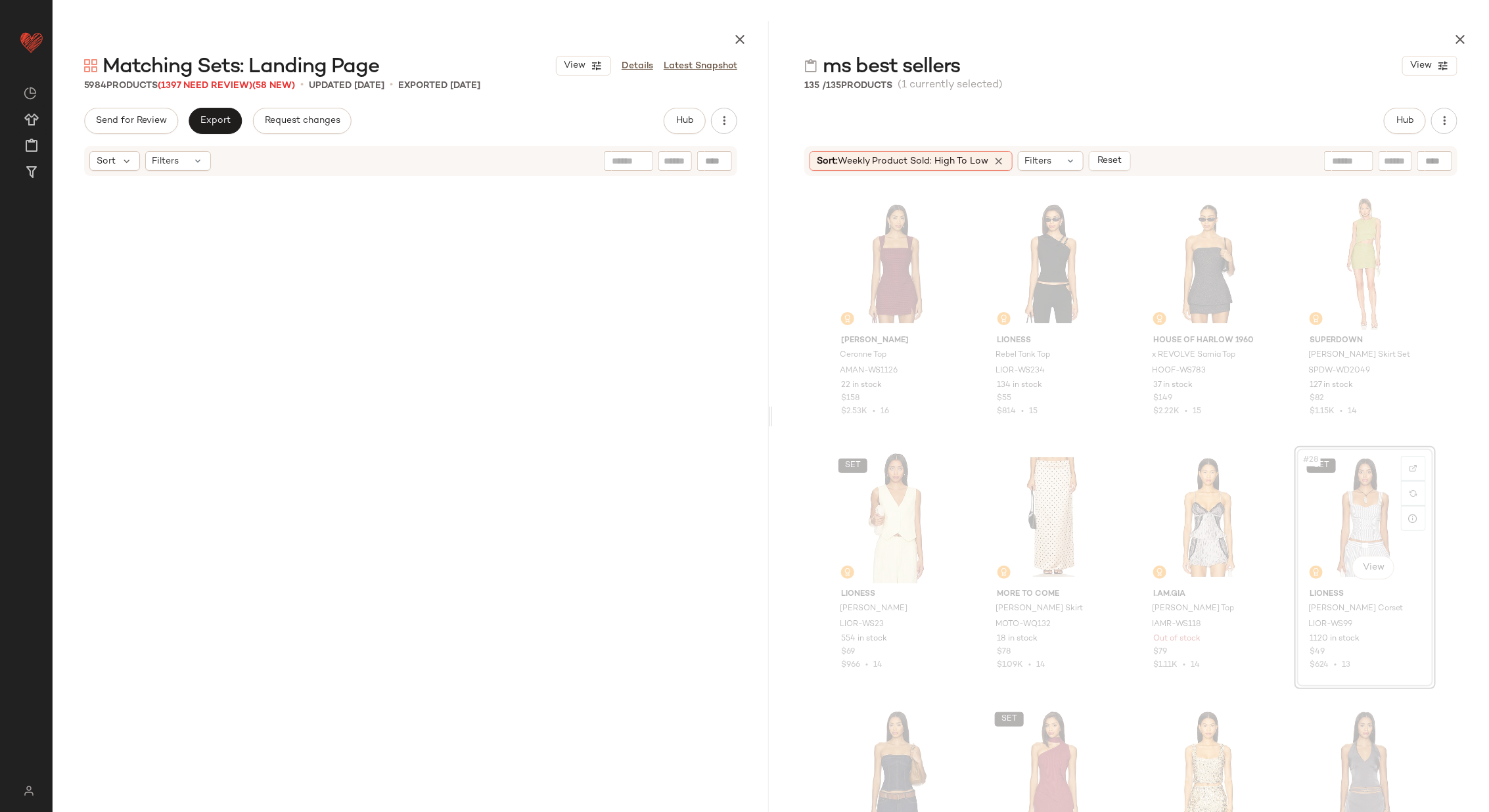
scroll to position [1267, 0]
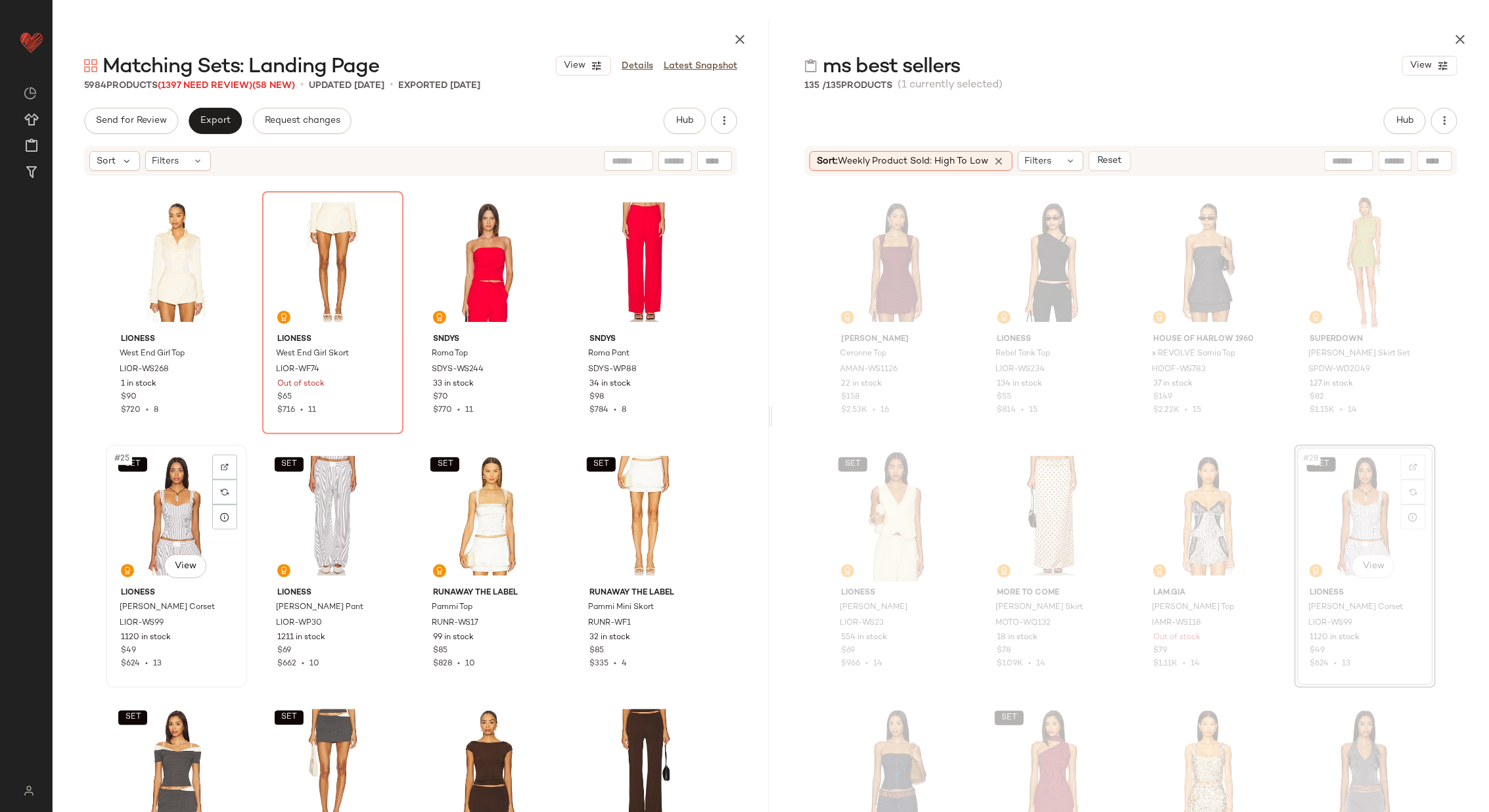
click at [173, 517] on div "SET #25 View" at bounding box center [176, 516] width 132 height 132
click at [305, 503] on div "SET #26 View" at bounding box center [333, 516] width 132 height 132
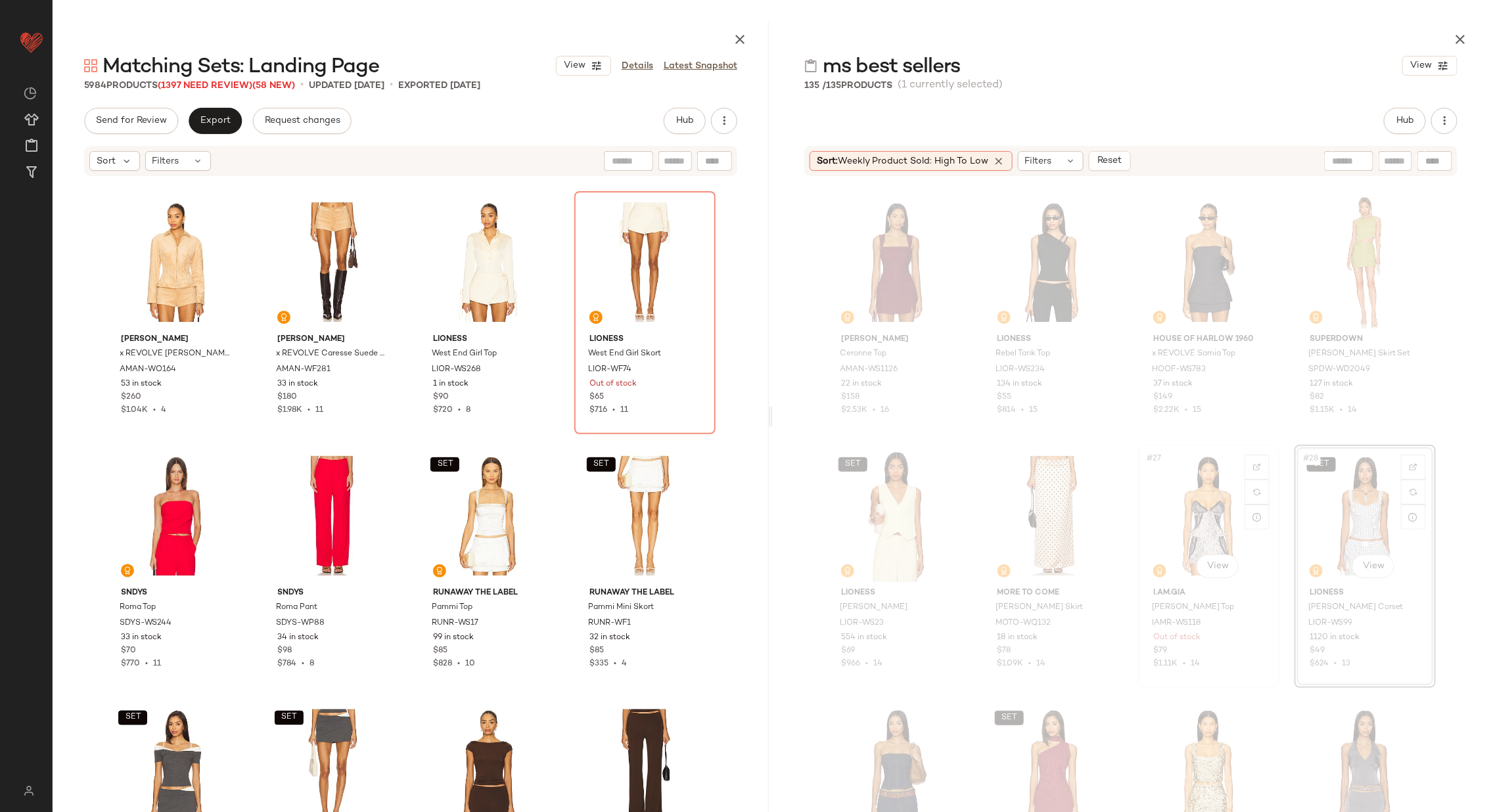
click at [1196, 523] on div "#27 View" at bounding box center [1208, 516] width 132 height 132
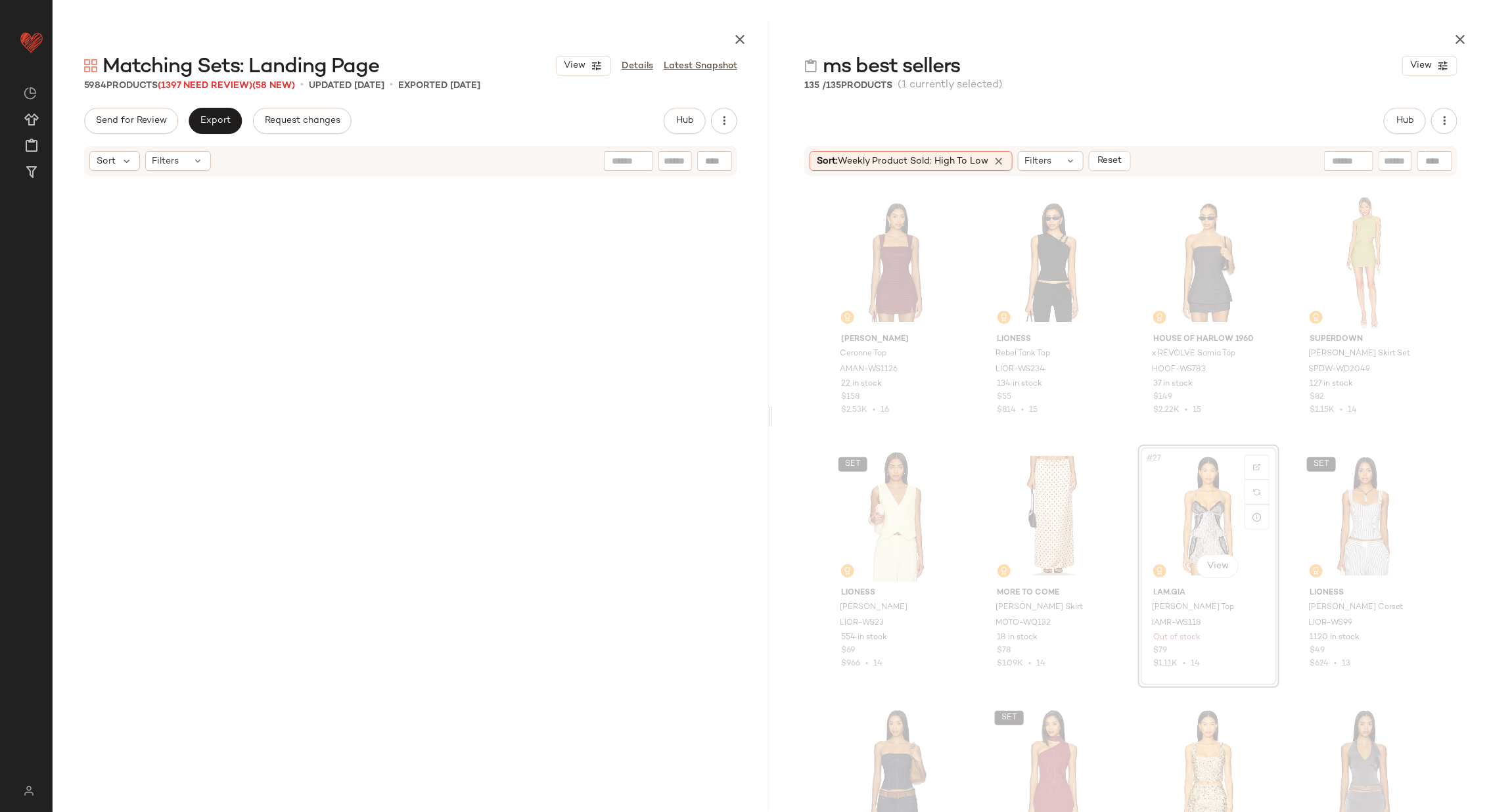
scroll to position [9382, 0]
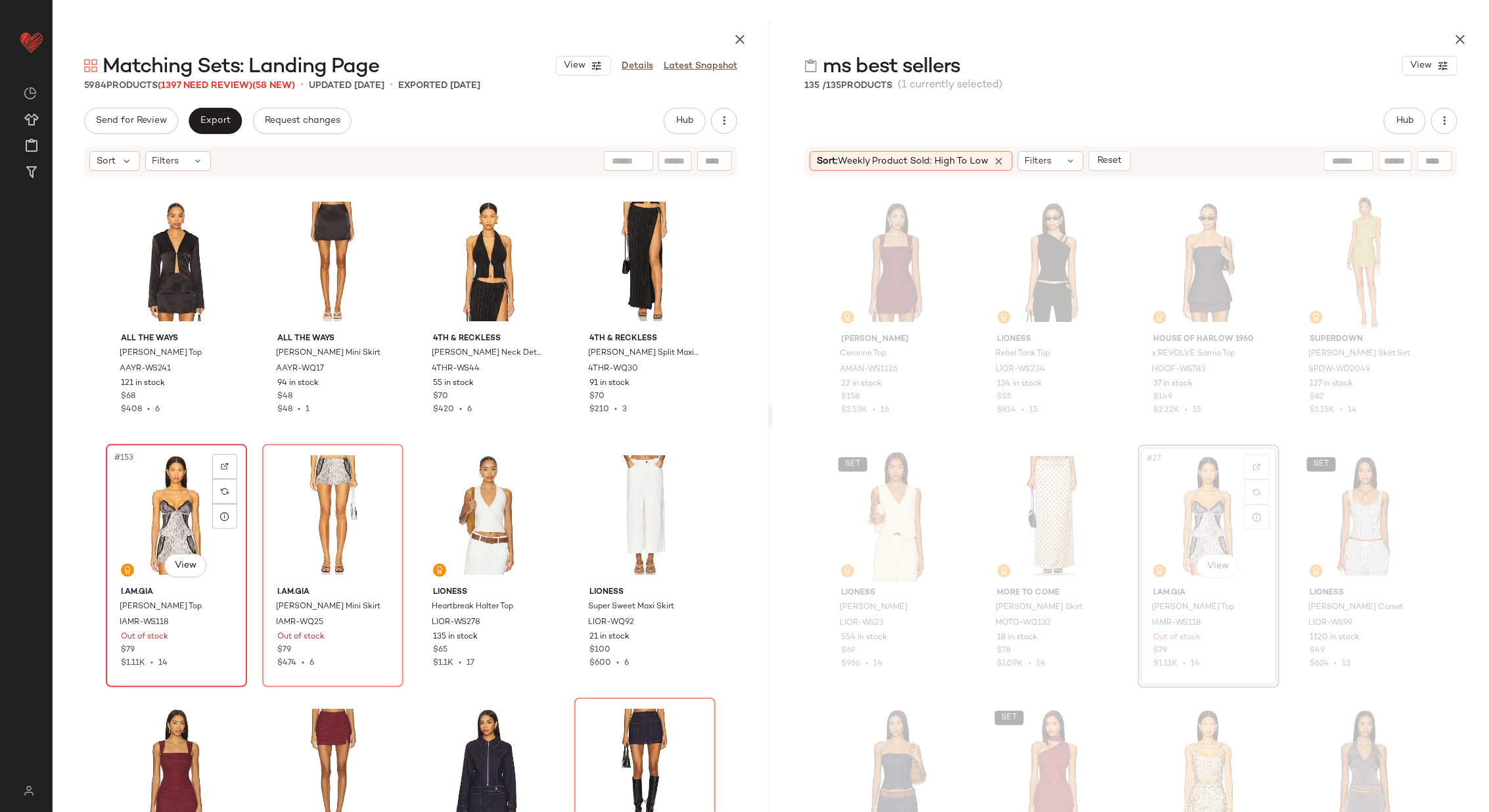
click at [134, 511] on div "#153 View" at bounding box center [176, 515] width 132 height 132
click at [314, 503] on div "#154 View" at bounding box center [333, 515] width 132 height 132
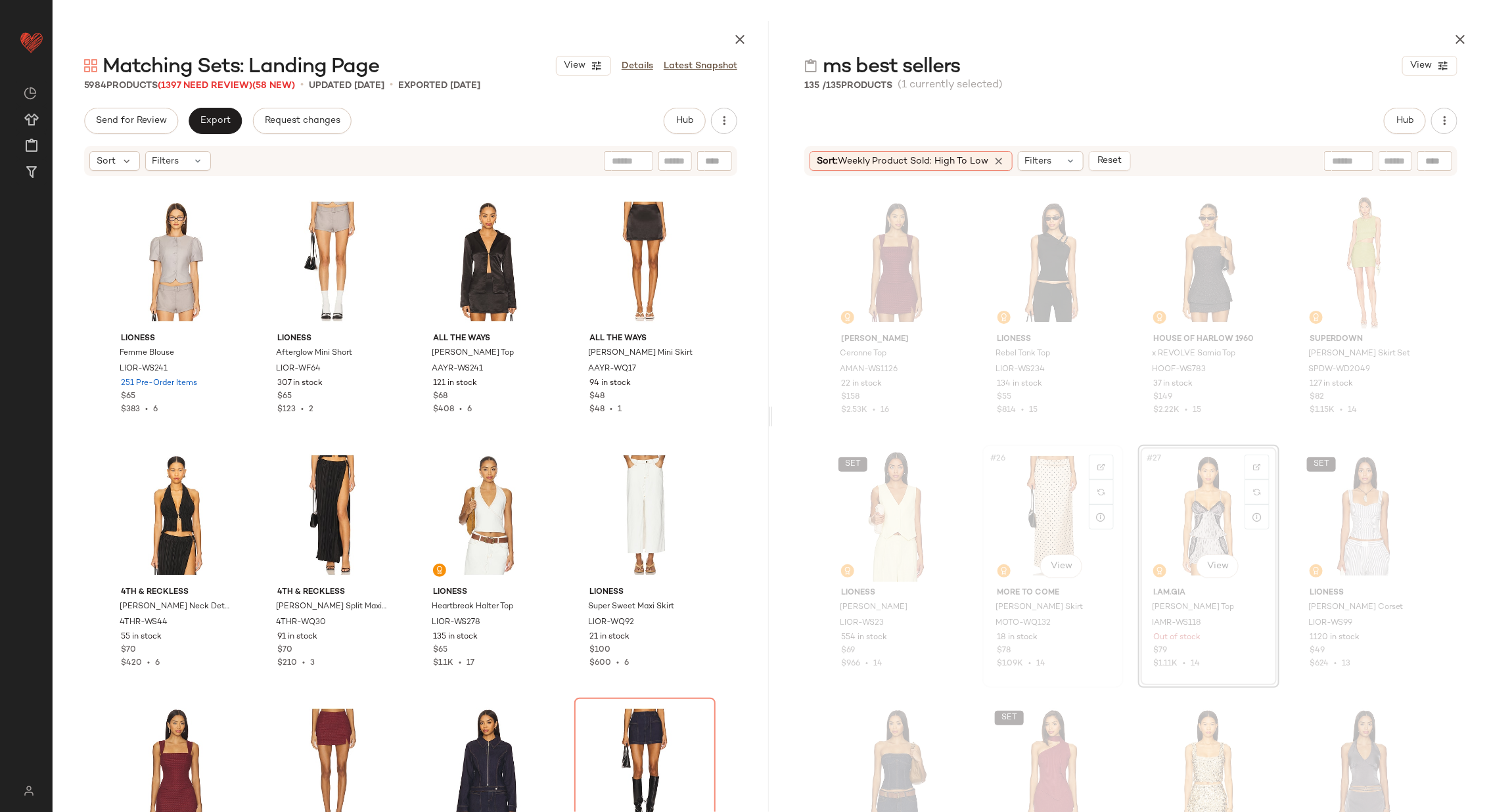
click at [1052, 515] on div "#26 View" at bounding box center [1052, 516] width 132 height 132
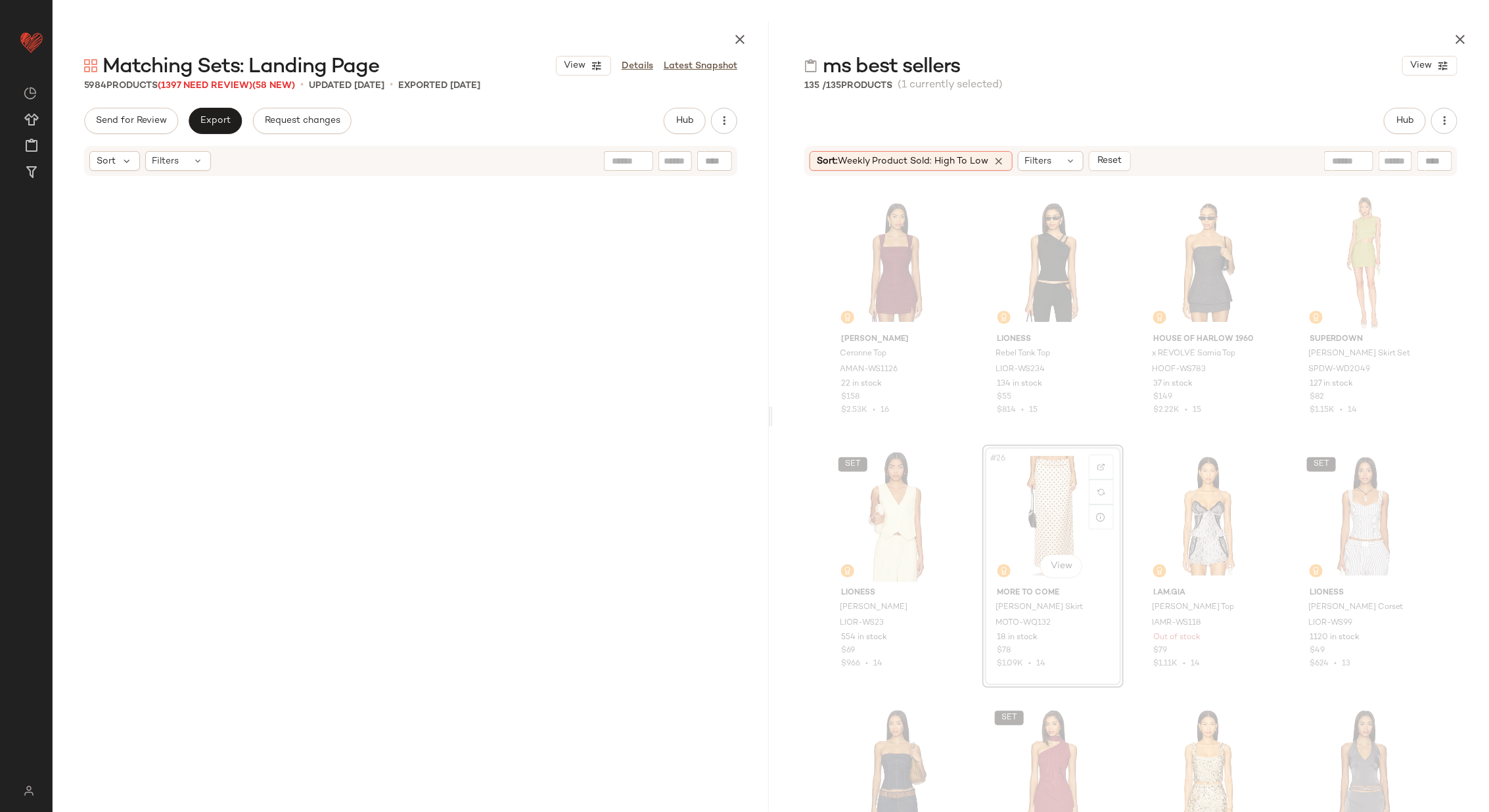
scroll to position [15721, 0]
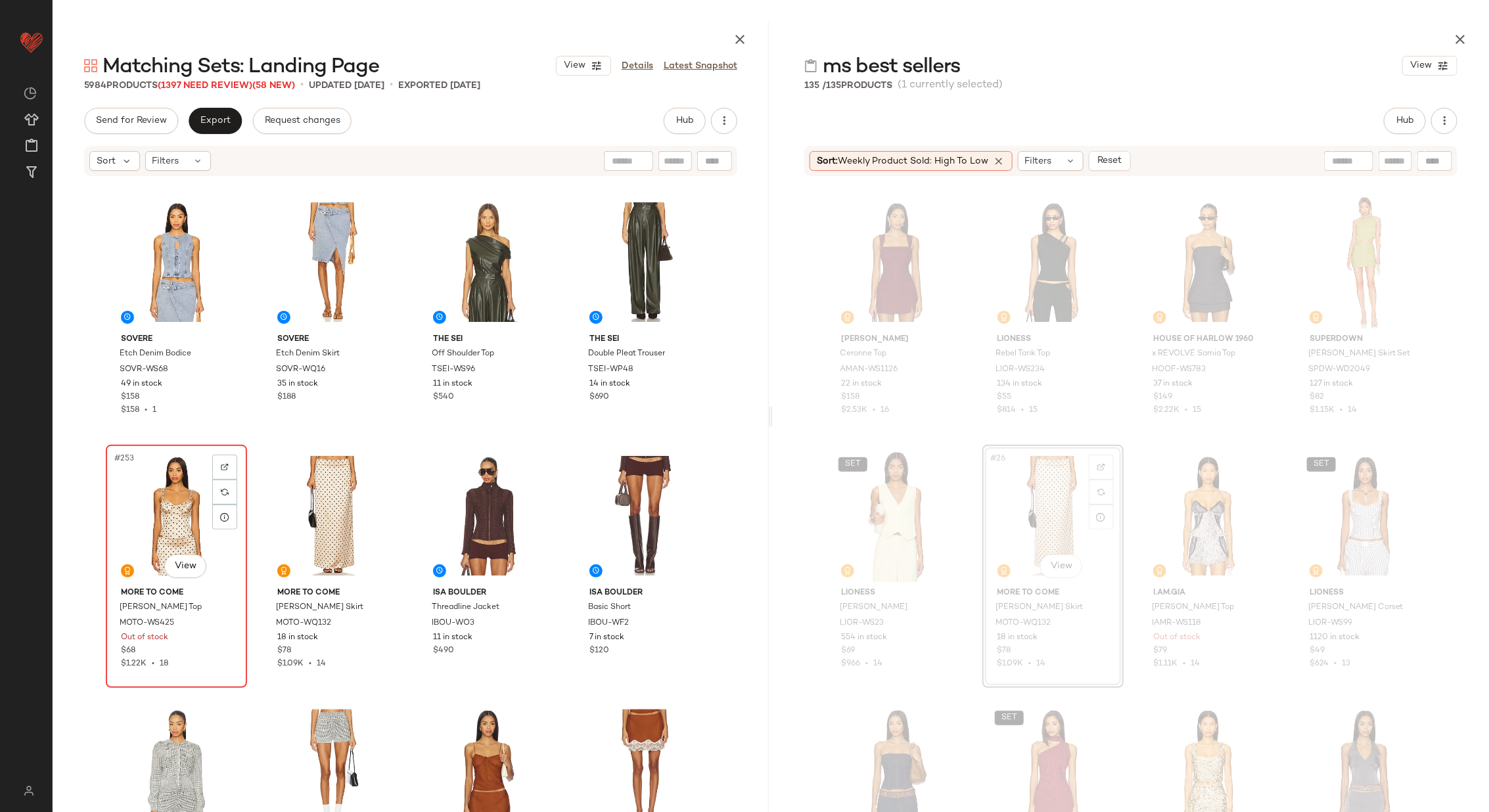
click at [174, 512] on div "#253 View" at bounding box center [176, 516] width 132 height 132
click at [325, 501] on div "#254 View" at bounding box center [333, 516] width 132 height 132
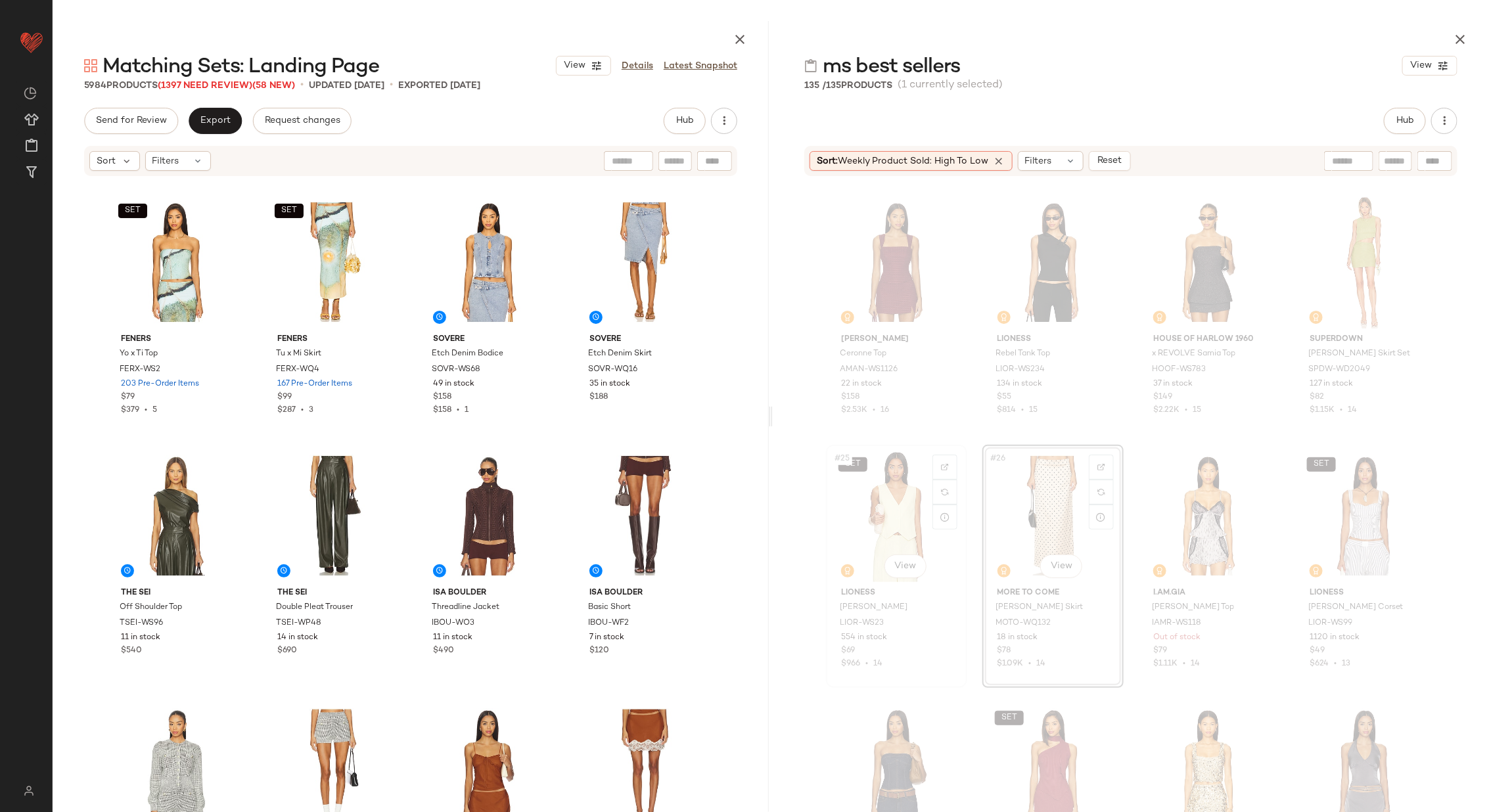
click at [901, 530] on div "SET #25 View" at bounding box center [896, 516] width 132 height 132
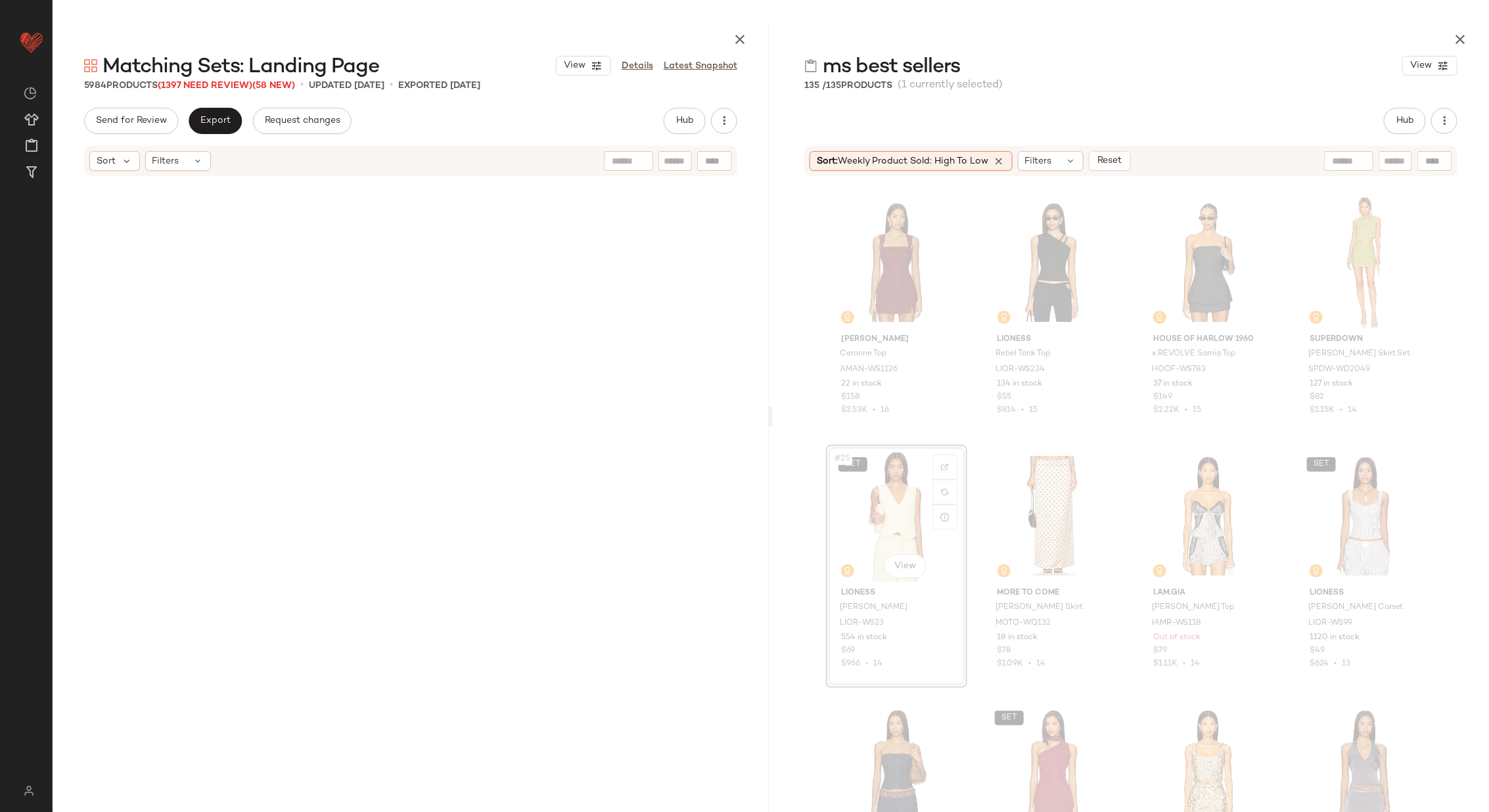
scroll to position [39304, 0]
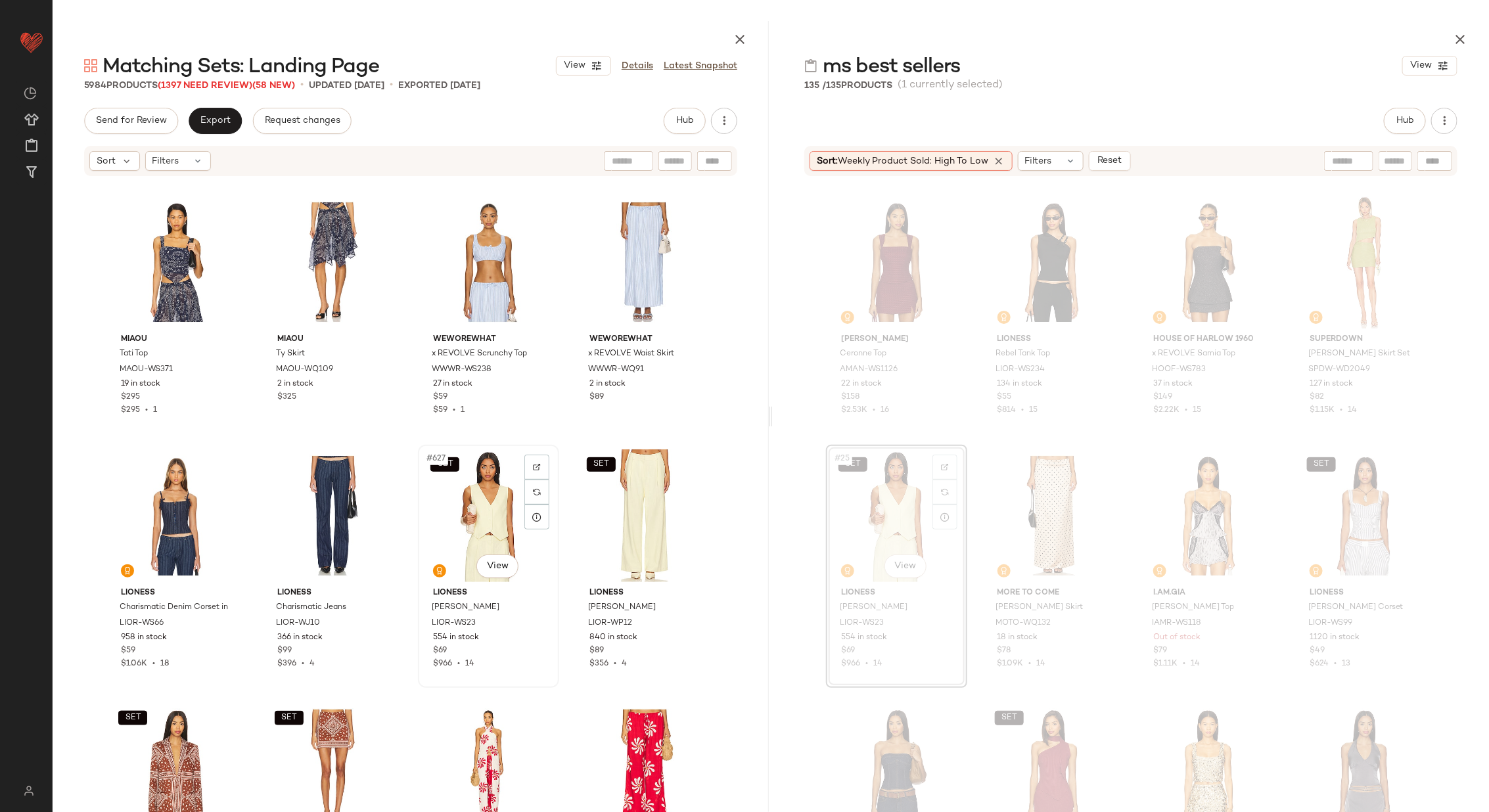
click at [448, 512] on div "SET #627 View" at bounding box center [488, 516] width 132 height 132
click at [605, 504] on div "SET #628 View" at bounding box center [644, 516] width 132 height 132
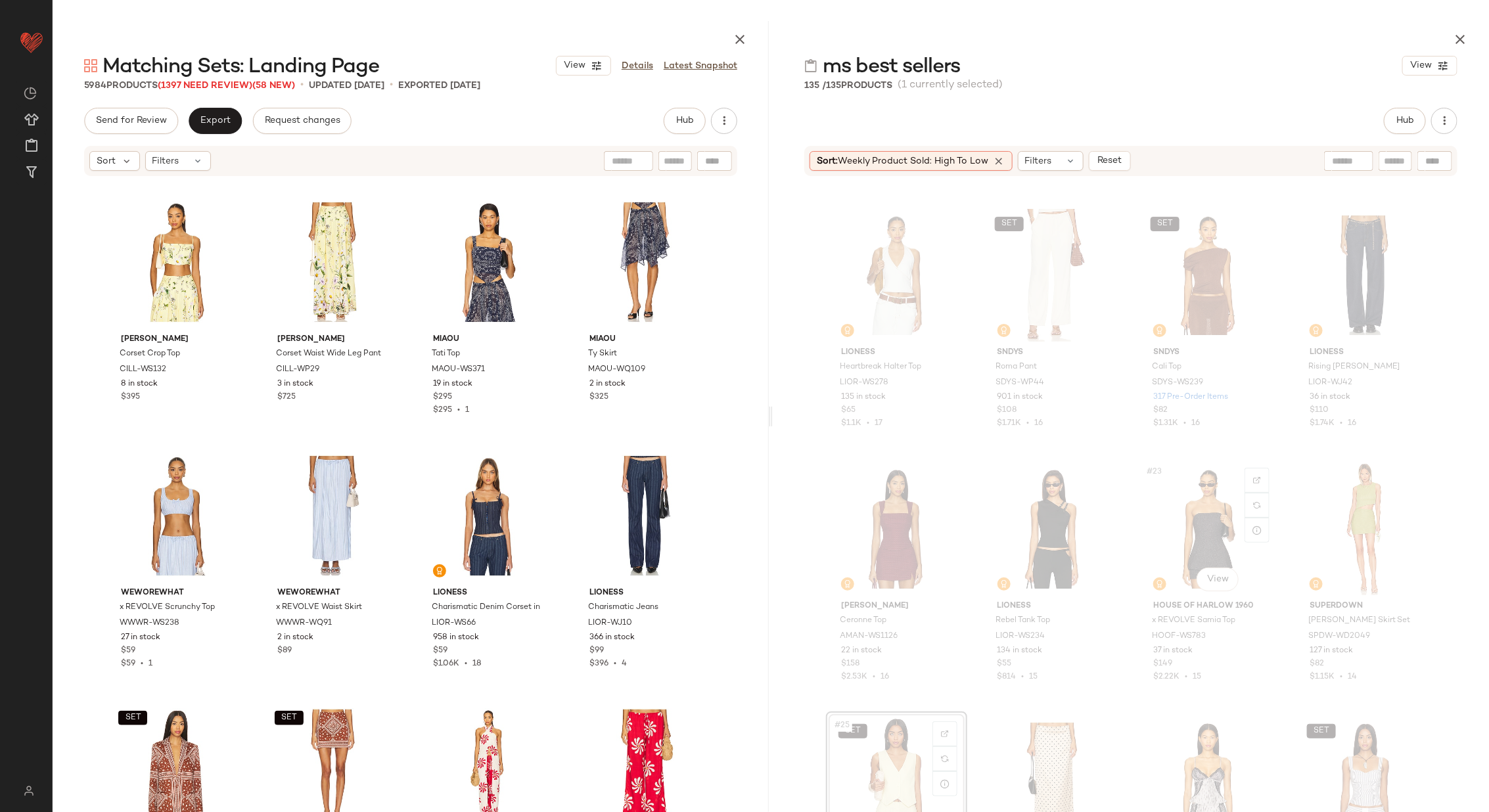
scroll to position [999, 0]
click at [1317, 502] on div "#24 View" at bounding box center [1365, 530] width 132 height 132
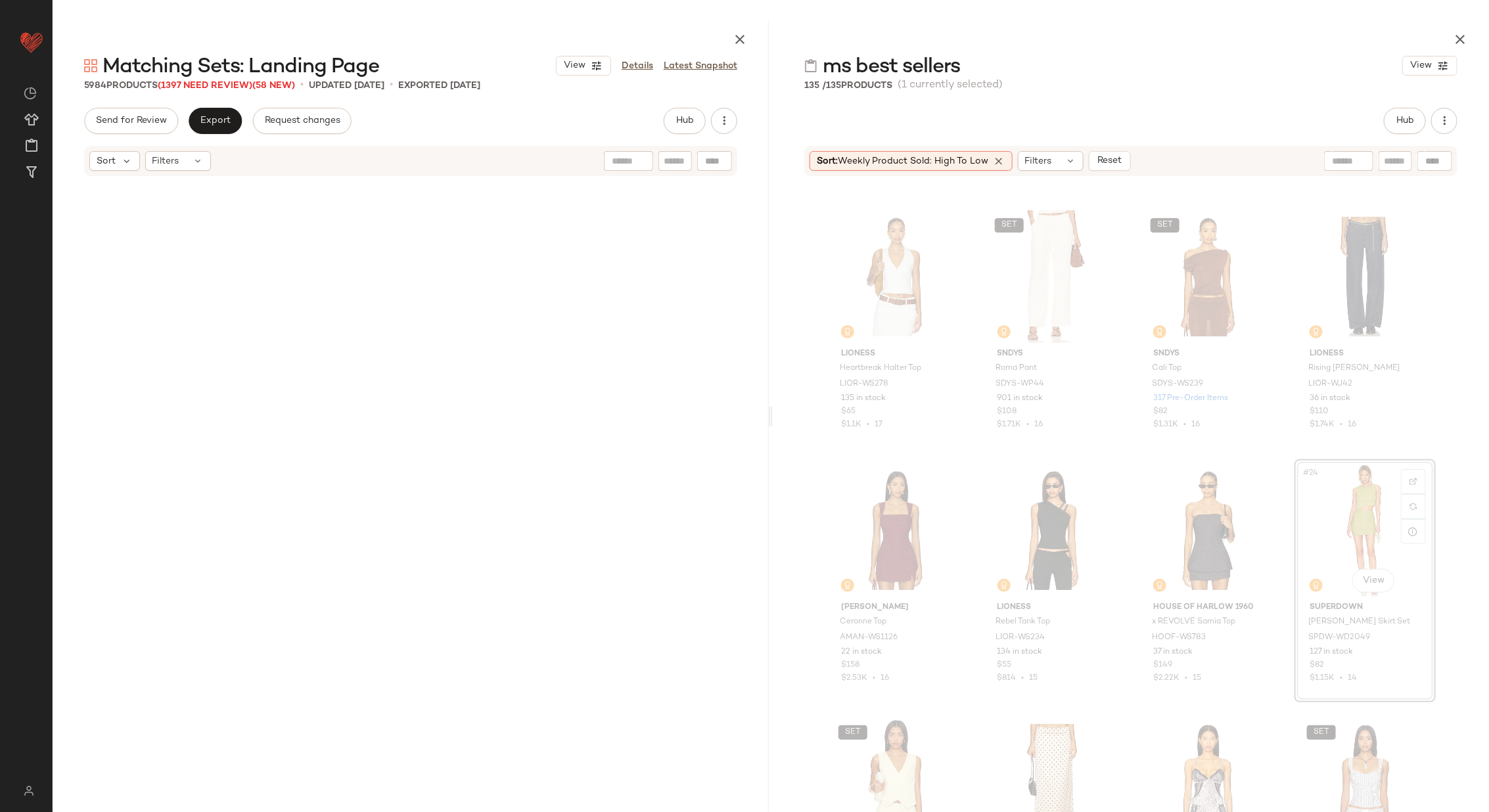
scroll to position [1014, 0]
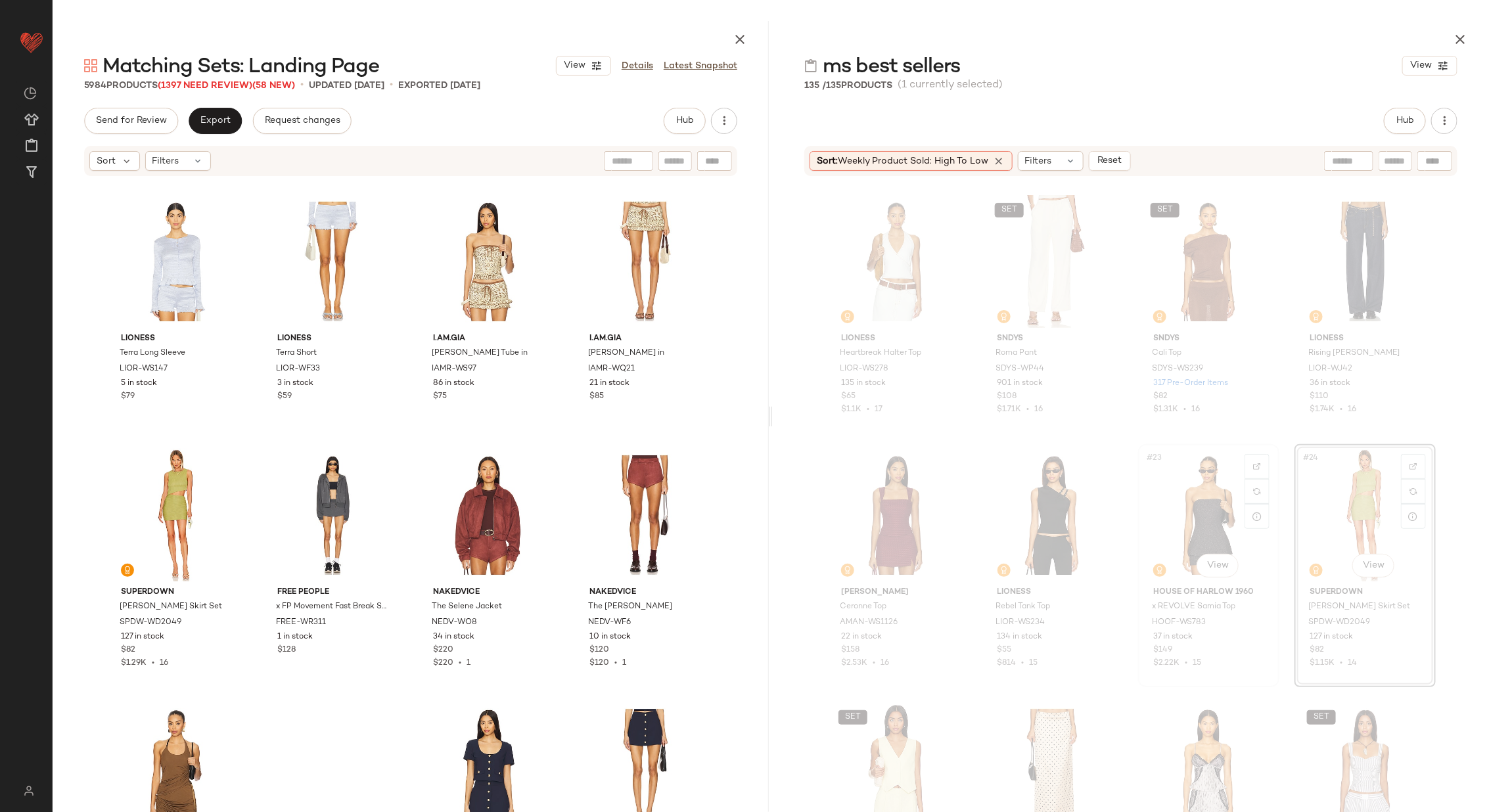
click at [1194, 514] on div "#23 View" at bounding box center [1208, 515] width 132 height 132
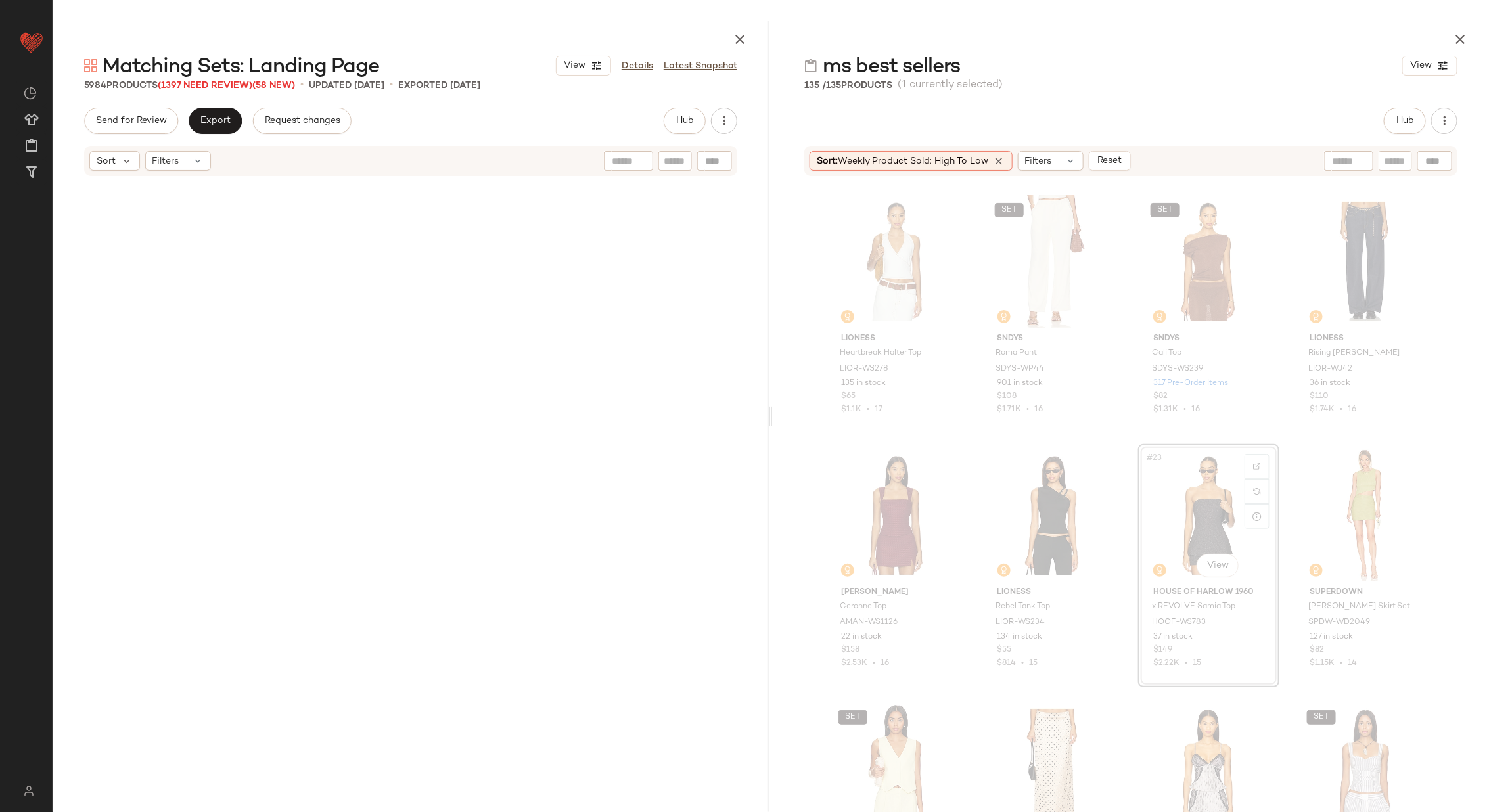
scroll to position [6593, 0]
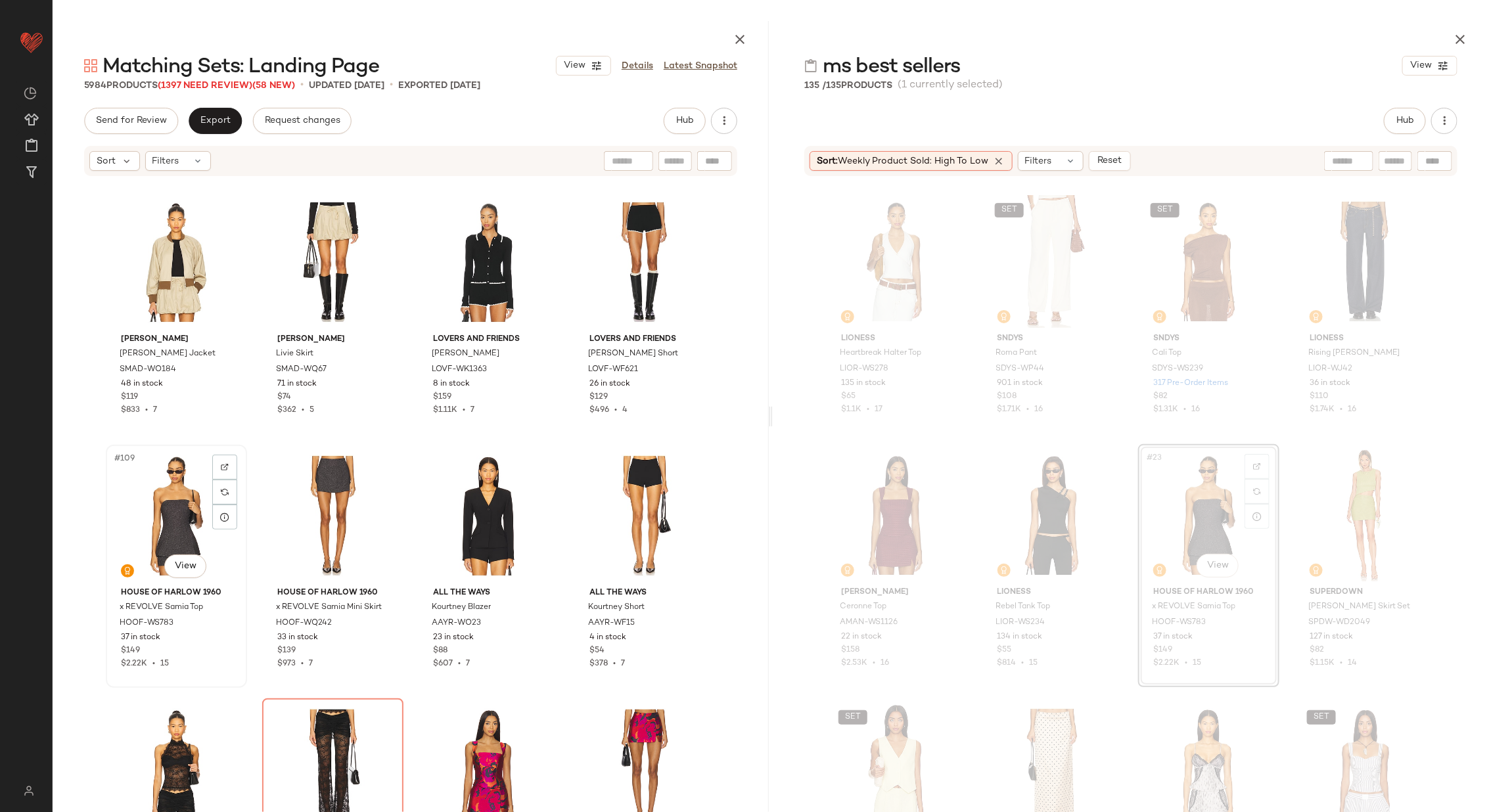
click at [157, 511] on div "#109 View" at bounding box center [176, 516] width 132 height 132
click at [334, 486] on div "#110 View" at bounding box center [333, 516] width 132 height 132
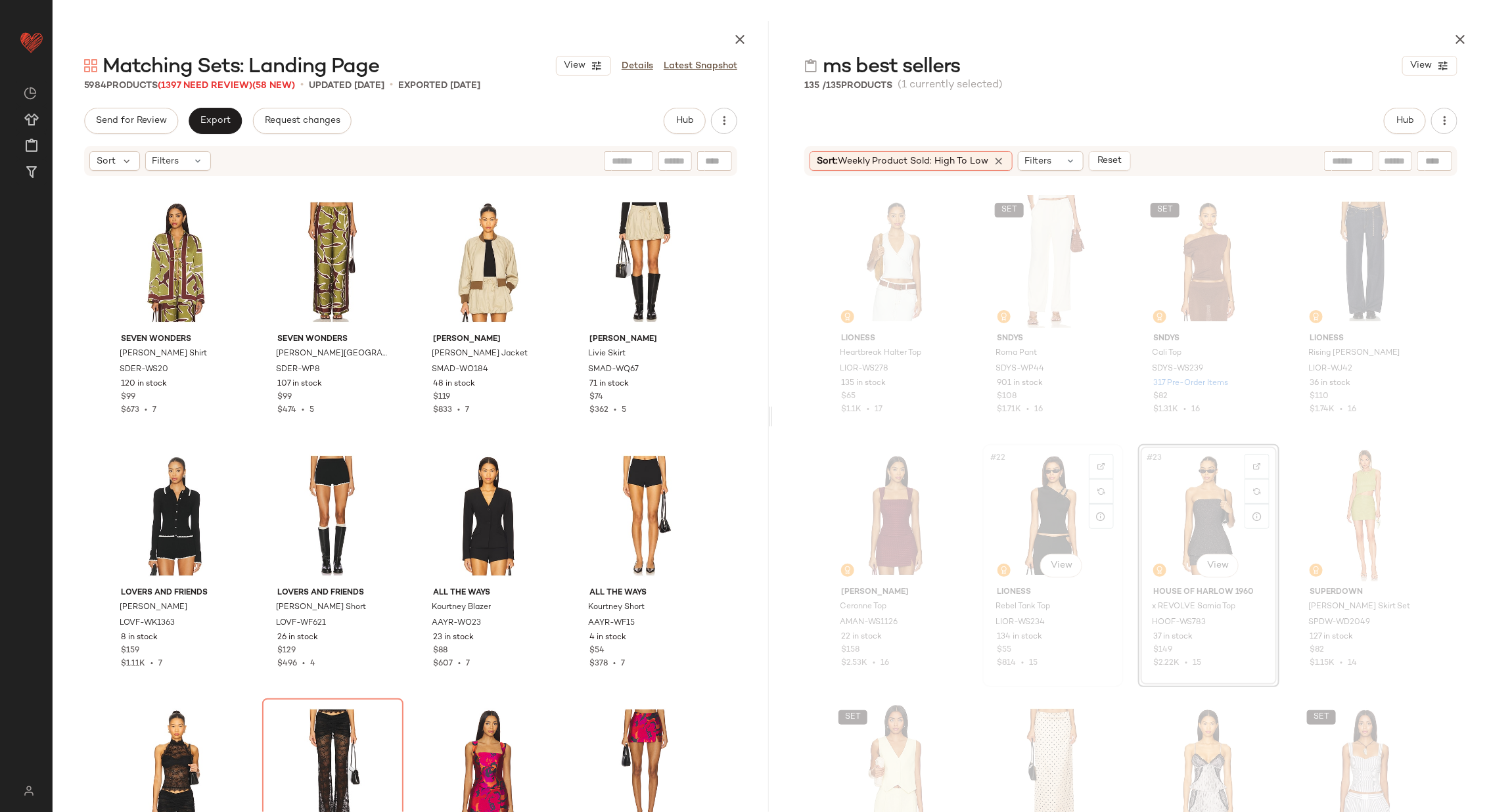
click at [1057, 502] on div "#22 View" at bounding box center [1052, 515] width 132 height 132
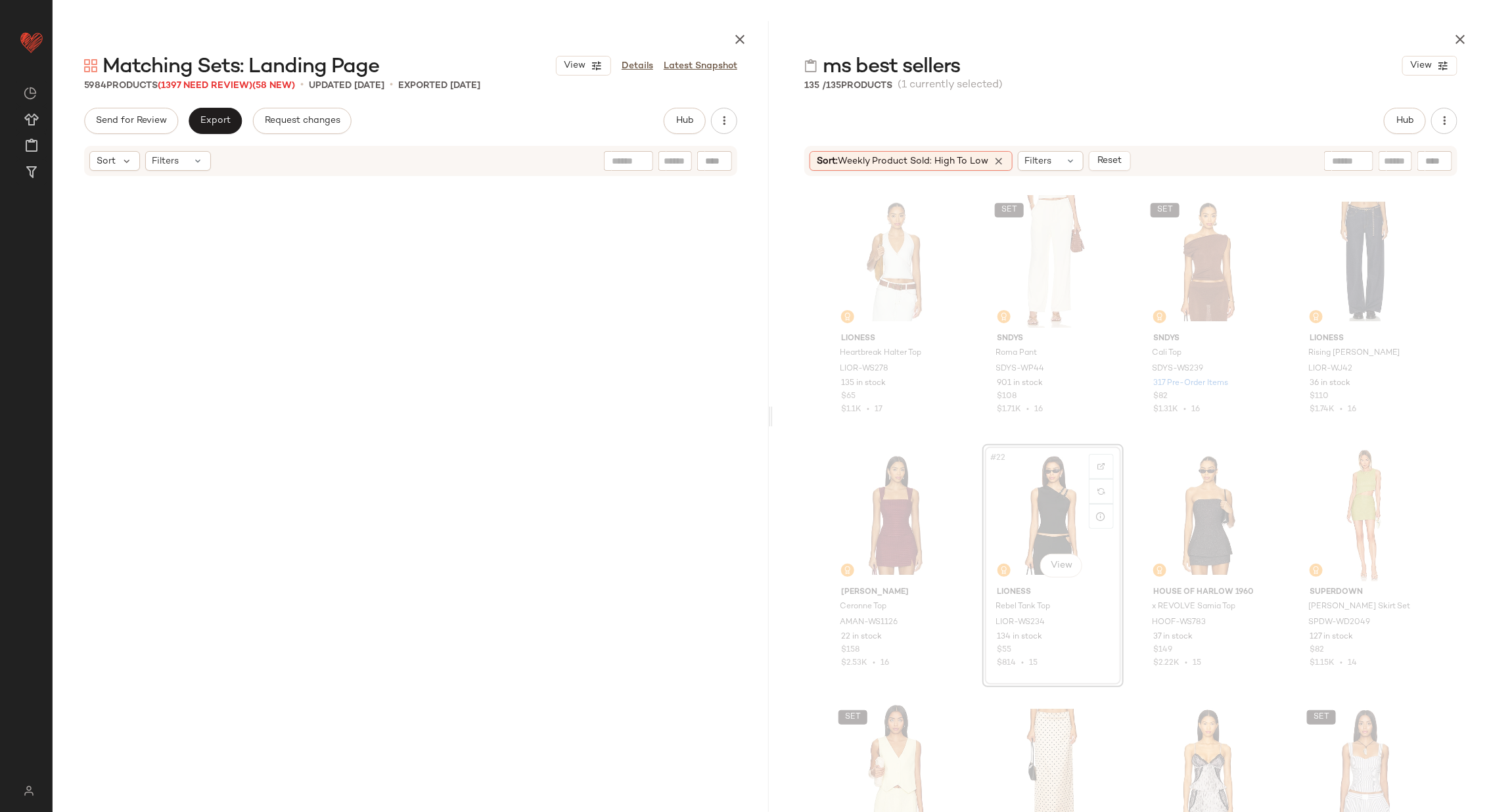
scroll to position [56801, 0]
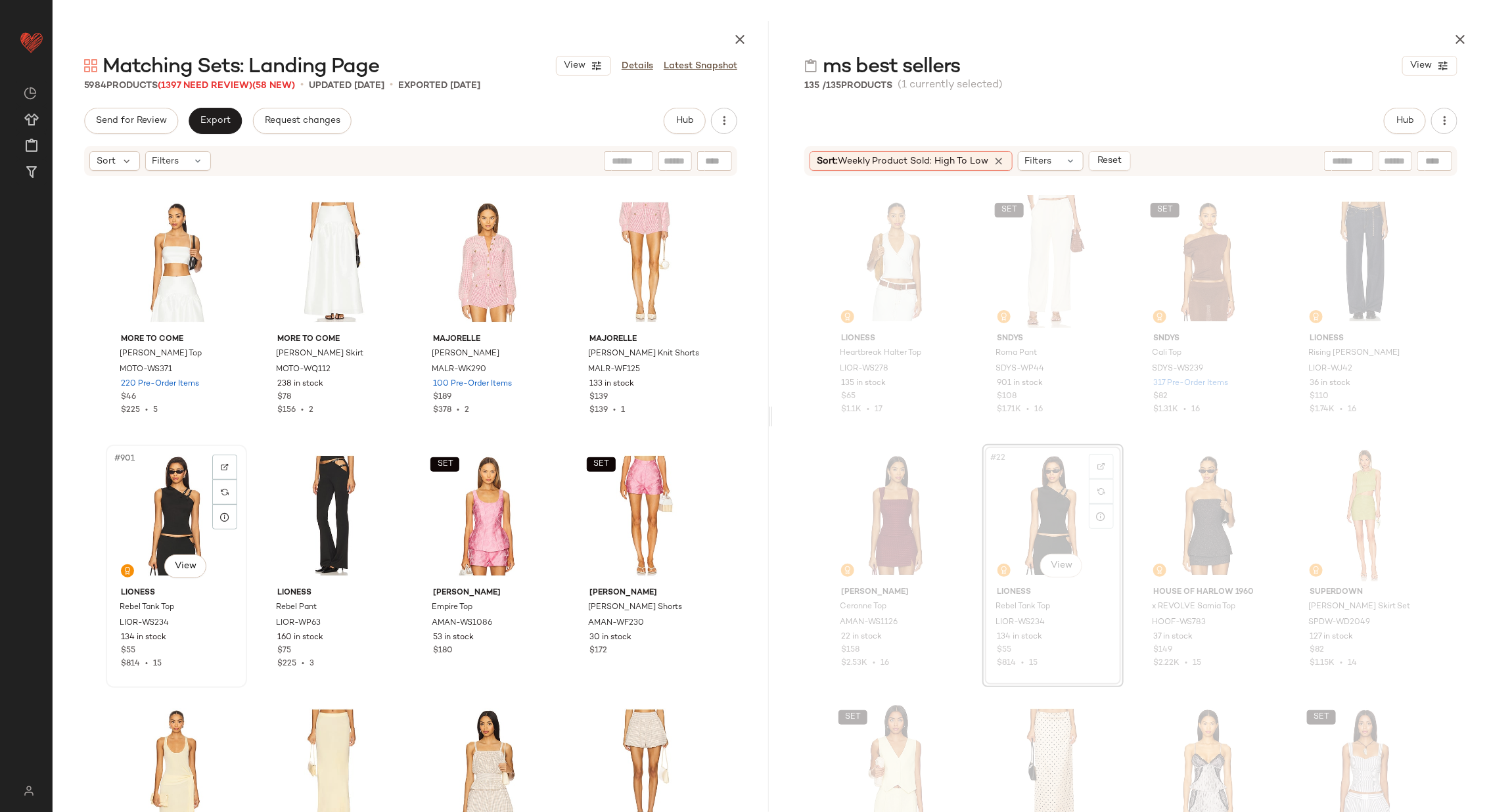
click at [175, 508] on div "#901 View" at bounding box center [176, 516] width 132 height 132
click at [321, 493] on div "#902 View" at bounding box center [333, 516] width 132 height 132
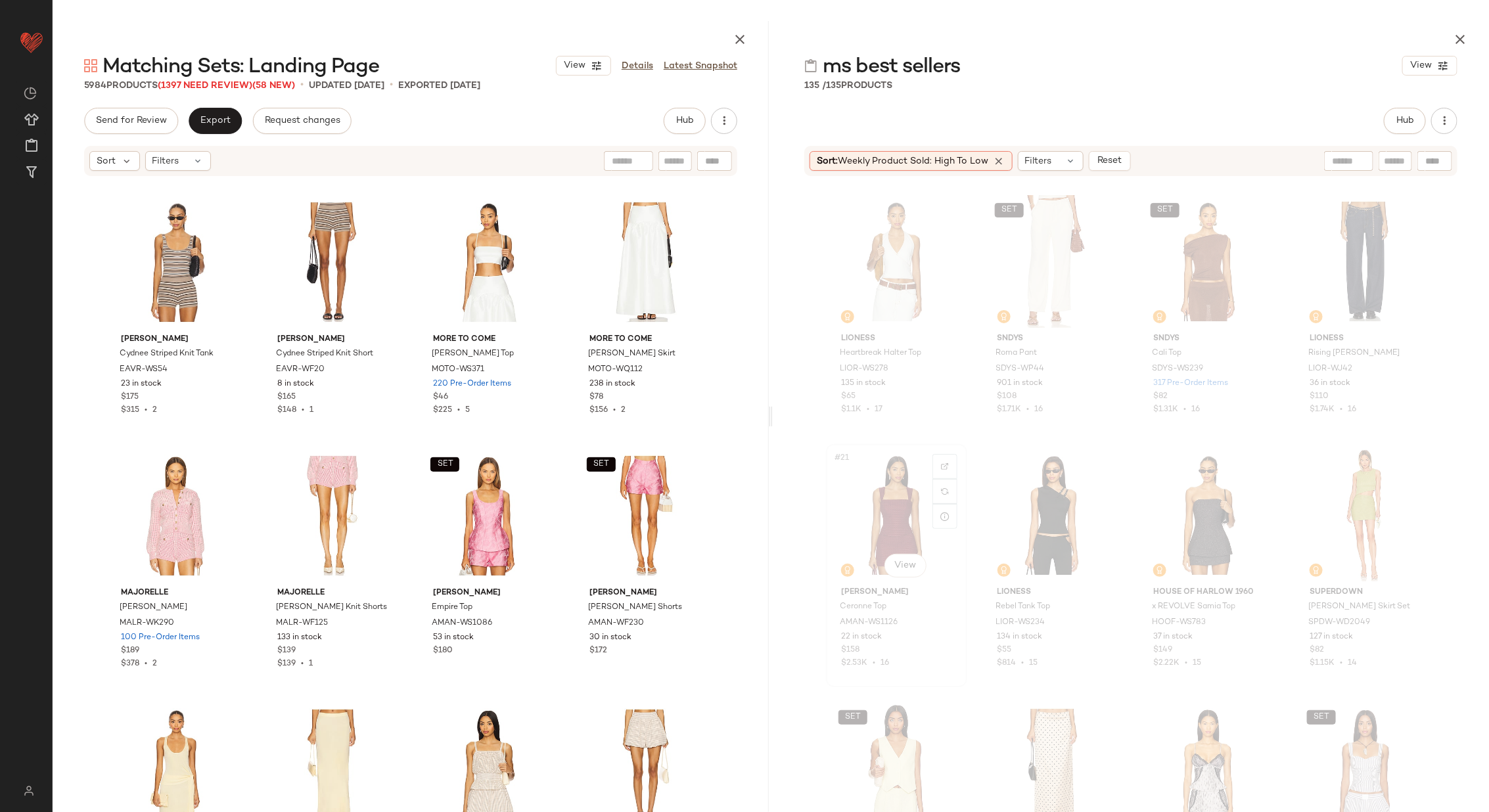
click at [886, 500] on div "#21 View" at bounding box center [896, 515] width 132 height 132
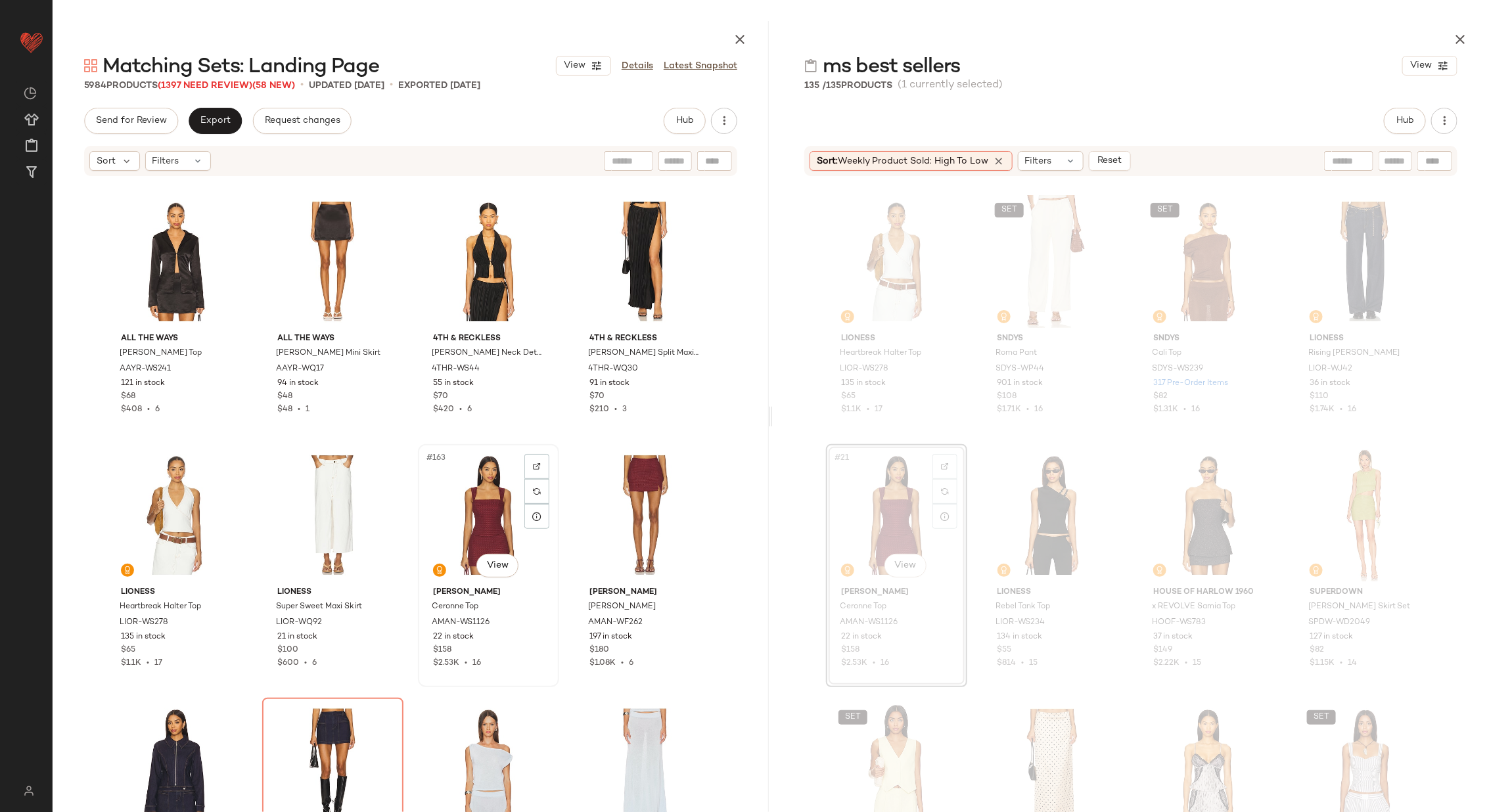
click at [450, 505] on div "#163 View" at bounding box center [488, 515] width 132 height 132
click at [643, 496] on div "#164 View" at bounding box center [644, 515] width 132 height 132
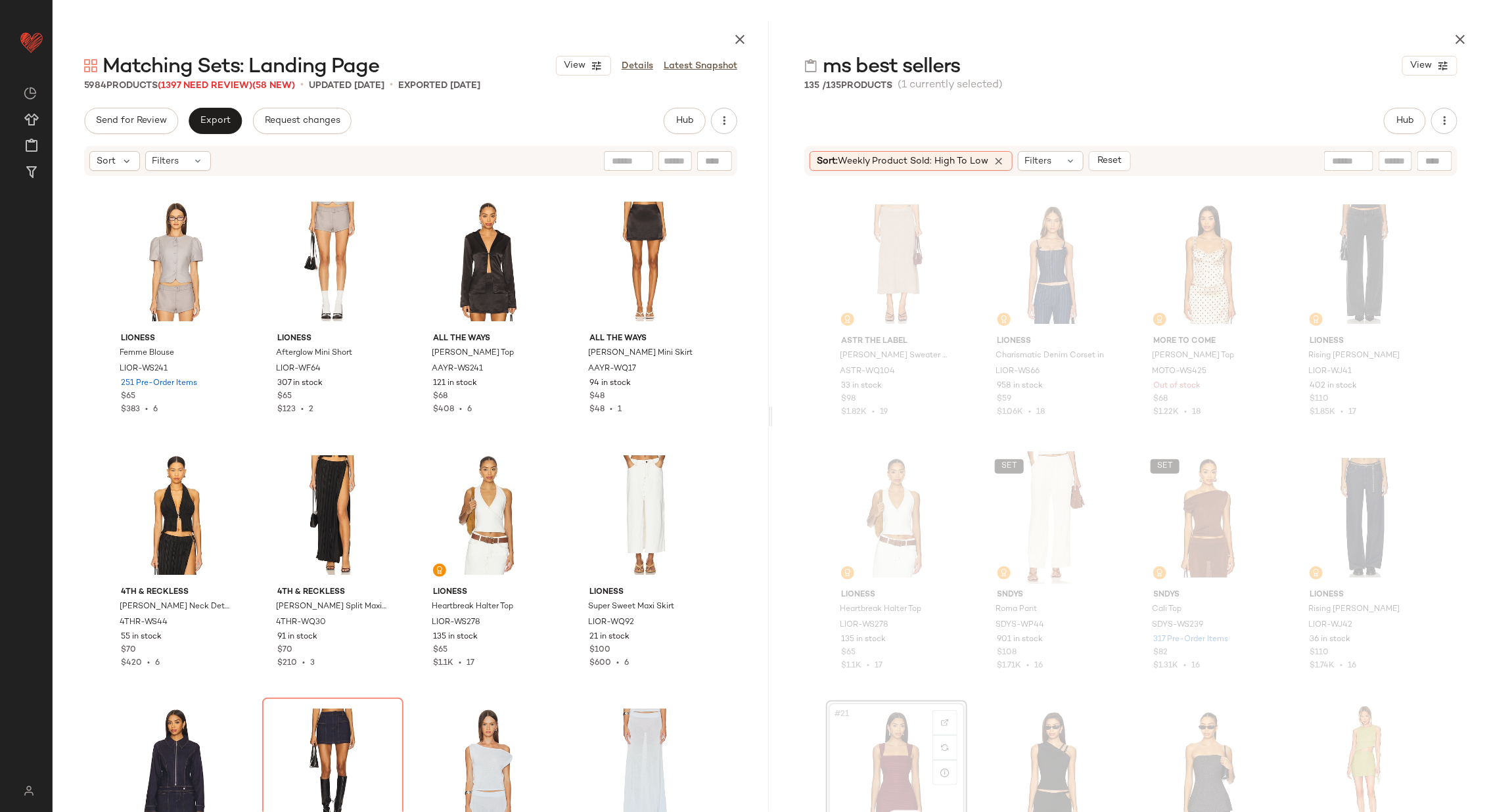
scroll to position [739, 0]
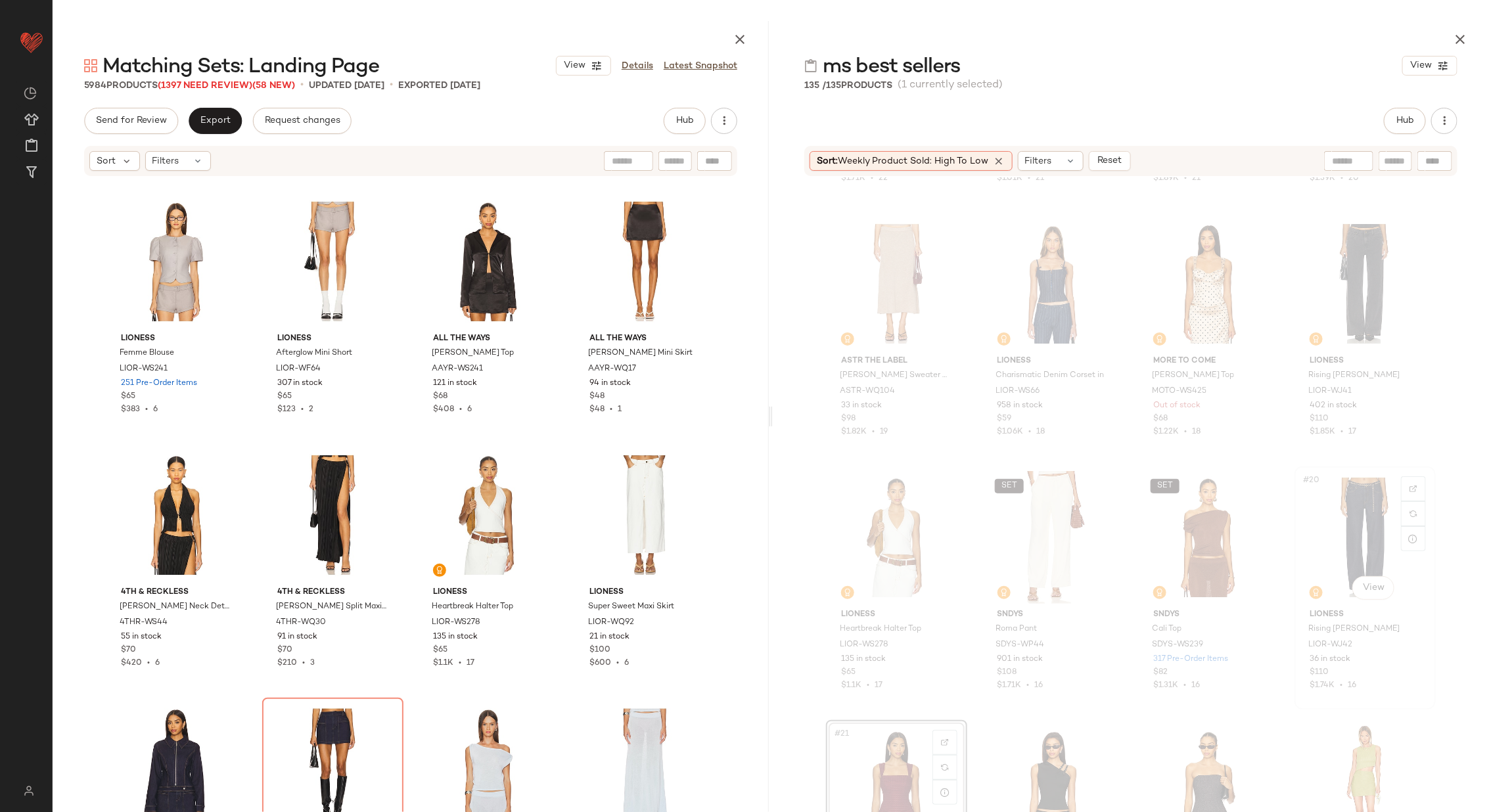
click at [1339, 520] on div "#20 View" at bounding box center [1365, 537] width 132 height 132
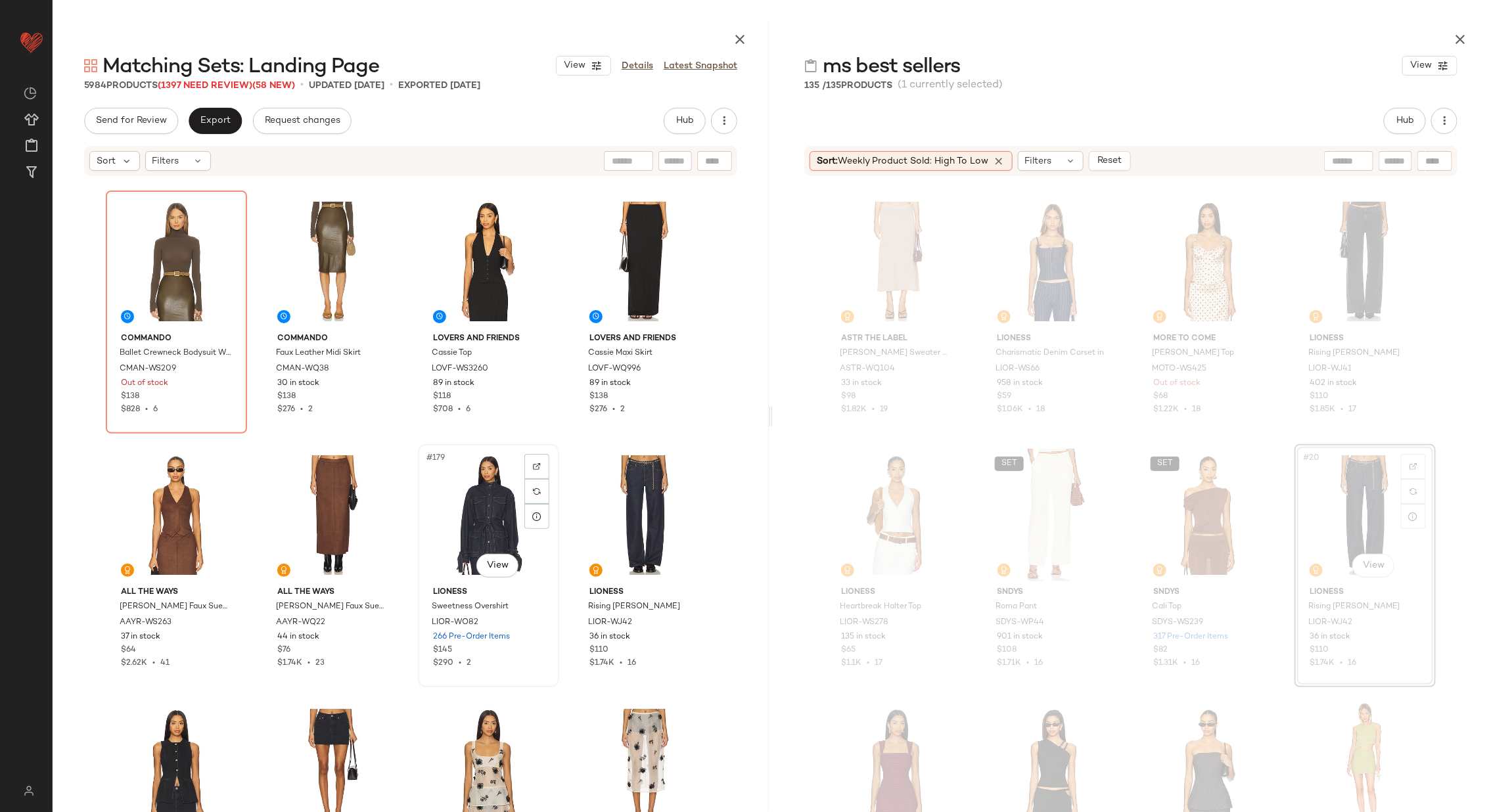
click at [485, 502] on div "#179 View" at bounding box center [488, 515] width 132 height 132
click at [622, 513] on div "#180 View" at bounding box center [644, 515] width 132 height 132
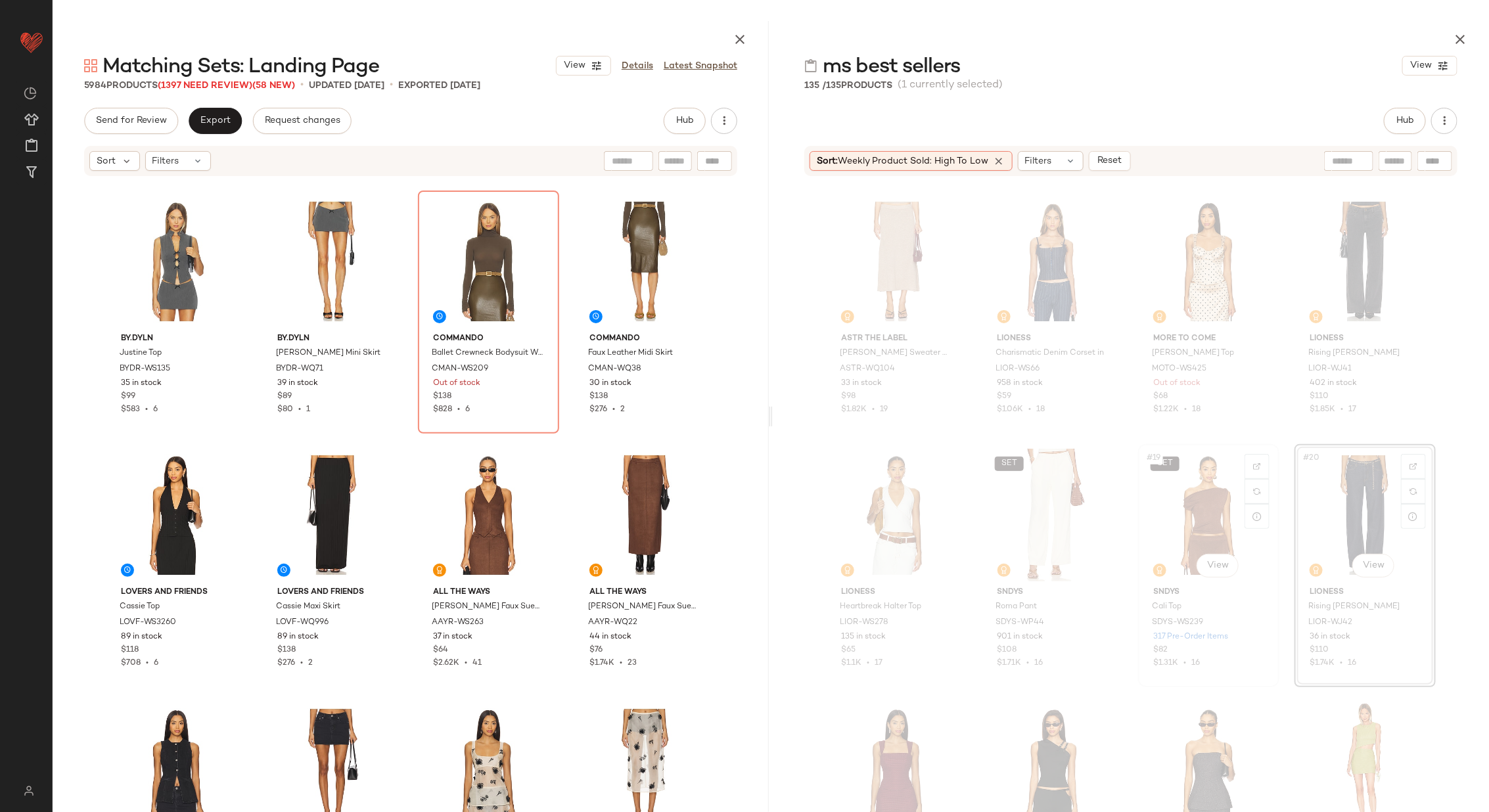
click at [1185, 511] on div "SET #19 View" at bounding box center [1208, 515] width 132 height 132
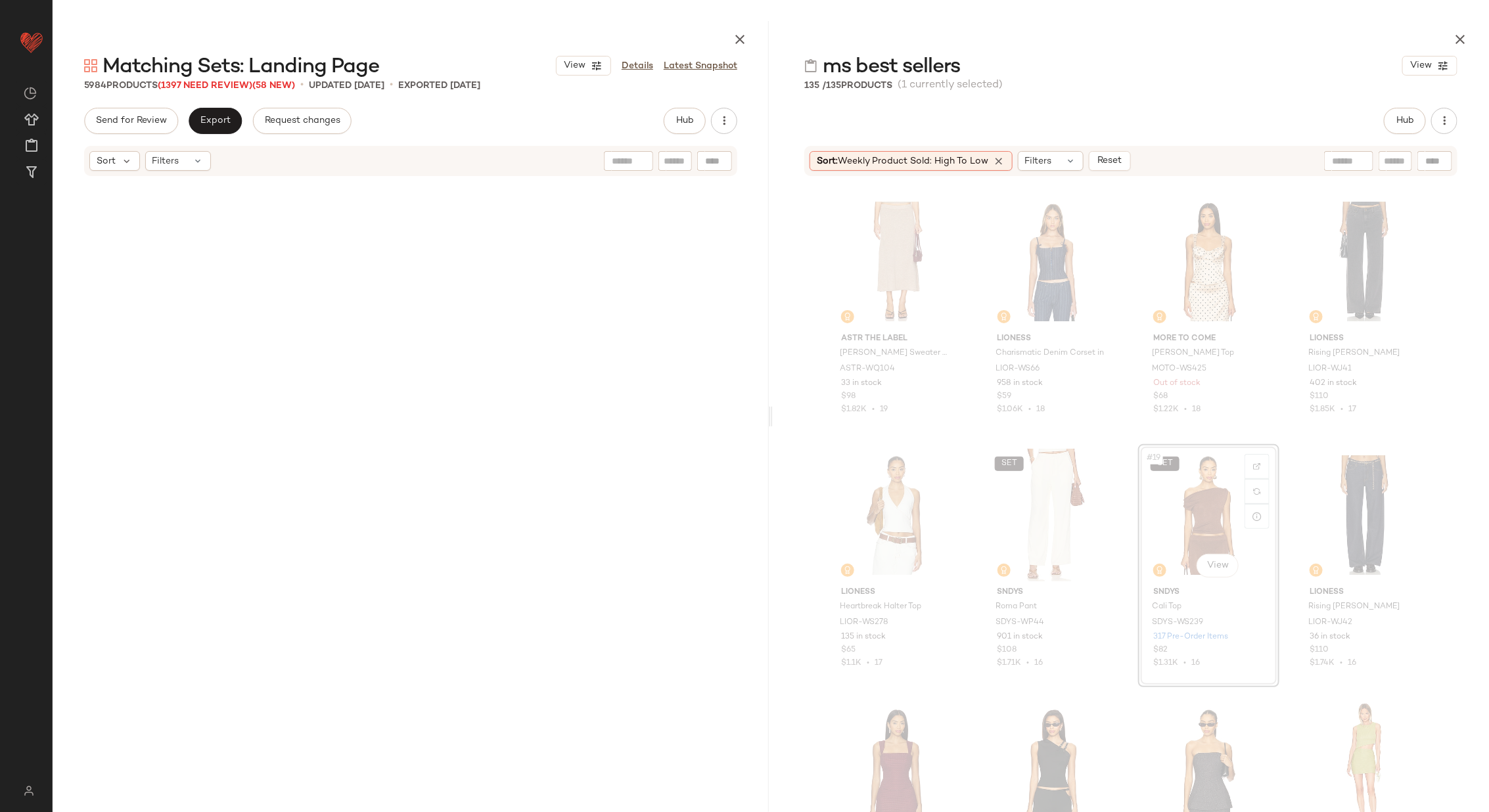
scroll to position [19272, 0]
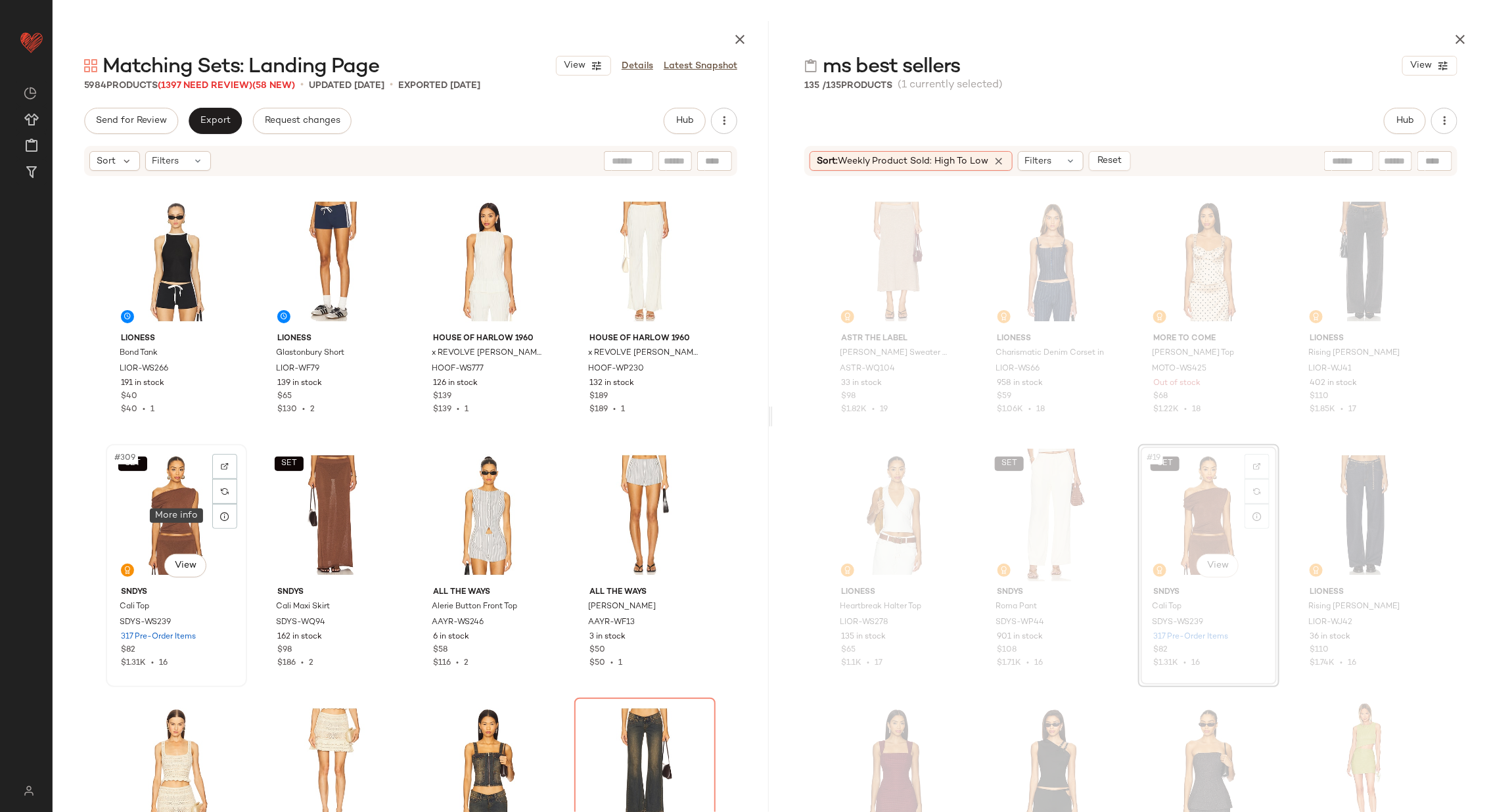
click at [190, 514] on div "SET #309 View" at bounding box center [176, 515] width 132 height 132
click at [286, 512] on div "SET #310 View" at bounding box center [333, 515] width 132 height 132
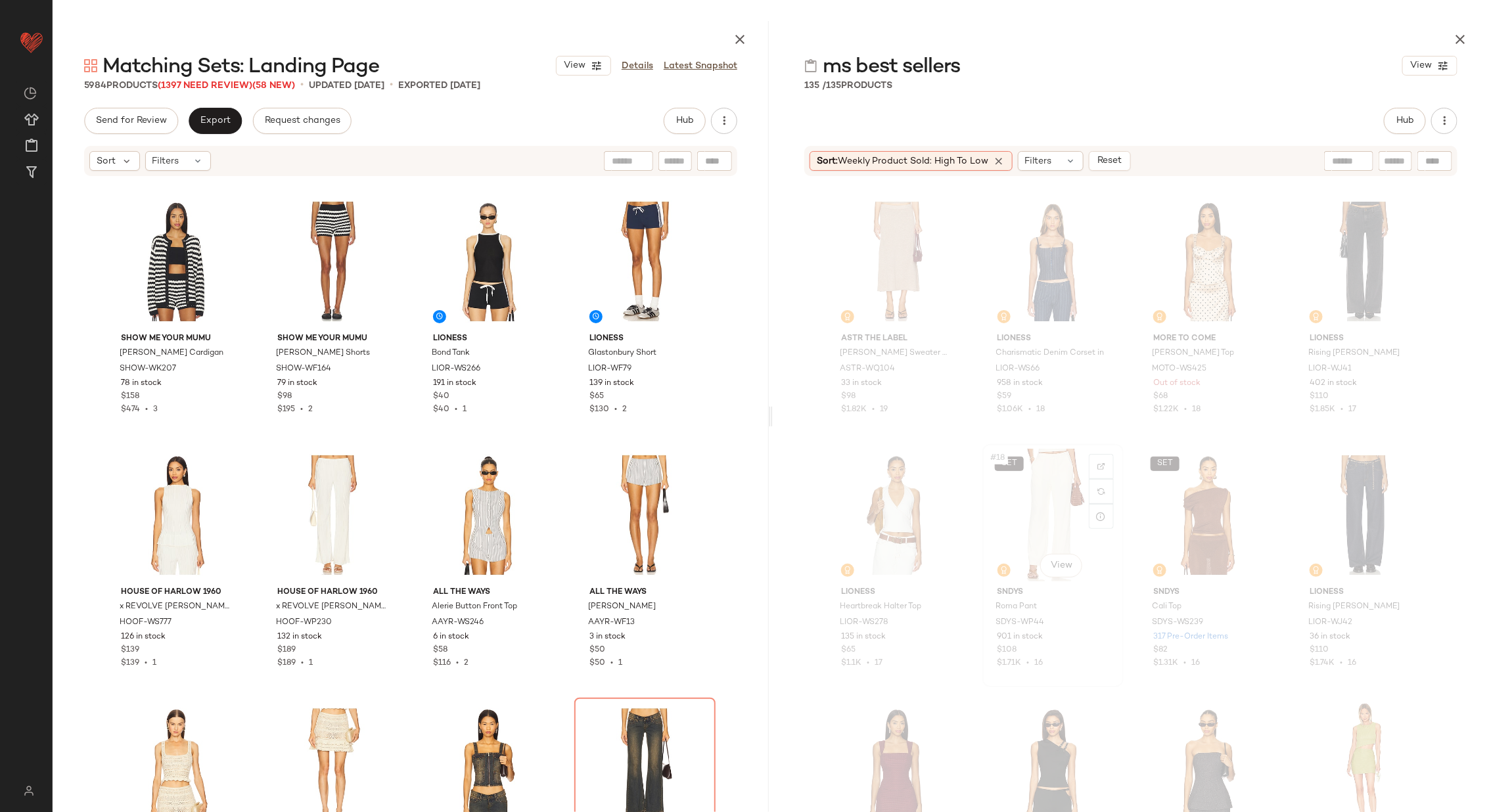
click at [1023, 506] on div "SET #18 View" at bounding box center [1052, 515] width 132 height 132
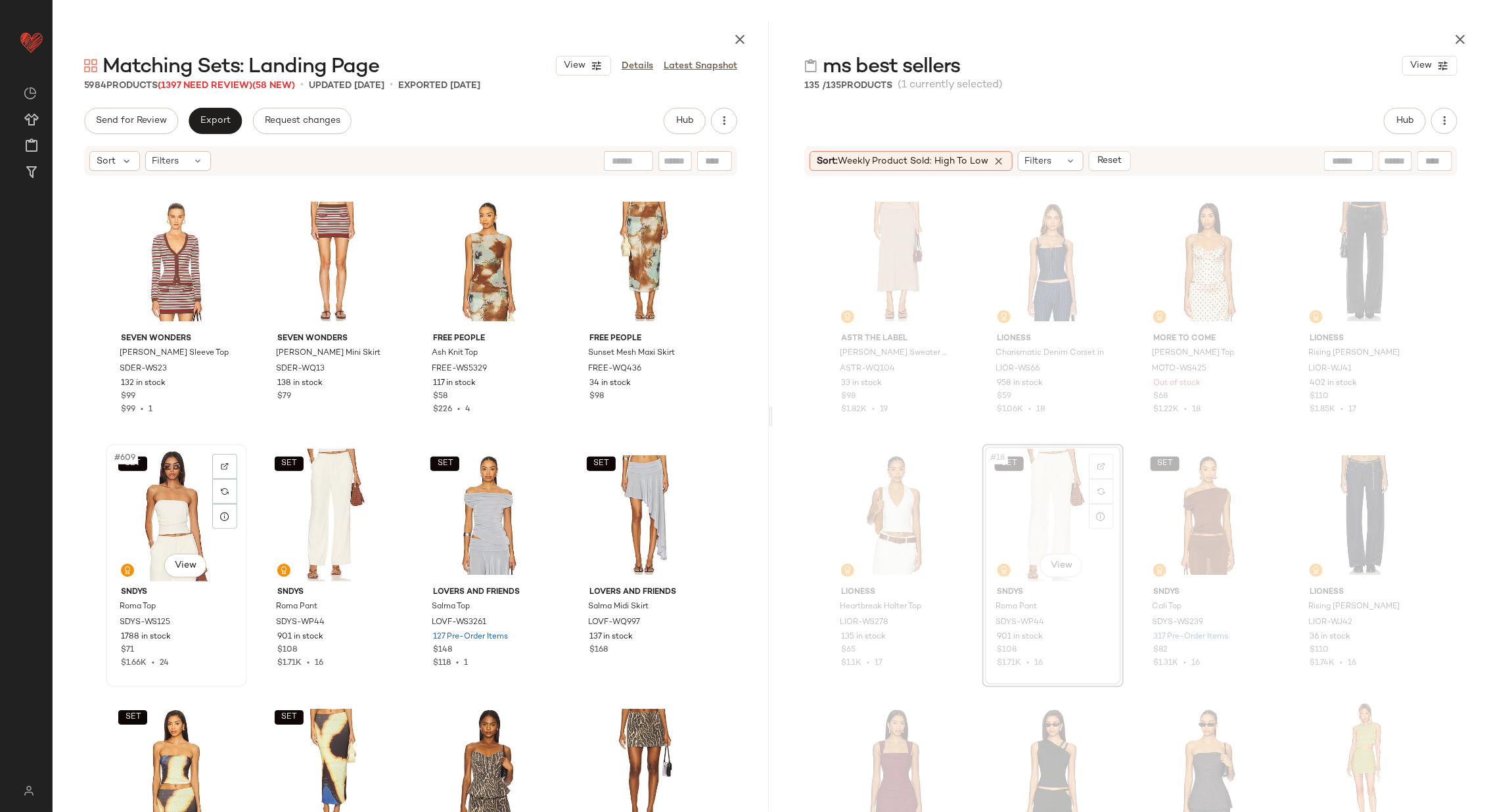
click at [158, 520] on div "SET #609 View" at bounding box center [176, 515] width 132 height 132
click at [292, 507] on div "SET #610 View" at bounding box center [333, 515] width 132 height 132
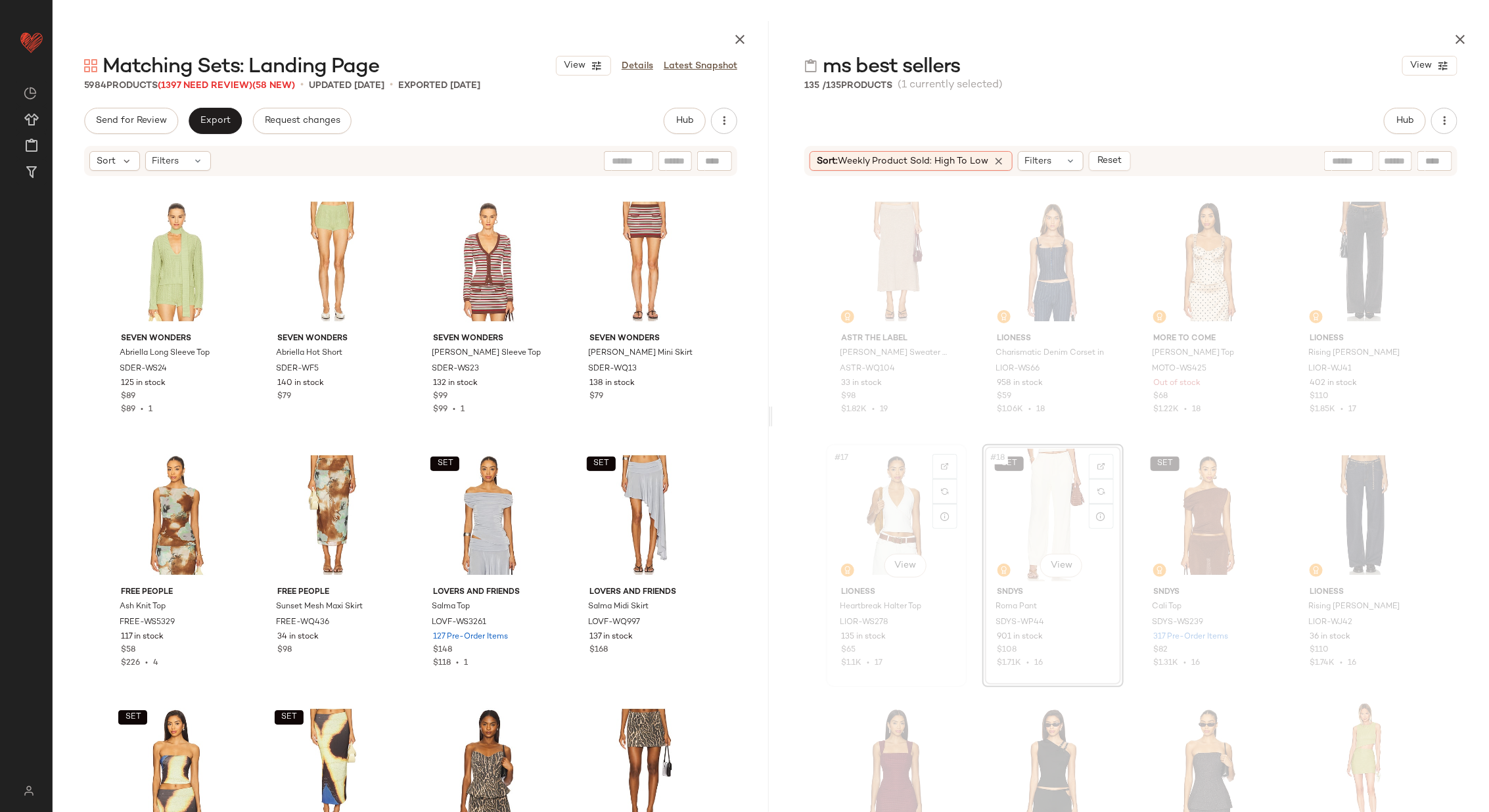
click at [880, 517] on div "#17 View" at bounding box center [896, 515] width 132 height 132
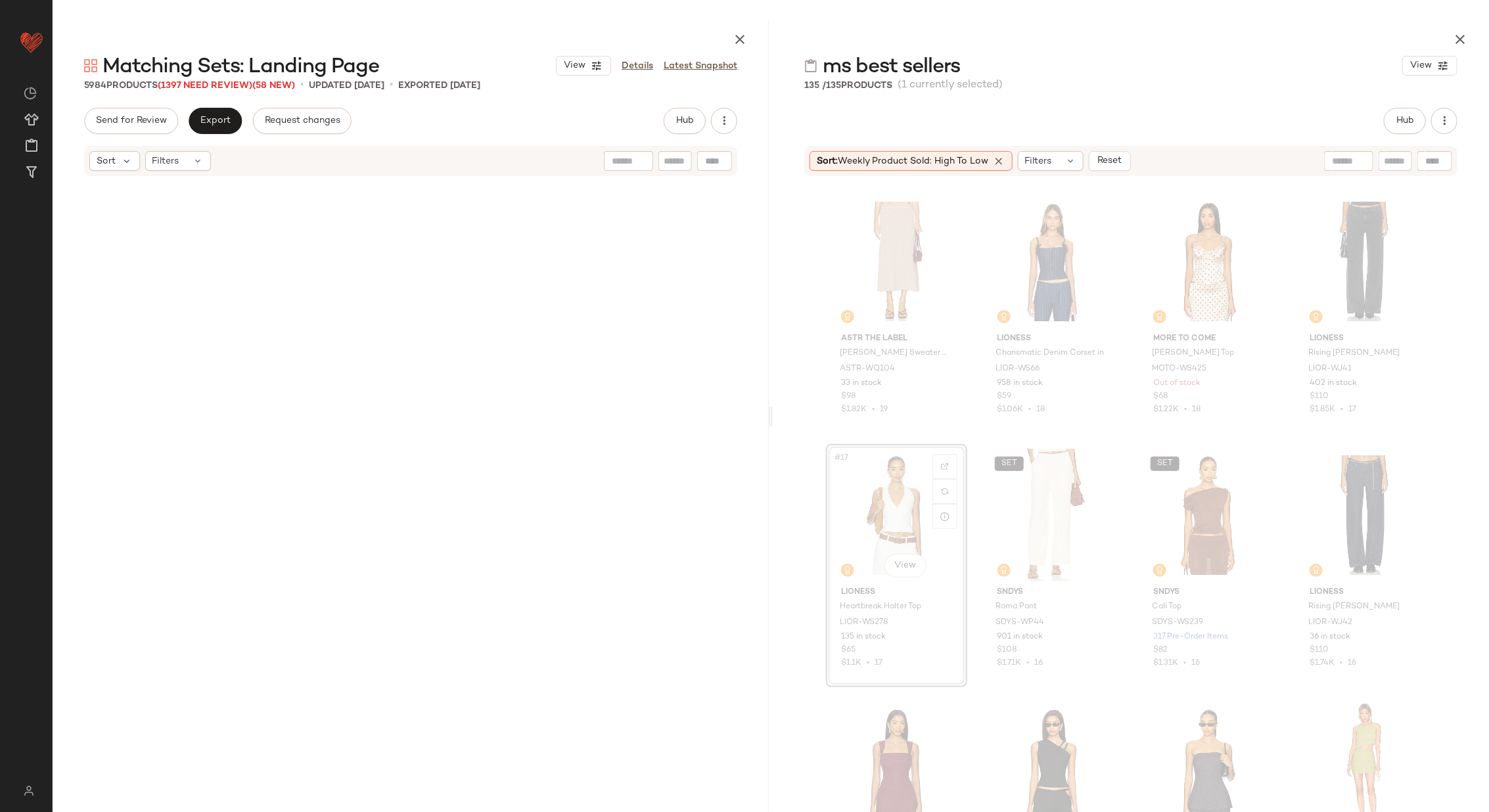
scroll to position [10396, 0]
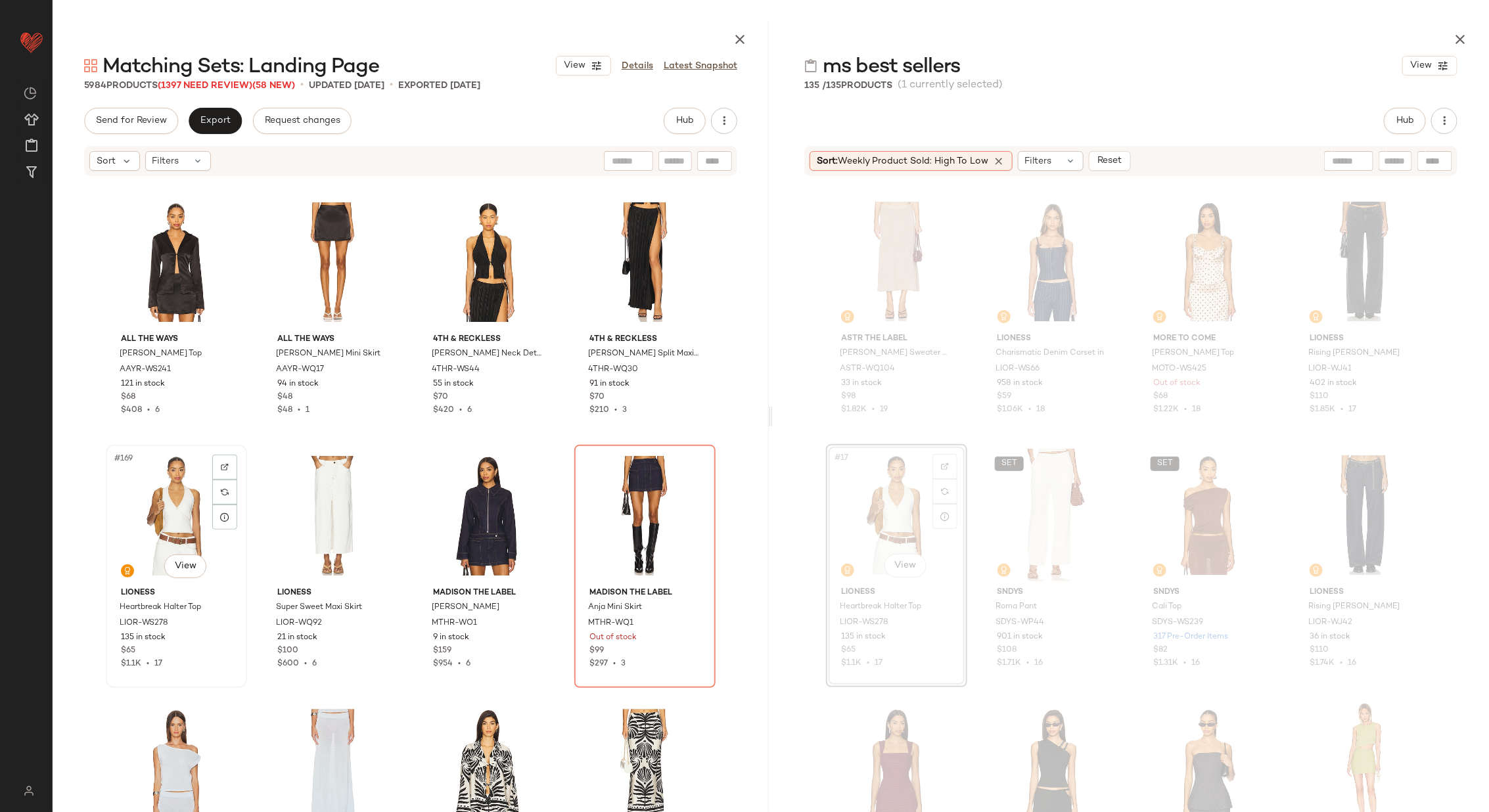
click at [174, 509] on div "#169 View" at bounding box center [176, 516] width 132 height 132
click at [324, 509] on div "#170 View" at bounding box center [333, 516] width 132 height 132
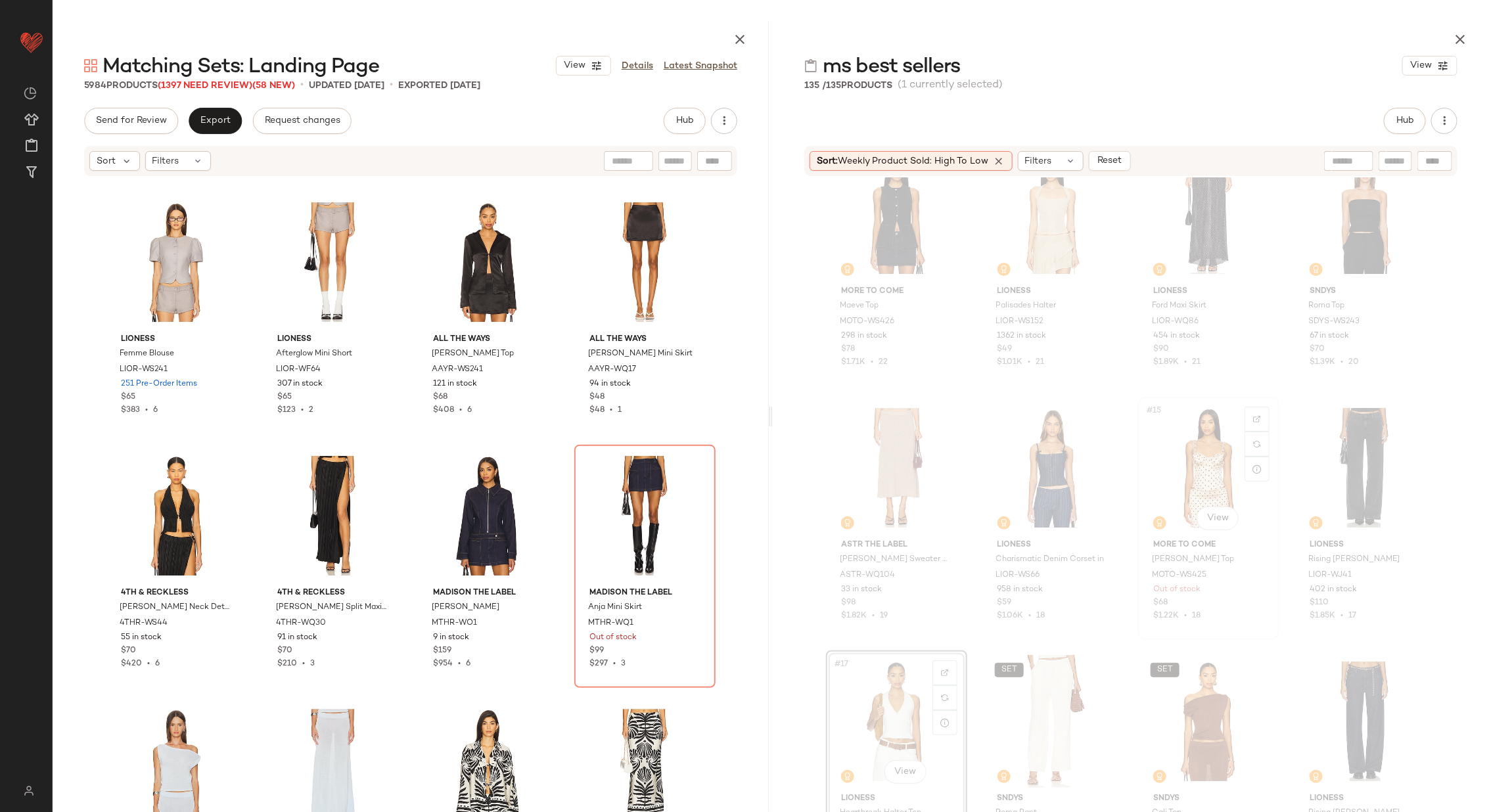
scroll to position [541, 0]
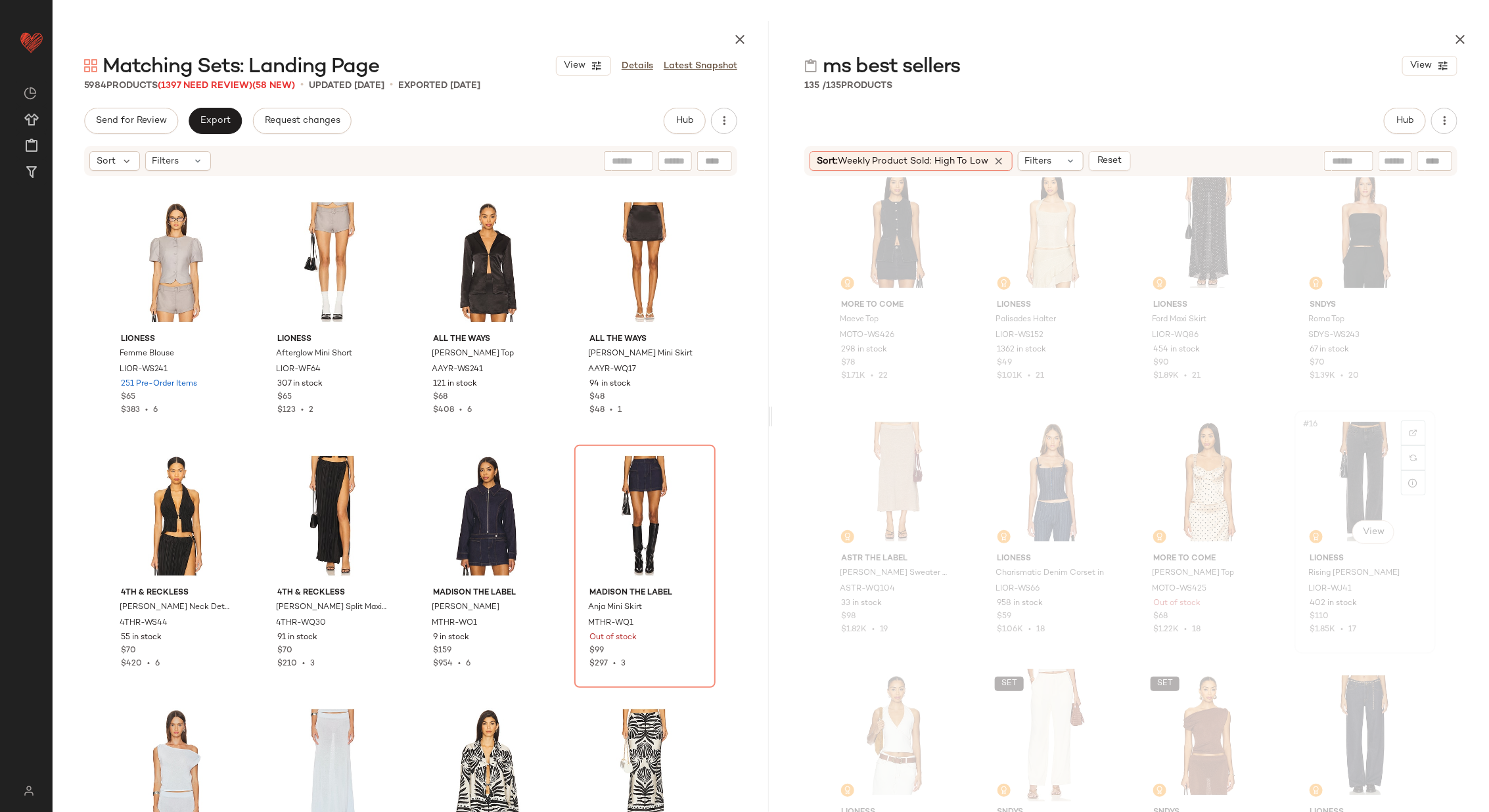
click at [1341, 477] on div "#16 View" at bounding box center [1365, 482] width 132 height 132
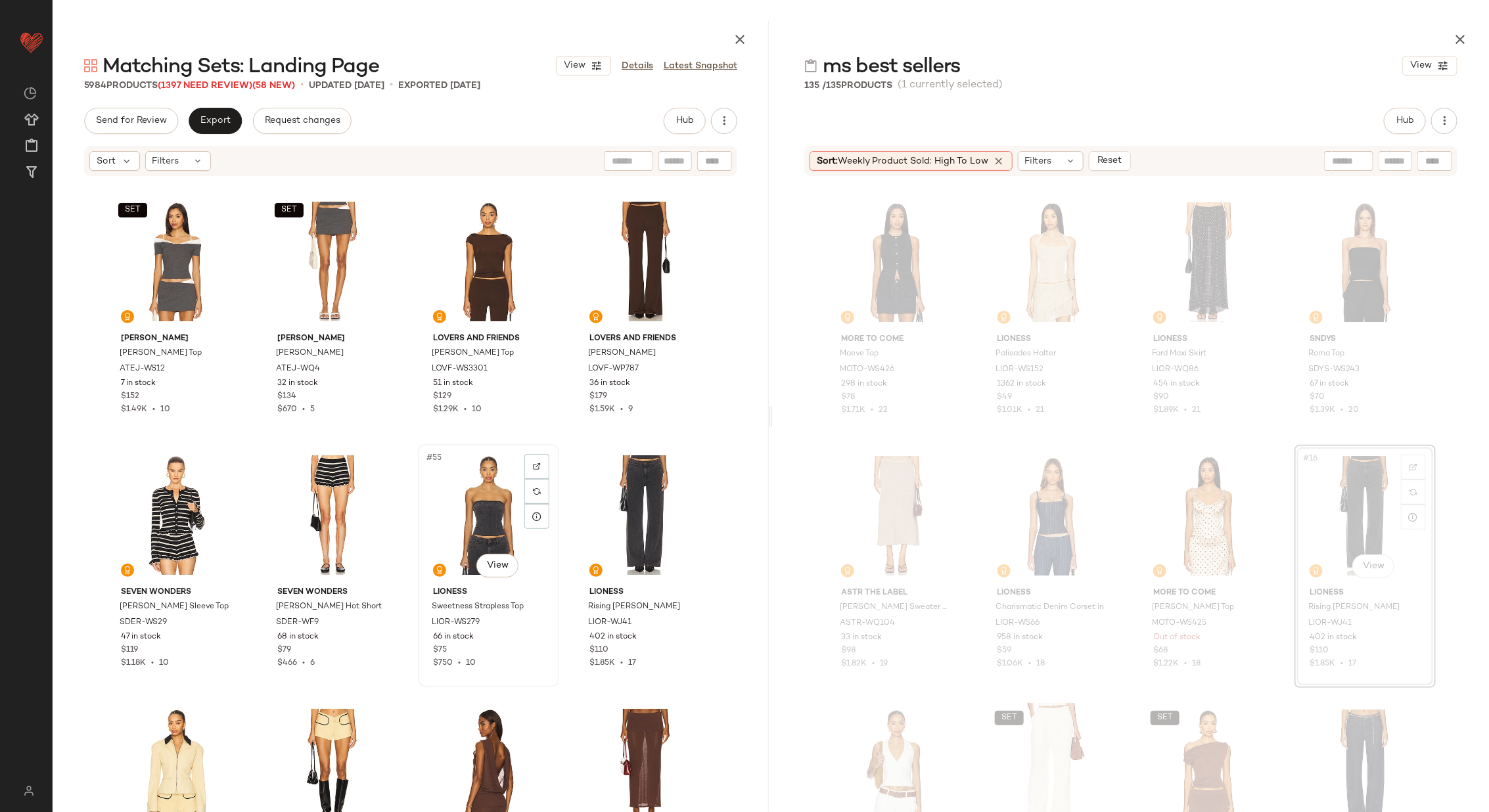
click at [472, 480] on div "#55 View" at bounding box center [488, 515] width 132 height 132
click at [640, 485] on div "#56 View" at bounding box center [644, 515] width 132 height 132
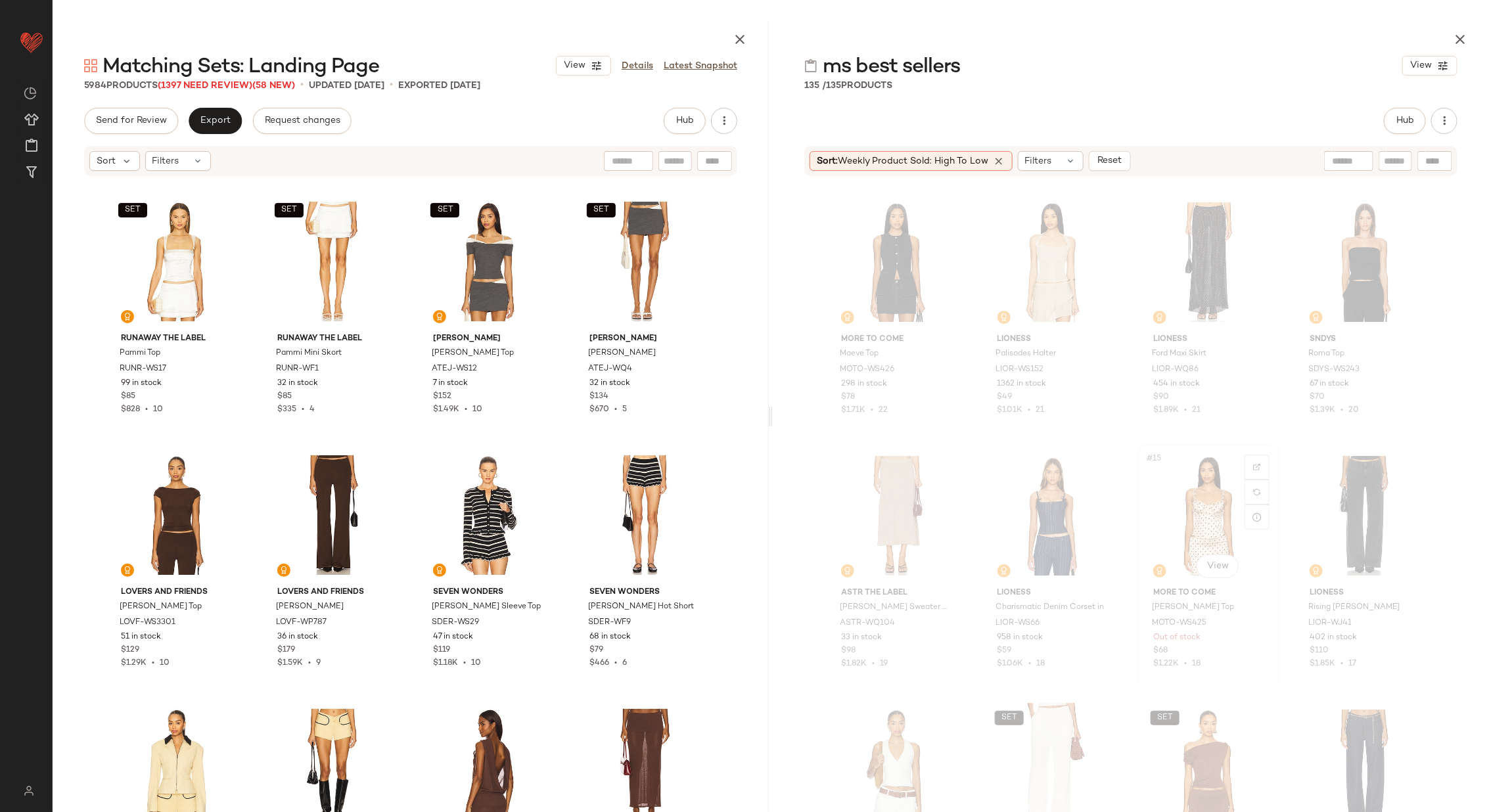
click at [1192, 512] on div "#15 View" at bounding box center [1208, 516] width 132 height 132
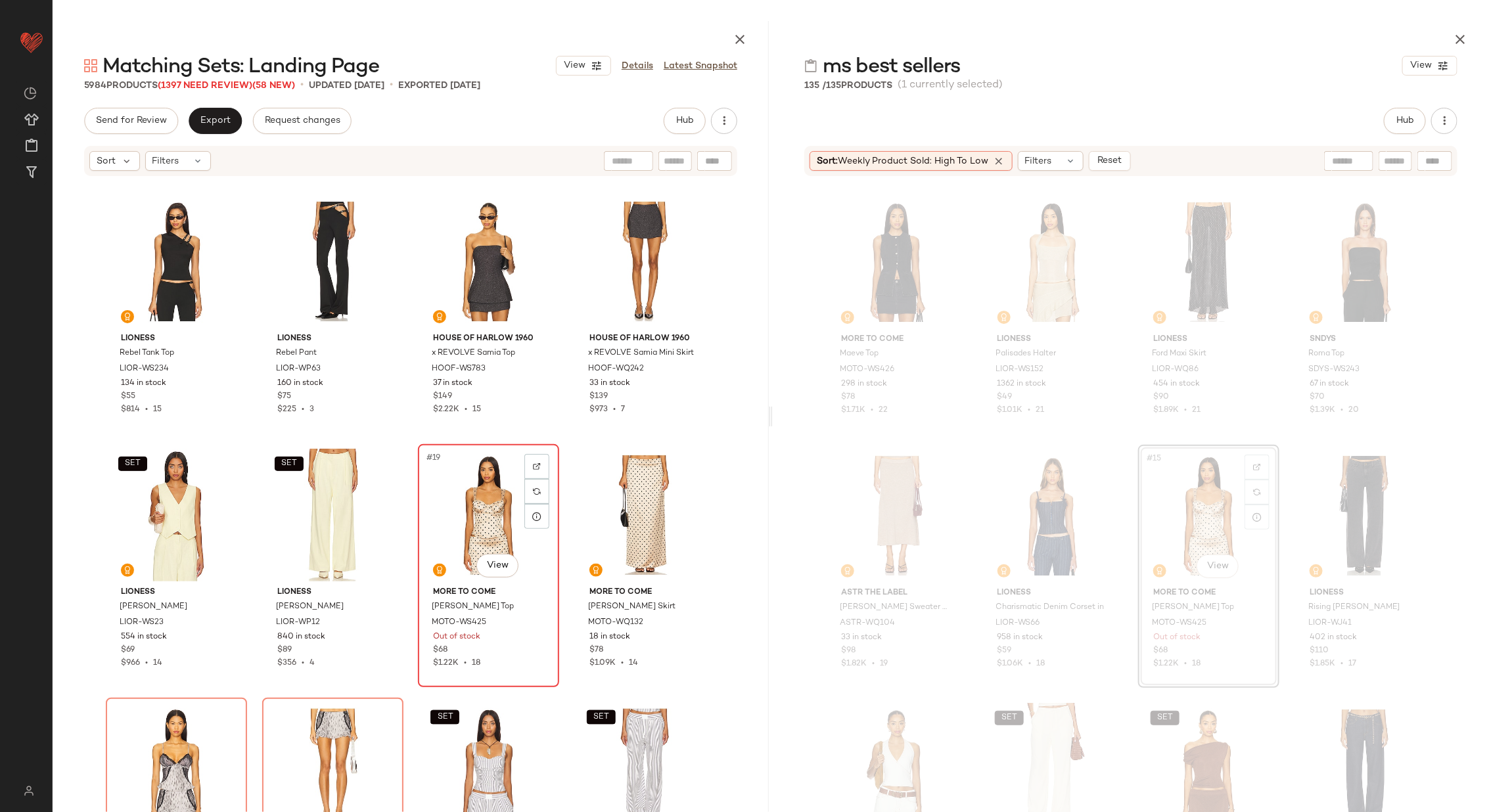
click at [488, 505] on div "#19 View" at bounding box center [488, 515] width 132 height 132
click at [631, 497] on div "#20 View" at bounding box center [644, 515] width 132 height 132
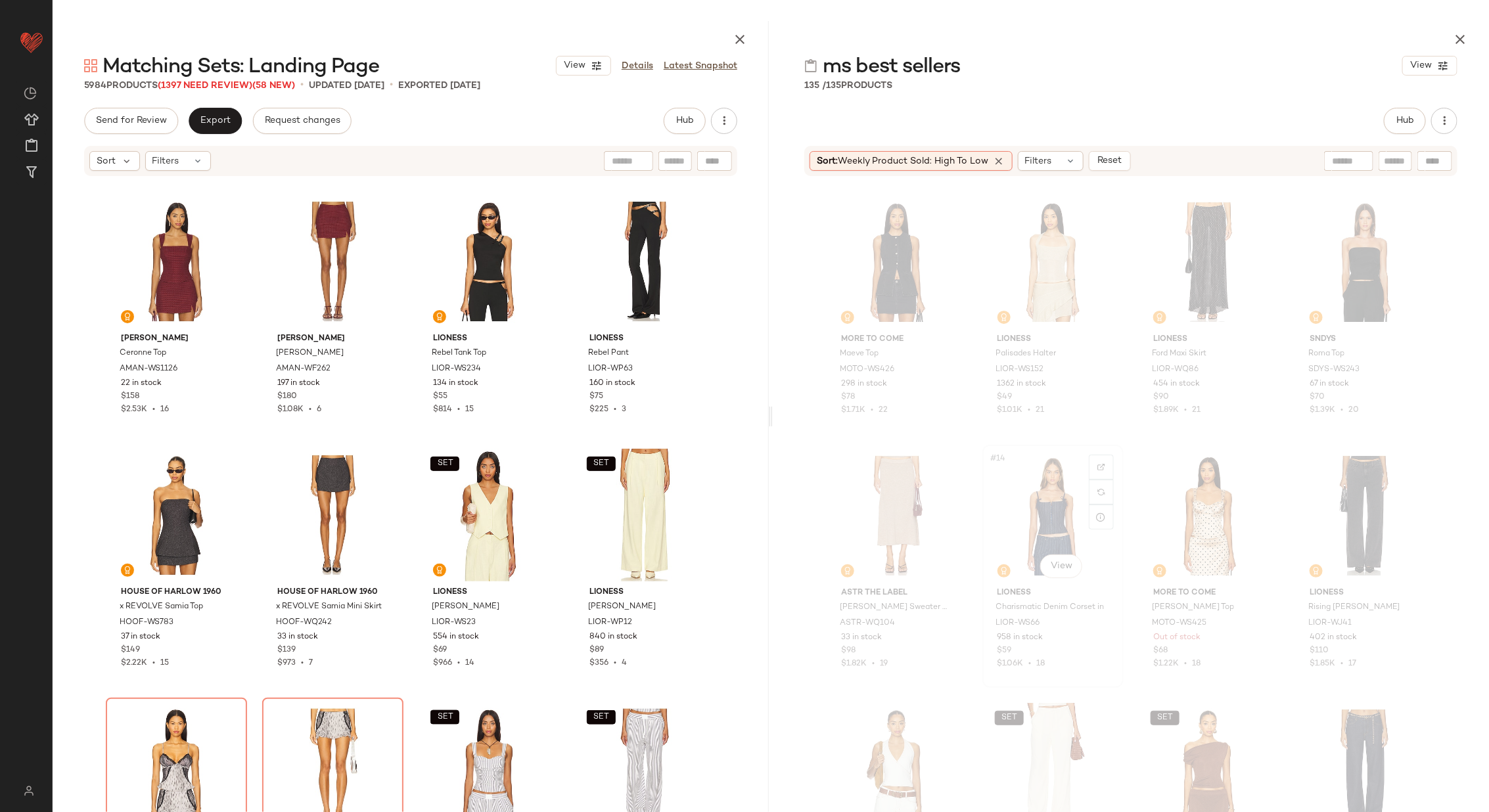
click at [1037, 507] on div "#14 View" at bounding box center [1052, 516] width 132 height 132
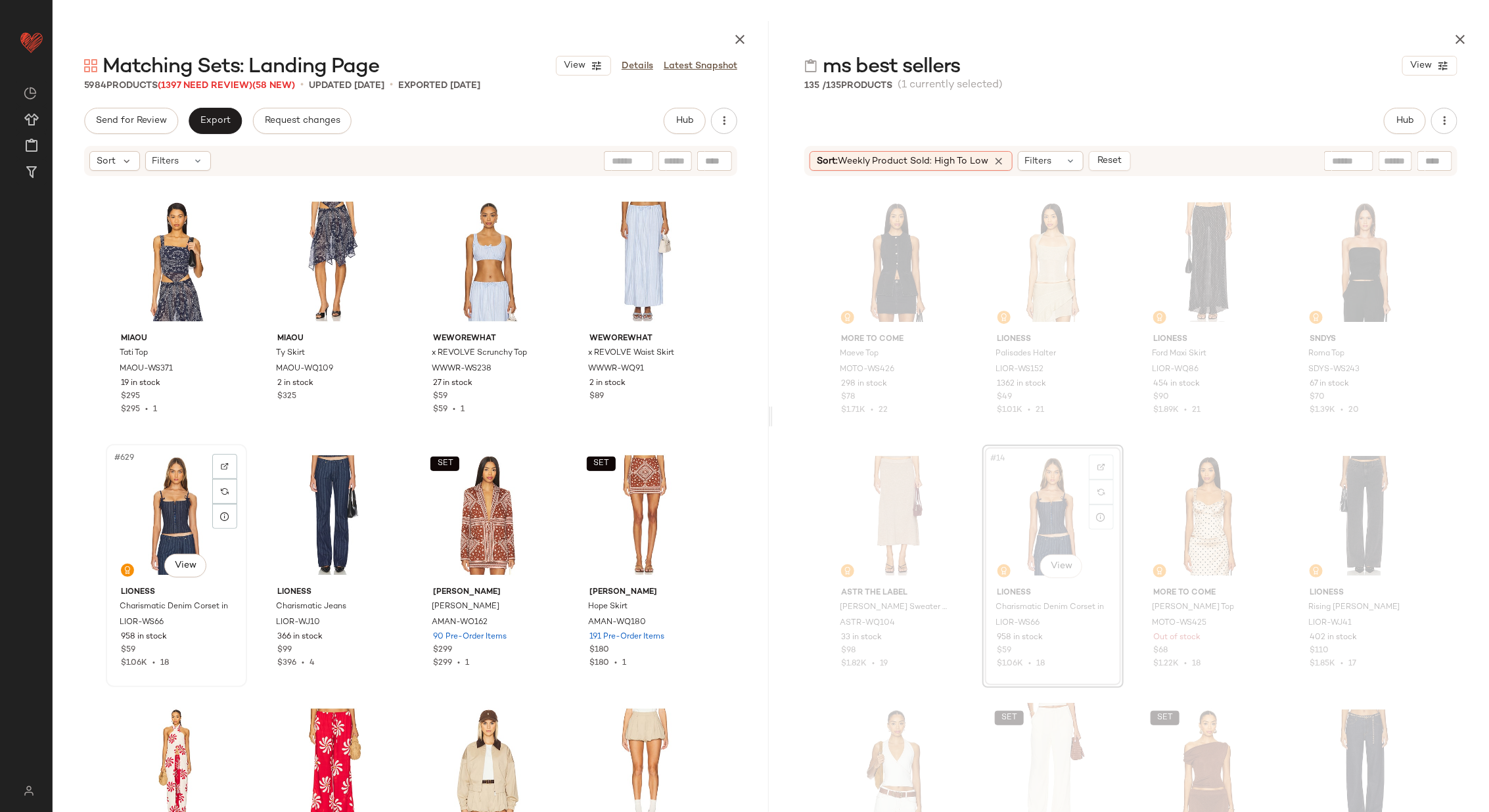
click at [169, 509] on div "#629 View" at bounding box center [176, 515] width 132 height 132
click at [321, 498] on div "#630 View" at bounding box center [333, 515] width 132 height 132
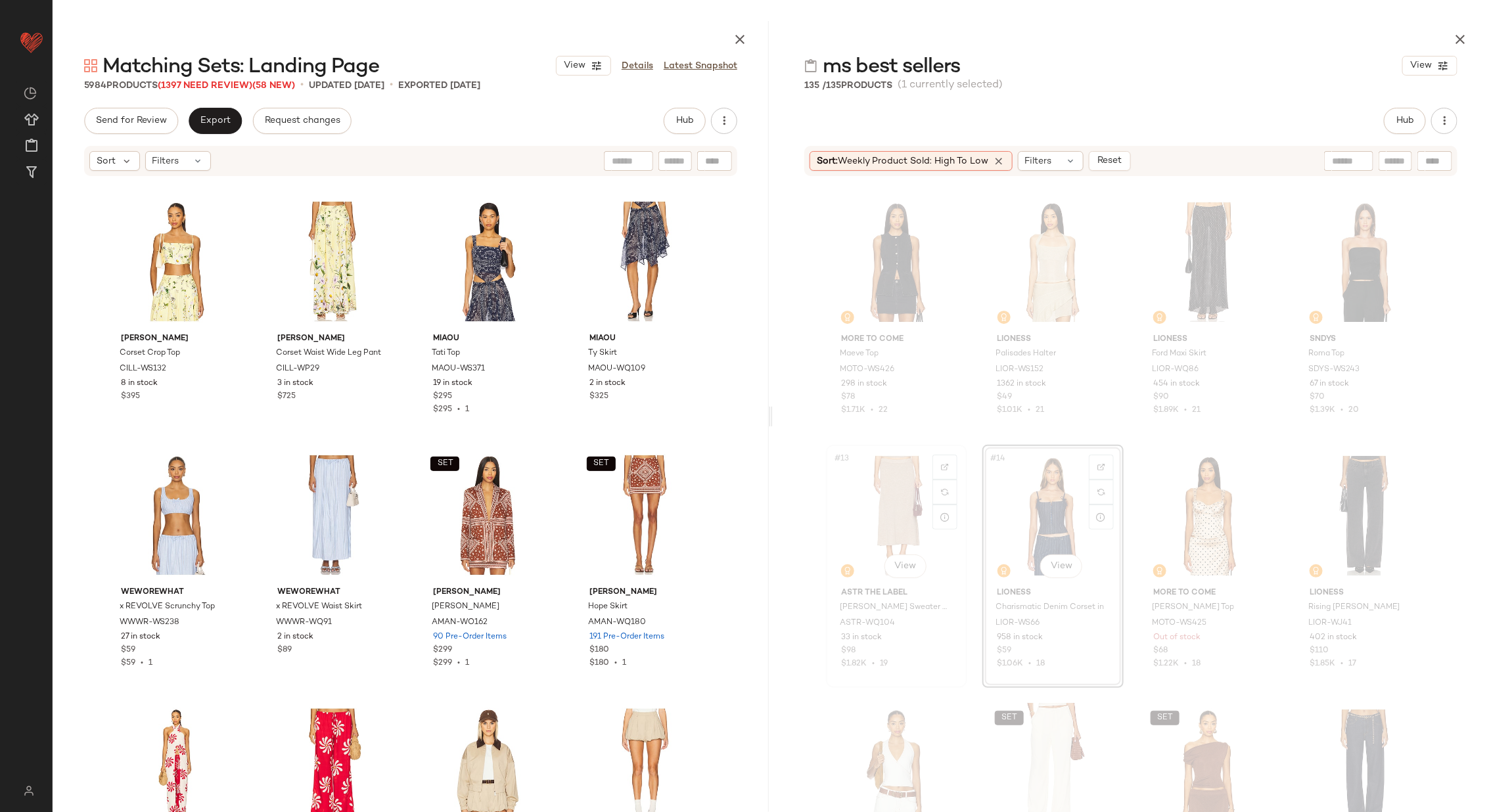
click at [854, 502] on div "#13 View" at bounding box center [896, 516] width 132 height 132
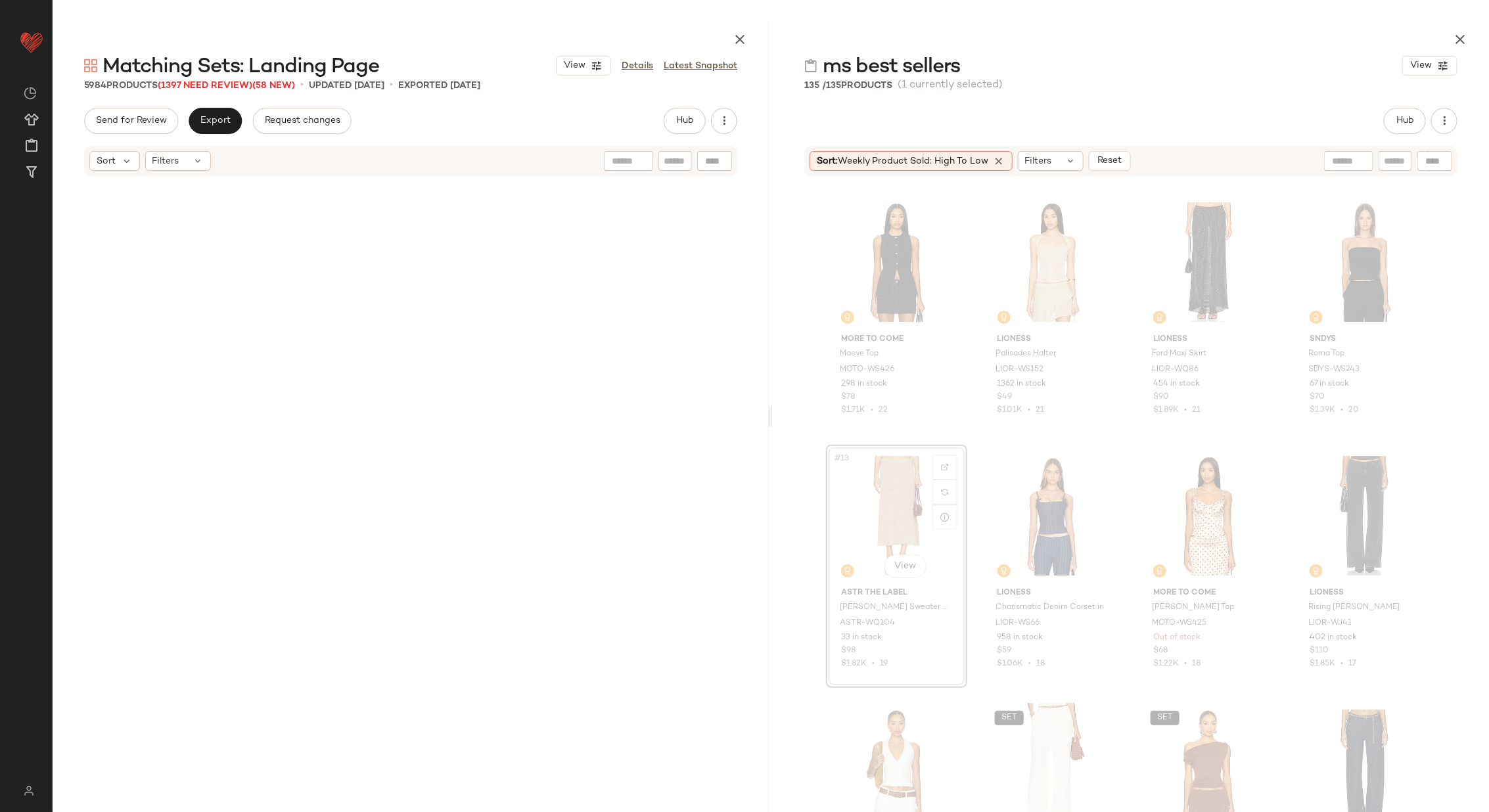
scroll to position [128311, 0]
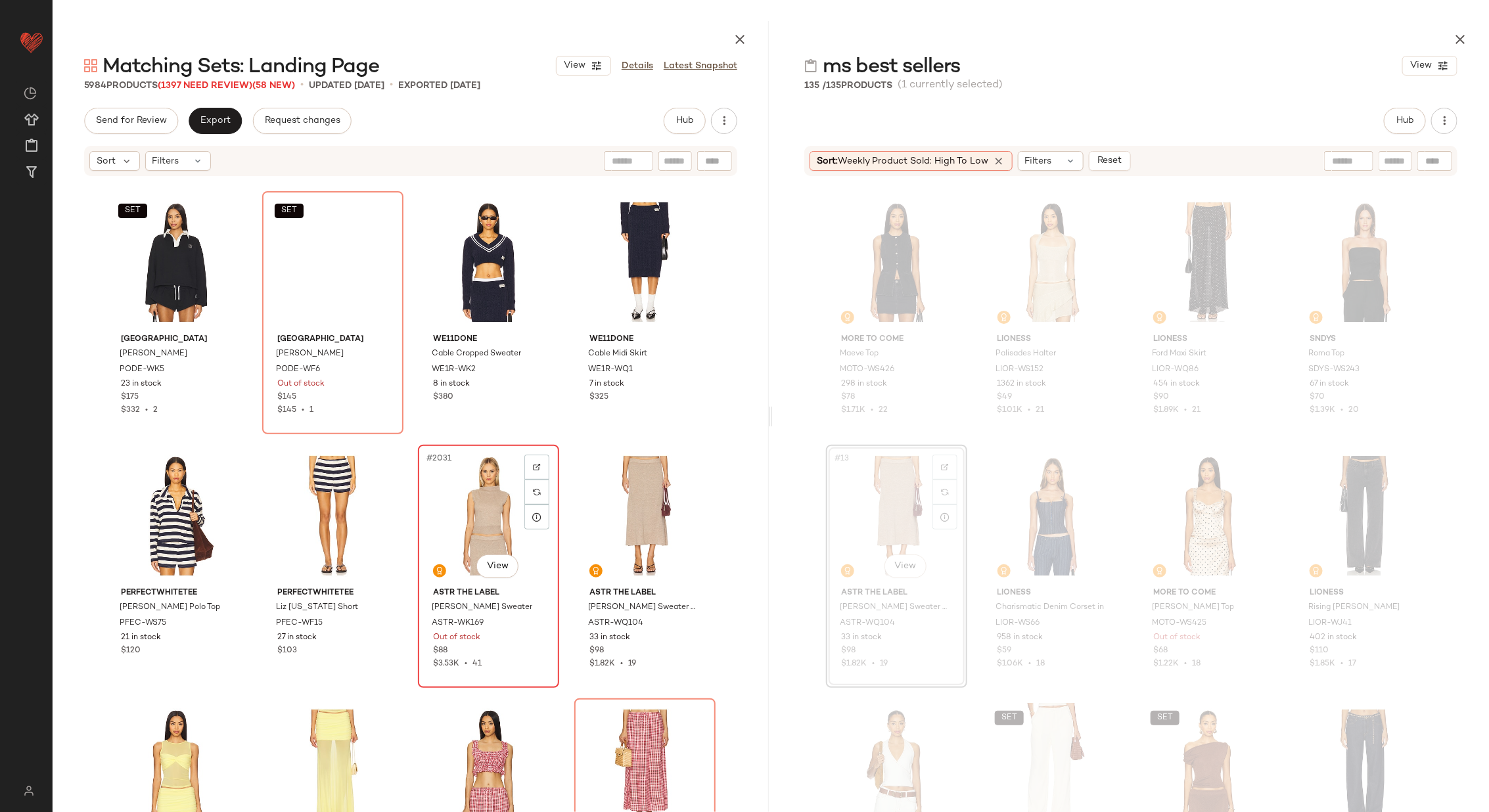
click at [450, 528] on div "#2031 View" at bounding box center [488, 516] width 132 height 132
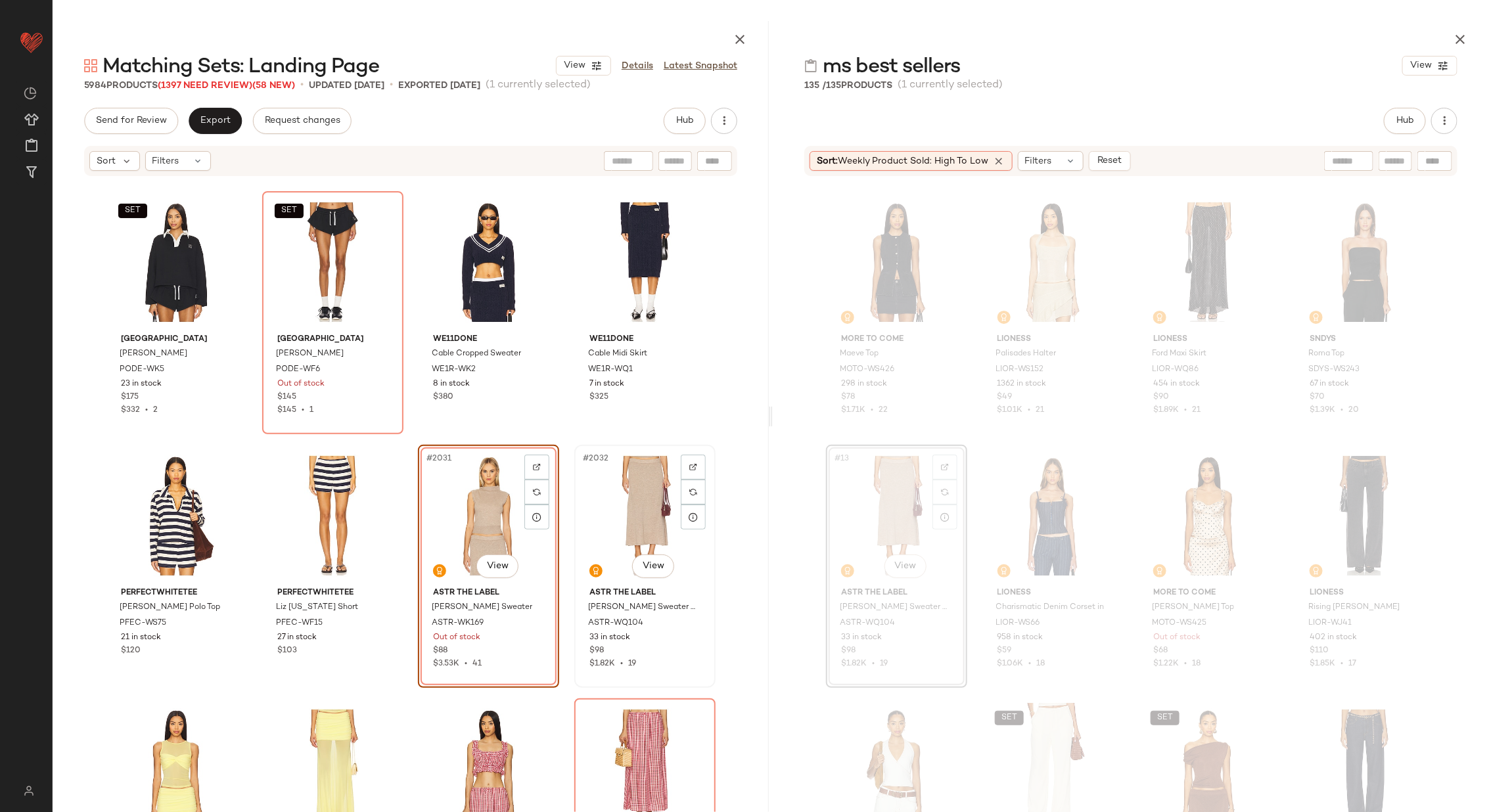
click at [627, 504] on div "#2032 View" at bounding box center [644, 516] width 132 height 132
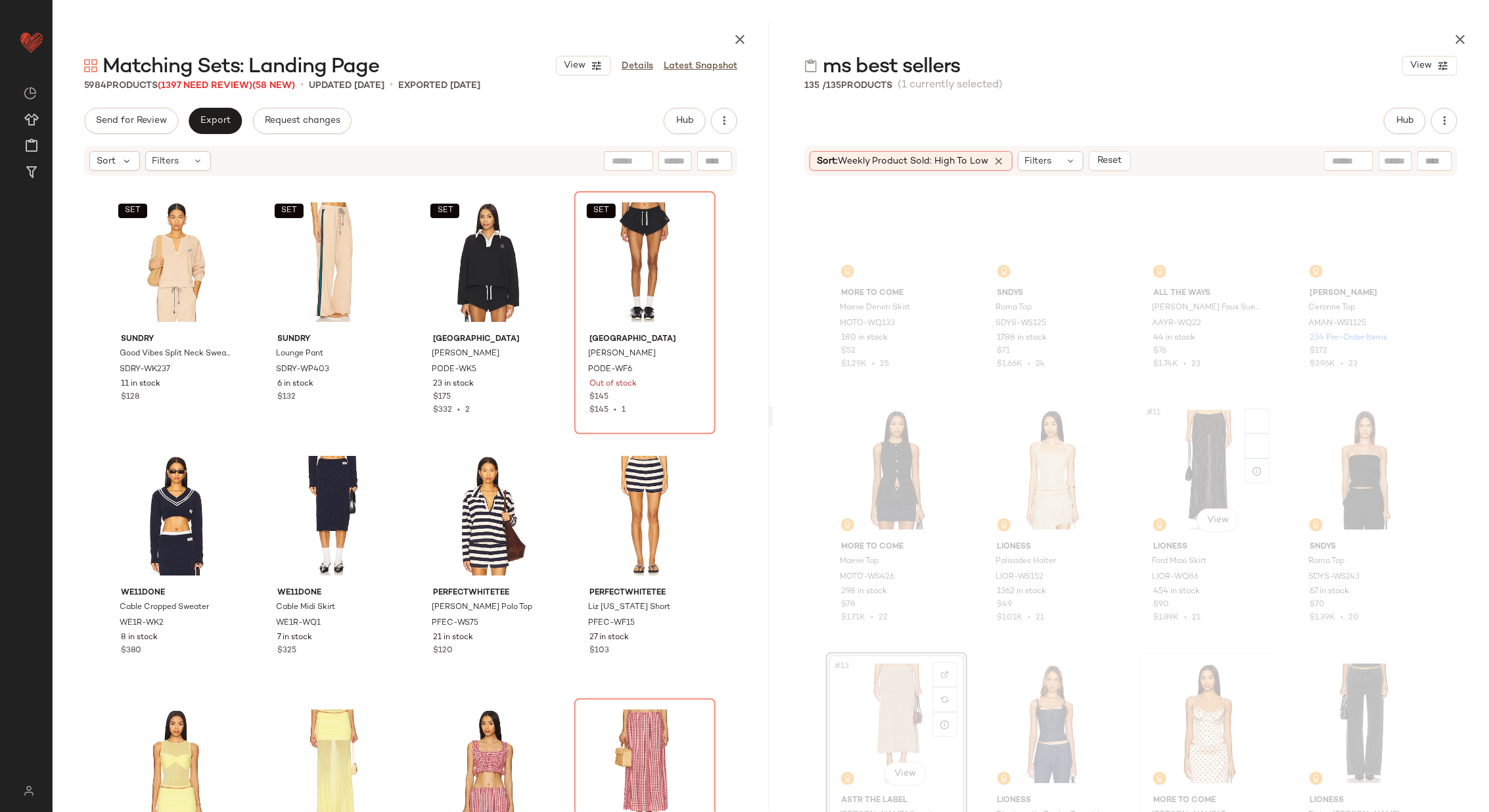
scroll to position [295, 0]
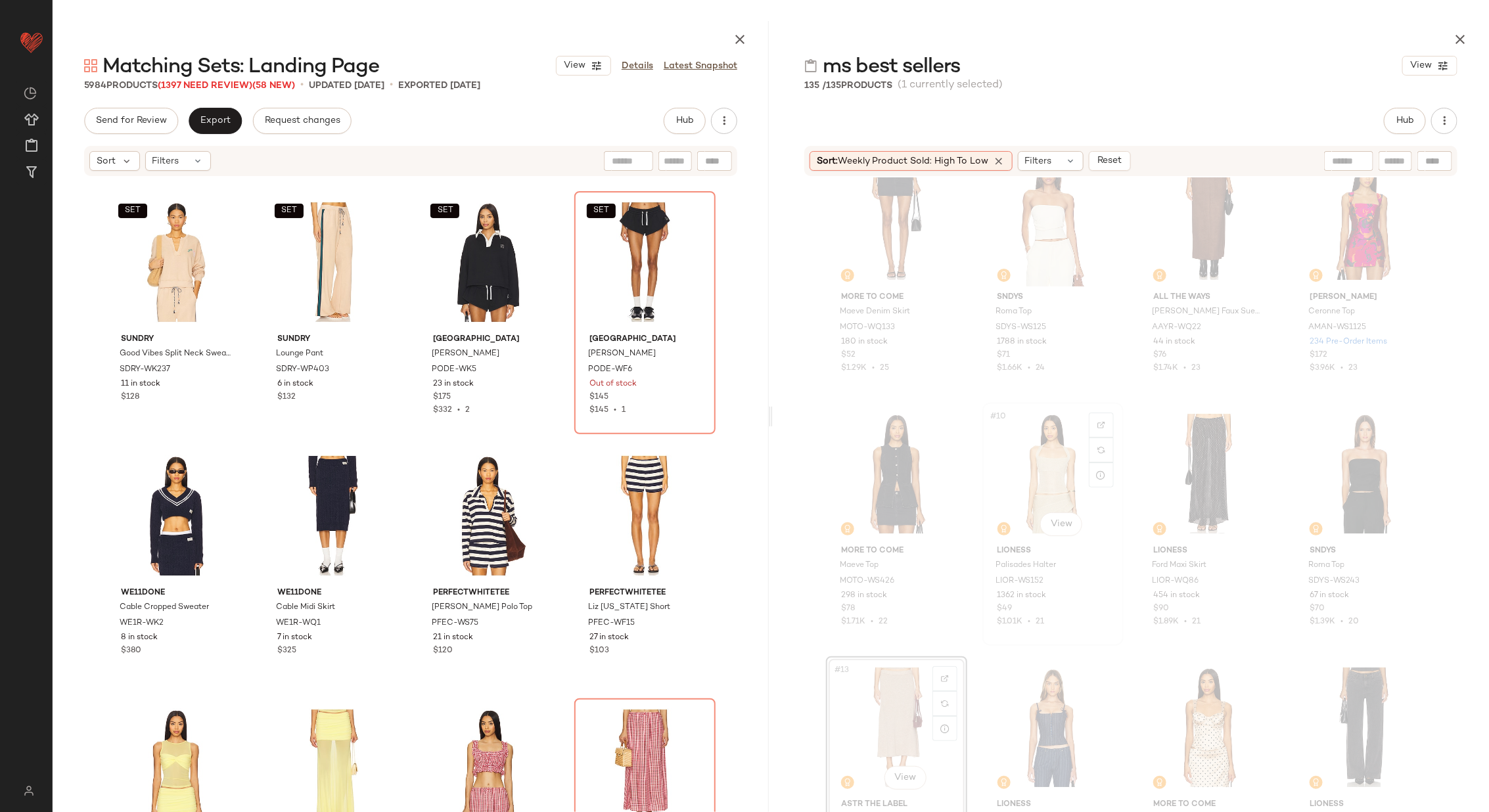
click at [1056, 471] on div "#10 View" at bounding box center [1052, 474] width 132 height 132
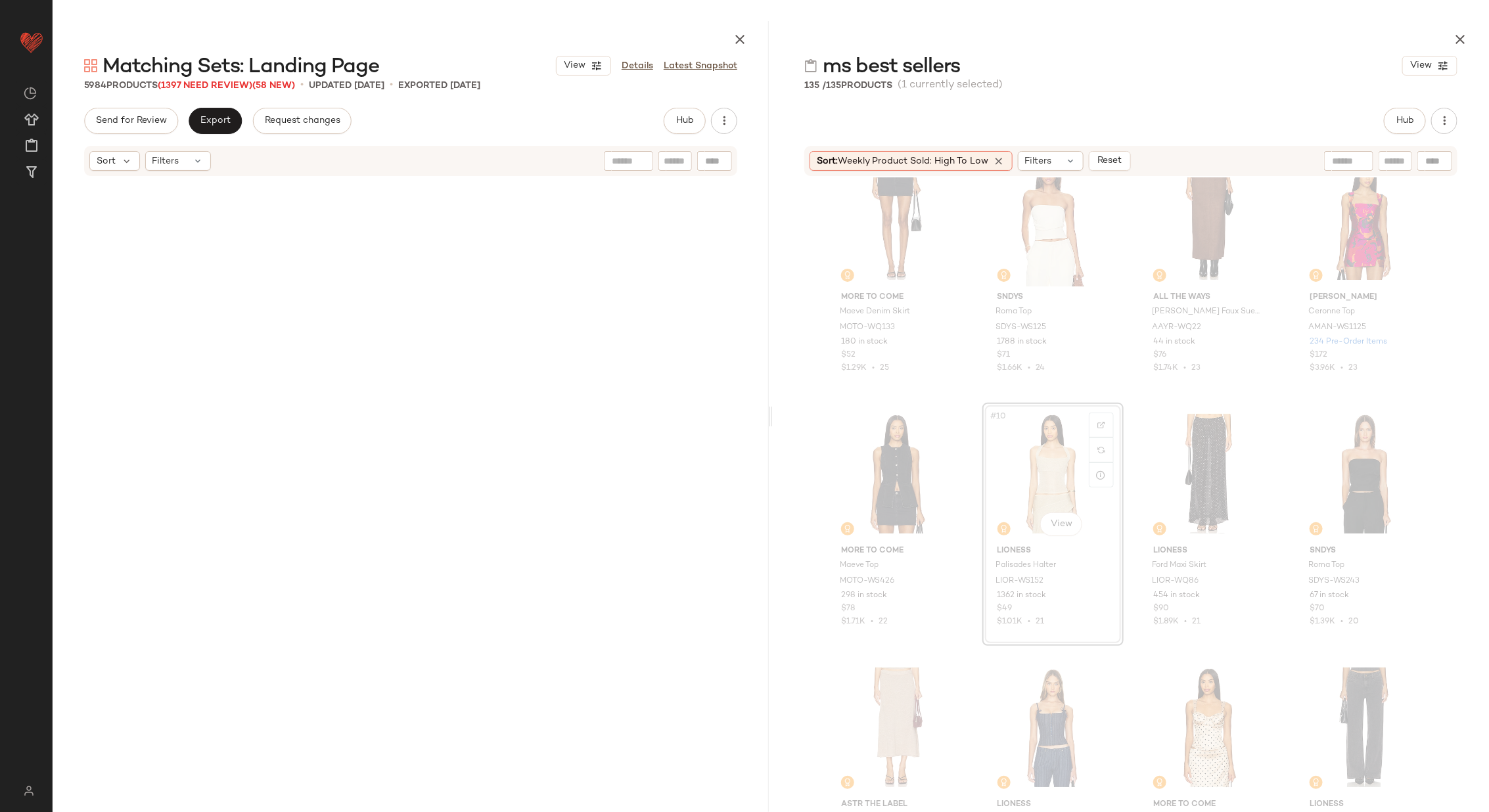
scroll to position [254, 0]
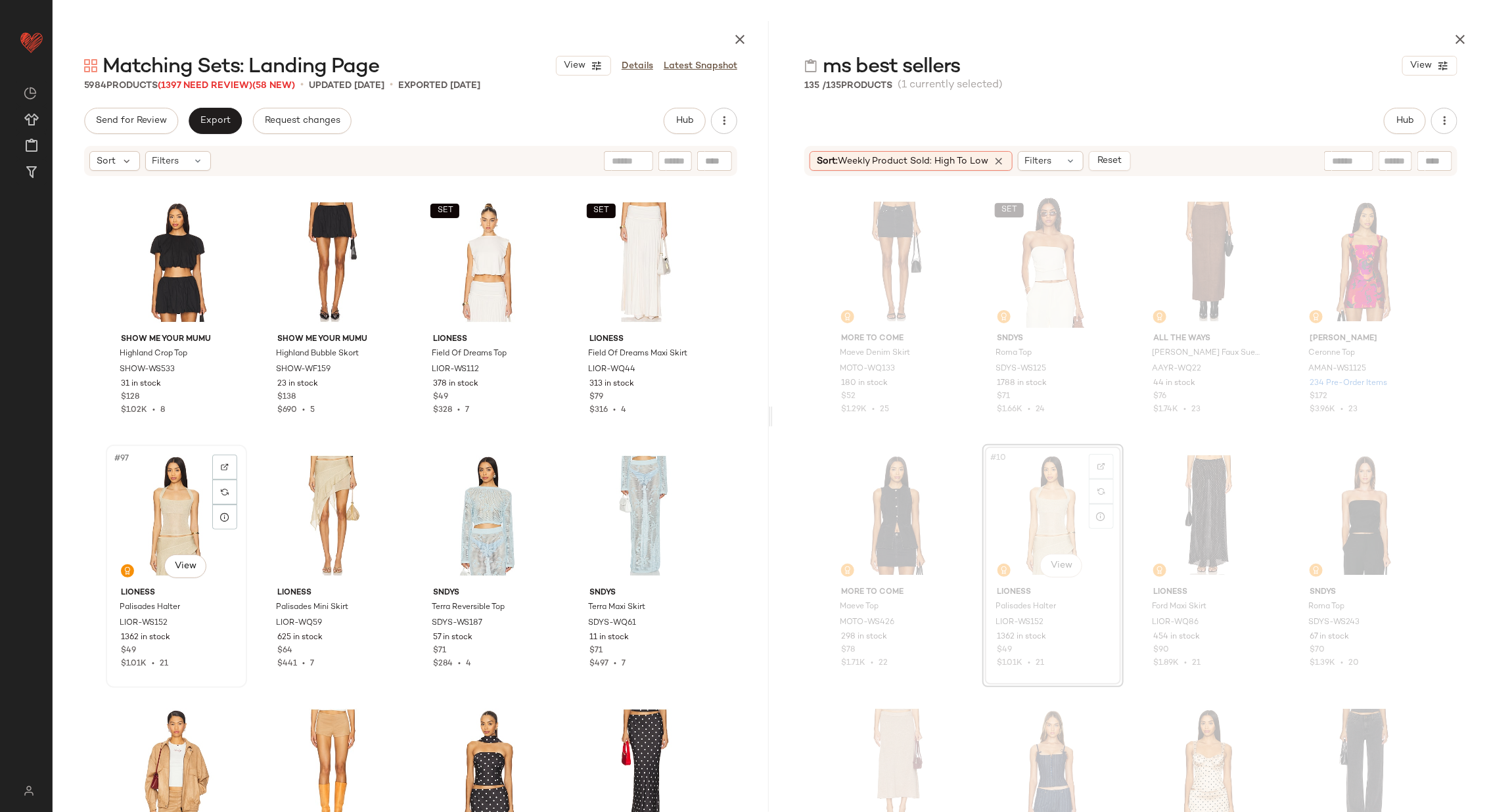
click at [172, 515] on div "#97 View" at bounding box center [176, 516] width 132 height 132
click at [287, 518] on div "#98 View" at bounding box center [333, 516] width 132 height 132
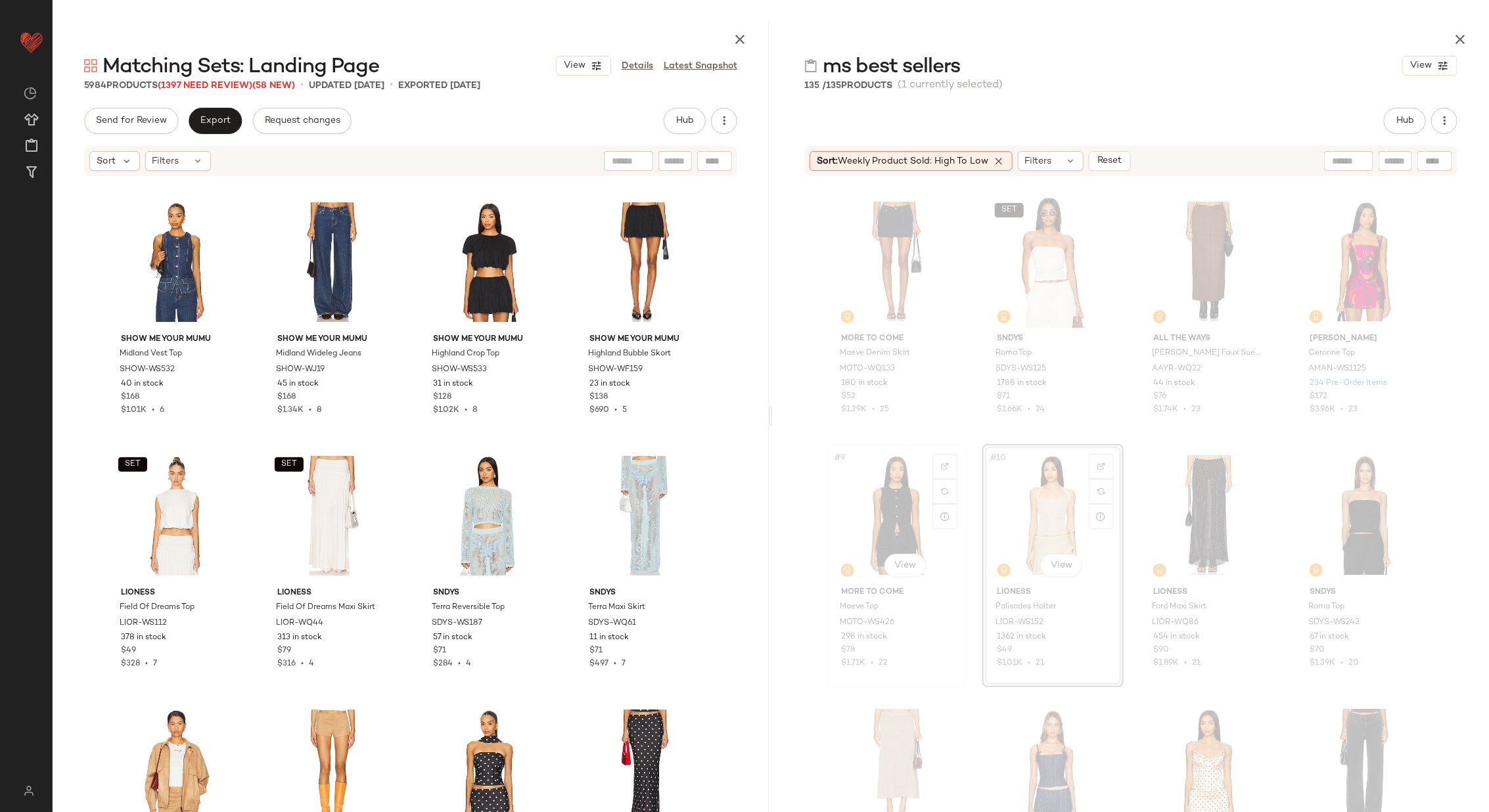
click at [857, 505] on div "#9 View" at bounding box center [896, 515] width 132 height 132
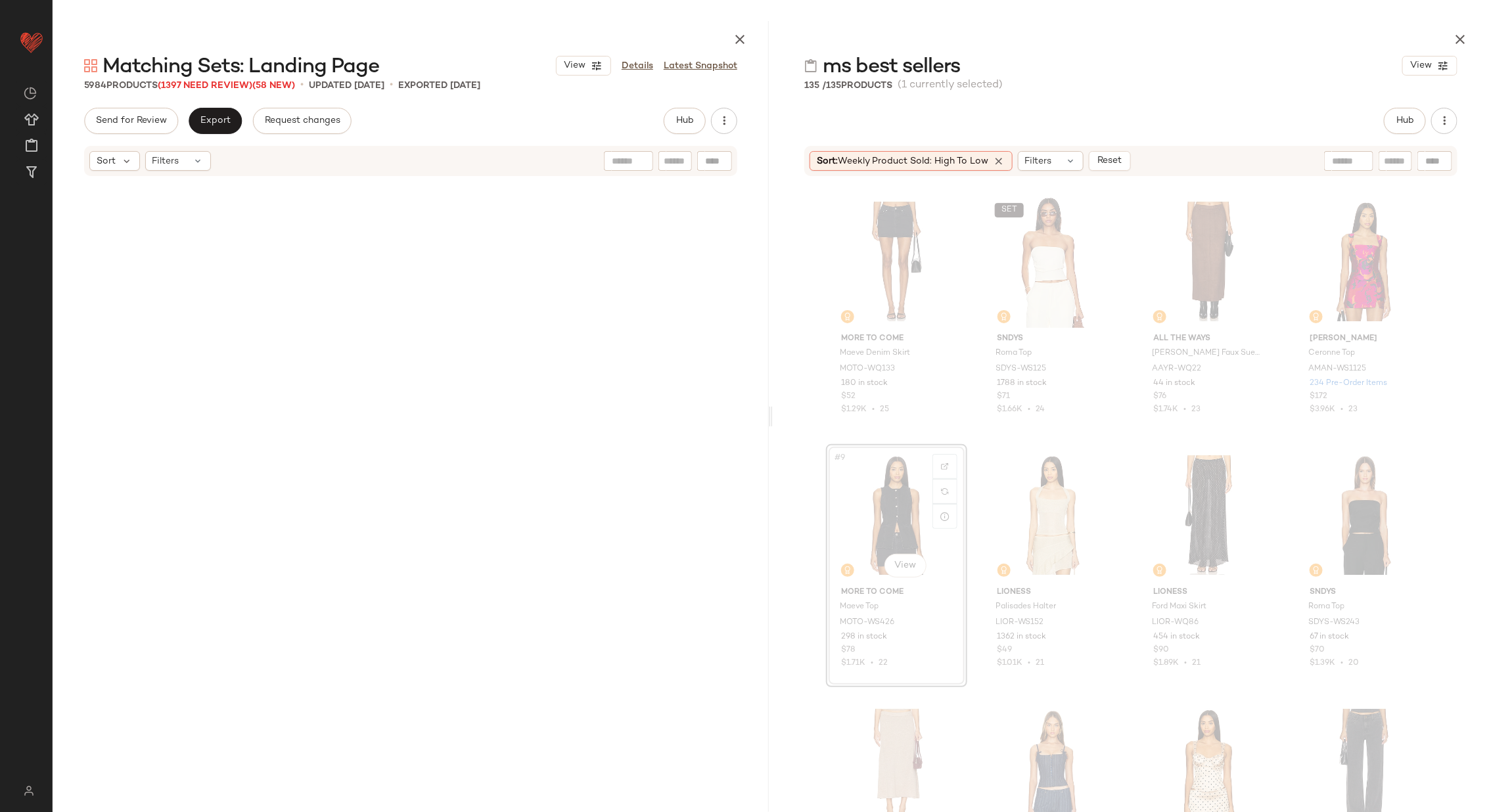
scroll to position [11665, 0]
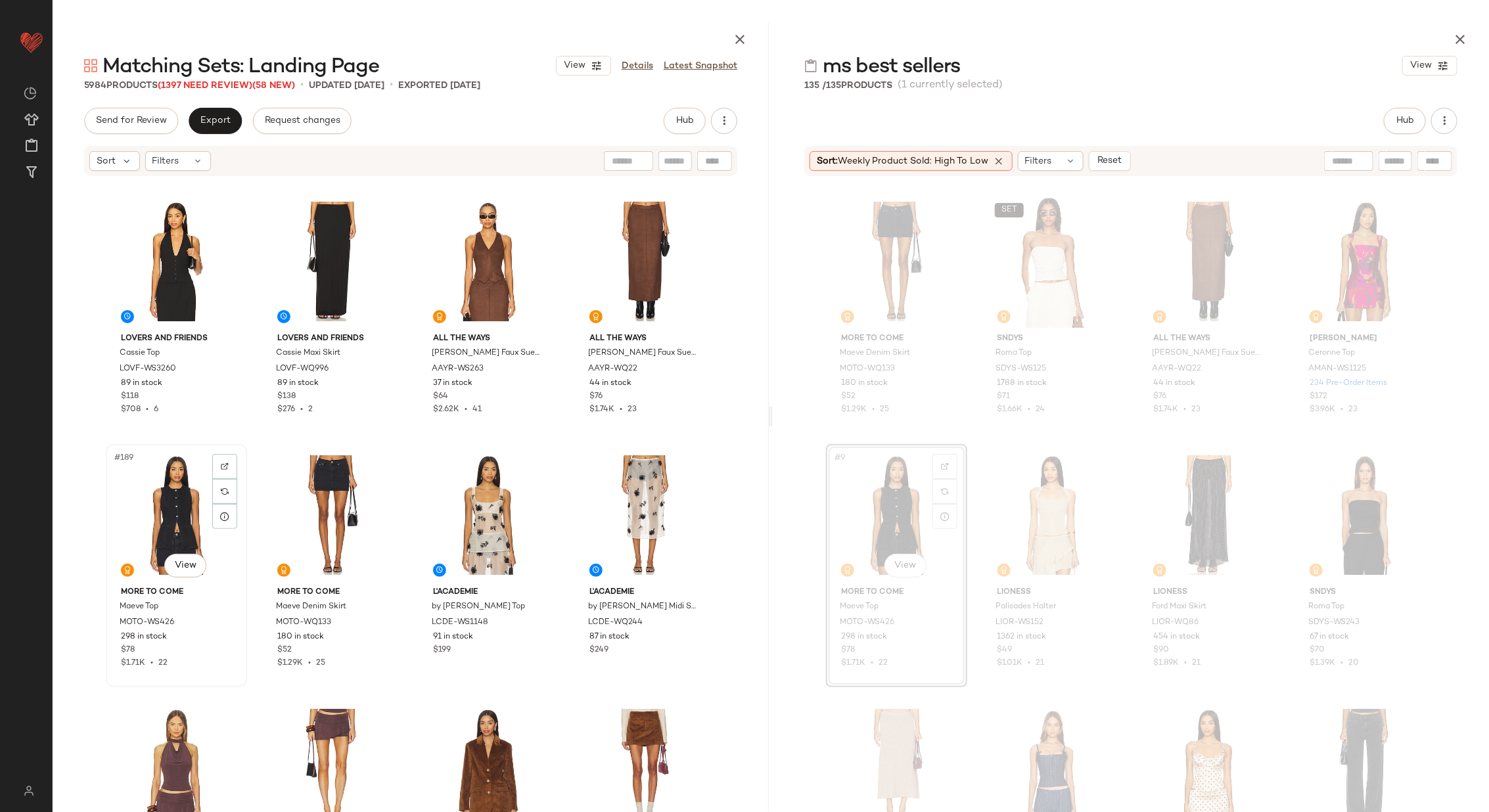
click at [164, 517] on div "#189 View" at bounding box center [176, 515] width 132 height 132
click at [307, 512] on div "#190 View" at bounding box center [333, 515] width 132 height 132
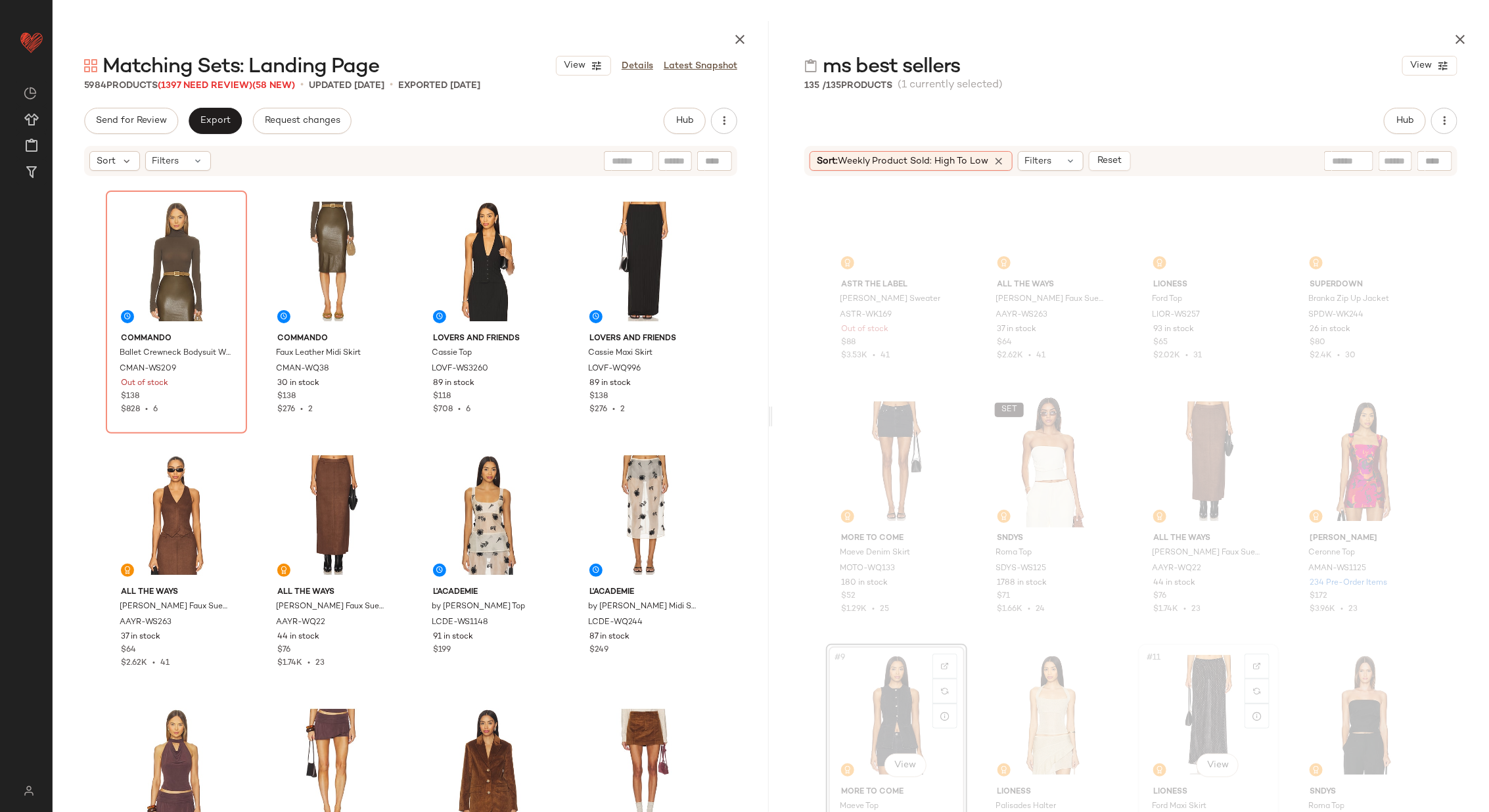
scroll to position [7, 0]
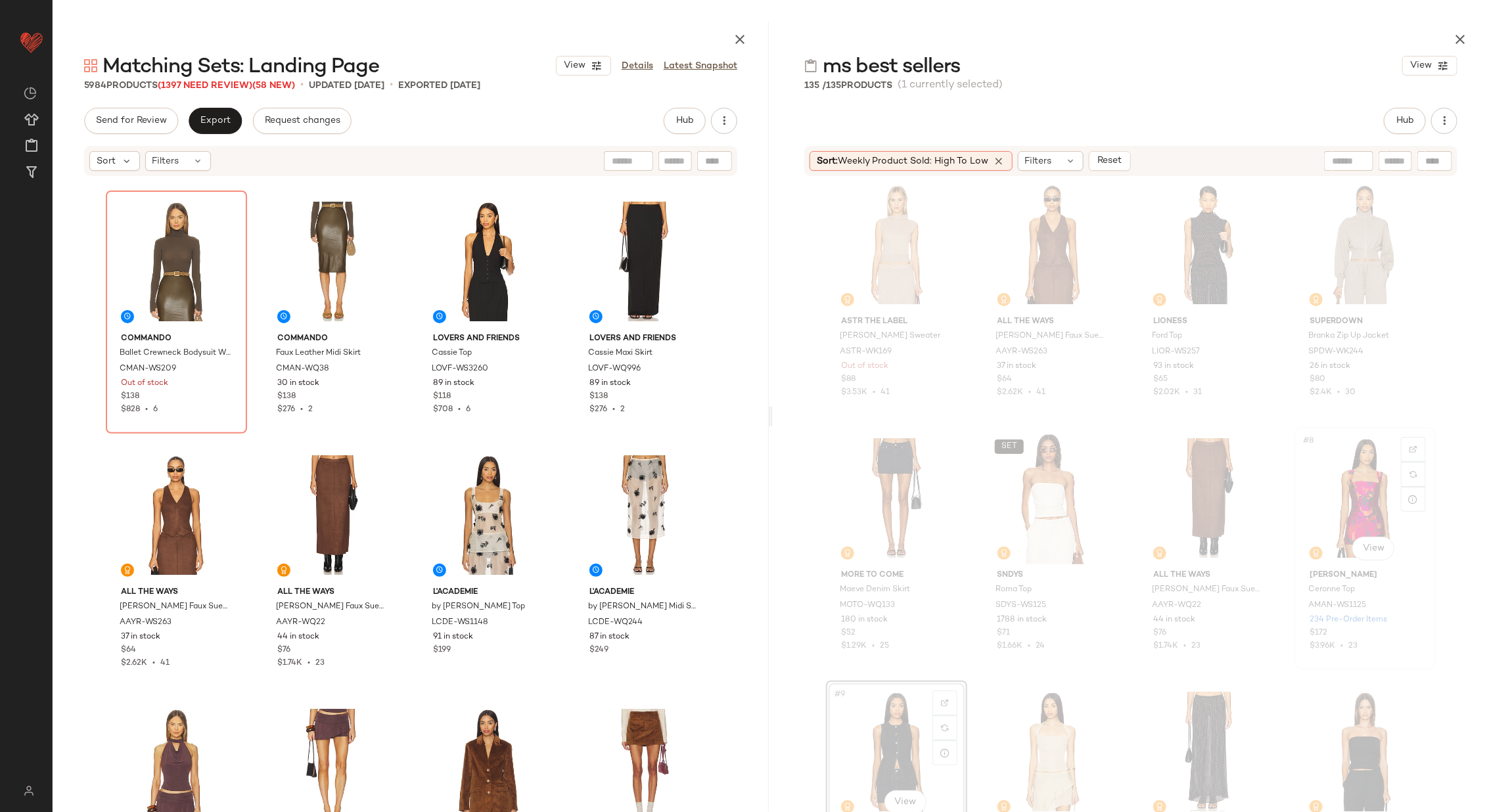
click at [1343, 479] on div "#8 View" at bounding box center [1365, 498] width 132 height 132
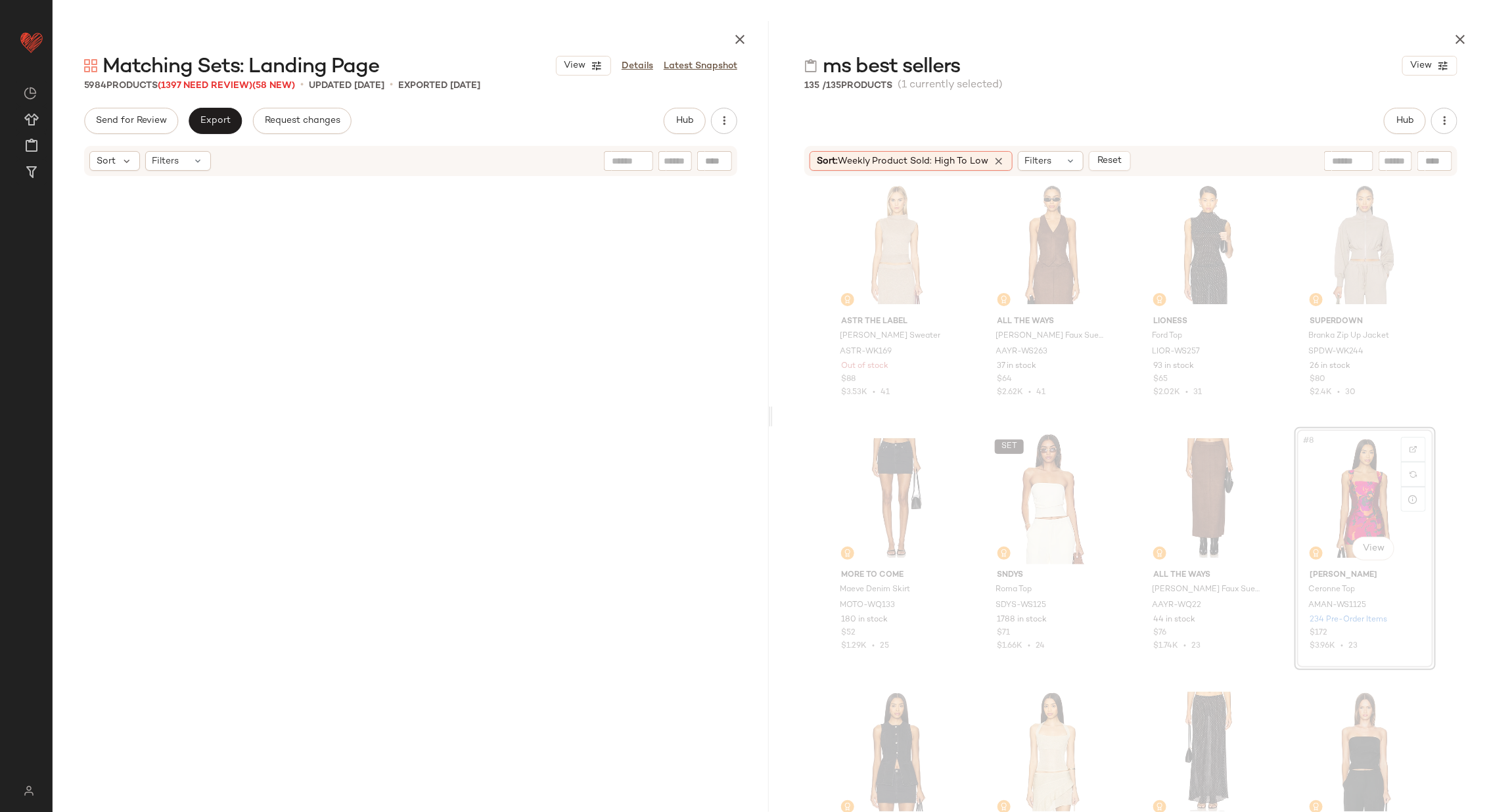
scroll to position [0, 0]
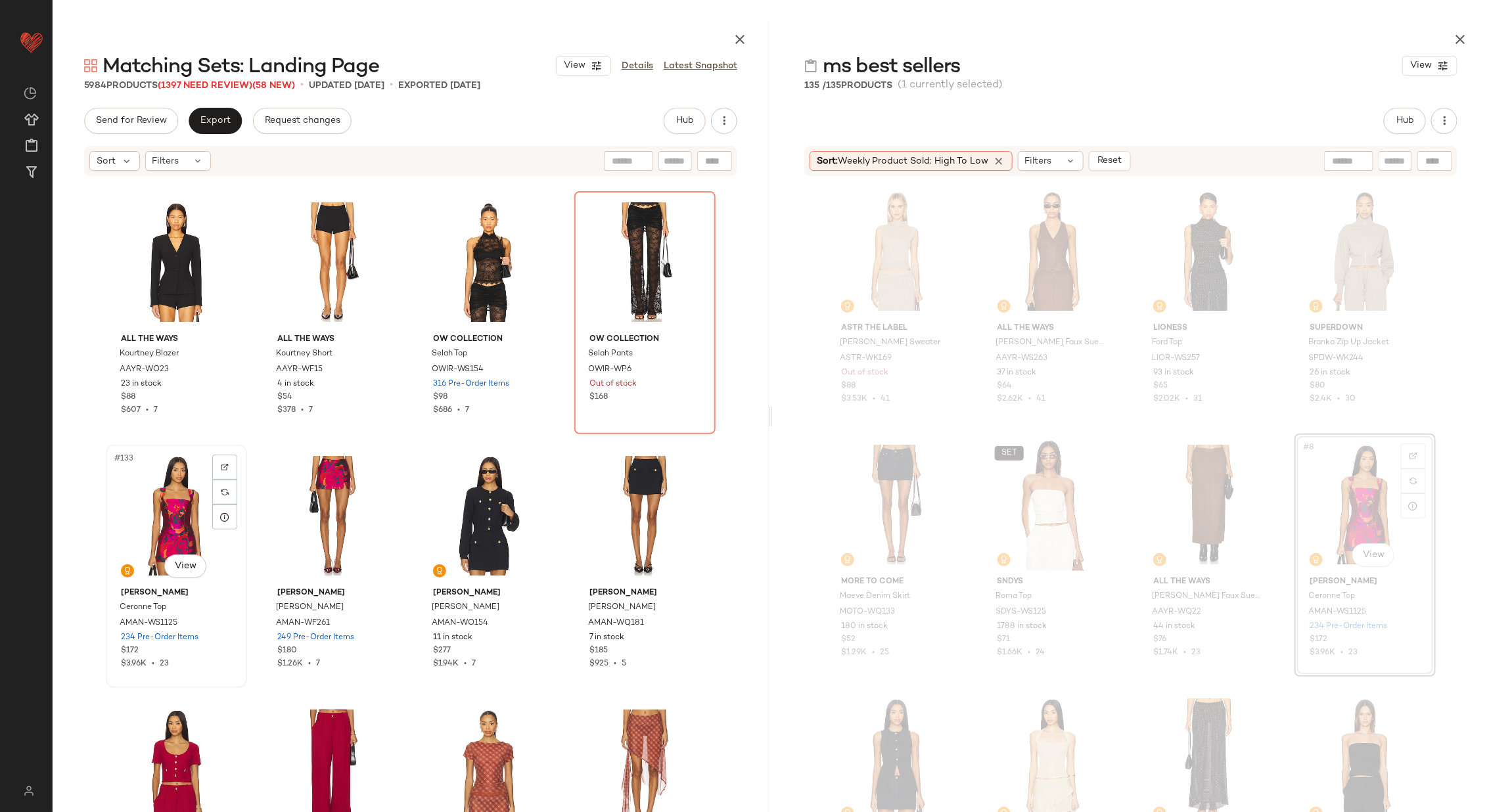
click at [173, 527] on div "#133 View" at bounding box center [176, 516] width 132 height 132
click at [278, 514] on div "#134 View" at bounding box center [333, 516] width 132 height 132
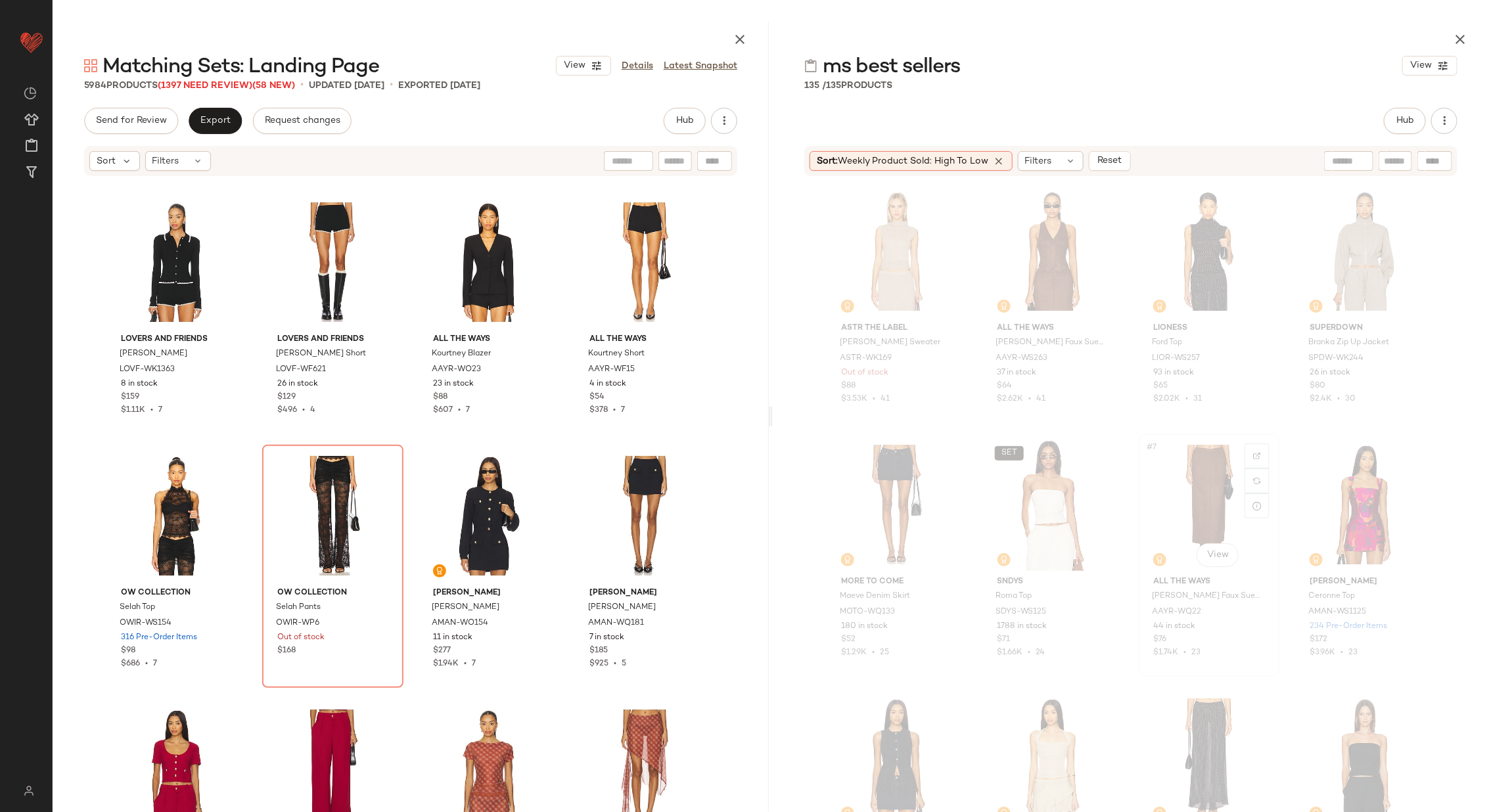
click at [1199, 487] on div "#7 View" at bounding box center [1208, 504] width 132 height 132
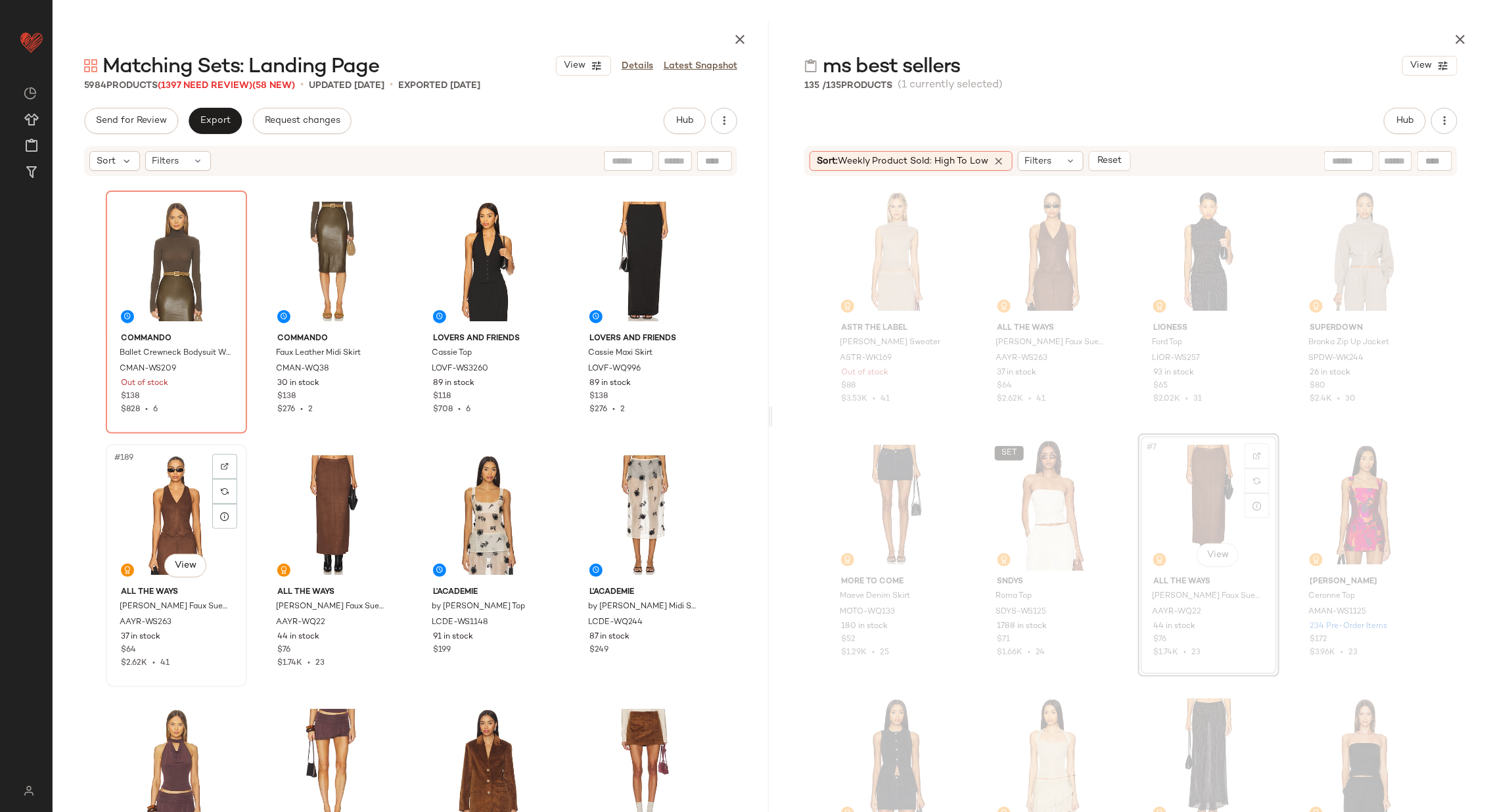
click at [163, 518] on div "#189 View" at bounding box center [176, 515] width 132 height 132
click at [301, 510] on div "#190 View" at bounding box center [333, 515] width 132 height 132
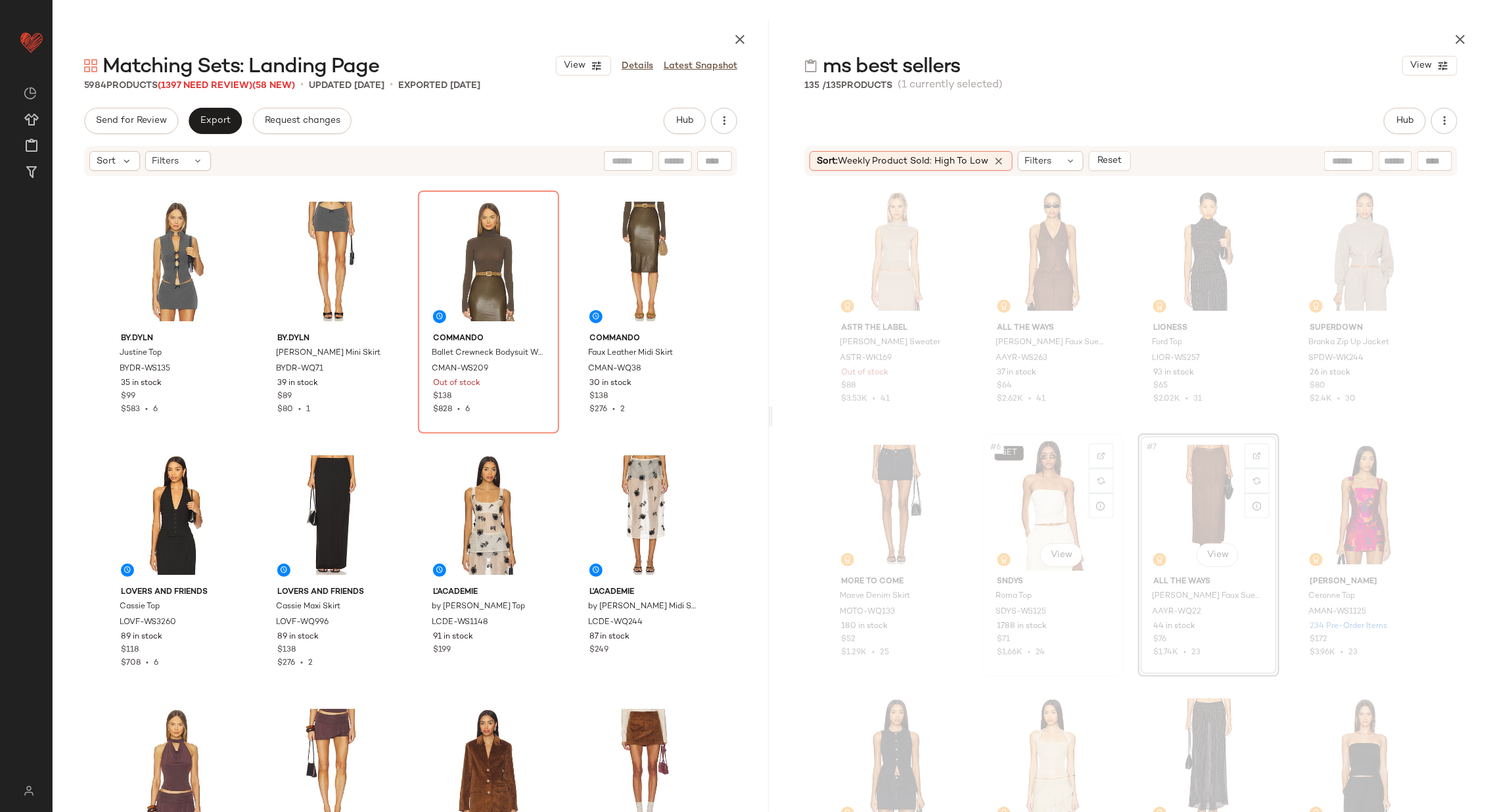
click at [1036, 504] on div "SET #6 View" at bounding box center [1052, 504] width 132 height 132
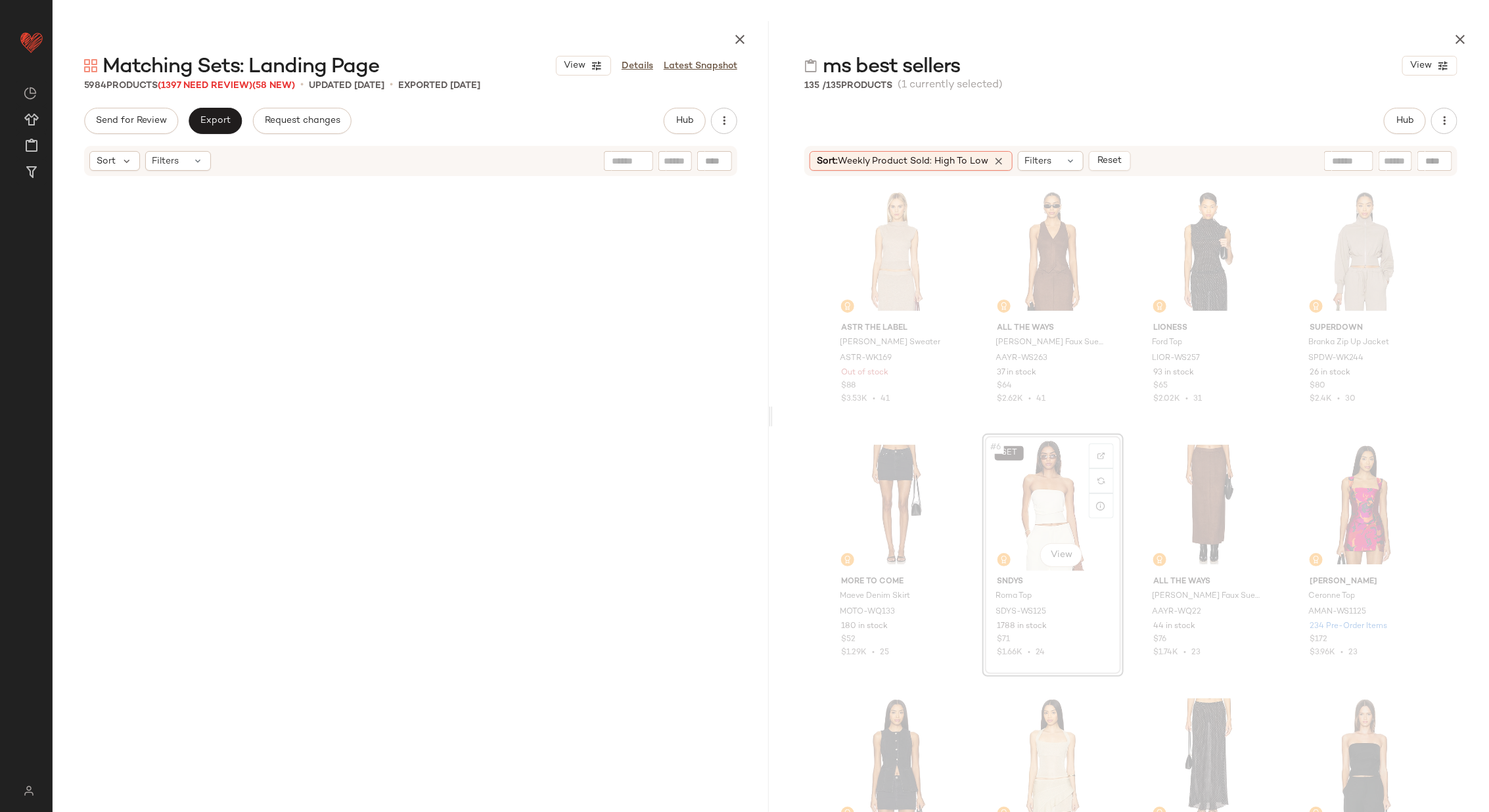
scroll to position [761, 0]
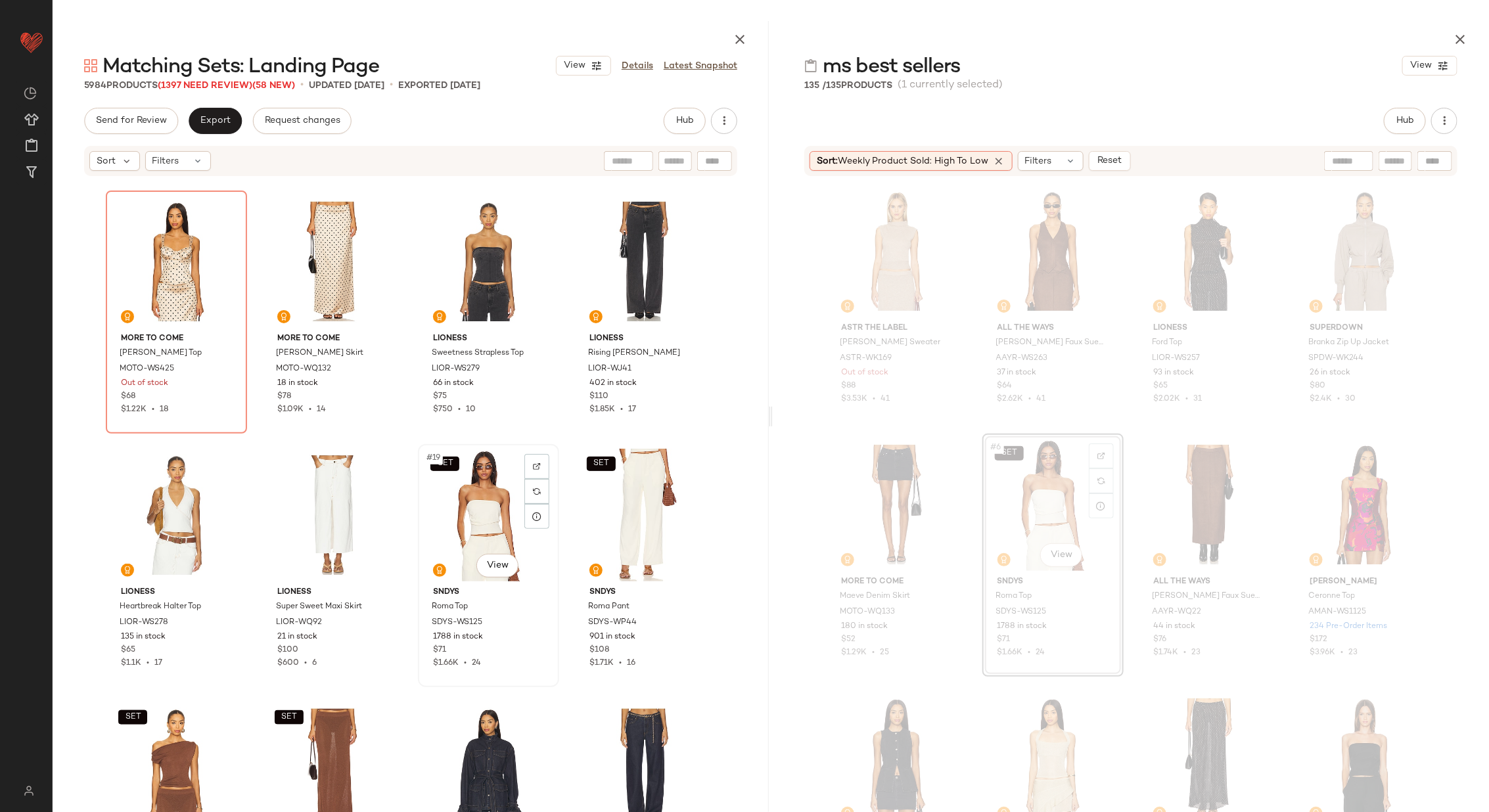
click at [493, 510] on div "SET #19 View" at bounding box center [488, 515] width 132 height 132
click at [632, 509] on div "SET #20 View" at bounding box center [644, 515] width 132 height 132
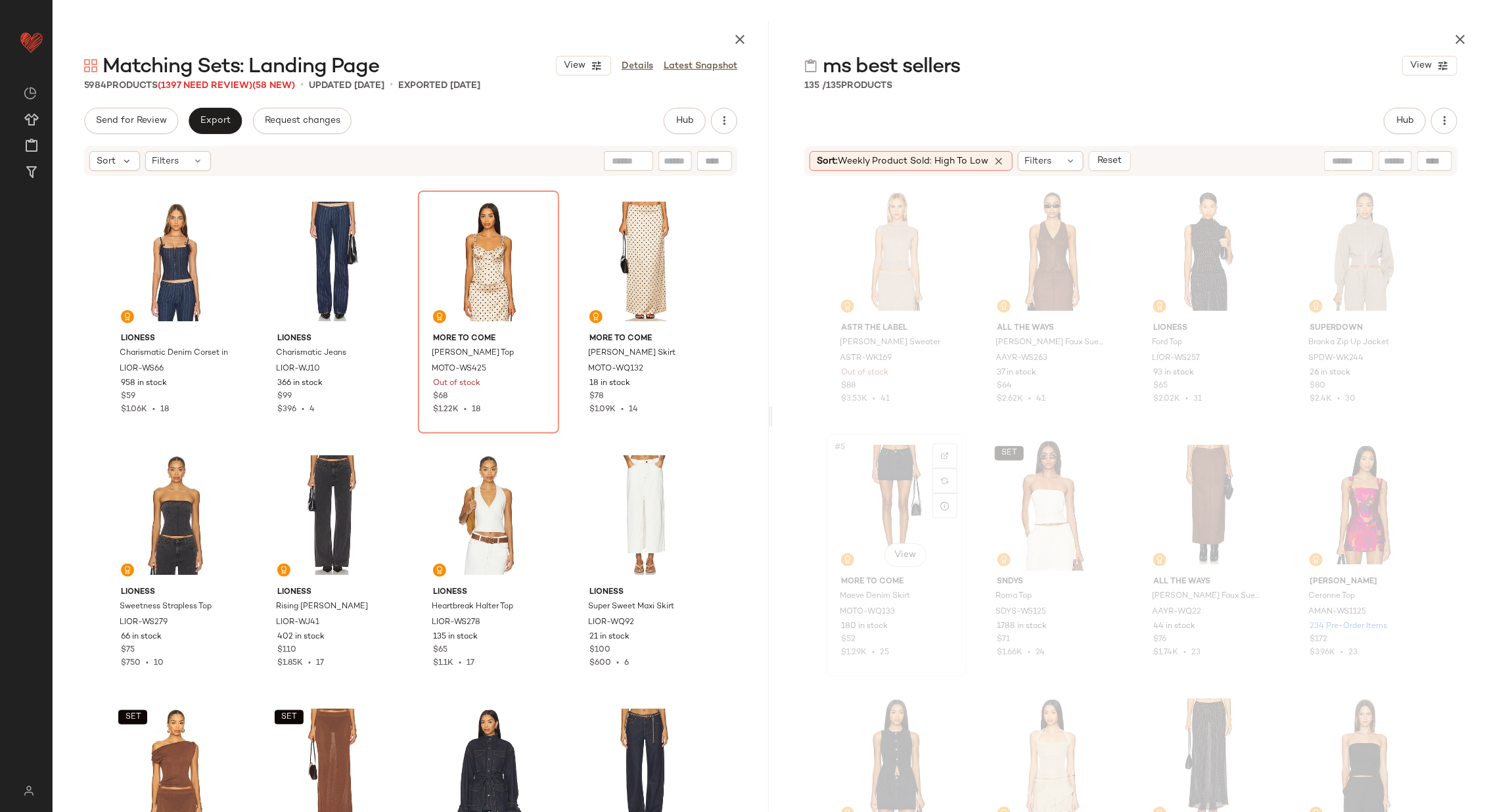
click at [873, 504] on div "#5 View" at bounding box center [896, 504] width 132 height 132
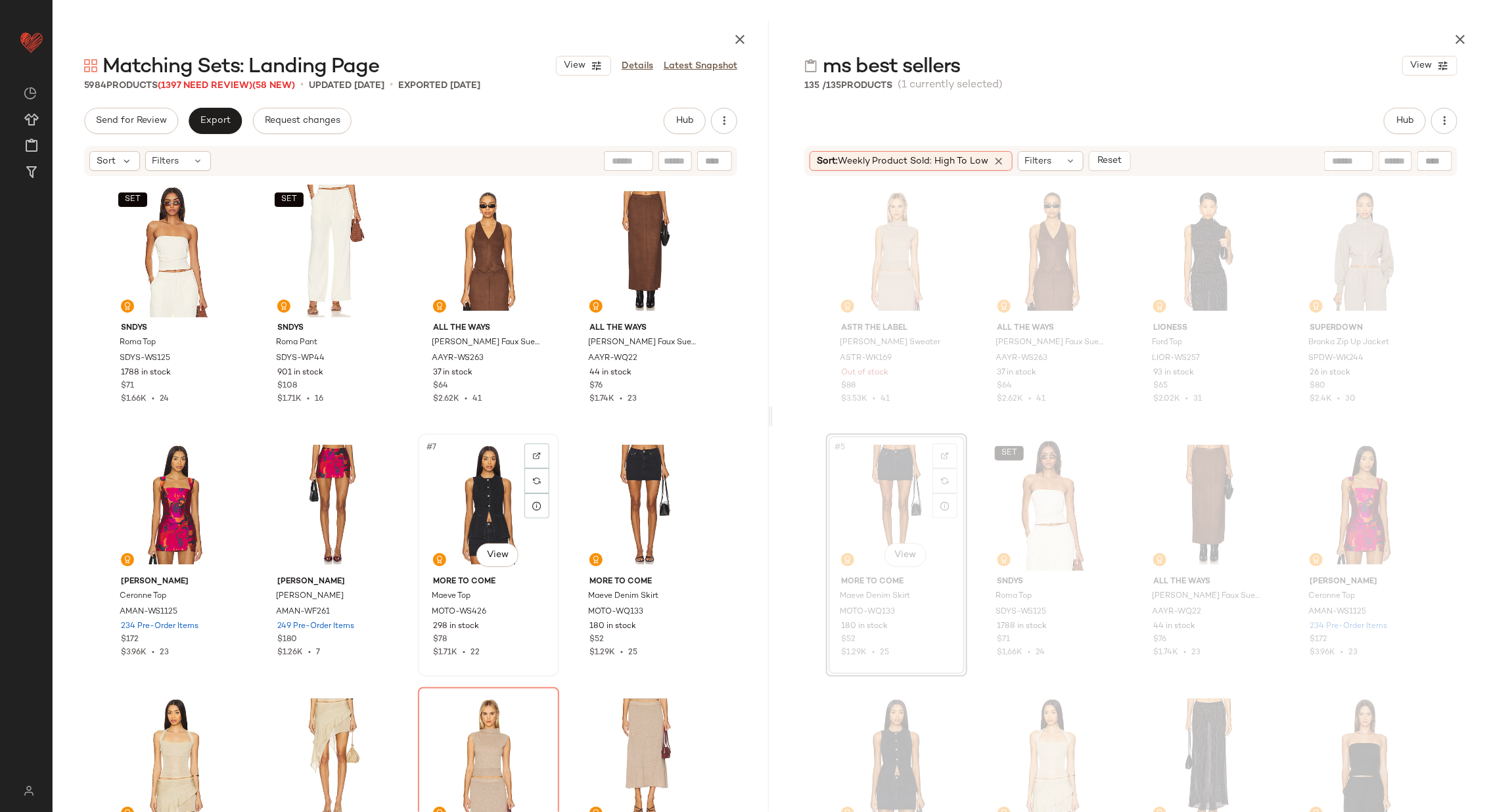
click at [440, 511] on div "#7 View" at bounding box center [488, 504] width 132 height 132
click at [605, 493] on div "#8 View" at bounding box center [644, 504] width 132 height 132
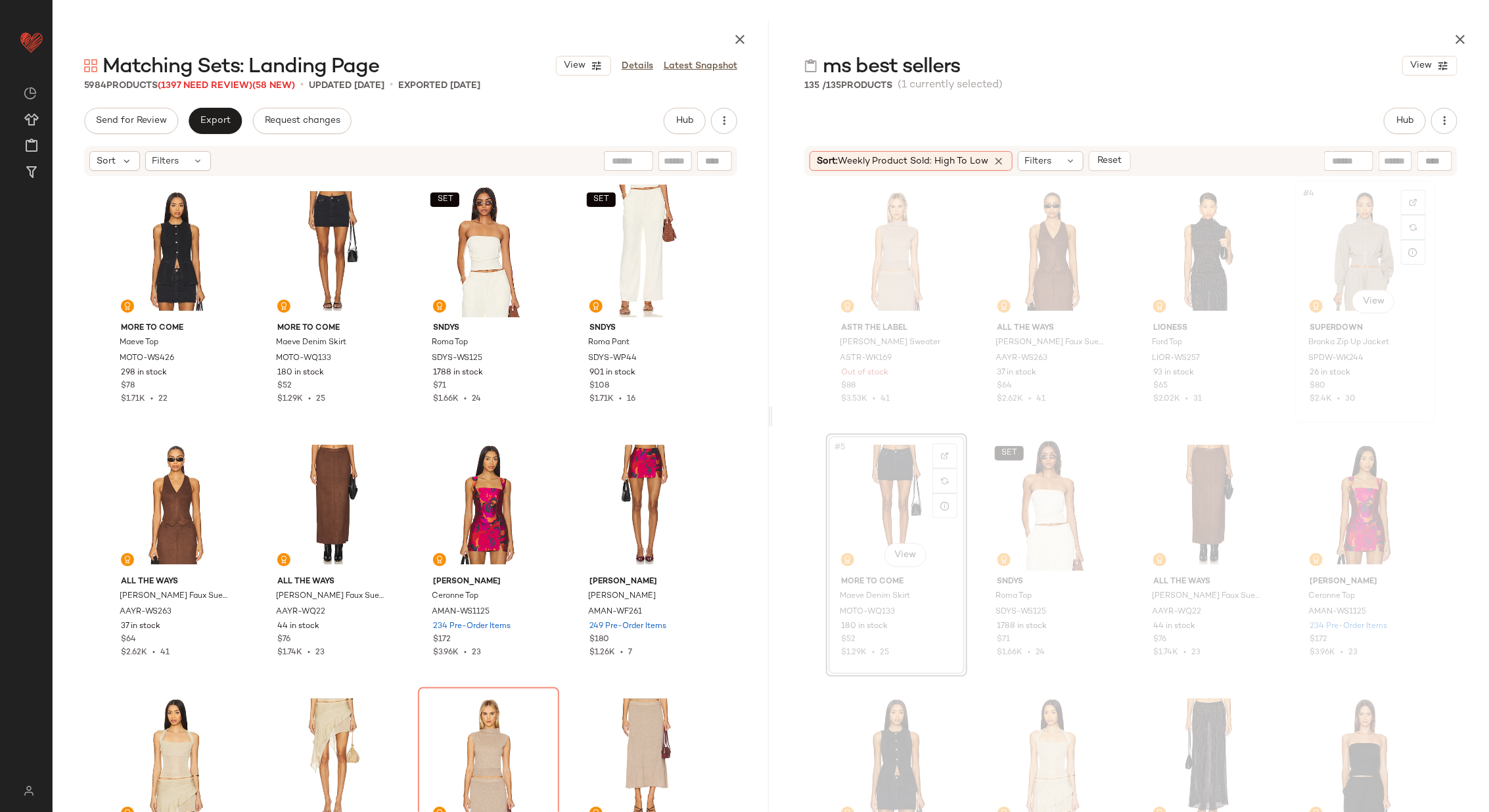
click at [1345, 250] on div "#4 View" at bounding box center [1365, 251] width 132 height 132
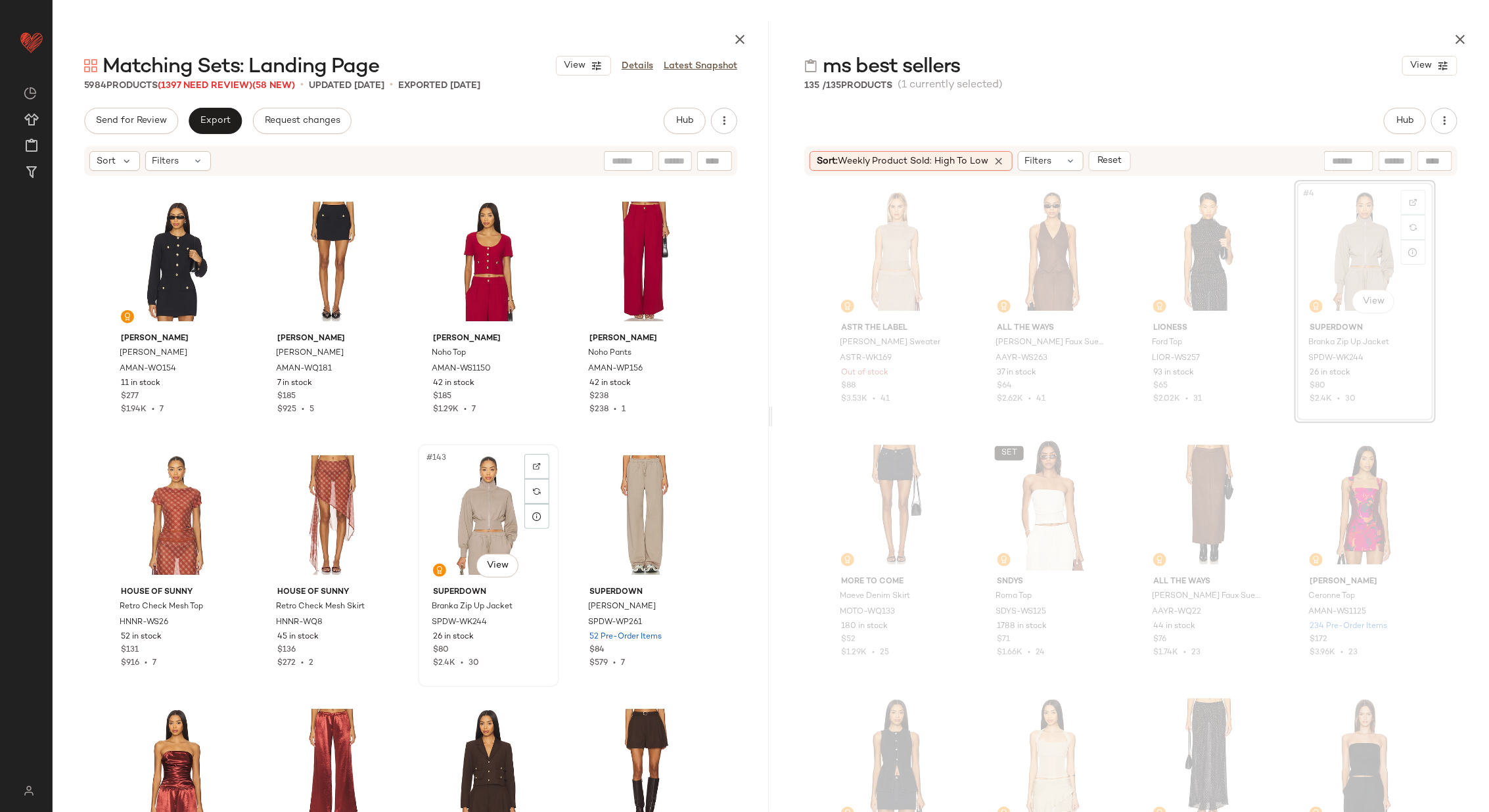
click at [458, 519] on div "#143 View" at bounding box center [488, 515] width 132 height 132
click at [625, 505] on div "#144 View" at bounding box center [644, 515] width 132 height 132
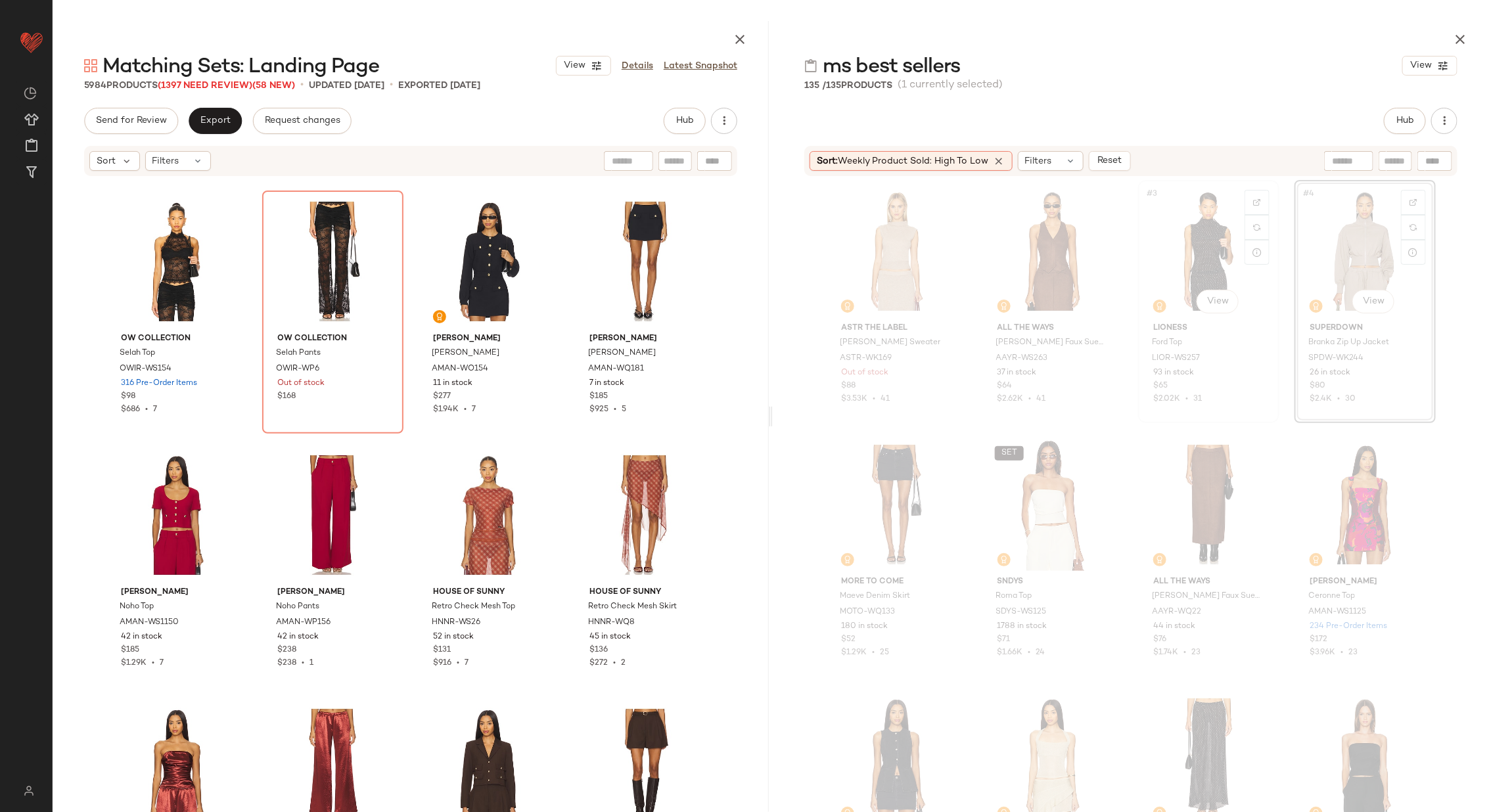
click at [1196, 260] on div "#3 View" at bounding box center [1208, 251] width 132 height 132
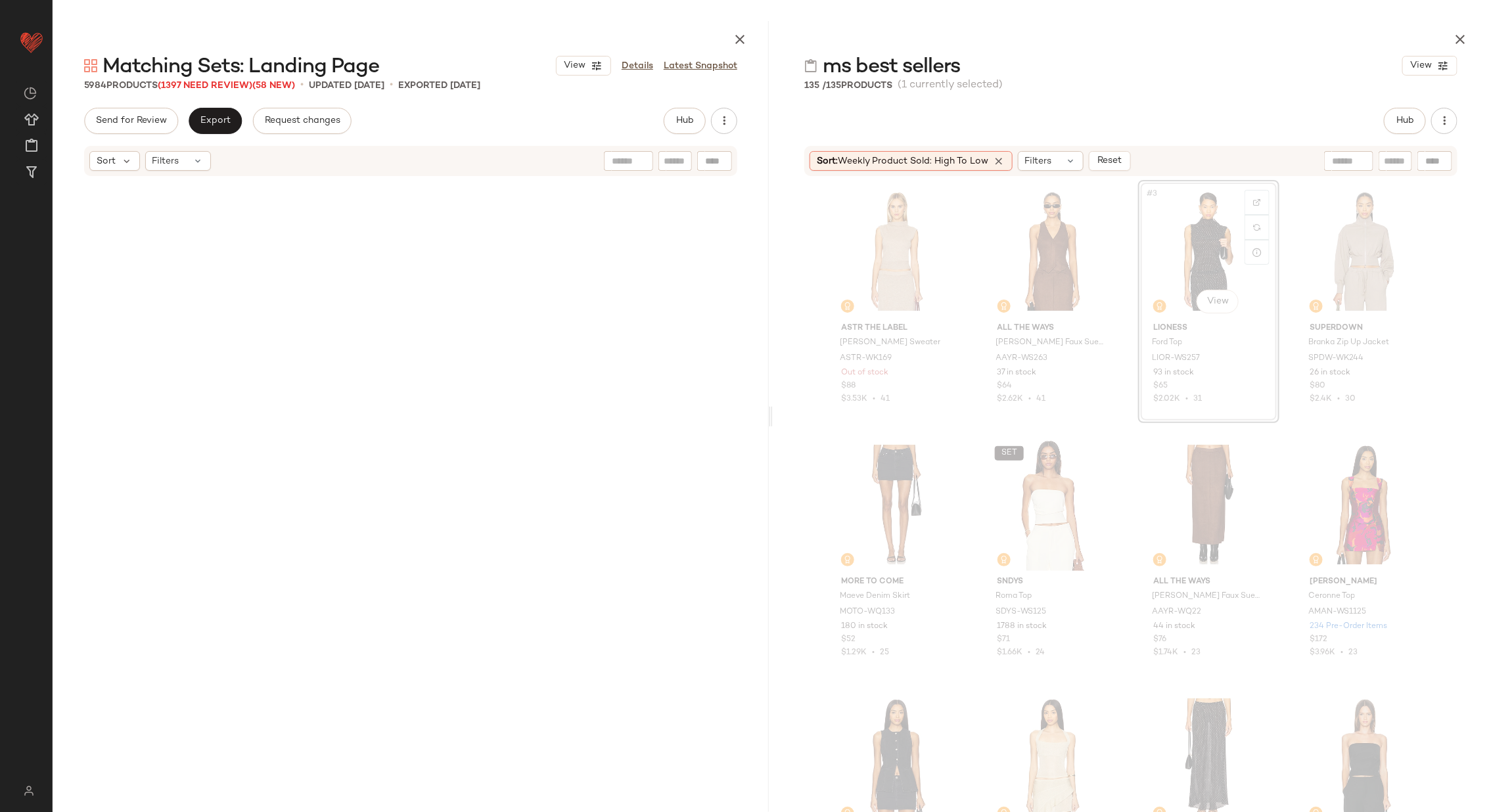
scroll to position [44884, 0]
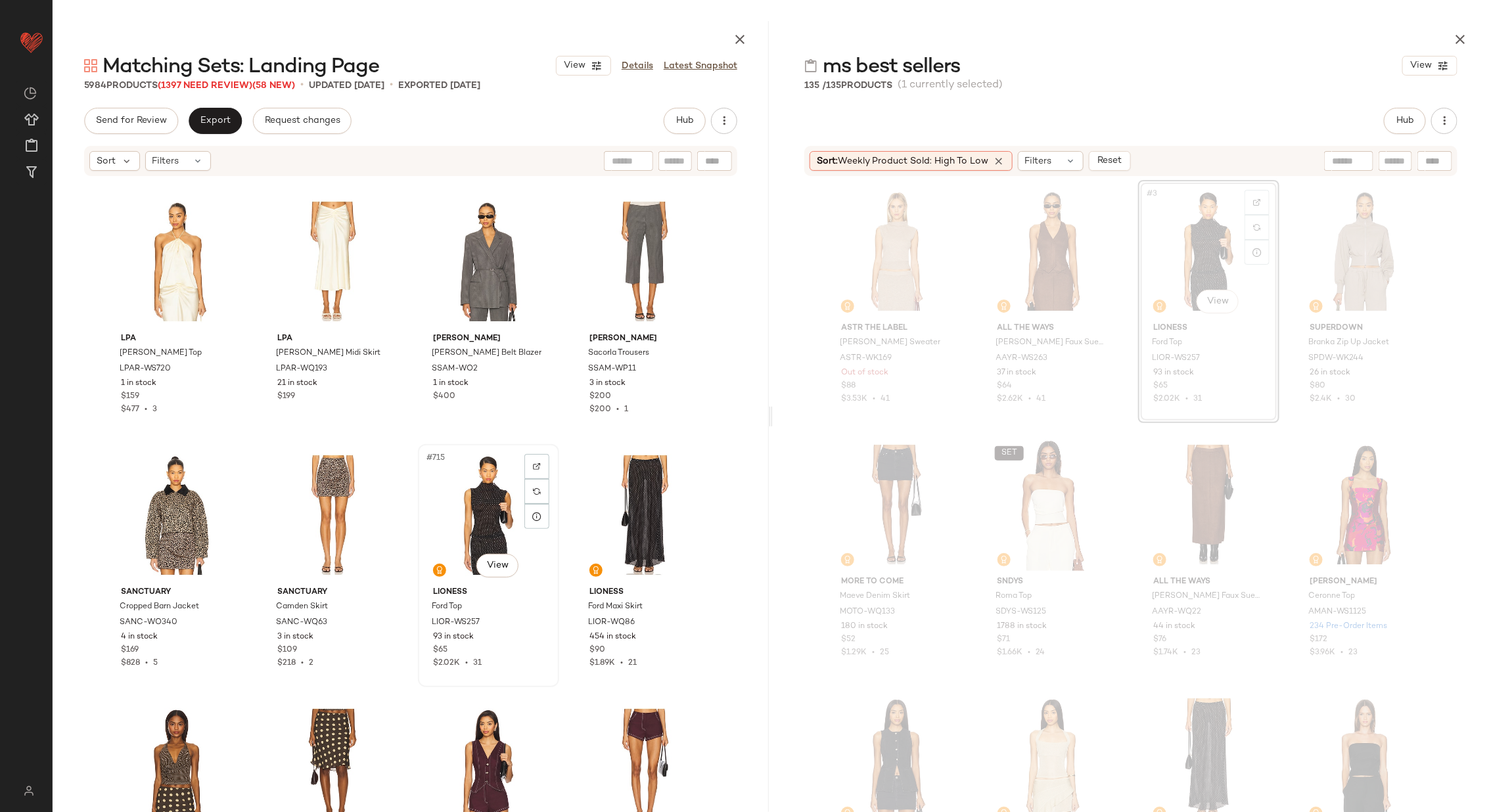
click at [489, 514] on div "#715 View" at bounding box center [488, 515] width 132 height 132
click at [641, 513] on div "#716 View" at bounding box center [644, 515] width 132 height 132
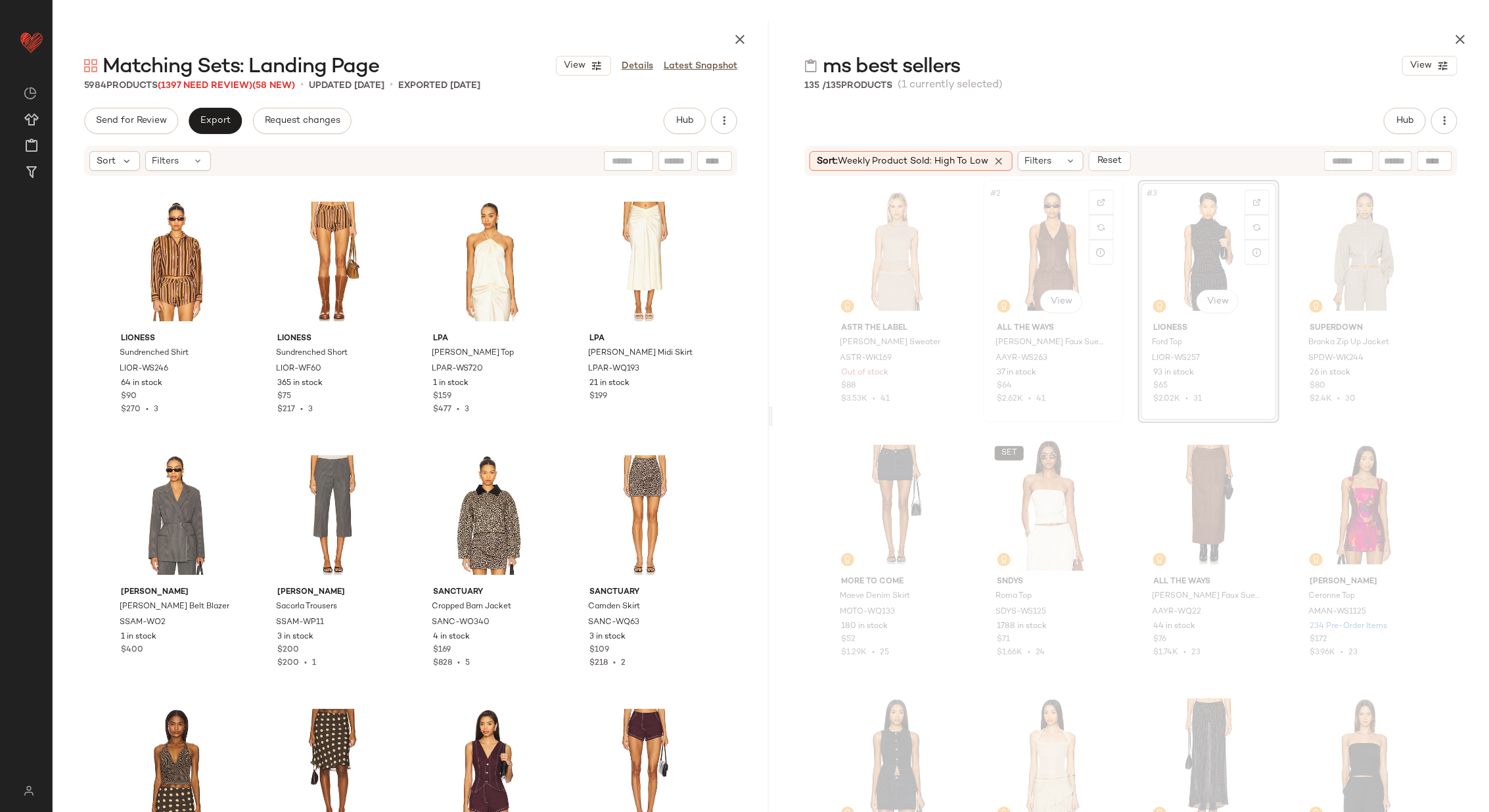
click at [1036, 247] on div "#2 View" at bounding box center [1052, 251] width 132 height 132
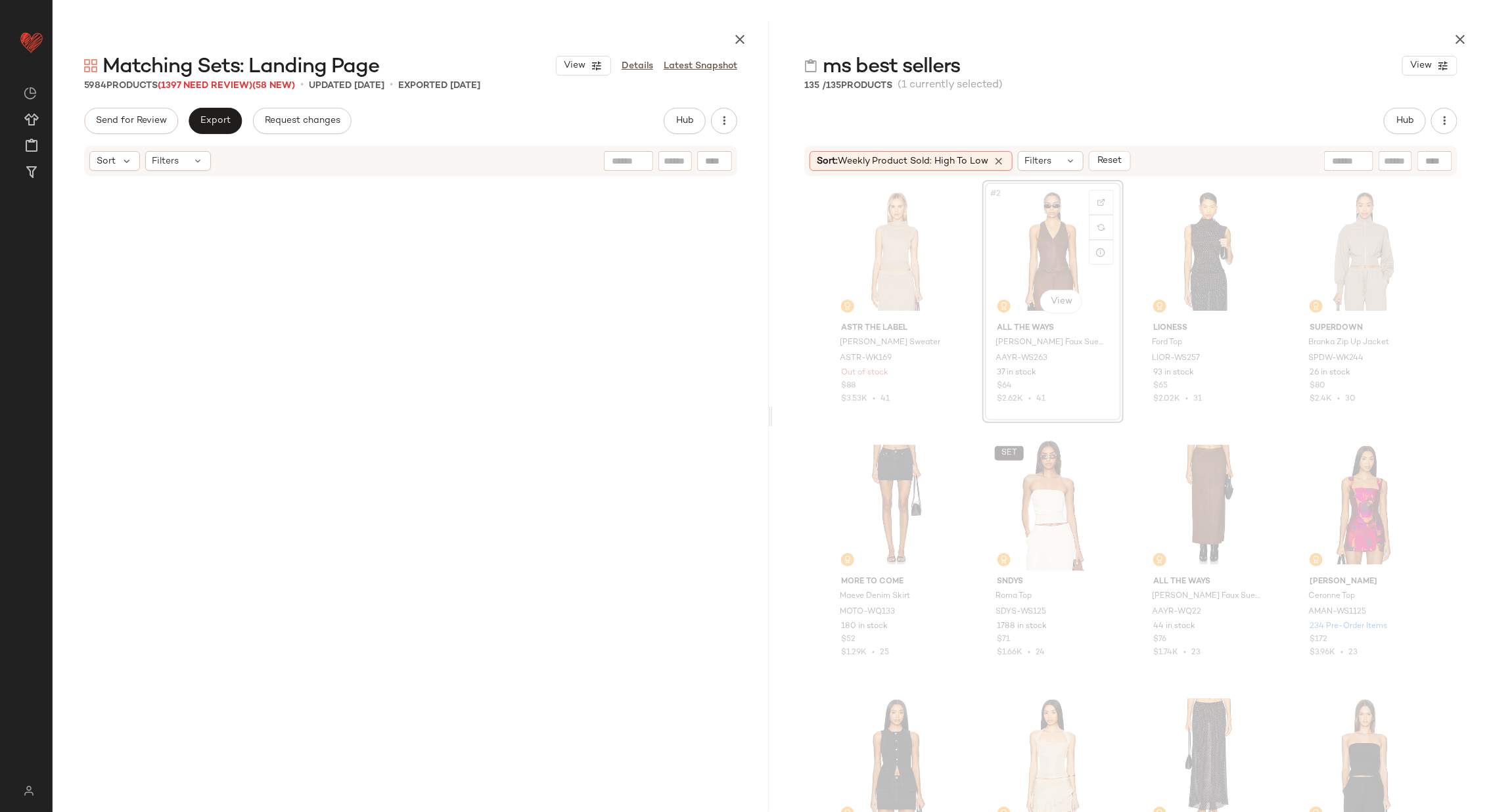
scroll to position [254, 0]
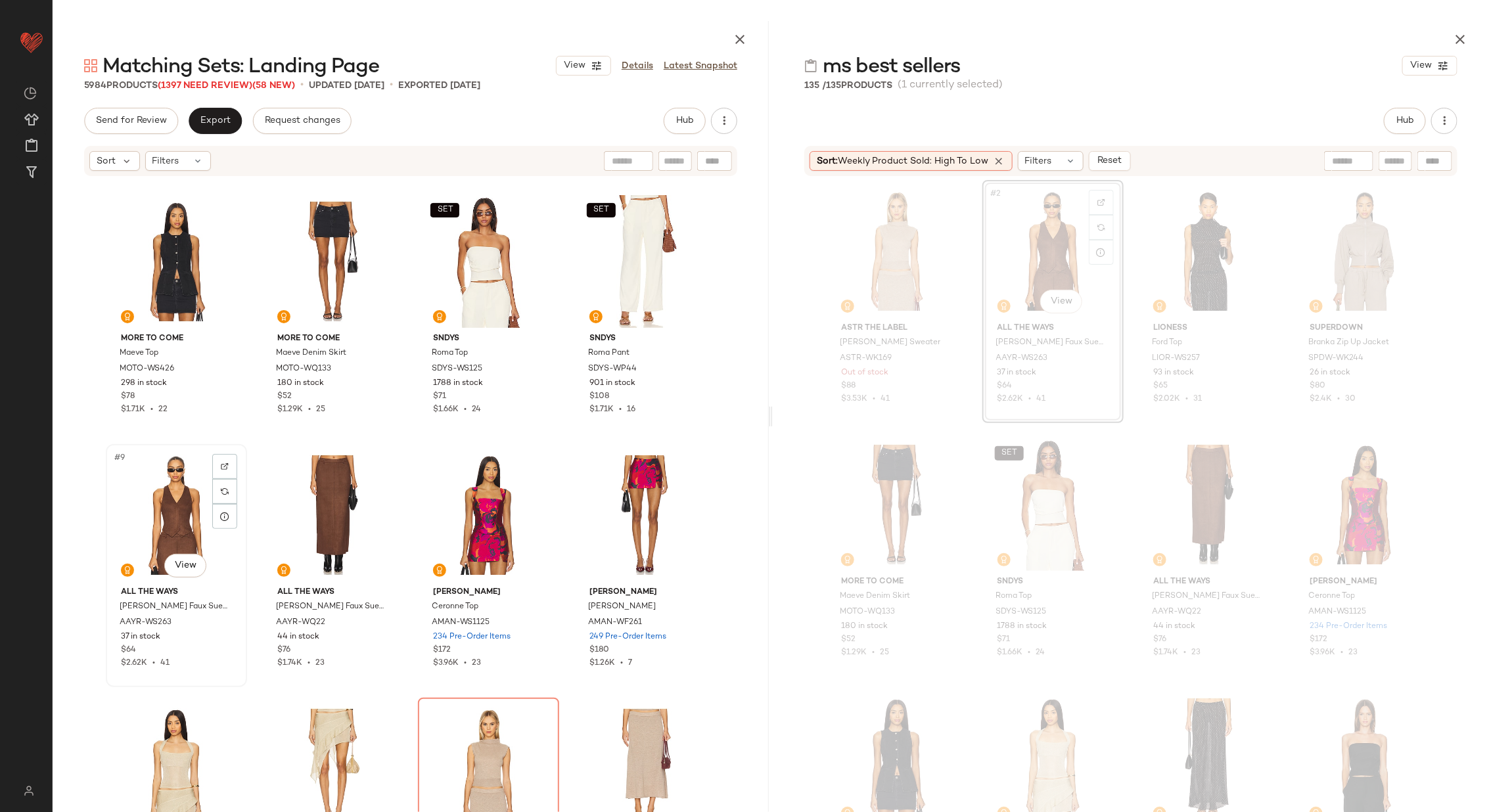
click at [159, 519] on div "#9 View" at bounding box center [176, 515] width 132 height 132
click at [316, 491] on div "#10 View" at bounding box center [333, 515] width 132 height 132
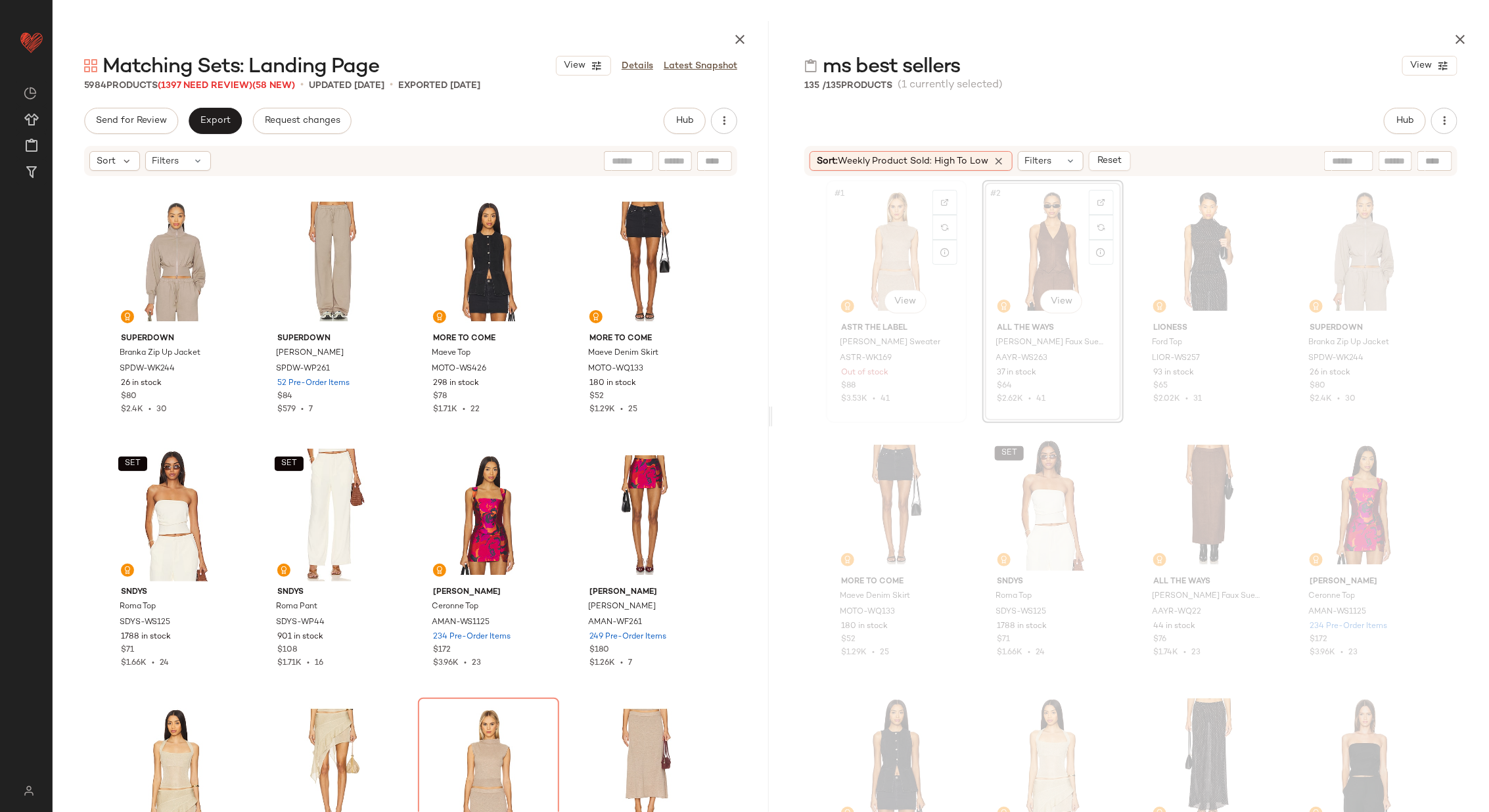
click at [897, 250] on div "#1 View" at bounding box center [896, 251] width 132 height 132
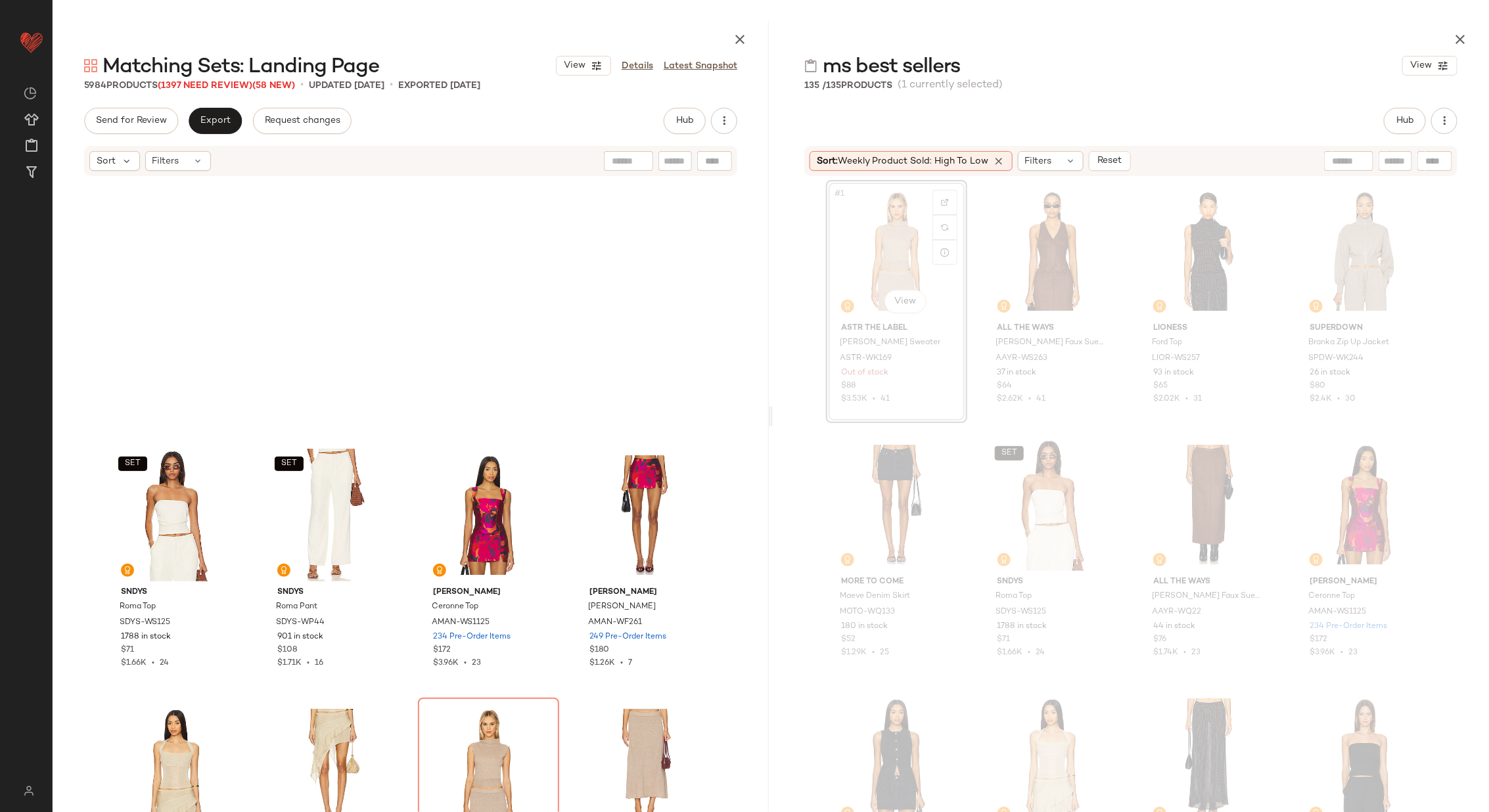
scroll to position [506, 0]
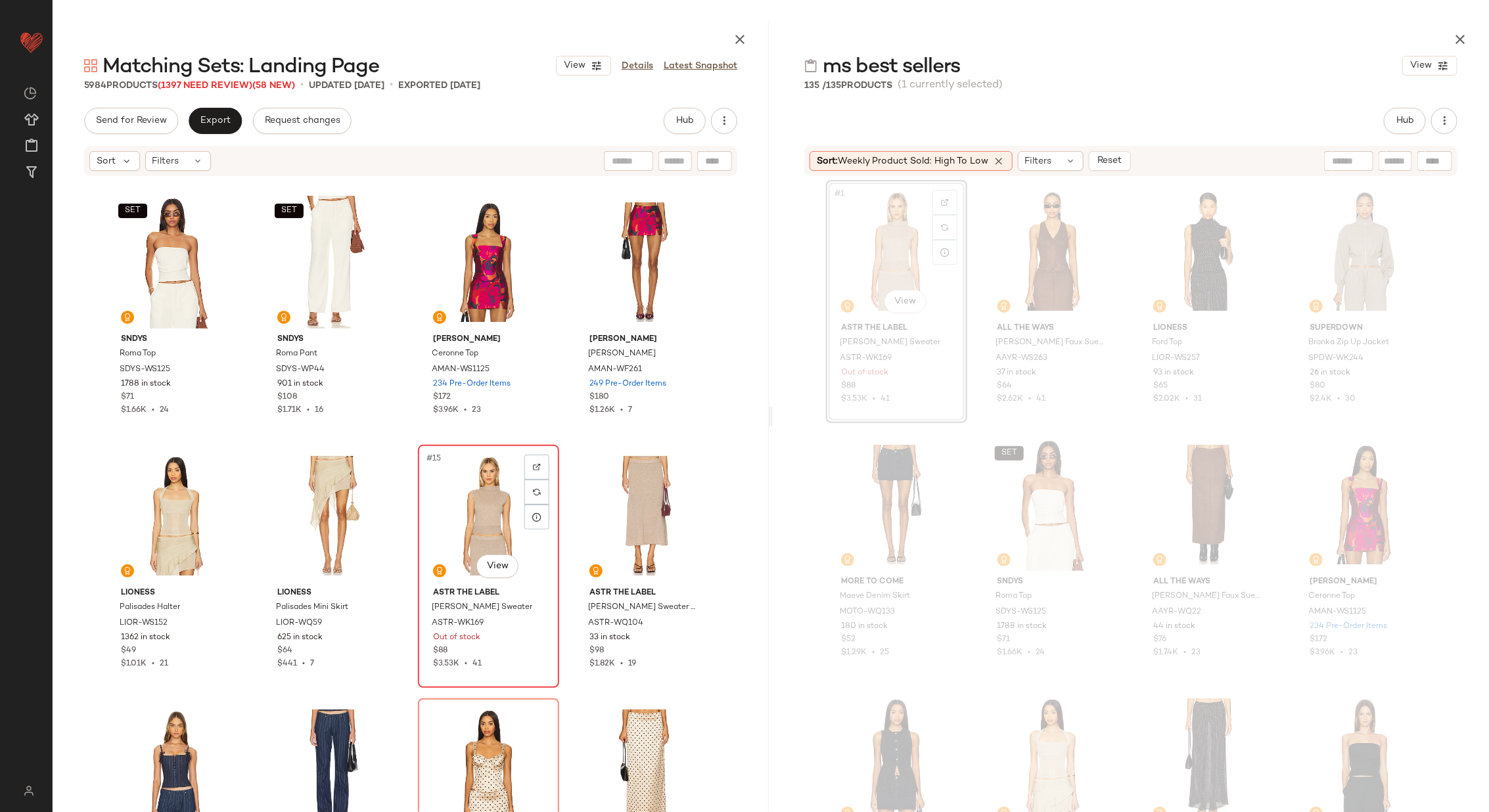
click at [491, 502] on div "#15 View" at bounding box center [488, 516] width 132 height 132
click at [610, 502] on div "#16 View" at bounding box center [644, 516] width 132 height 132
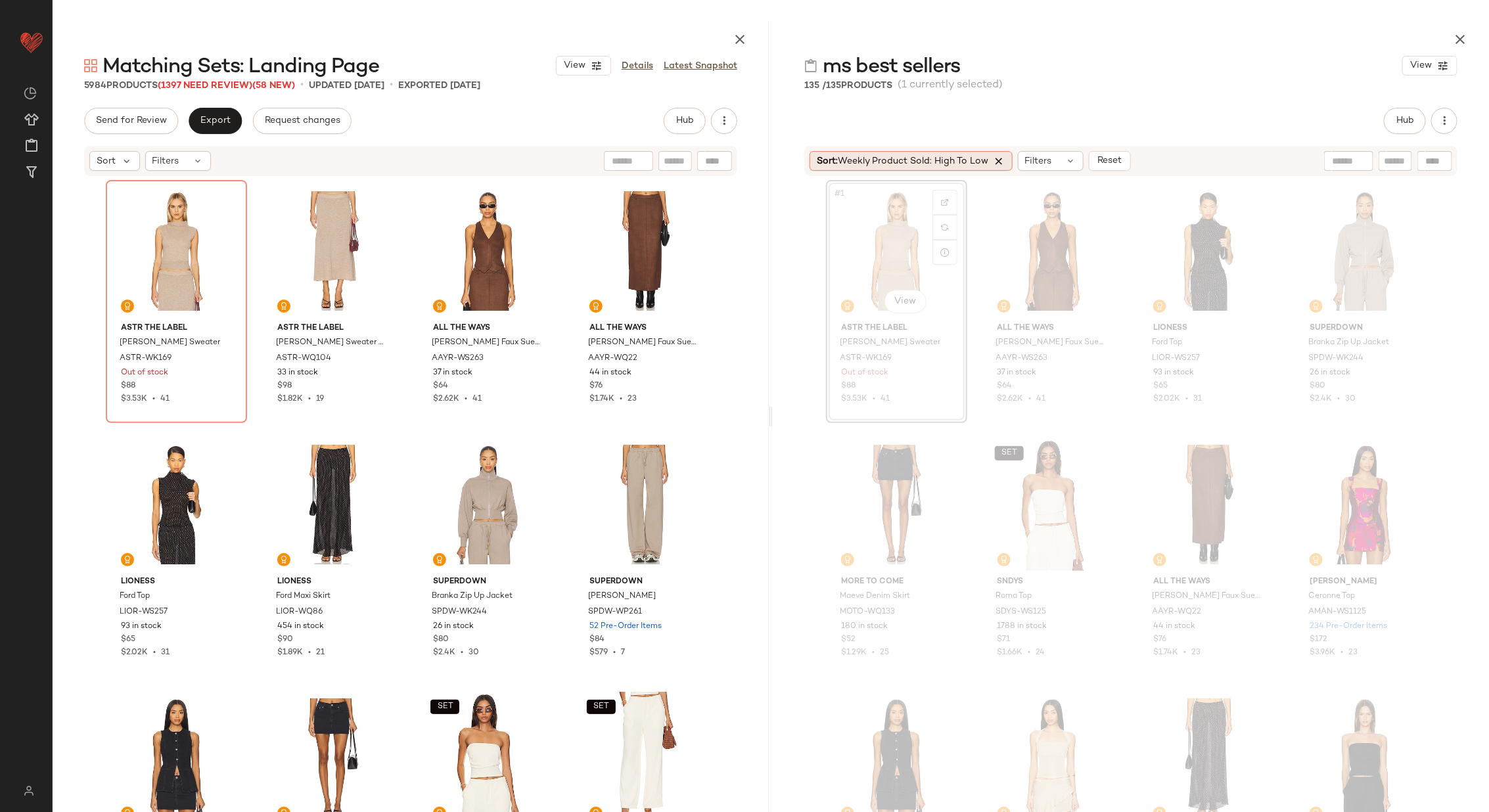
click at [1004, 159] on icon at bounding box center [999, 161] width 12 height 12
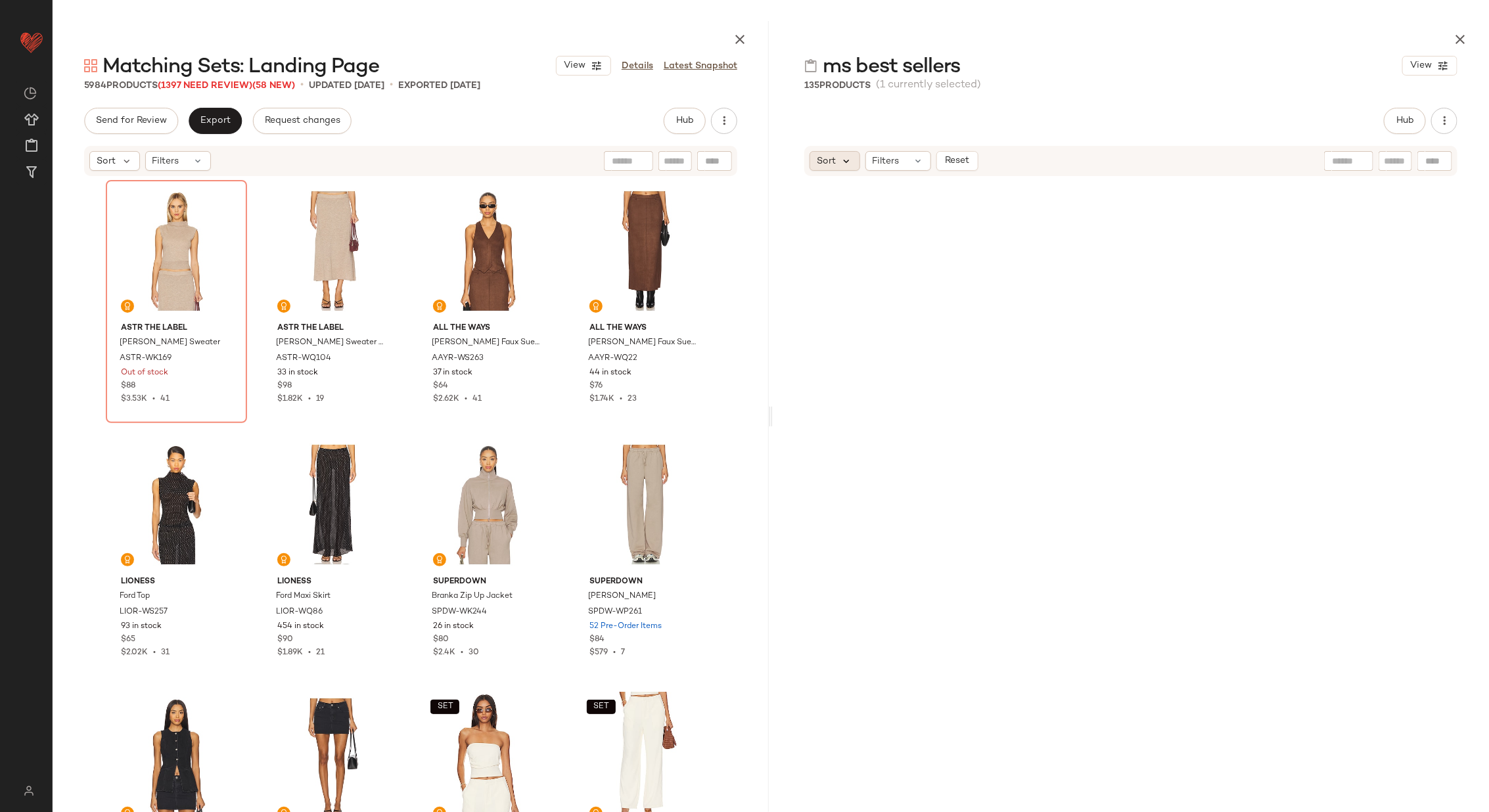
scroll to position [2282, 0]
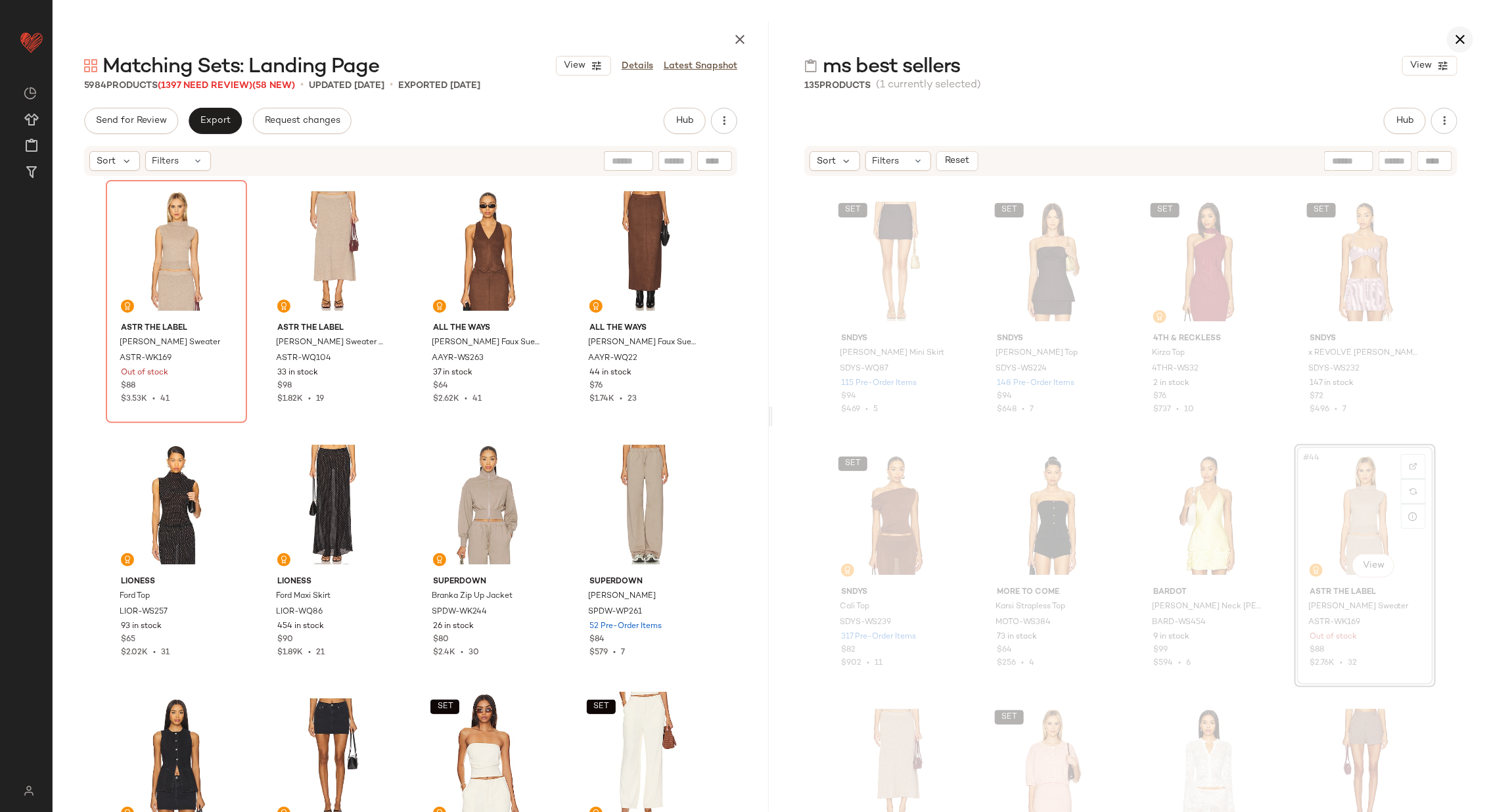
click at [1465, 32] on icon "button" at bounding box center [1460, 39] width 16 height 16
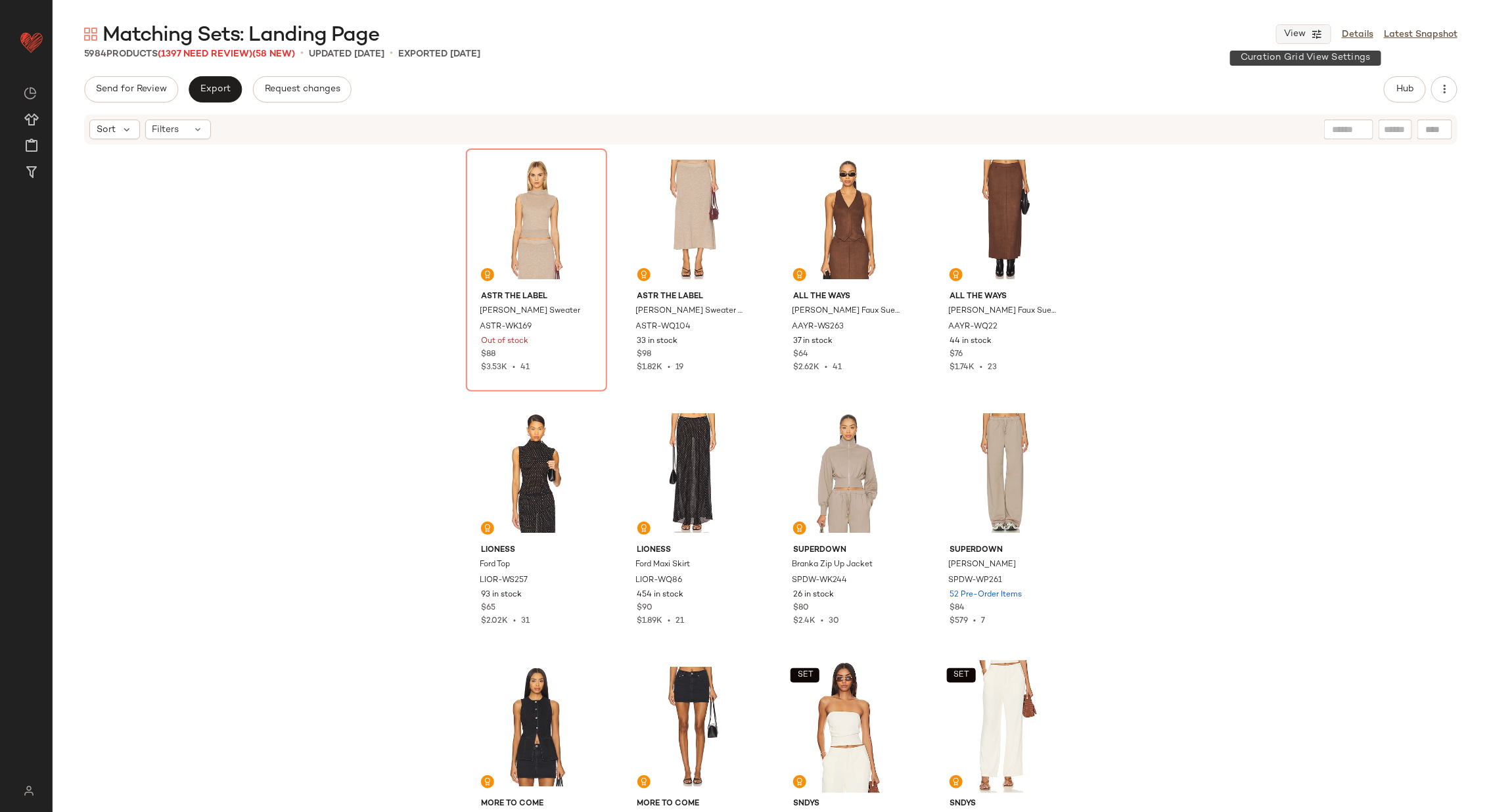
click at [1311, 36] on button "View" at bounding box center [1303, 33] width 55 height 20
click at [1265, 257] on div "ASTR the Label [PERSON_NAME] Sweater ASTR-WK169 Out of stock $88 $3.53K • 41 AS…" at bounding box center [771, 477] width 1437 height 662
click at [200, 126] on icon at bounding box center [198, 130] width 10 height 10
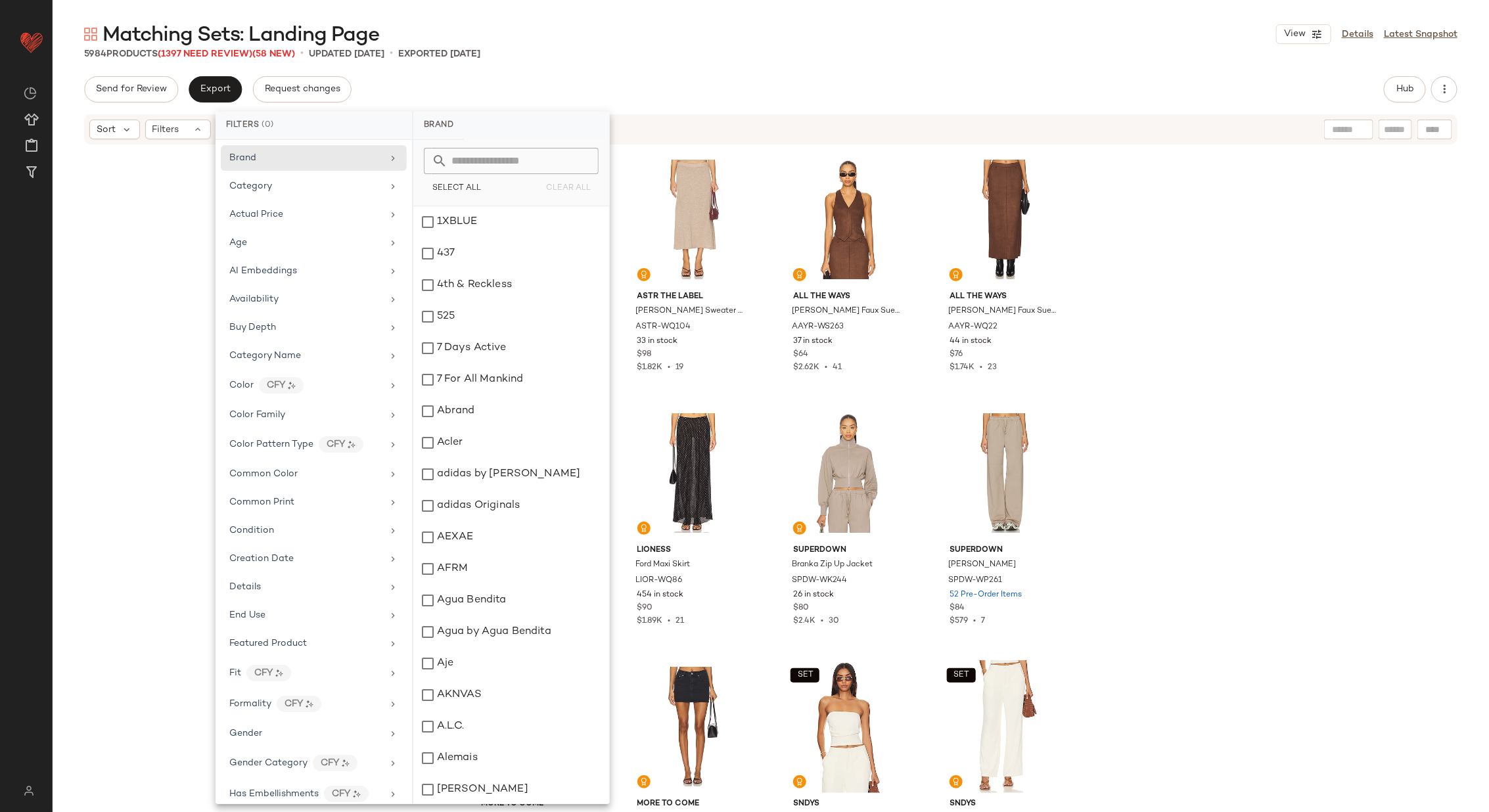
click at [1262, 300] on div "ASTR the Label [PERSON_NAME] Sweater ASTR-WK169 Out of stock $88 $3.53K • 41 AS…" at bounding box center [771, 477] width 1437 height 662
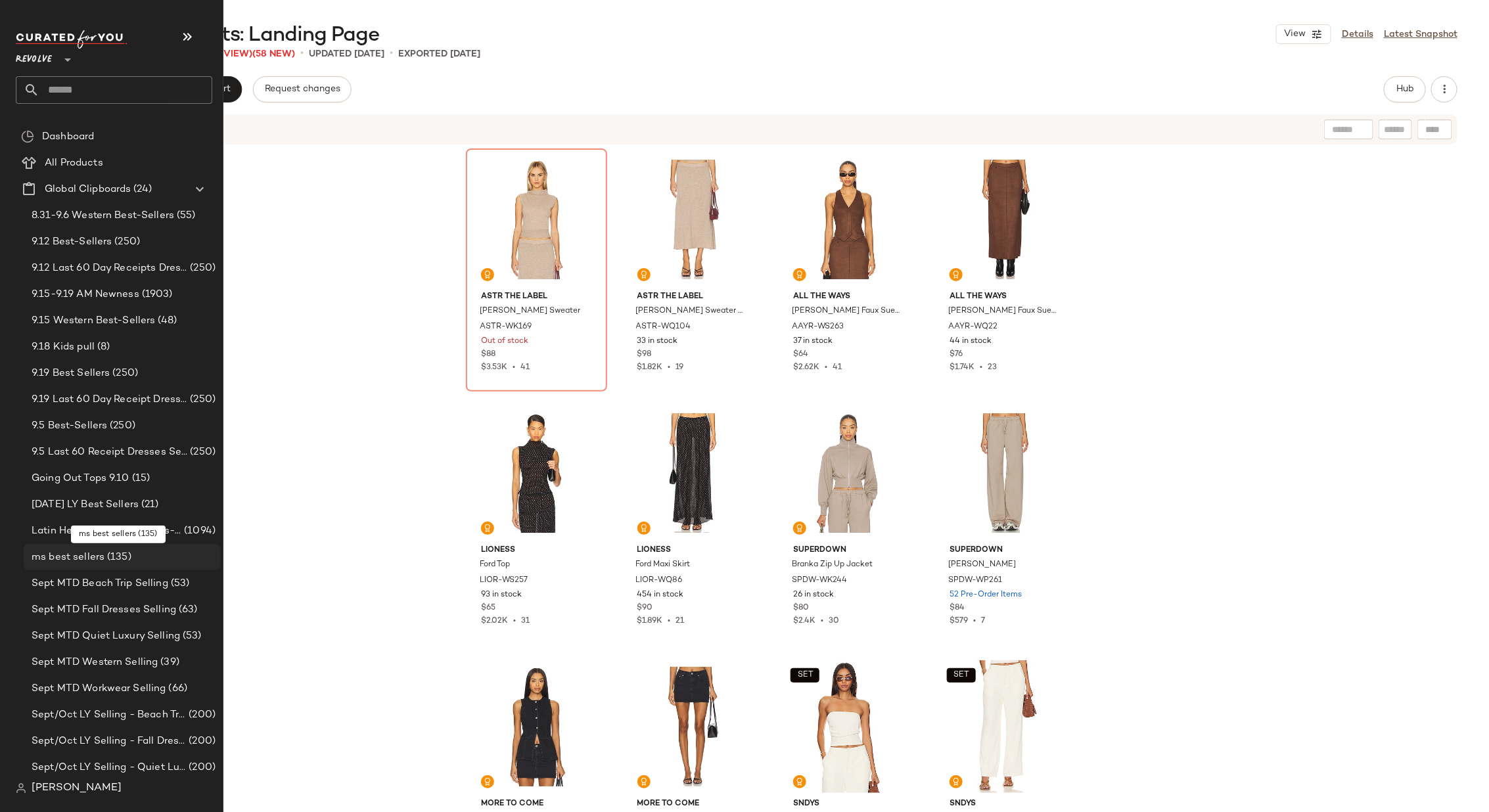
click at [132, 552] on div "ms best sellers (135)" at bounding box center [122, 557] width 188 height 15
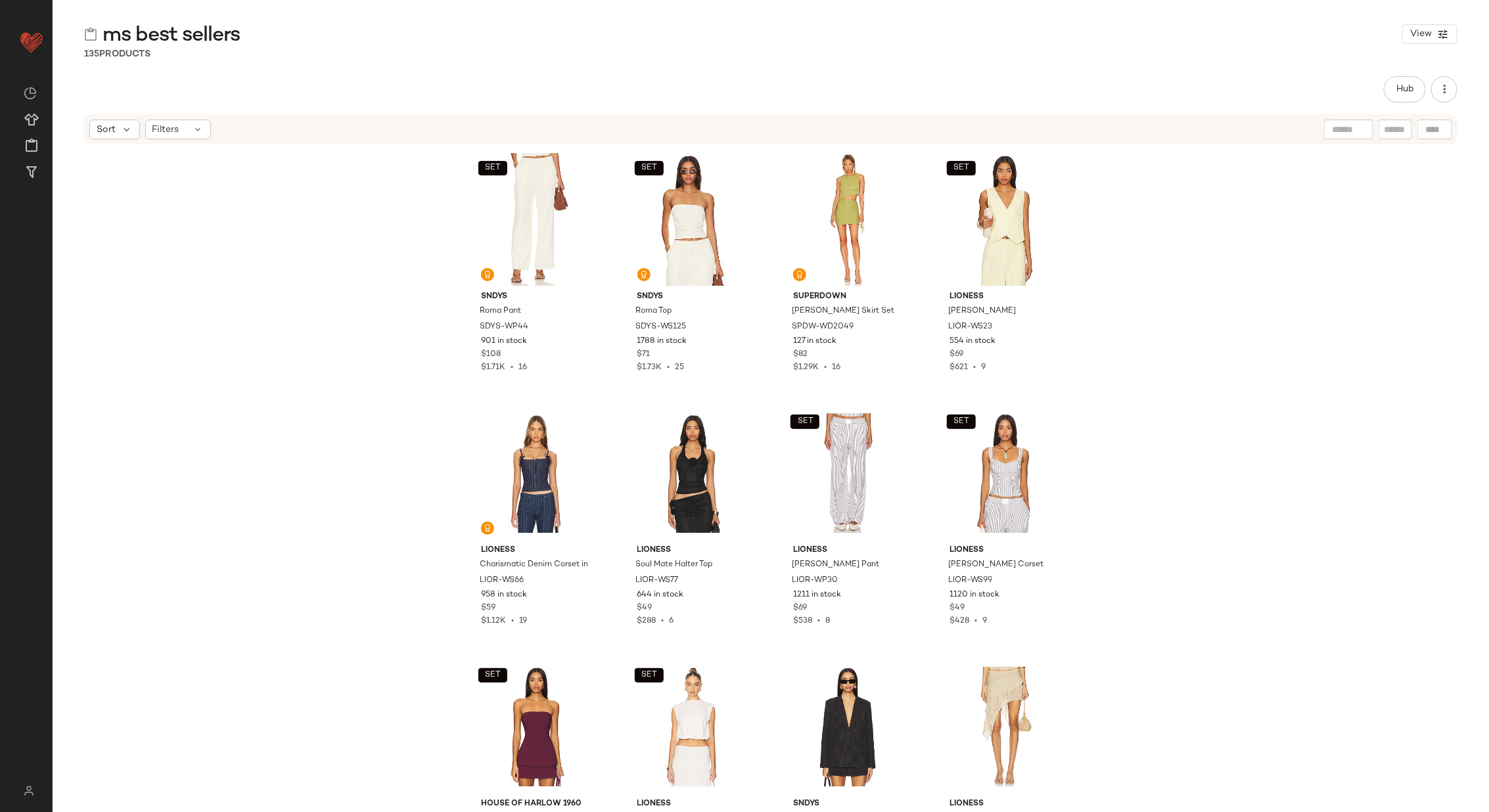
click at [378, 447] on div "SET SNDYS Roma Pant SDYS-WP44 901 in stock $108 $1.71K • 16 SET SNDYS Roma Top …" at bounding box center [771, 477] width 1437 height 662
click at [519, 199] on div "SET #1 View" at bounding box center [536, 219] width 132 height 132
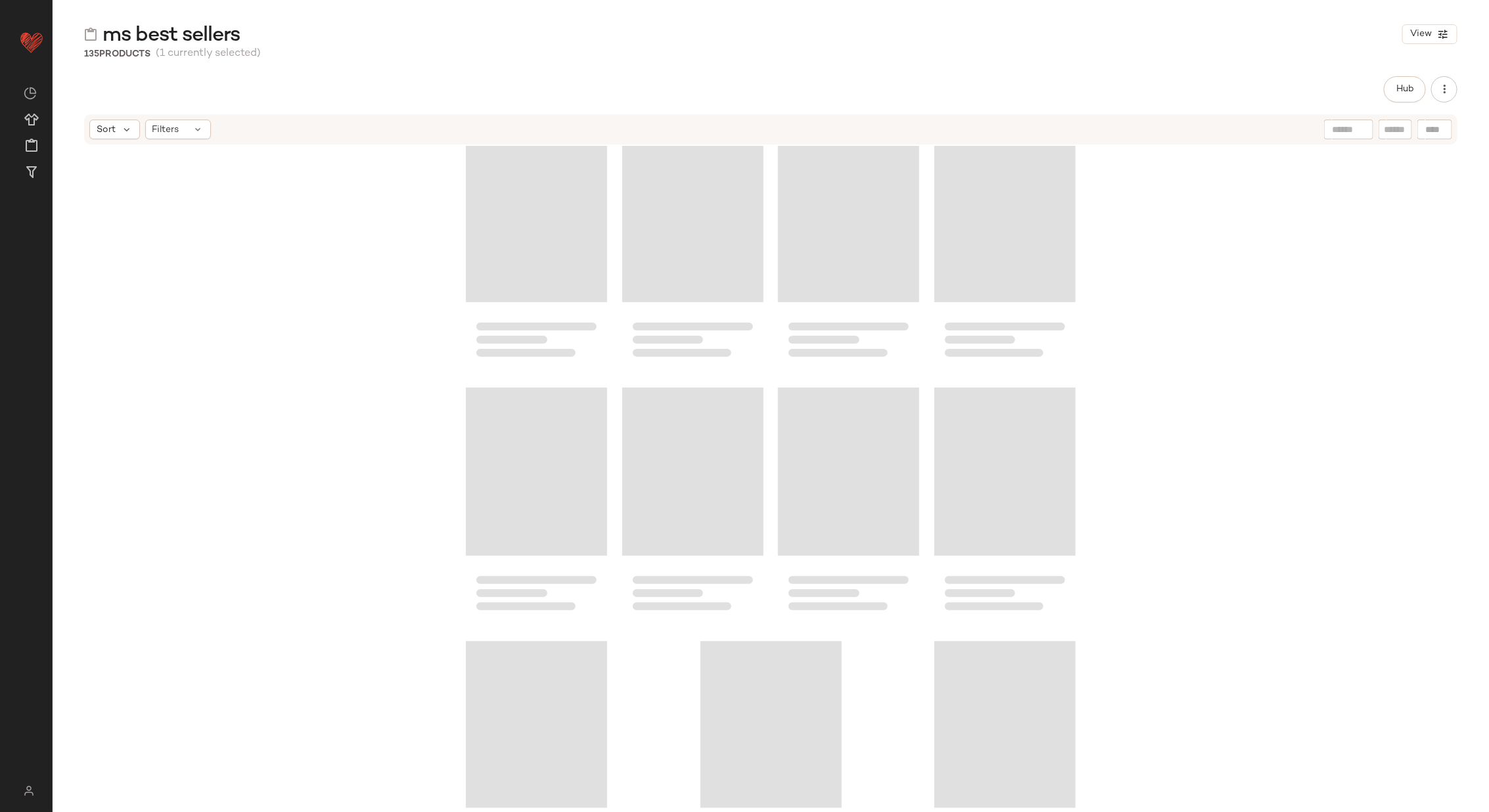
scroll to position [7962, 0]
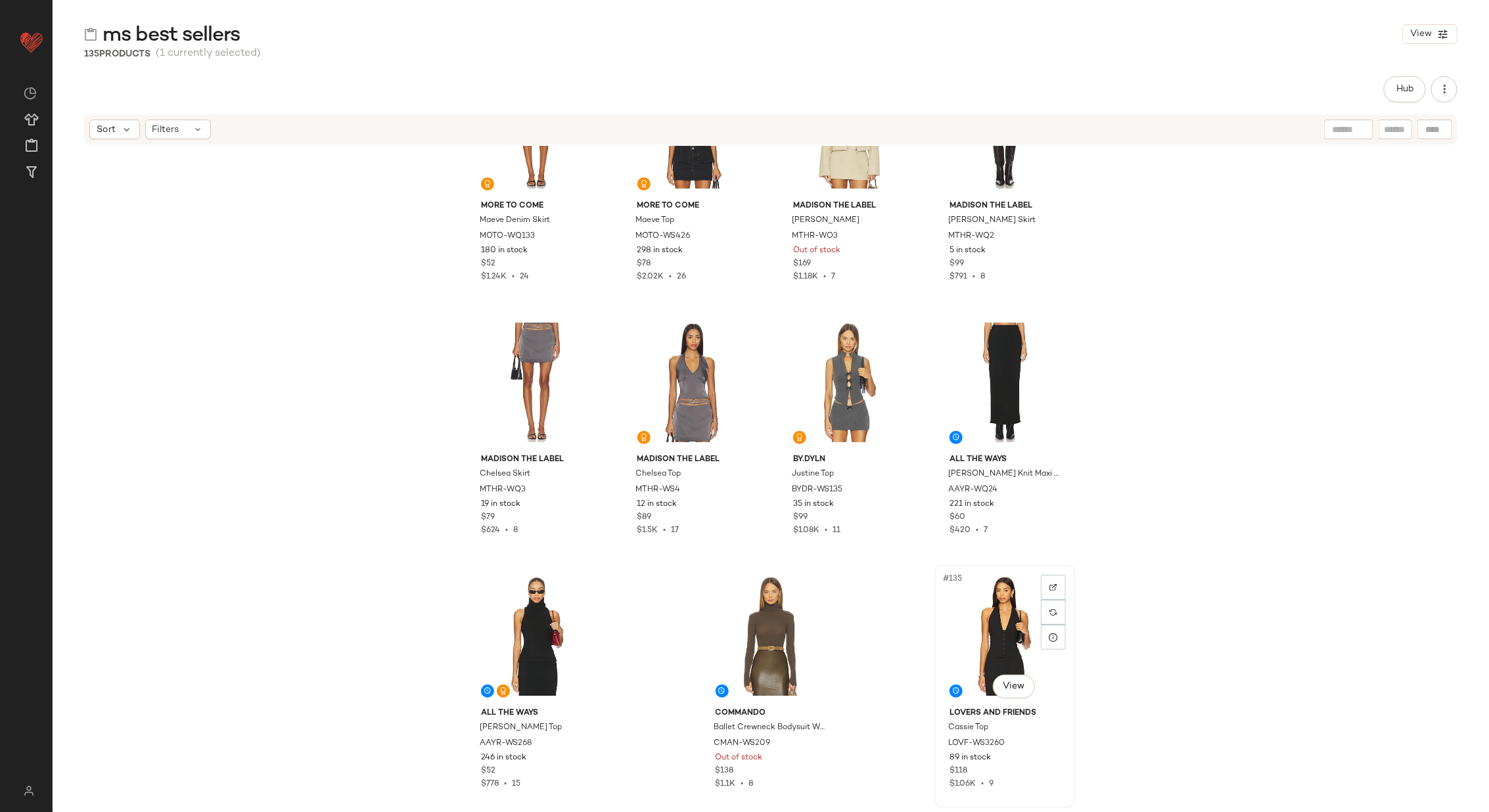
click at [989, 653] on div "#135 View" at bounding box center [1004, 636] width 132 height 132
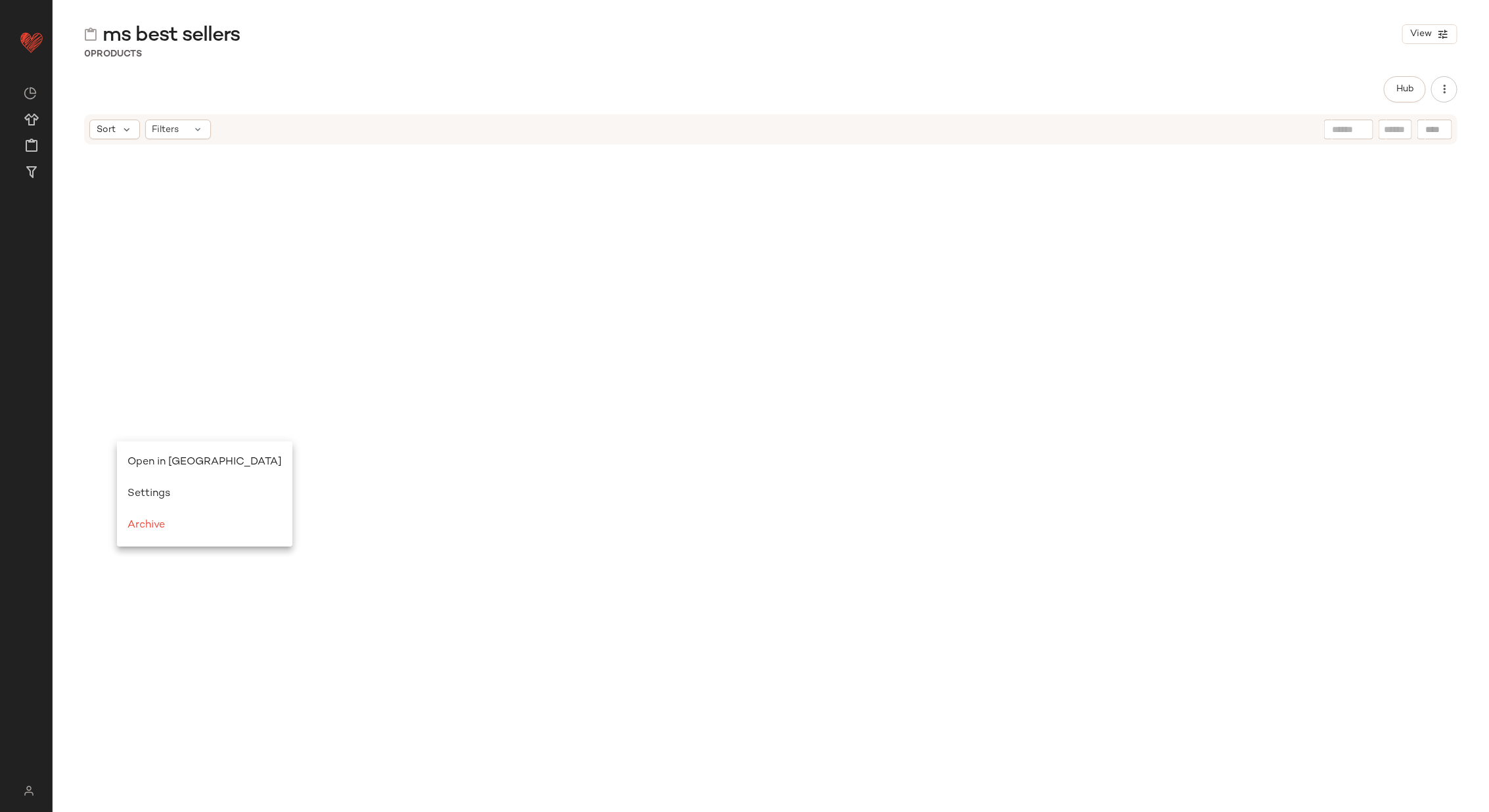
scroll to position [0, 0]
click at [138, 450] on div "Open in [GEOGRAPHIC_DATA]" at bounding box center [205, 462] width 175 height 31
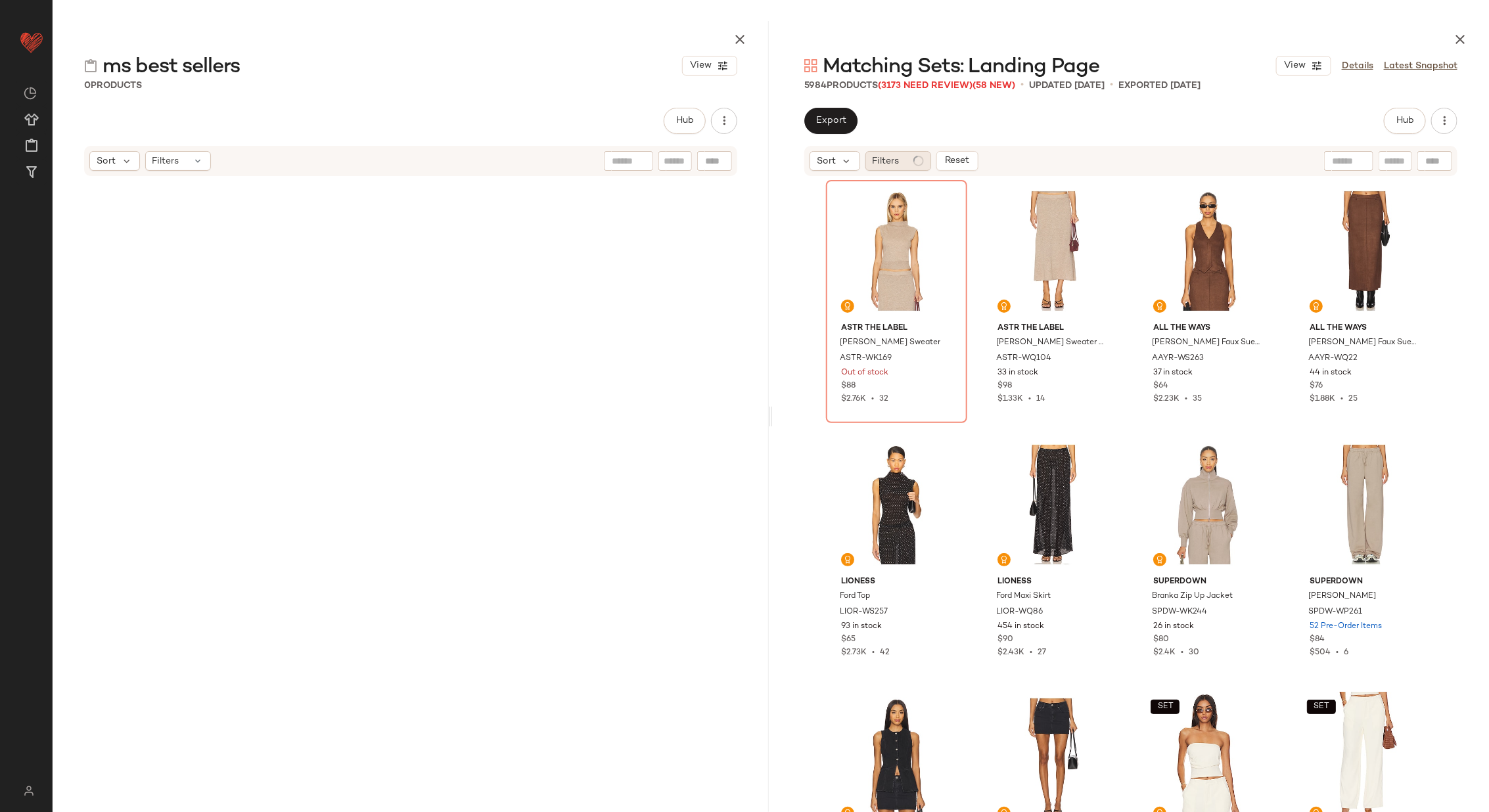
click at [908, 158] on div "Filters" at bounding box center [898, 161] width 65 height 20
click at [808, 206] on div "ASTR the Label [PERSON_NAME] Sweater ASTR-WK169 Out of stock $88 $2.76K • 32 AS…" at bounding box center [1131, 509] width 716 height 662
click at [908, 156] on div "Filters" at bounding box center [898, 161] width 65 height 20
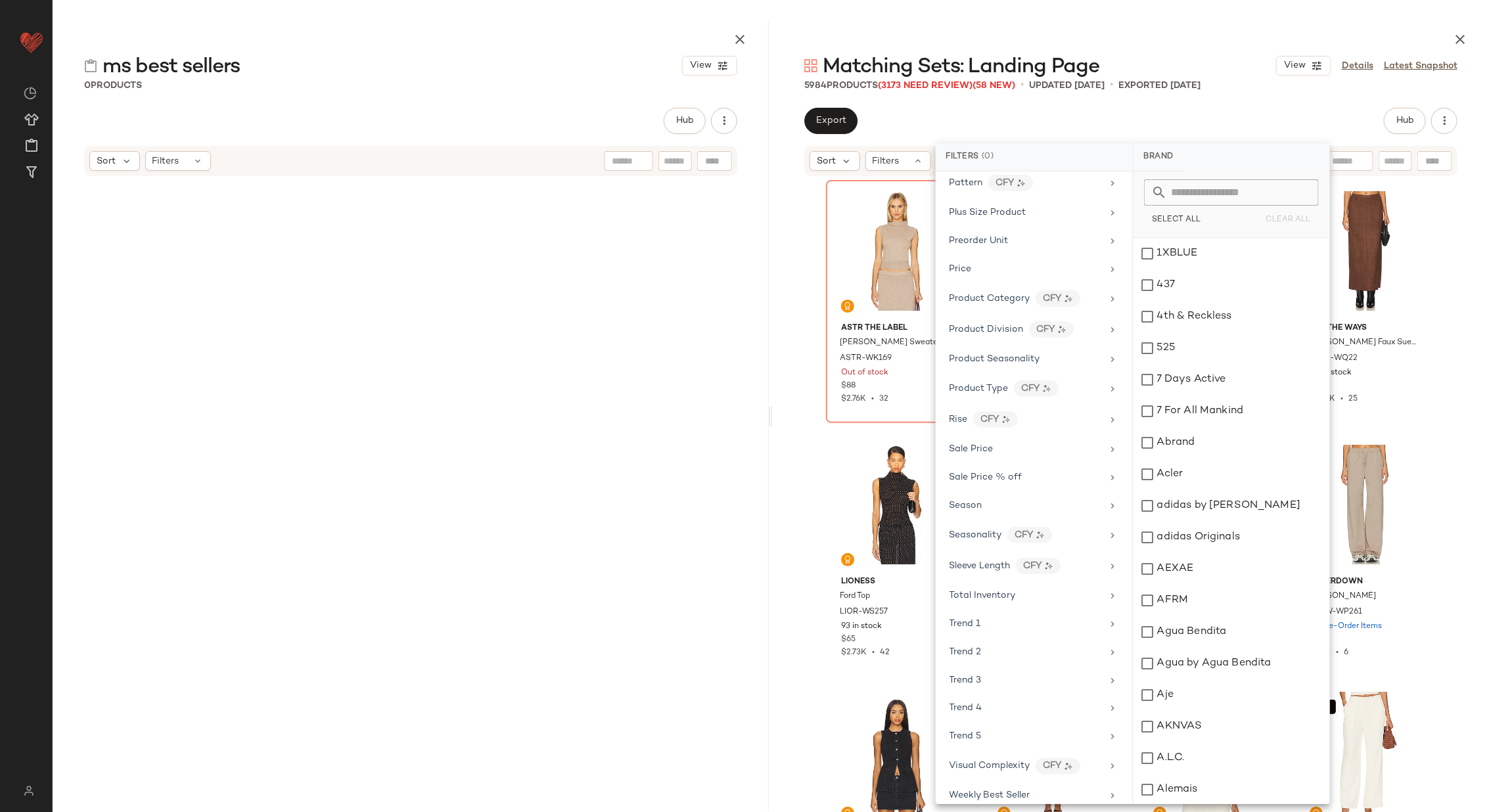
scroll to position [1043, 0]
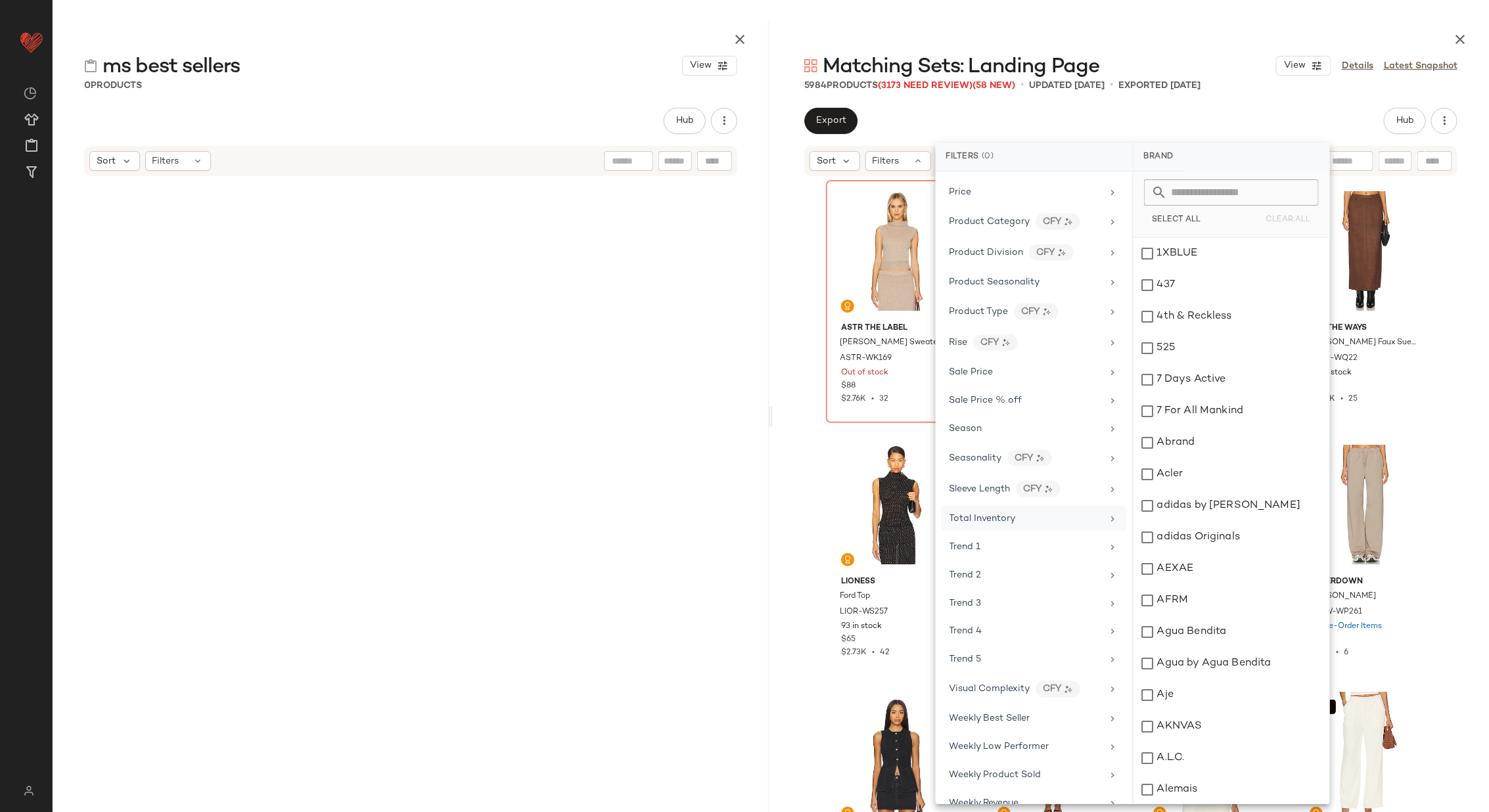
click at [1049, 512] on div "Total Inventory" at bounding box center [1026, 518] width 153 height 14
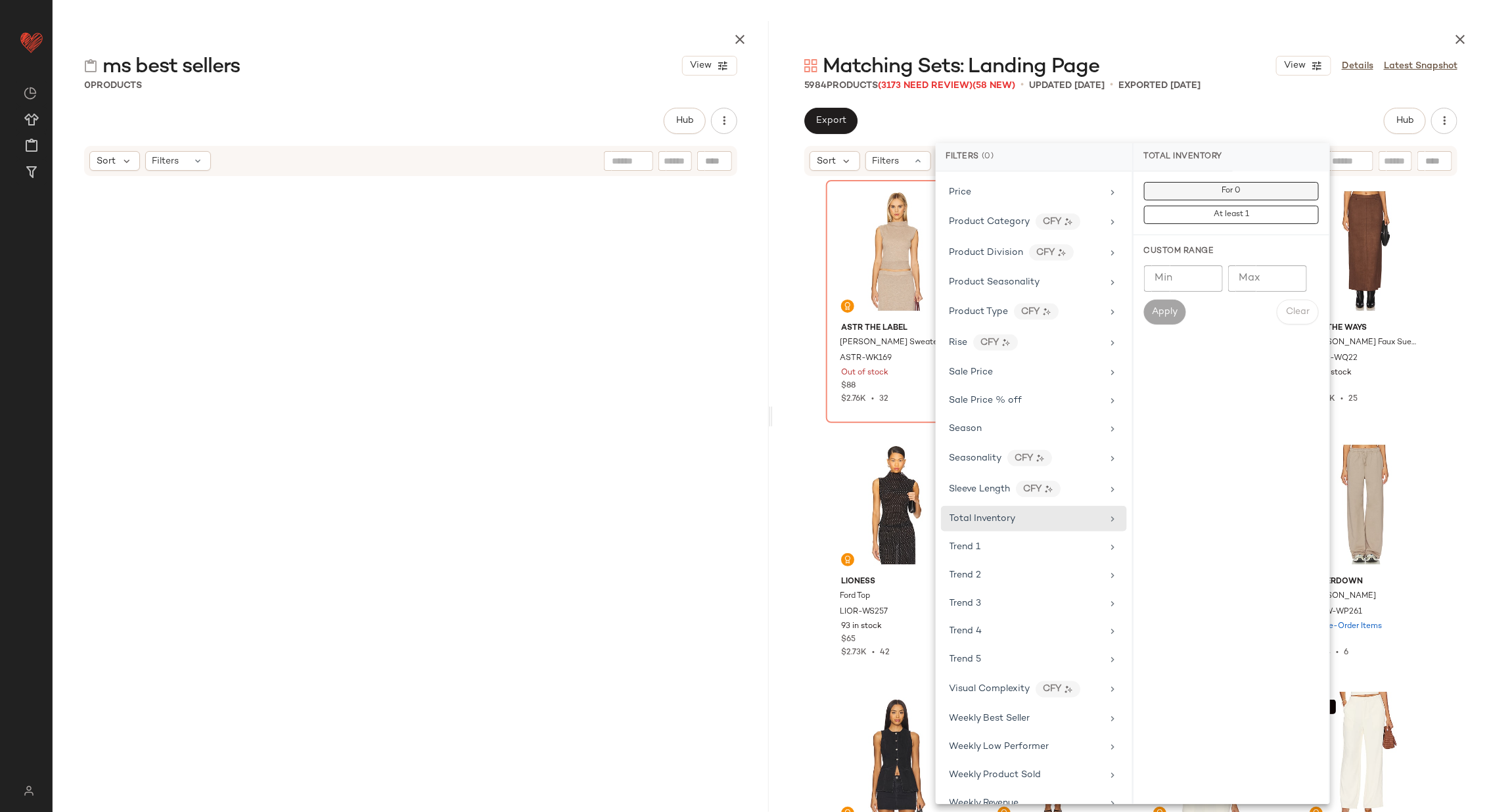
click at [1231, 191] on span "For 0" at bounding box center [1231, 191] width 20 height 9
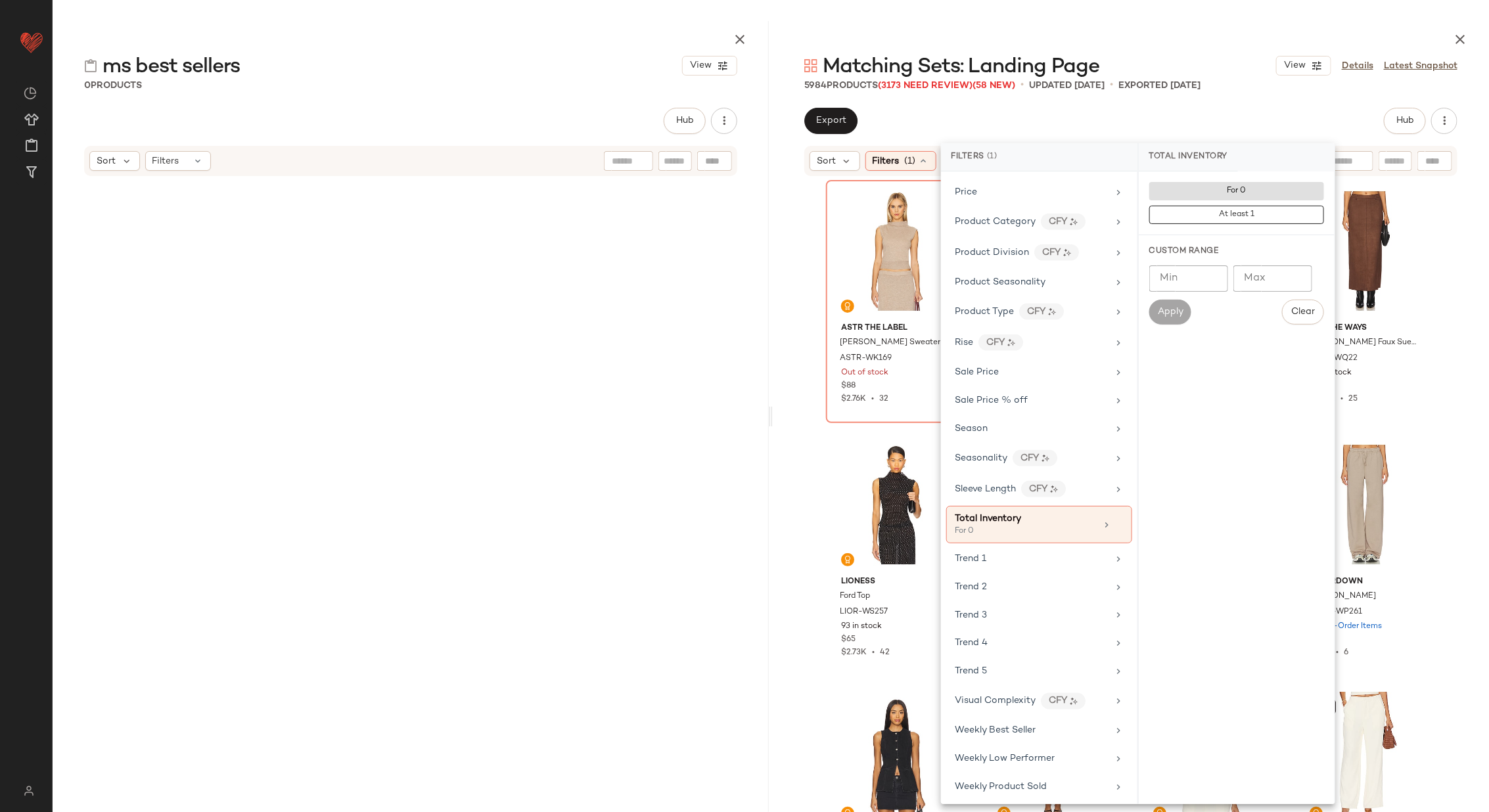
click at [798, 281] on div "ASTR the Label [PERSON_NAME] Sweater ASTR-WK169 Out of stock $88 $2.76K • 32 AS…" at bounding box center [1131, 509] width 716 height 662
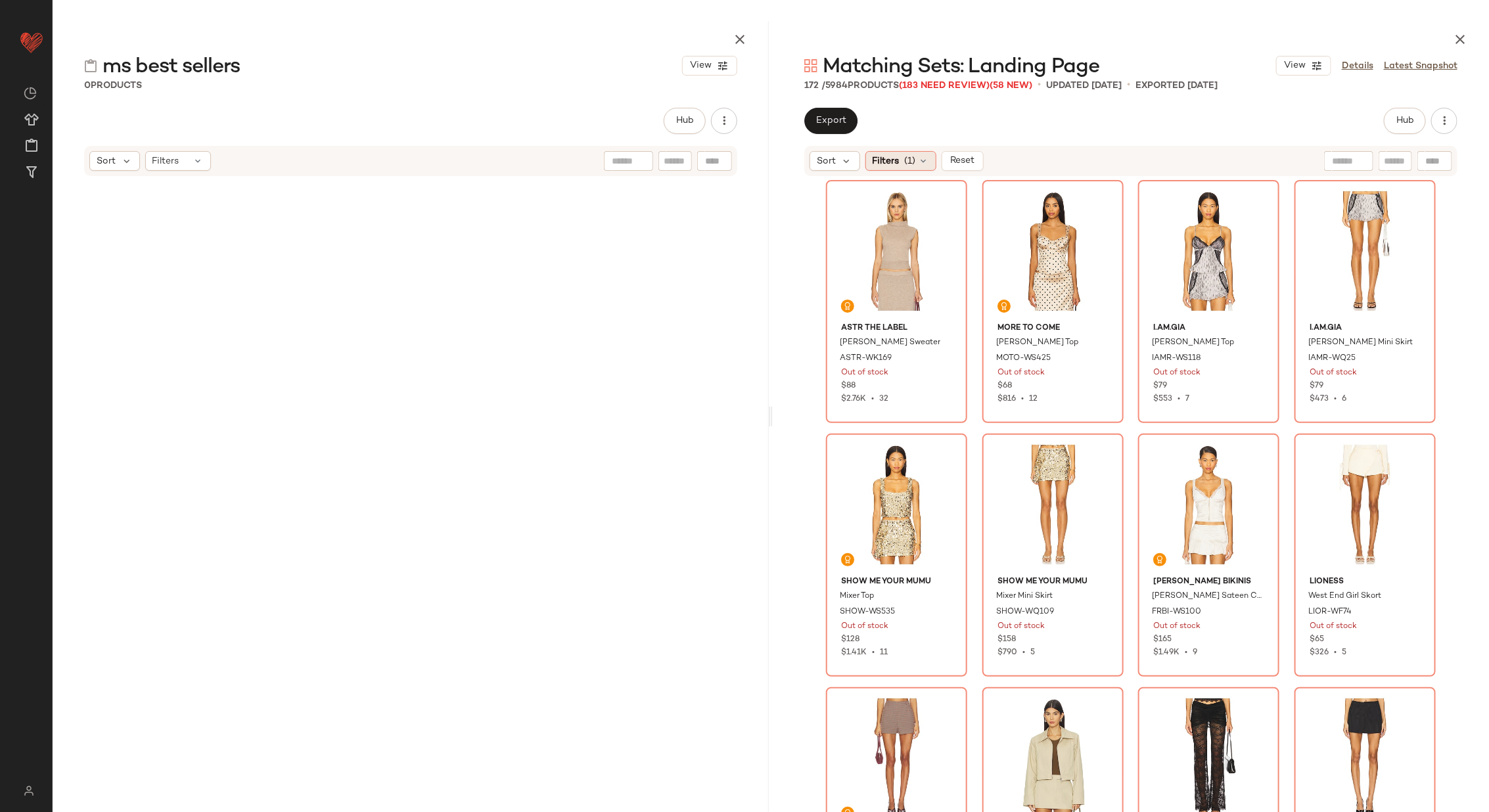
click at [912, 159] on span "(1)" at bounding box center [910, 161] width 11 height 14
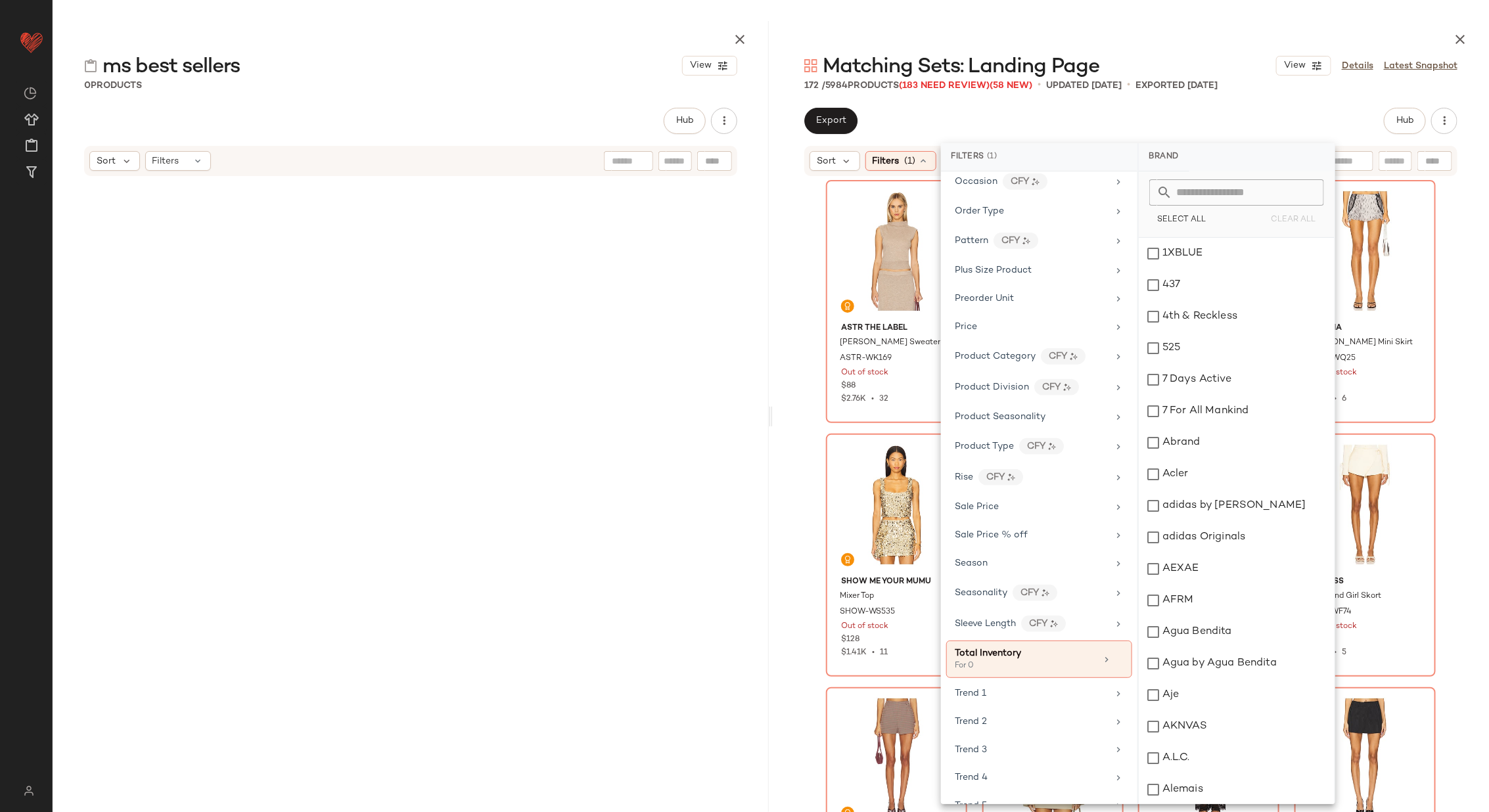
scroll to position [1055, 0]
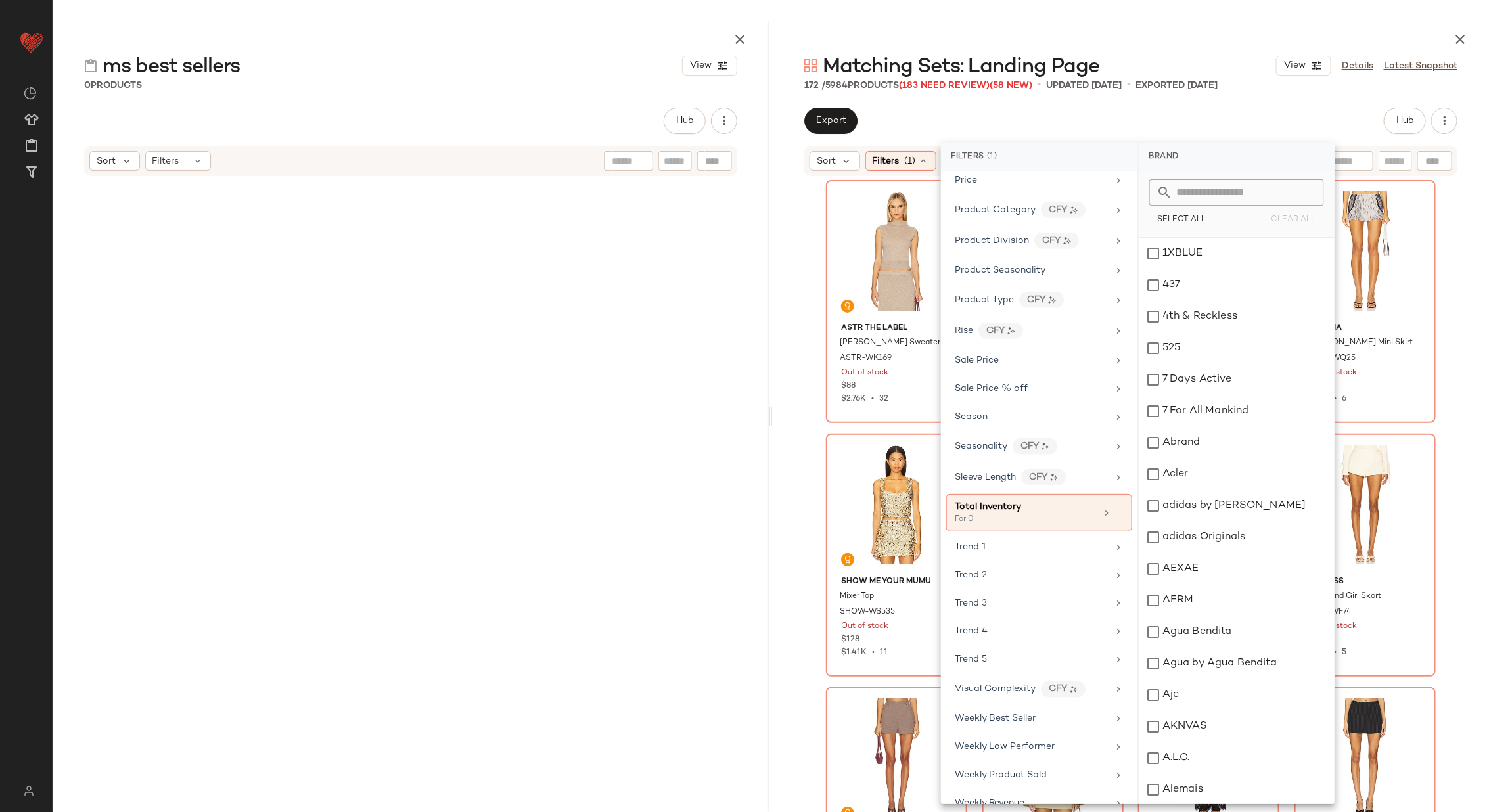
click at [808, 400] on div "ASTR the Label [PERSON_NAME] Sweater ASTR-WK169 Out of stock $88 $2.76K • 32 MO…" at bounding box center [1131, 509] width 716 height 662
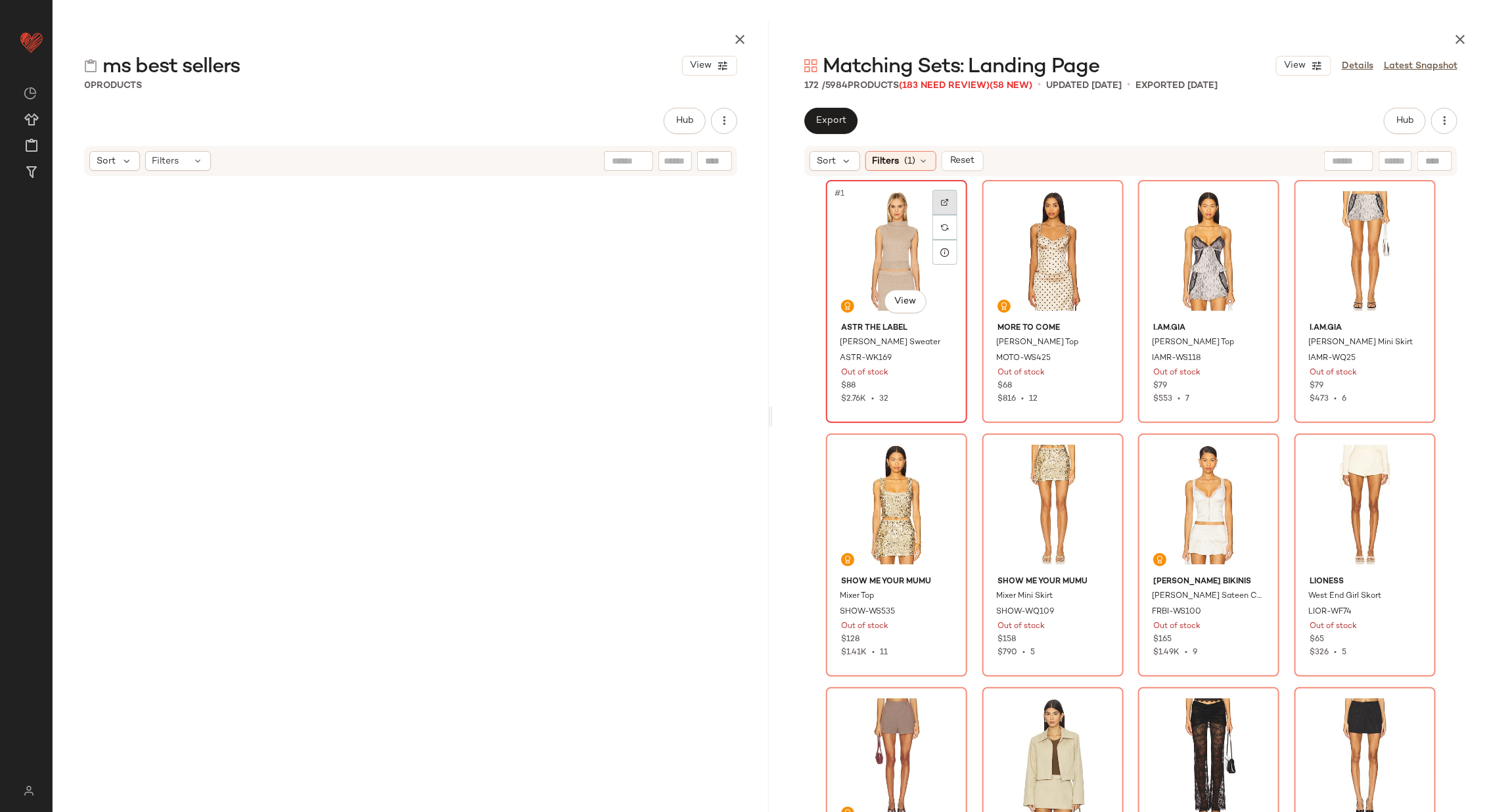
click at [943, 199] on img at bounding box center [945, 202] width 8 height 8
click at [1102, 203] on div at bounding box center [1101, 202] width 25 height 25
click at [1260, 192] on div at bounding box center [1257, 202] width 25 height 25
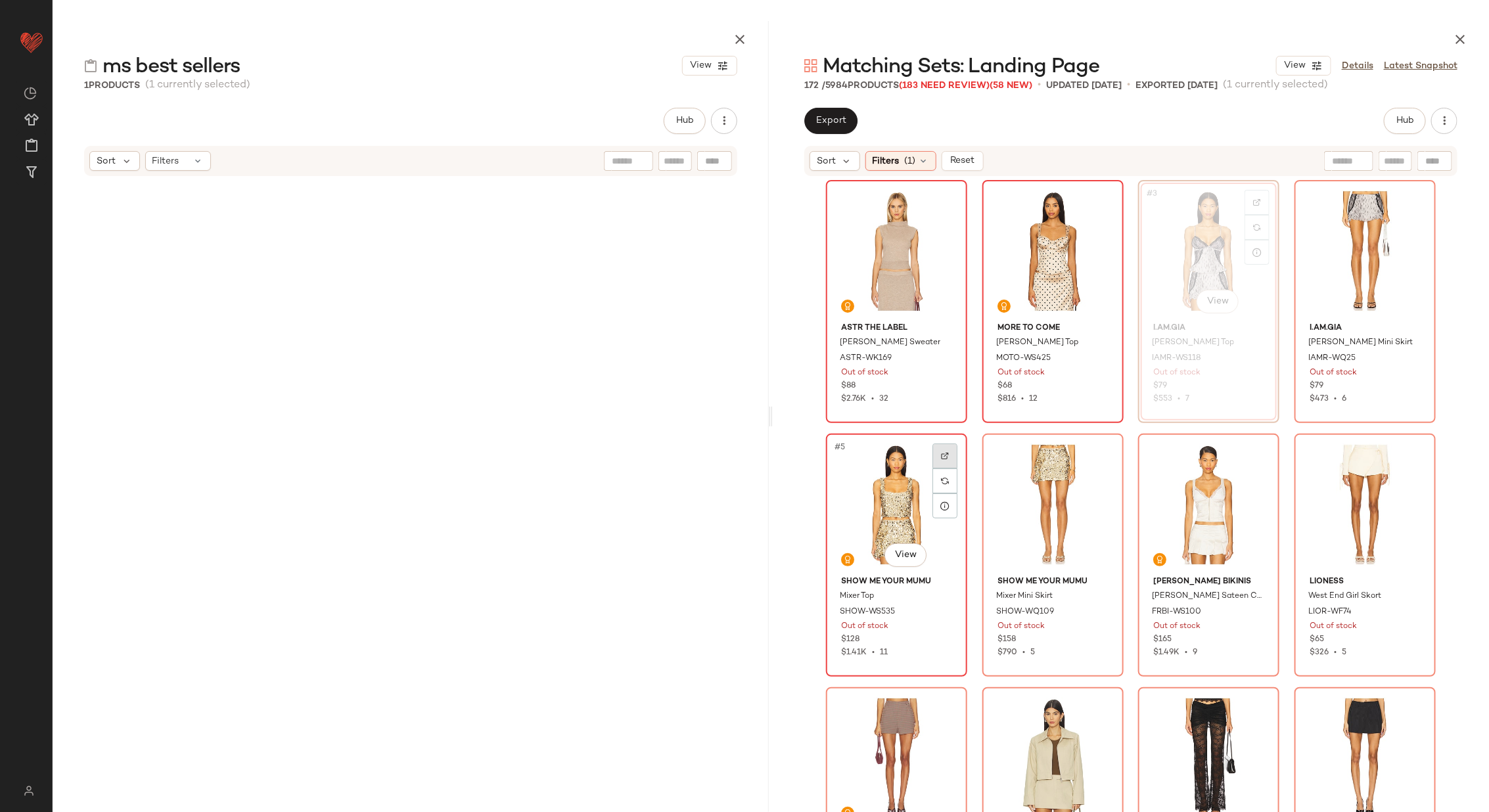
click at [947, 450] on div at bounding box center [945, 455] width 25 height 25
click at [1111, 453] on div "#6 View" at bounding box center [1052, 504] width 132 height 132
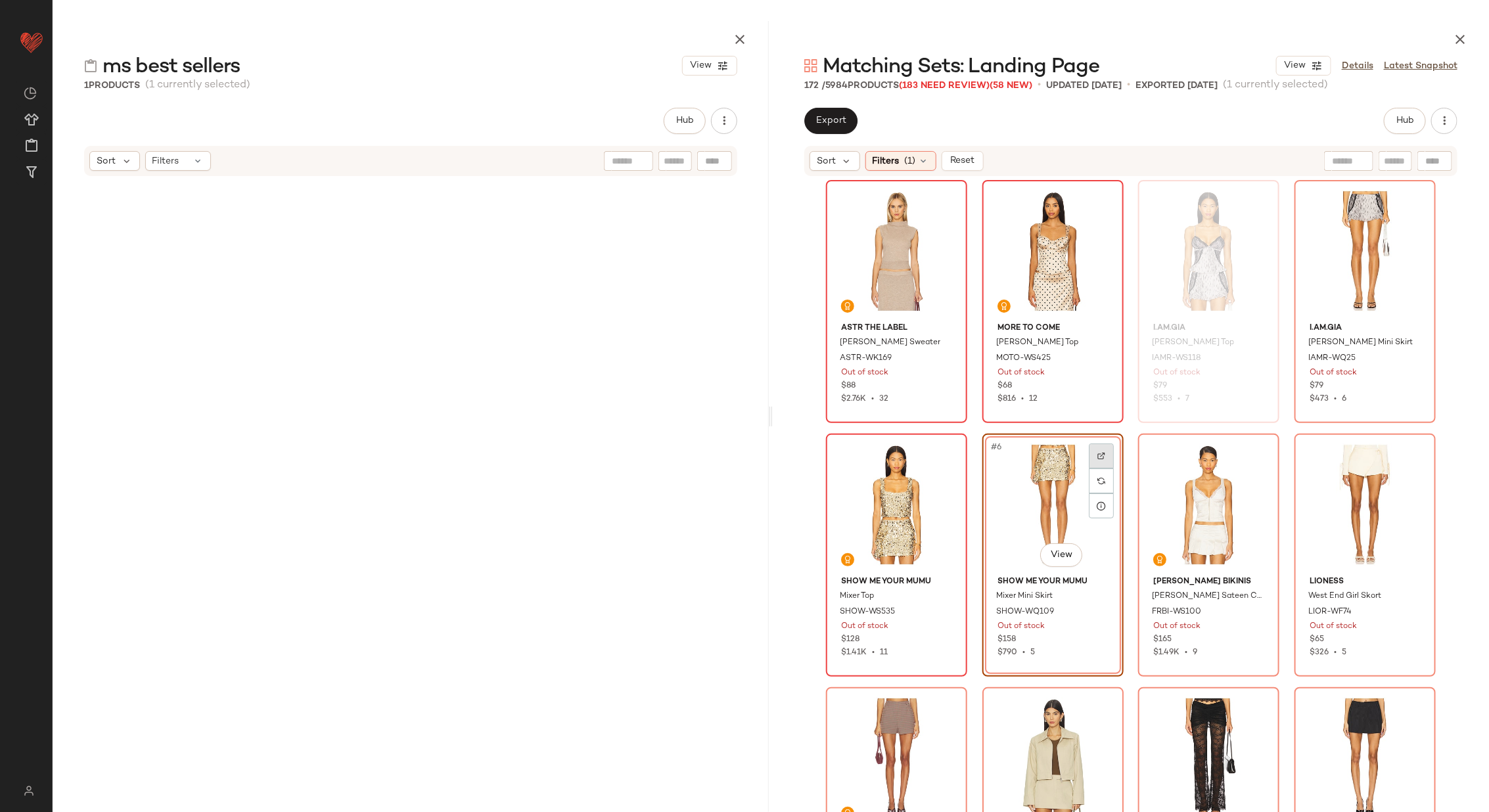
click at [1100, 452] on img at bounding box center [1101, 455] width 8 height 8
click at [1254, 450] on div at bounding box center [1257, 455] width 25 height 25
click at [1413, 451] on div at bounding box center [1413, 455] width 25 height 25
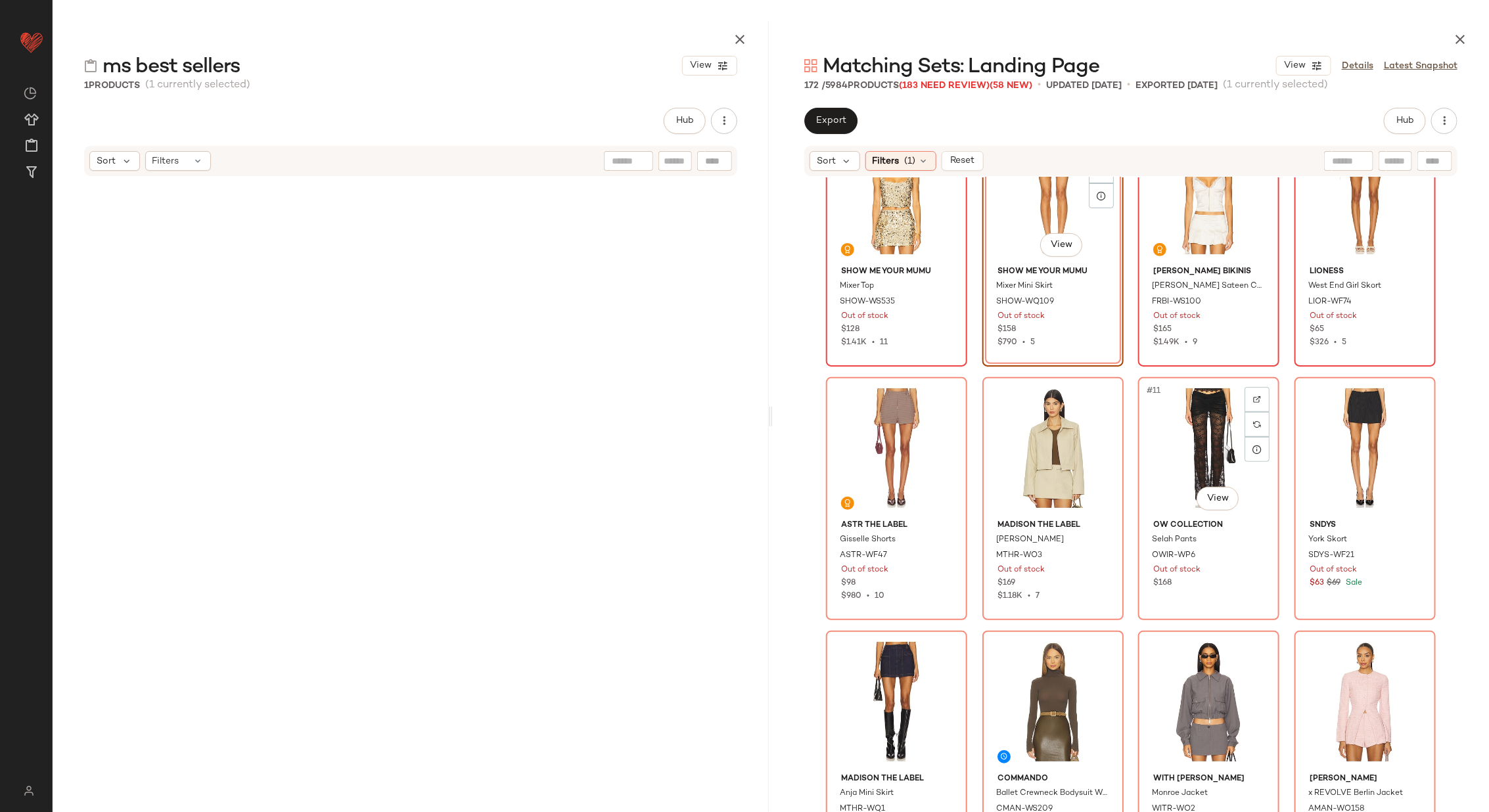
scroll to position [327, 0]
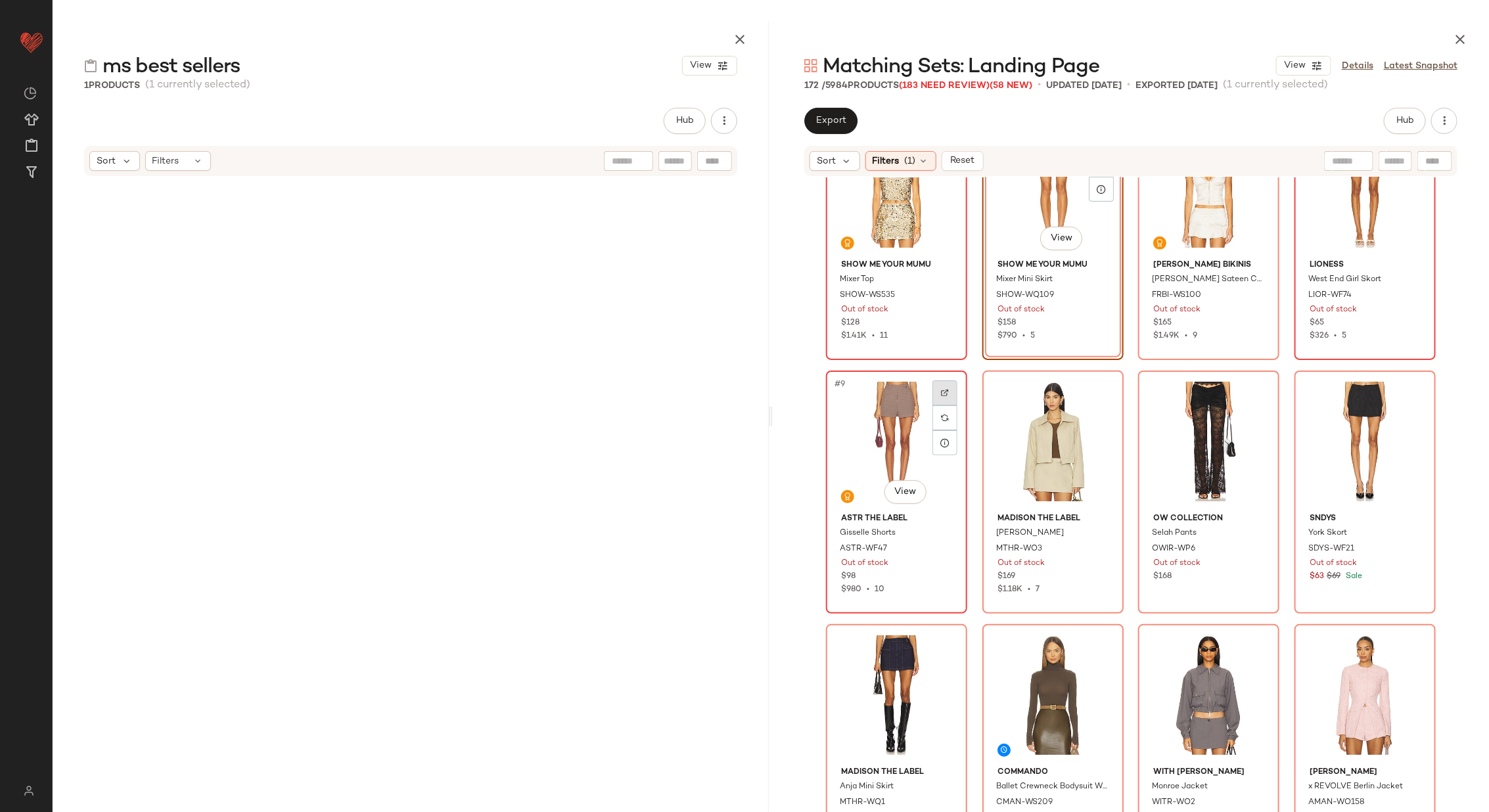
click at [939, 386] on div at bounding box center [945, 393] width 25 height 25
click at [1105, 394] on div at bounding box center [1101, 393] width 25 height 25
